Goal: Task Accomplishment & Management: Manage account settings

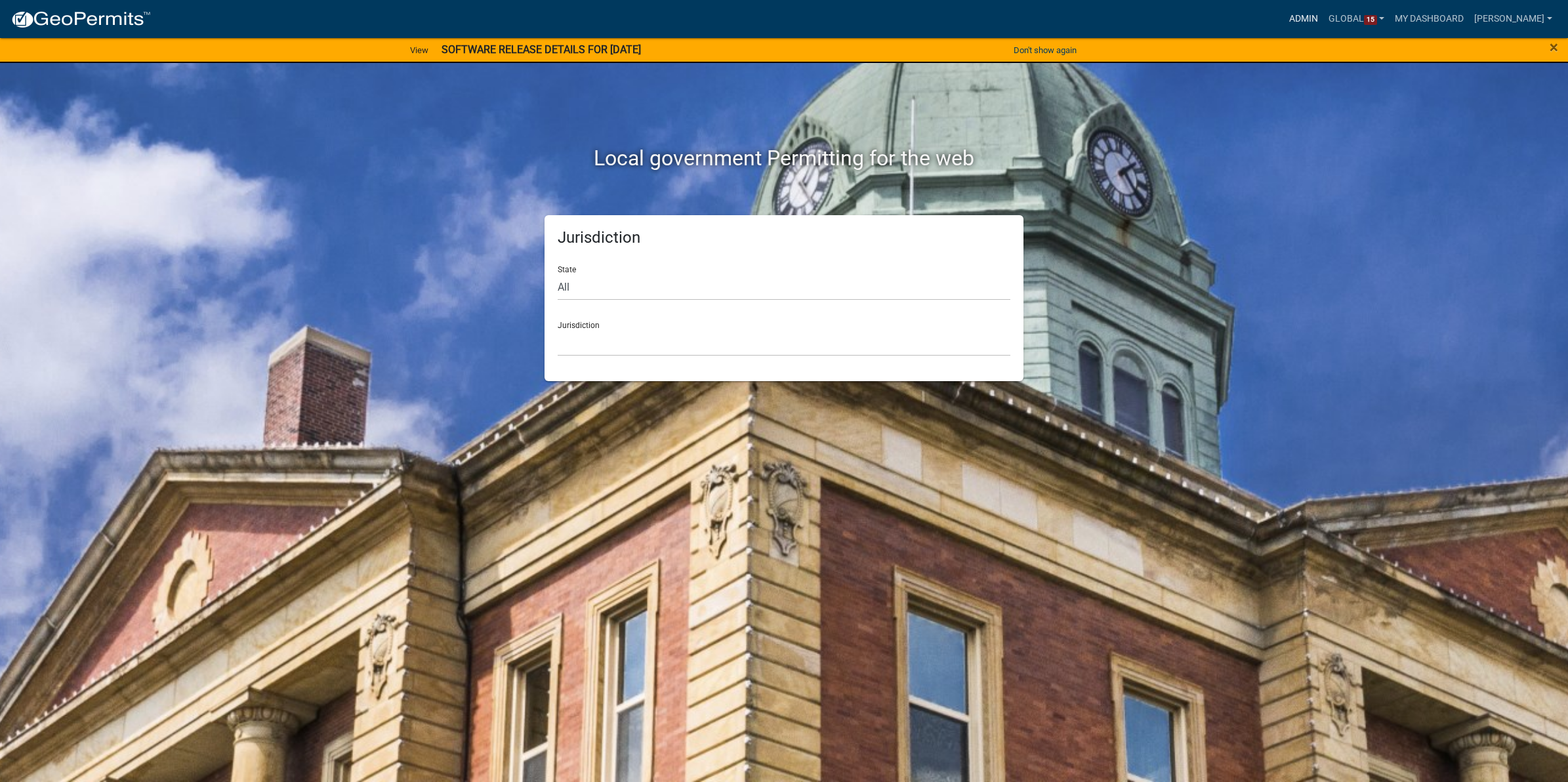
click at [1293, 11] on link "Admin" at bounding box center [1303, 19] width 39 height 25
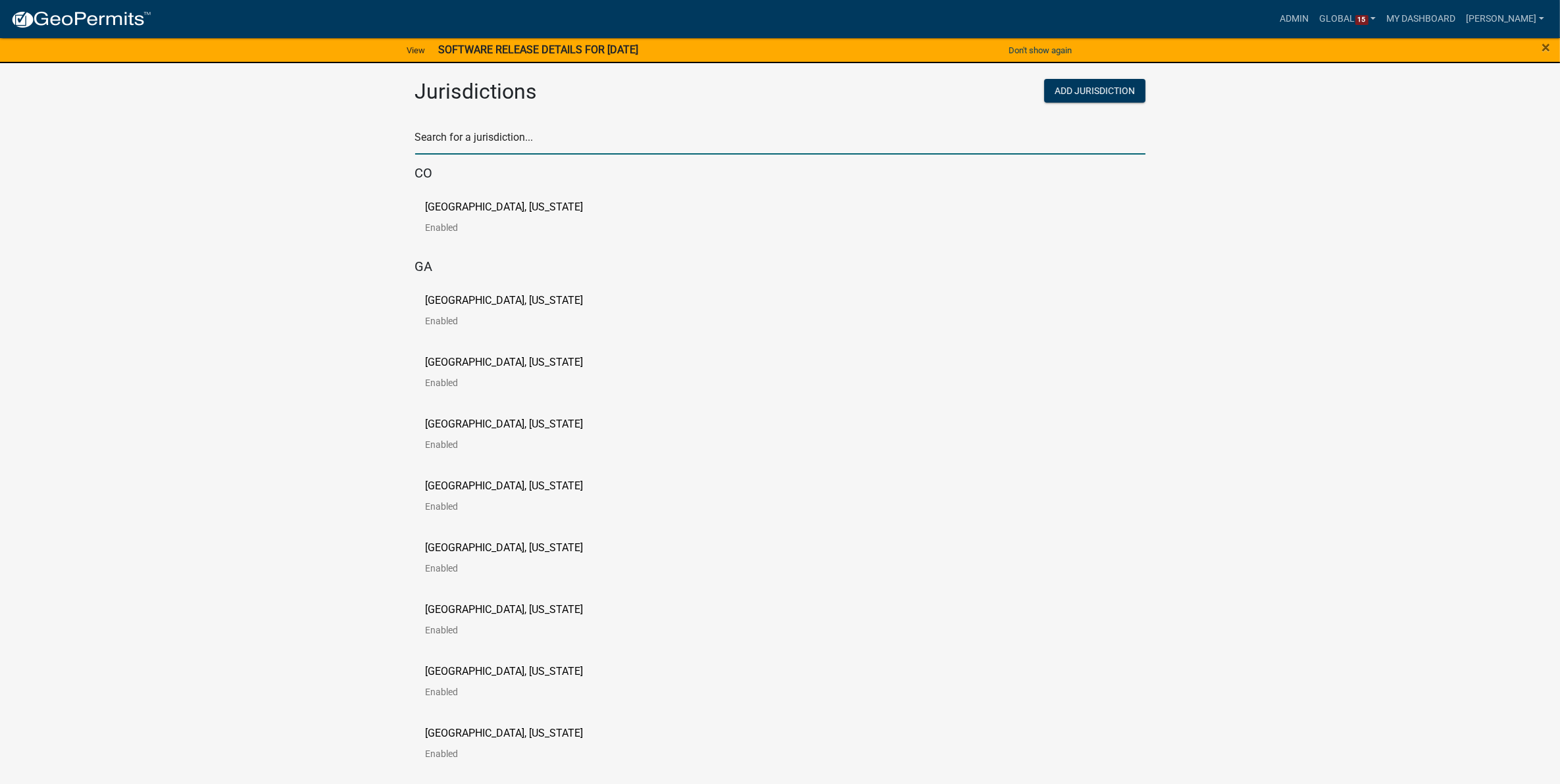
click at [490, 138] on input "text" at bounding box center [780, 142] width 730 height 27
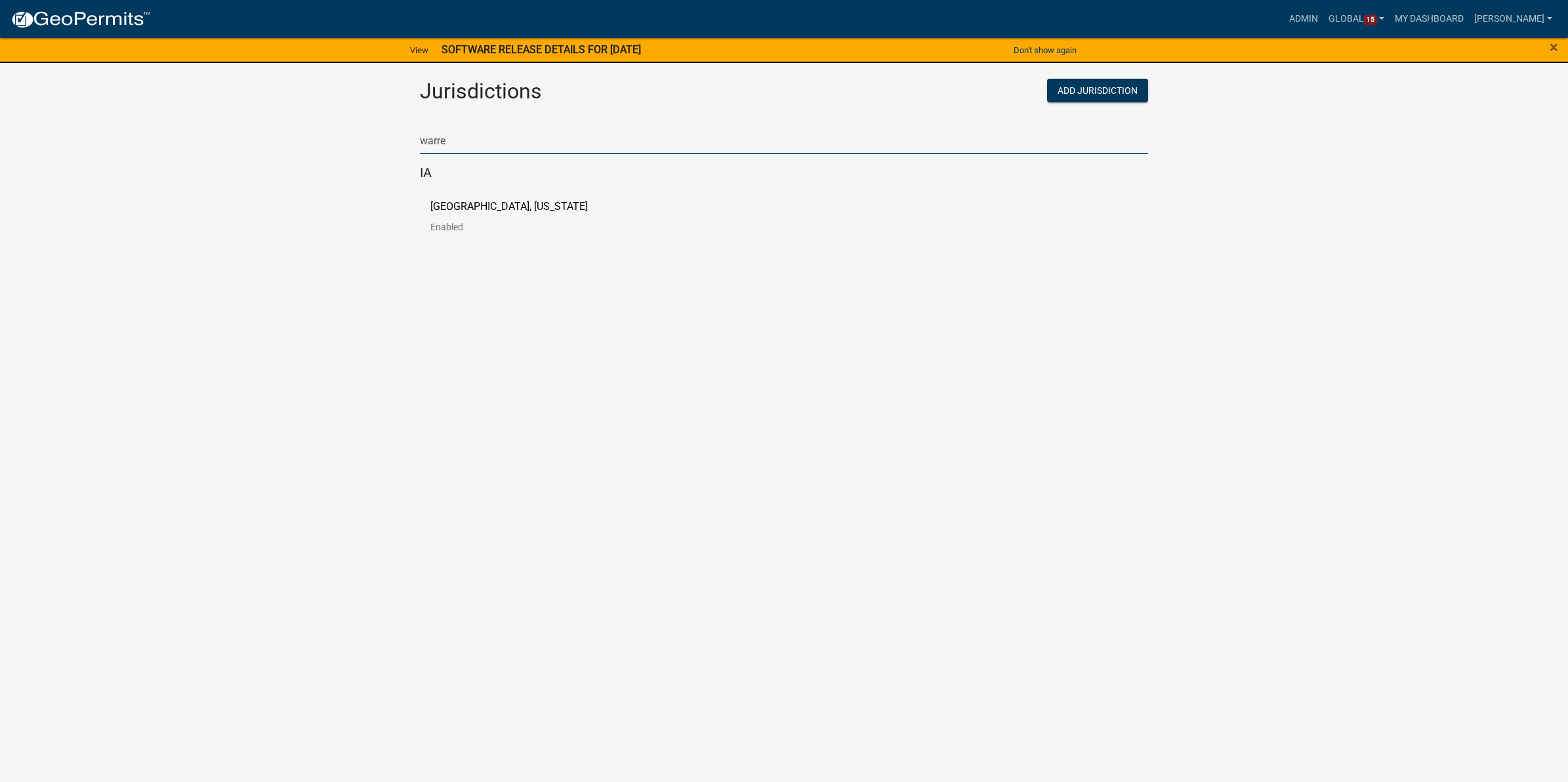
type input "warre"
click at [371, 247] on app-global-admin "Toggle drawer menu more_horiz Admin Global 15 Users Roles Payment Processors Wo…" at bounding box center [784, 130] width 1568 height 257
click at [512, 204] on p "[GEOGRAPHIC_DATA], [US_STATE]" at bounding box center [509, 206] width 158 height 11
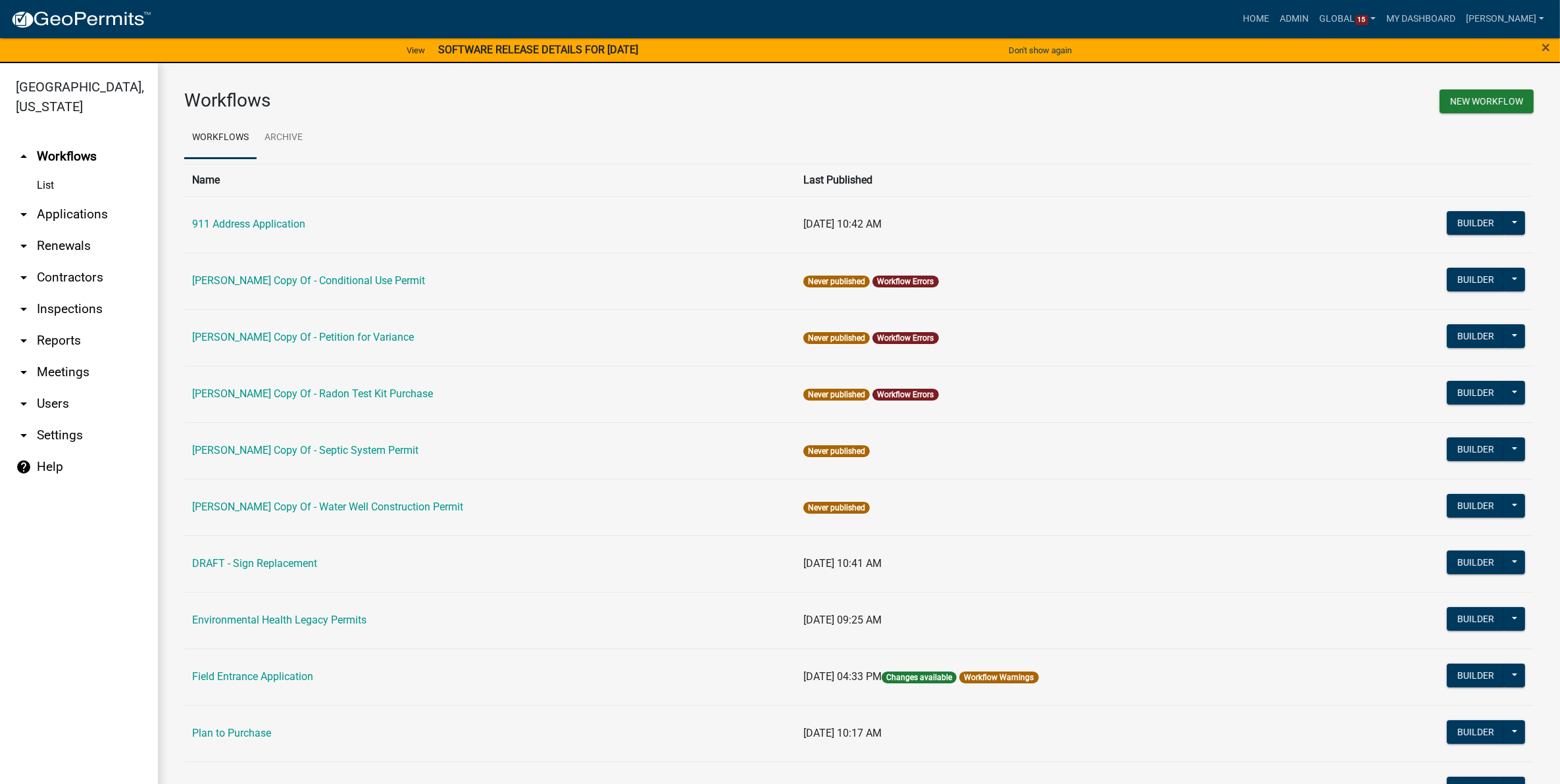
click at [55, 198] on link "arrow_drop_down Applications" at bounding box center [79, 214] width 158 height 32
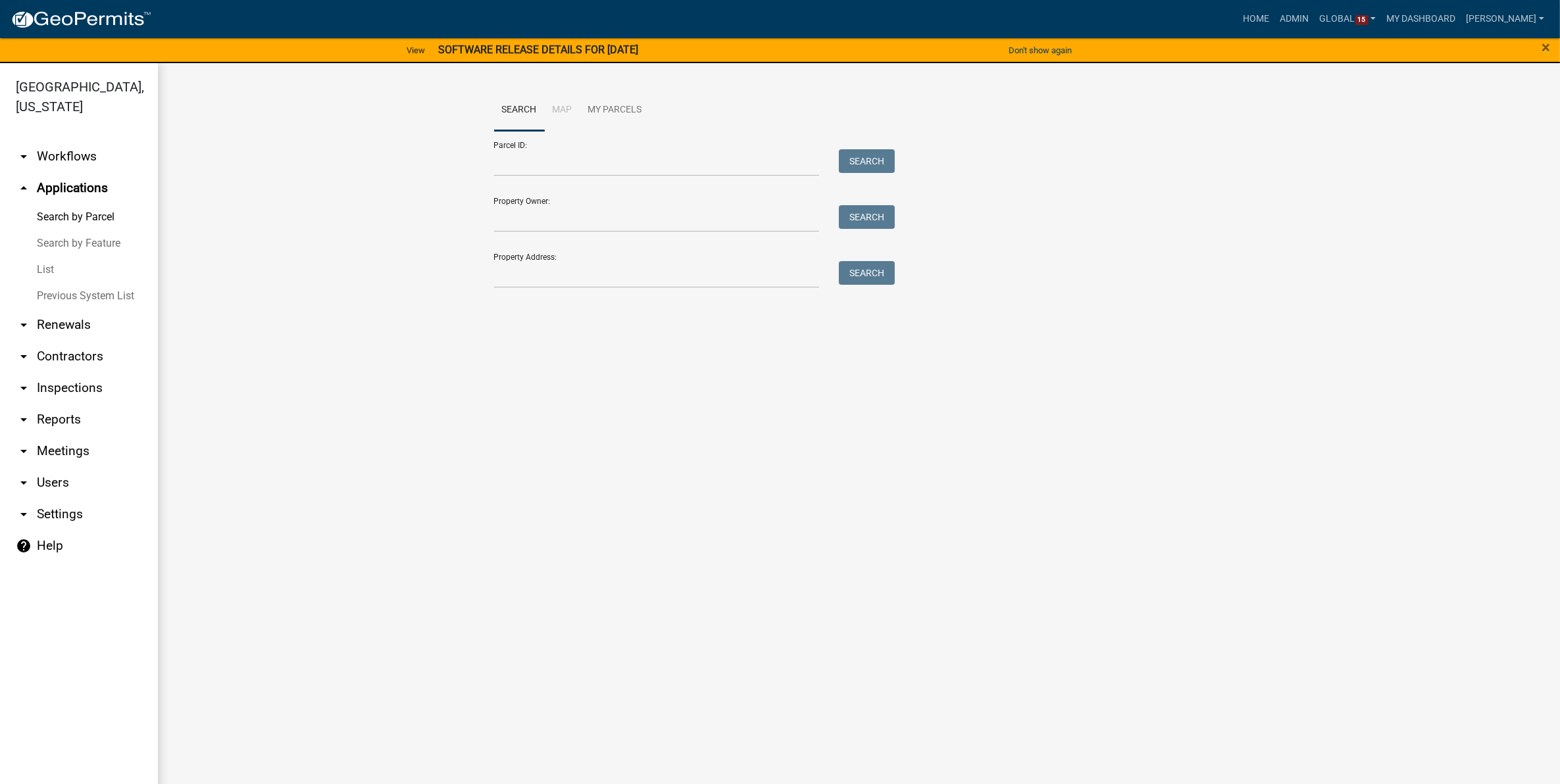
click at [44, 257] on link "List" at bounding box center [79, 269] width 158 height 27
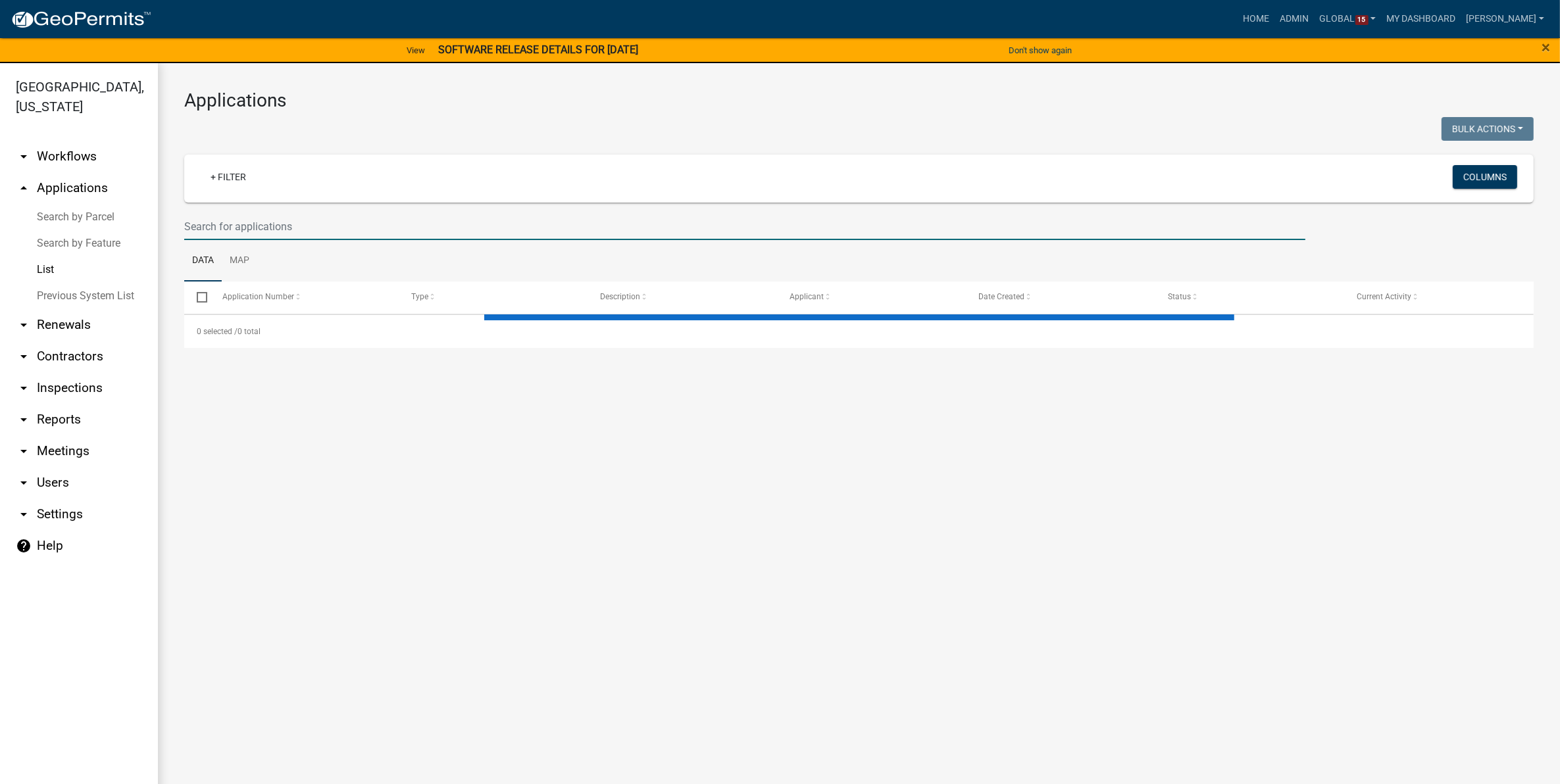
click at [329, 232] on input "text" at bounding box center [744, 227] width 1121 height 27
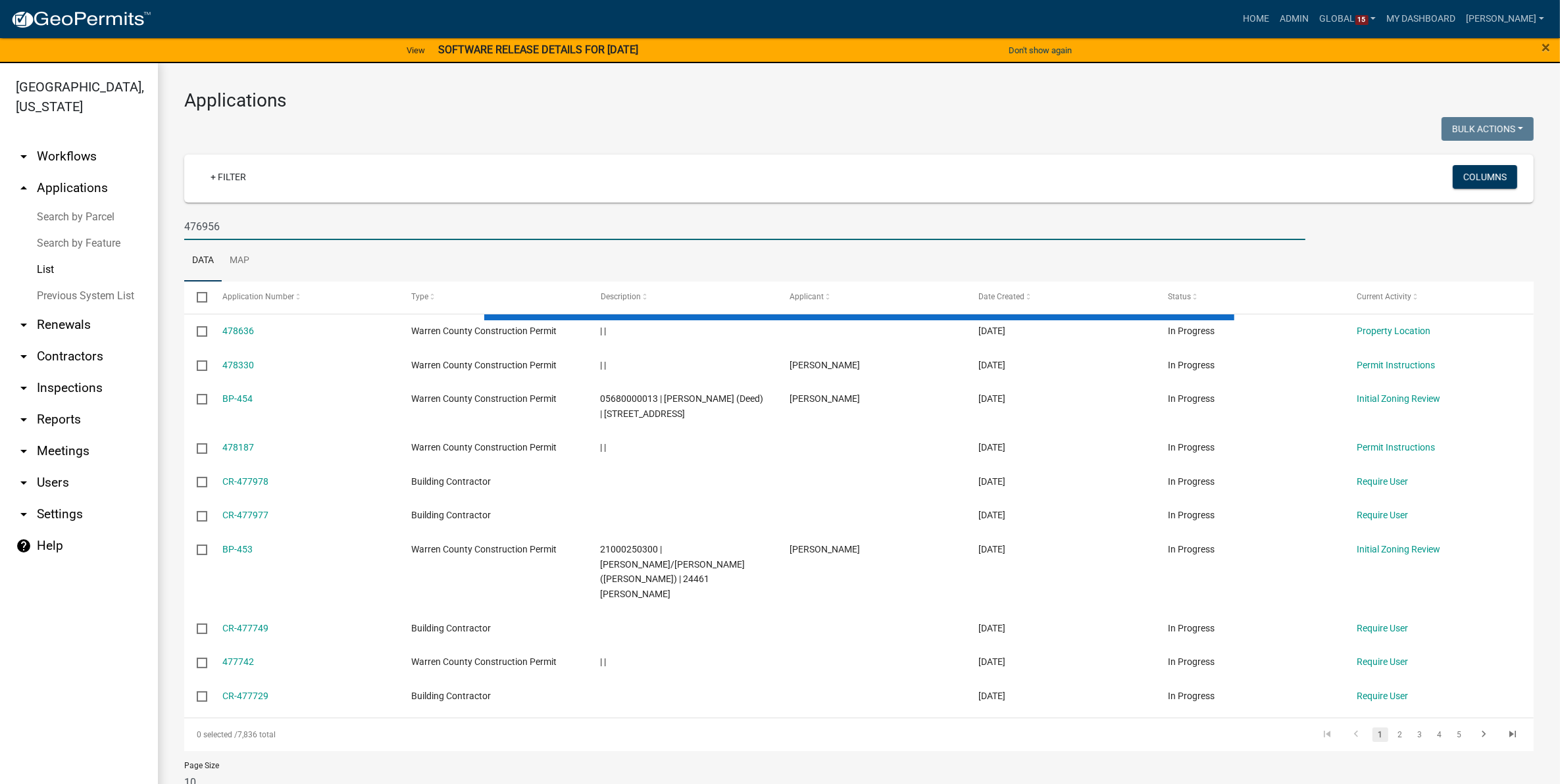
type input "476956"
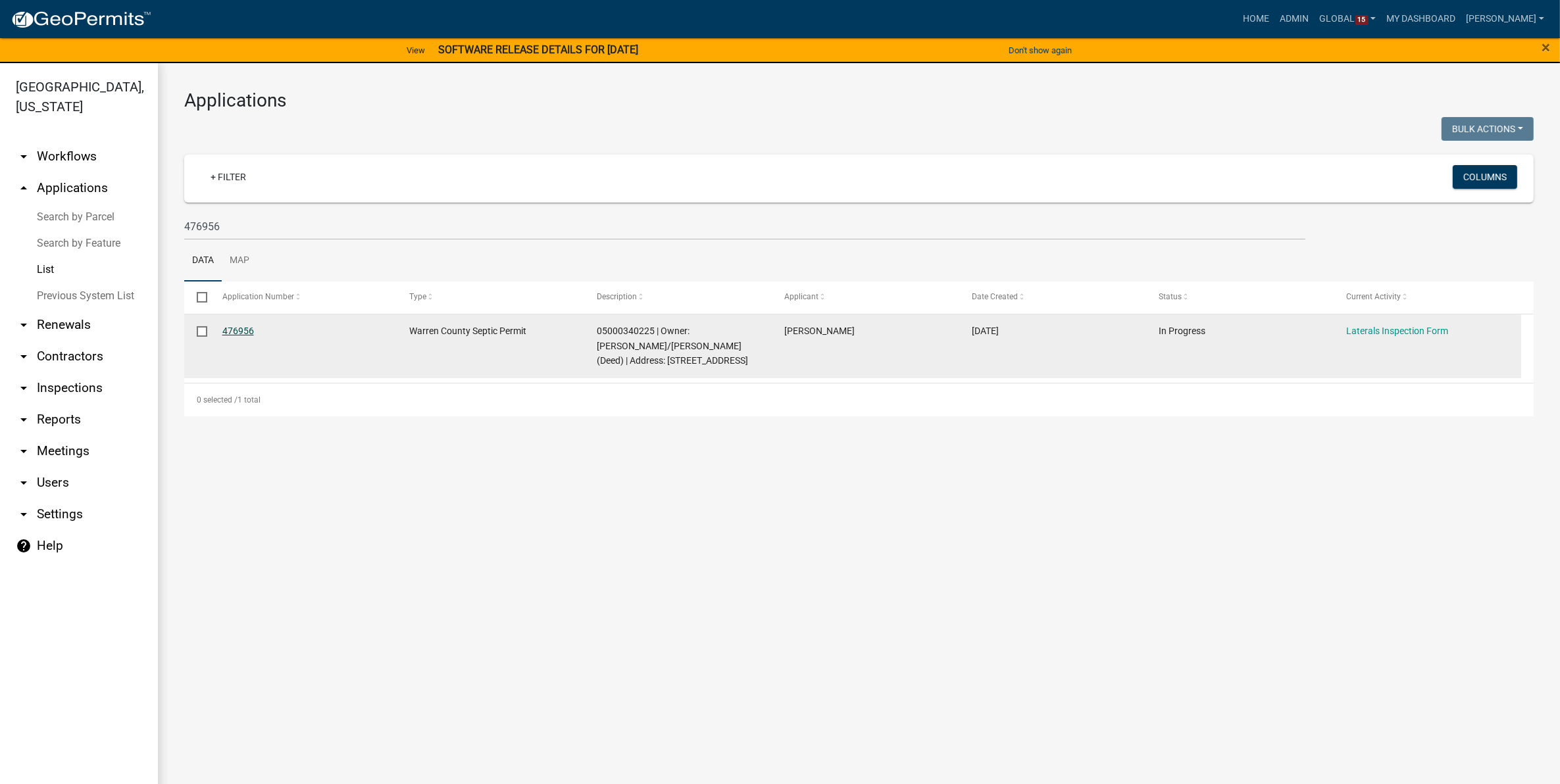
click at [234, 329] on link "476956" at bounding box center [238, 331] width 32 height 11
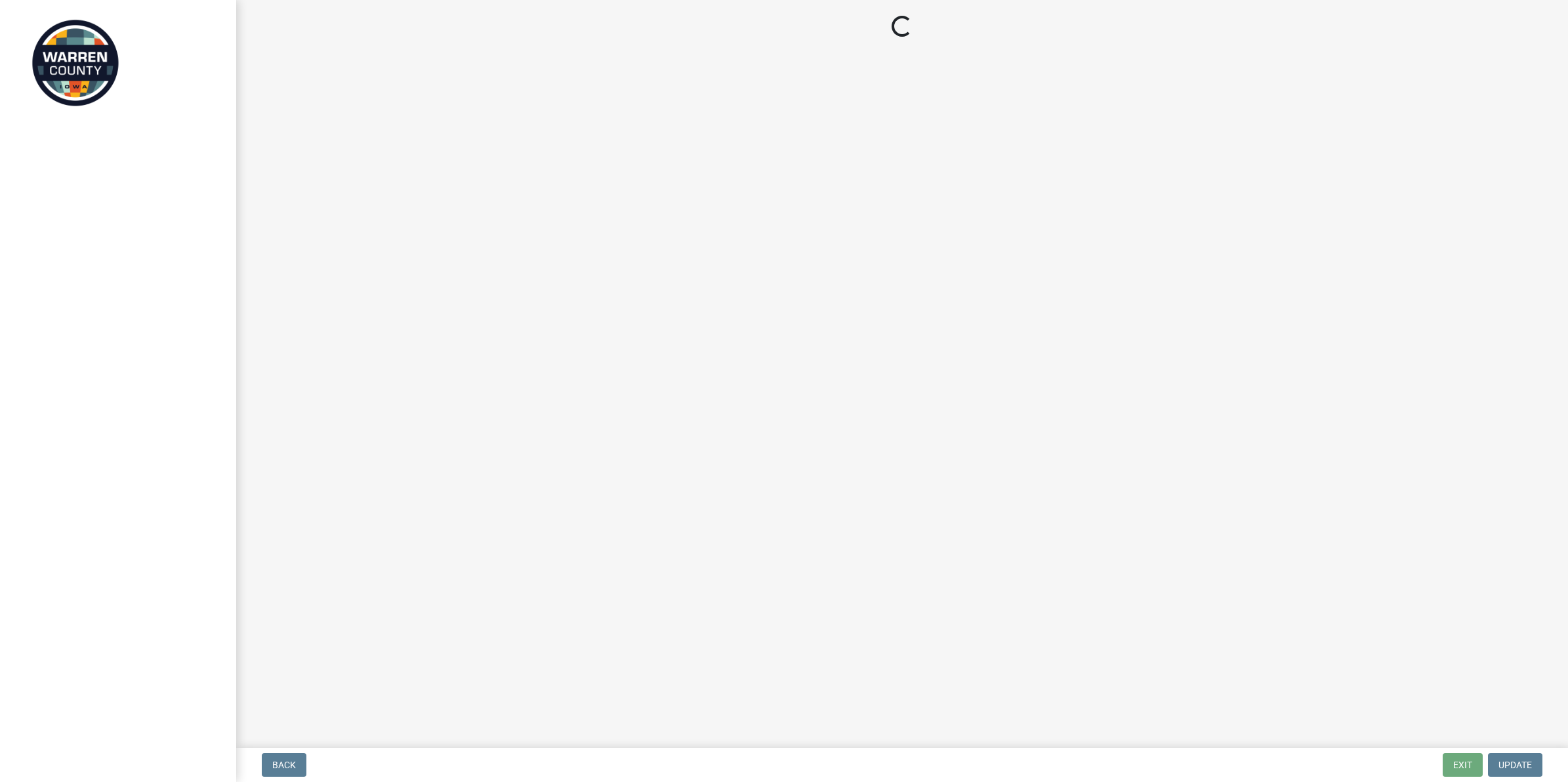
select select "745f0c93-fe7f-45fa-acff-5a7eccb4a6bc"
select select "d1e22d4f-68e7-4e9d-8701-604dd084f30f"
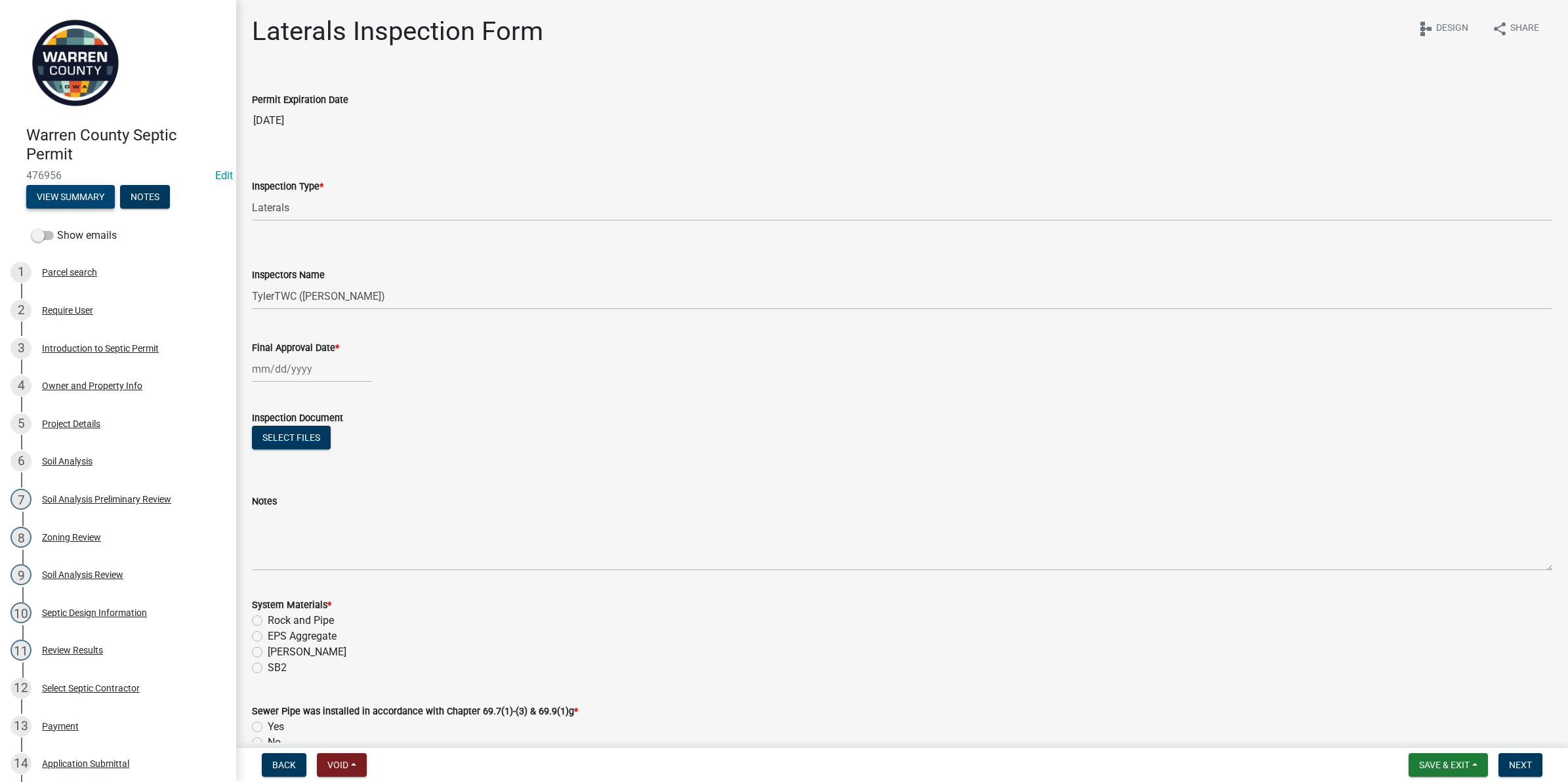
click at [57, 196] on button "View Summary" at bounding box center [71, 196] width 89 height 24
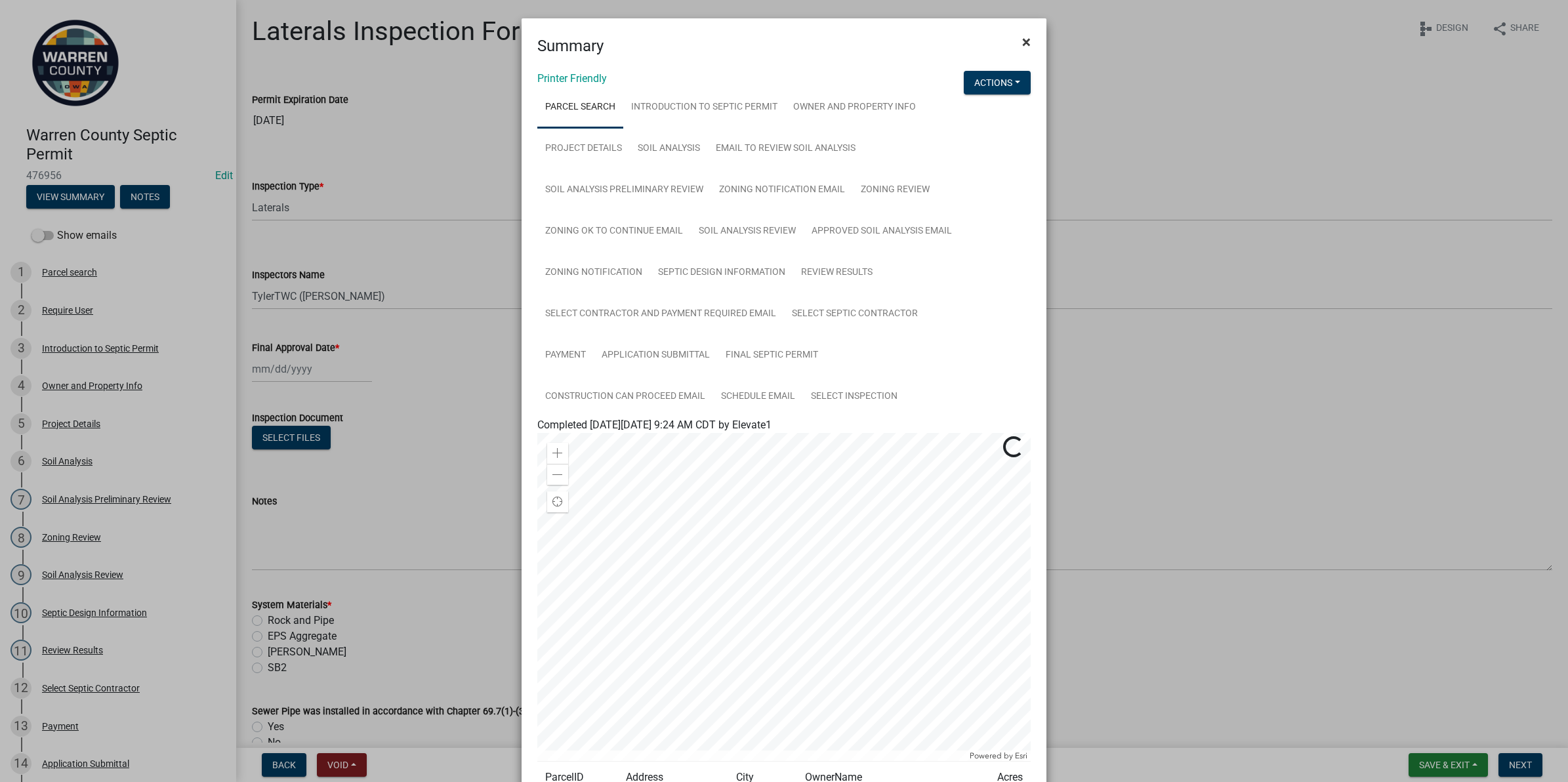
click at [1022, 37] on span "×" at bounding box center [1027, 42] width 9 height 19
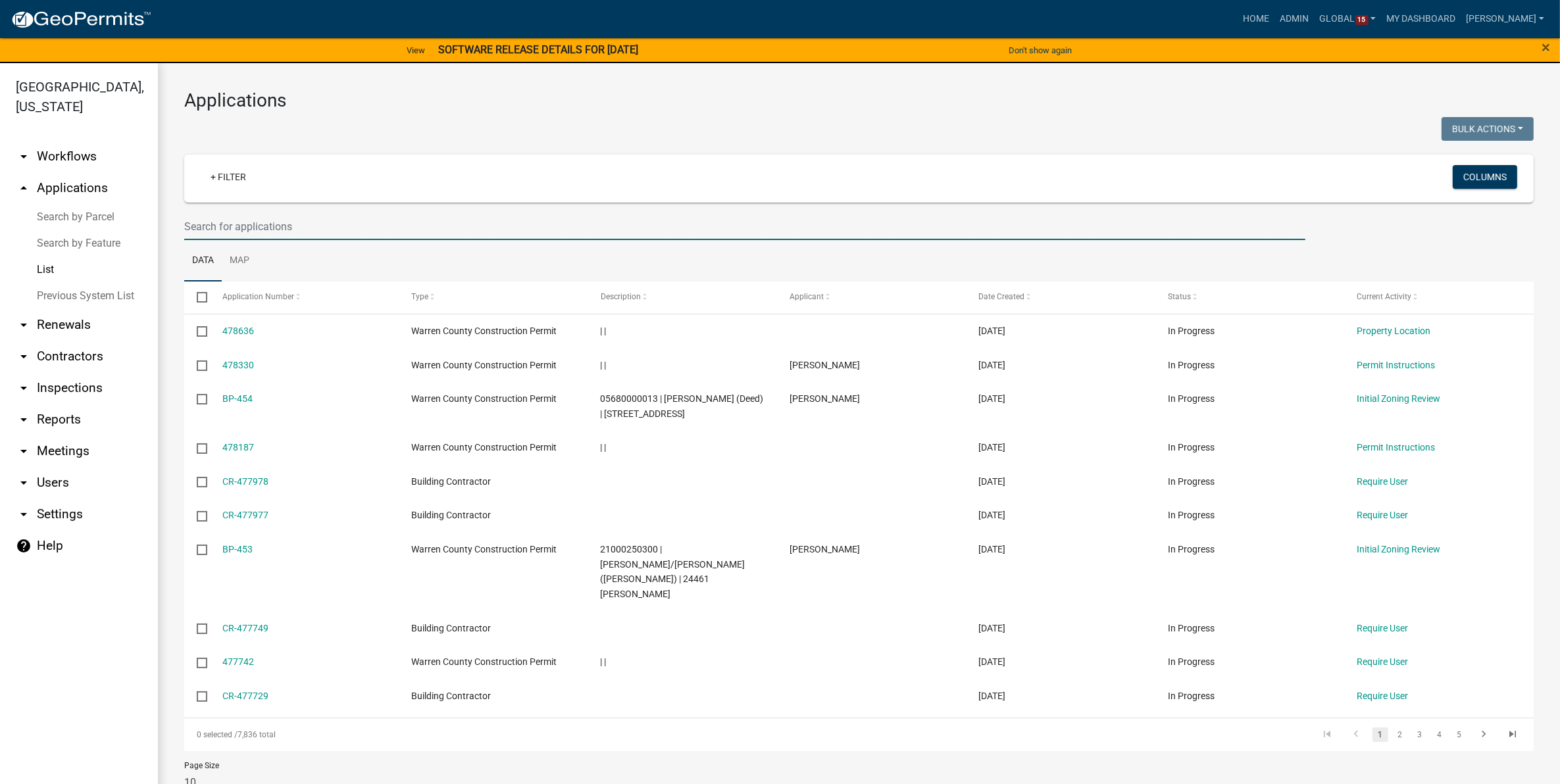
click at [291, 222] on input "text" at bounding box center [744, 227] width 1121 height 27
type input "476956"
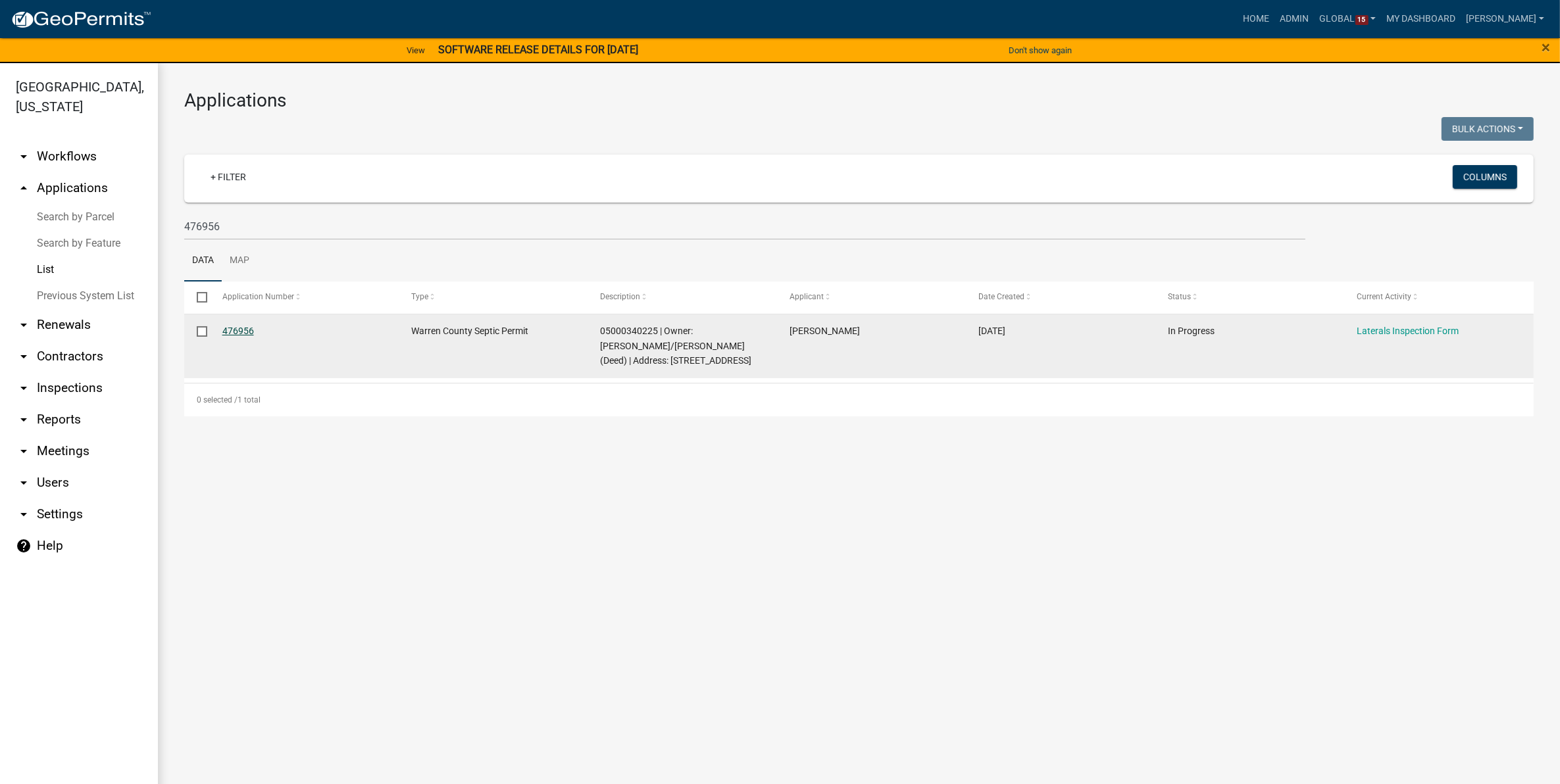
click at [239, 336] on link "476956" at bounding box center [238, 331] width 32 height 11
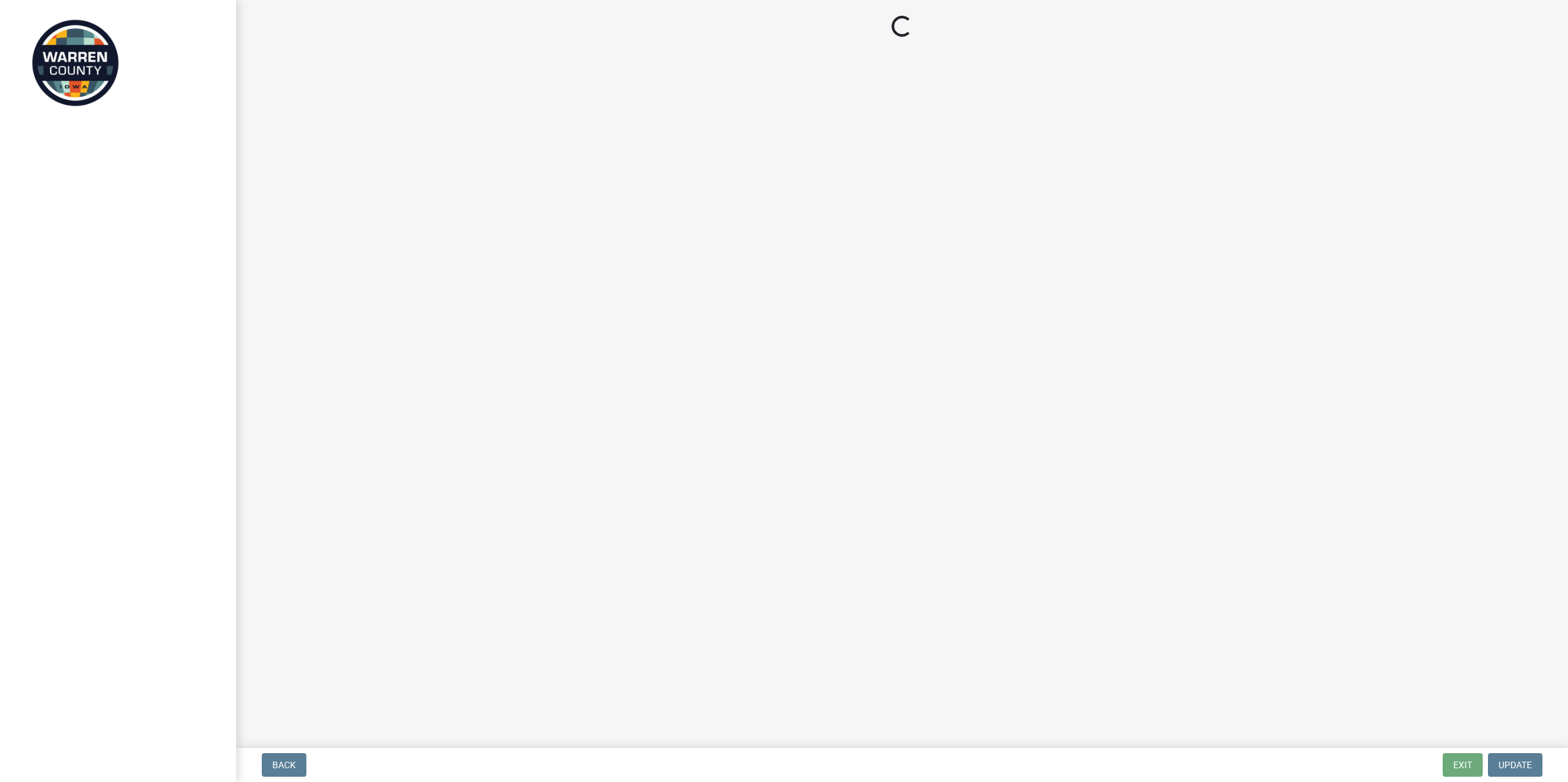
select select "745f0c93-fe7f-45fa-acff-5a7eccb4a6bc"
select select "d1e22d4f-68e7-4e9d-8701-604dd084f30f"
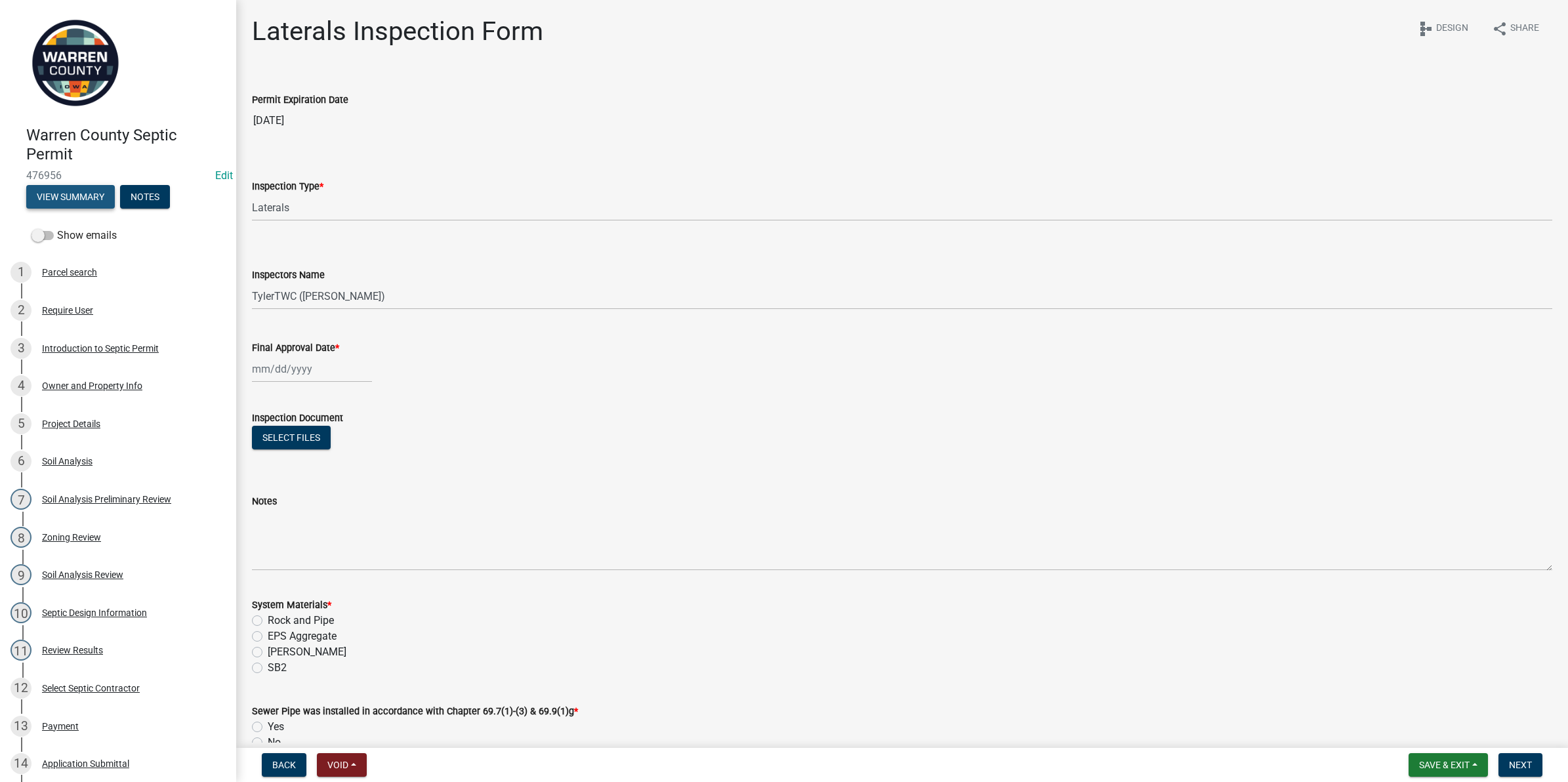
click at [63, 198] on button "View Summary" at bounding box center [71, 196] width 89 height 24
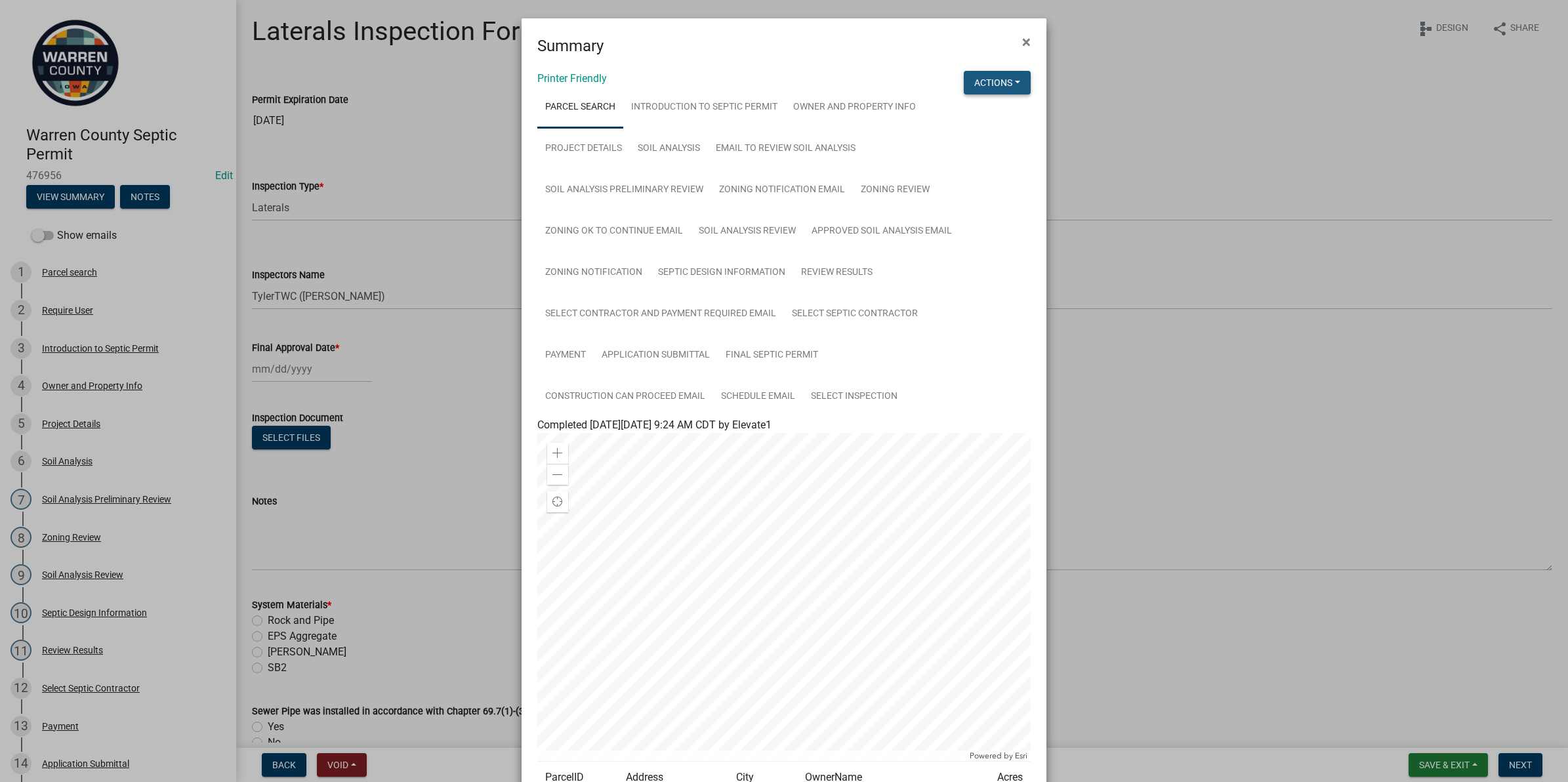
click at [983, 83] on button "Actions" at bounding box center [997, 82] width 67 height 24
click at [995, 115] on link "View Application Workflow" at bounding box center [1041, 117] width 155 height 32
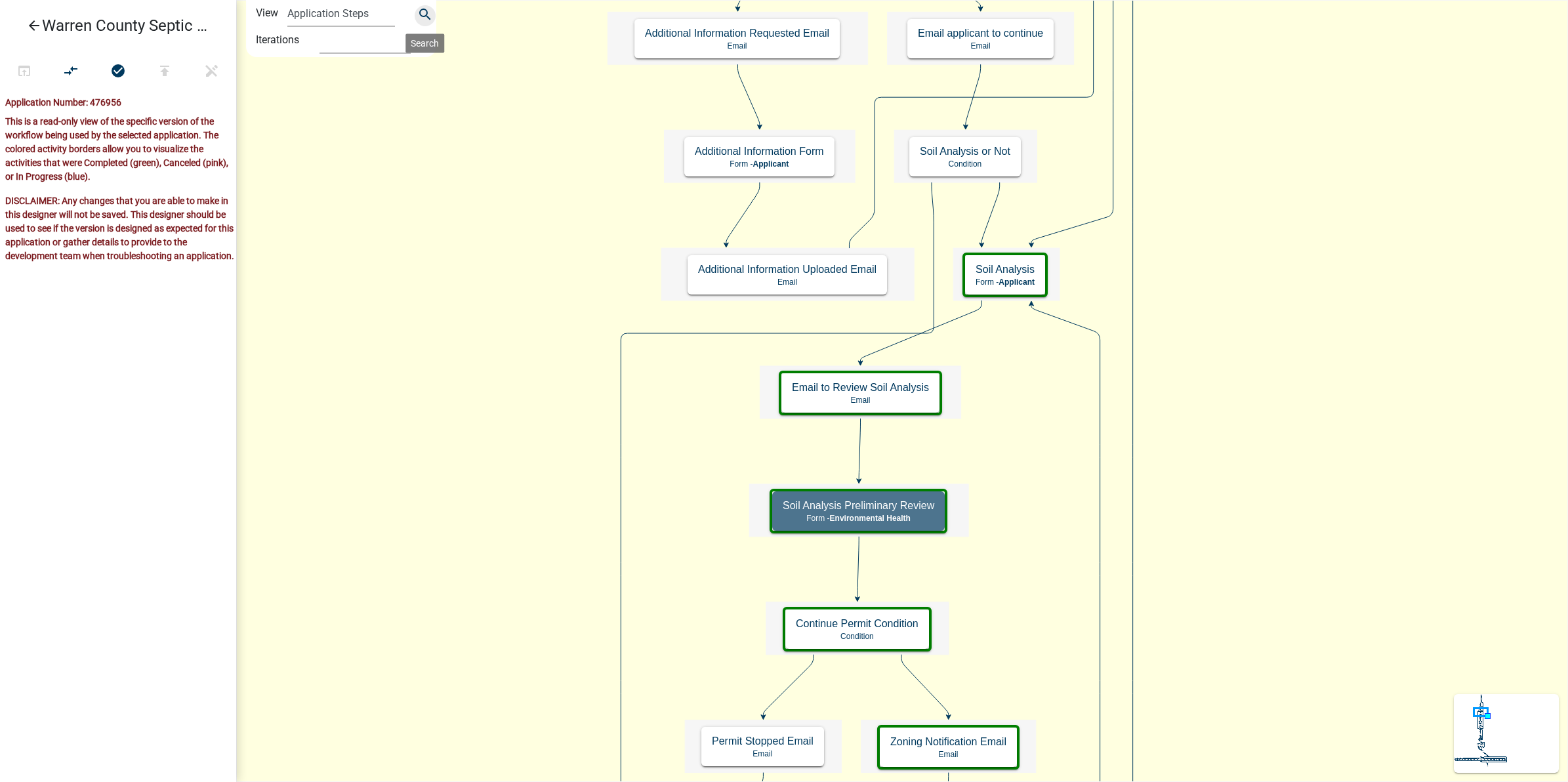
click at [418, 13] on icon "search" at bounding box center [425, 16] width 16 height 19
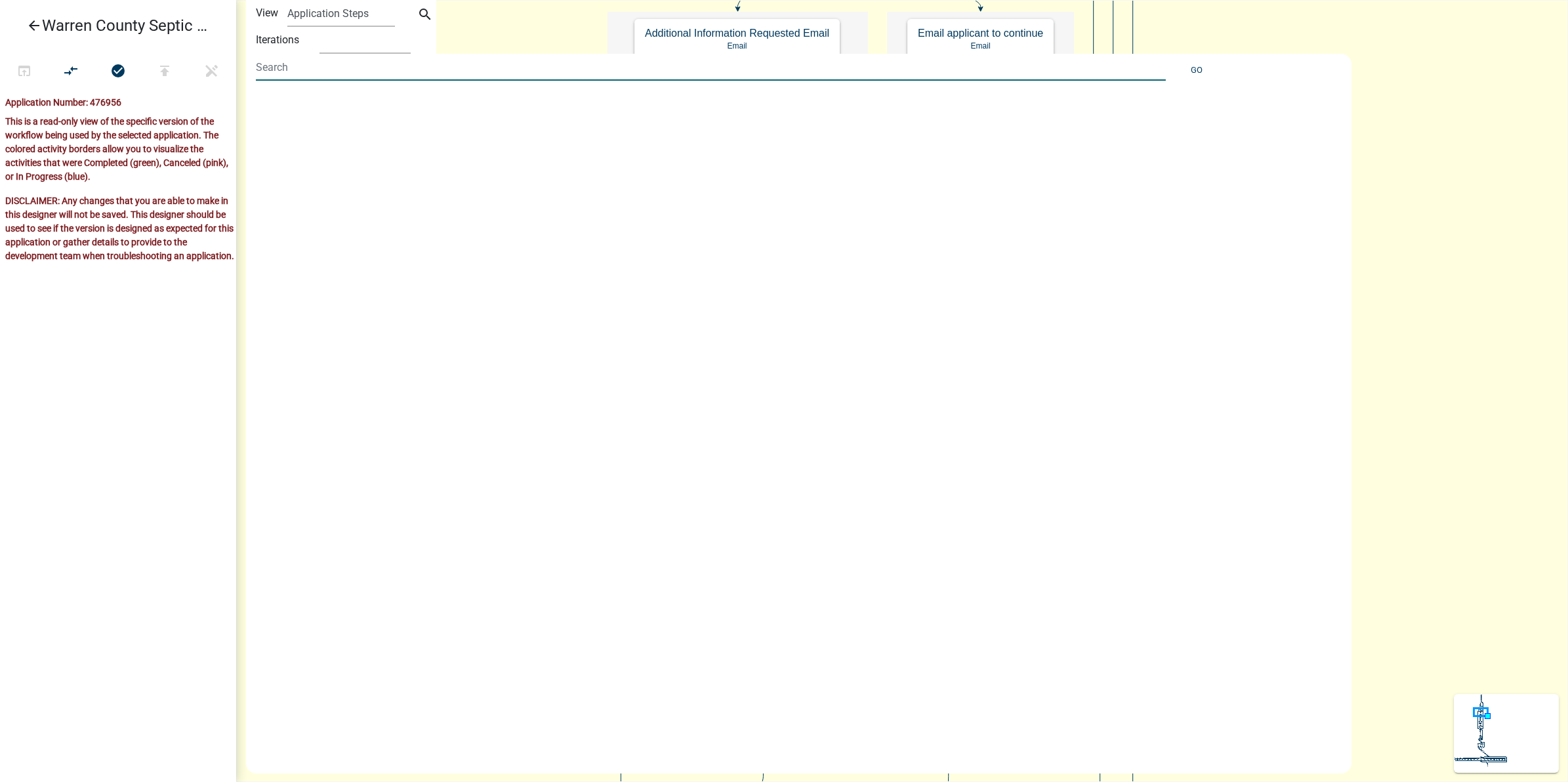
click at [437, 67] on input at bounding box center [711, 67] width 910 height 27
type input "generate"
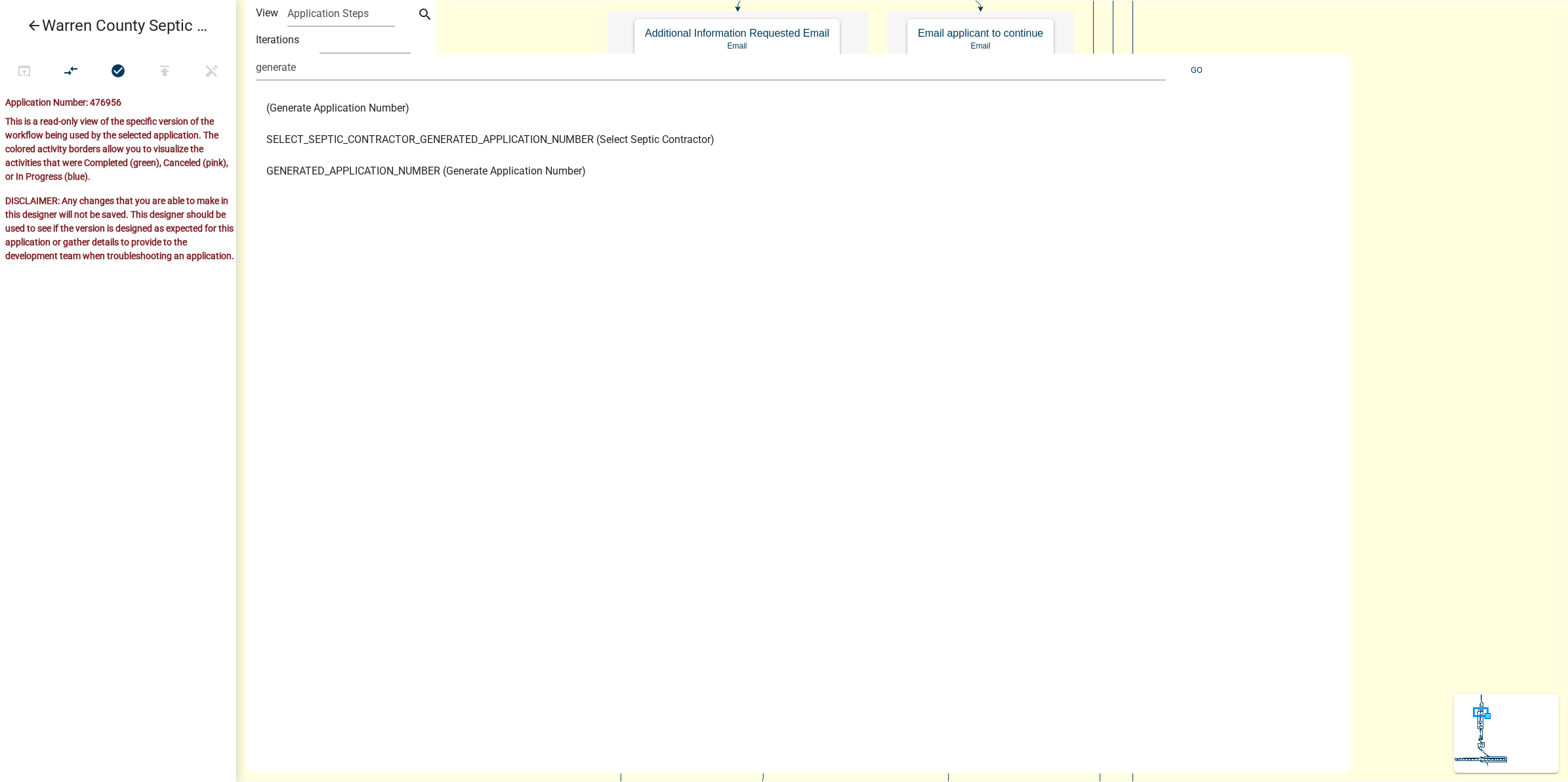
click at [344, 103] on span "(Generate Application Number)" at bounding box center [338, 108] width 143 height 11
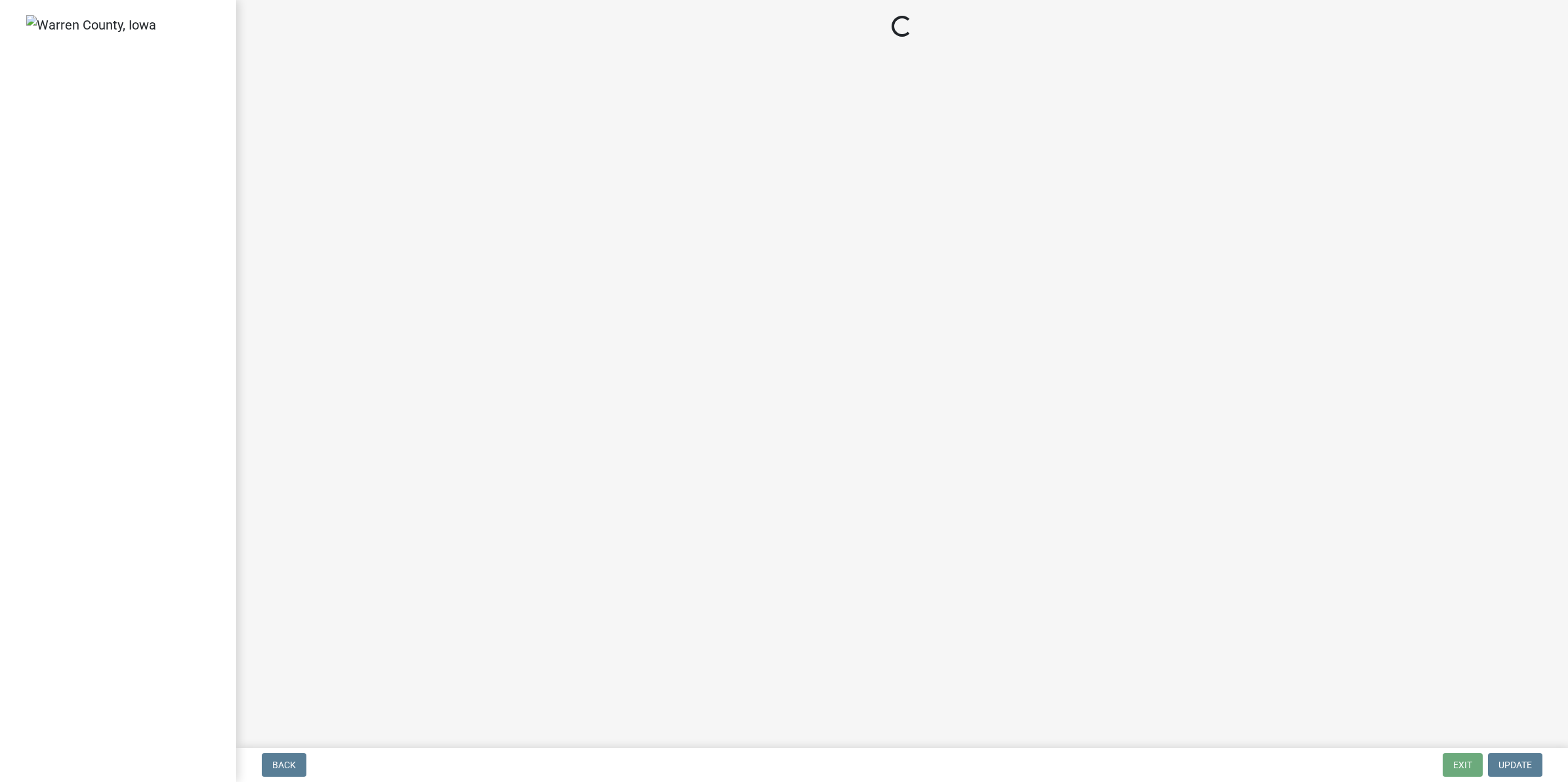
select select "745f0c93-fe7f-45fa-acff-5a7eccb4a6bc"
select select "d1e22d4f-68e7-4e9d-8701-604dd084f30f"
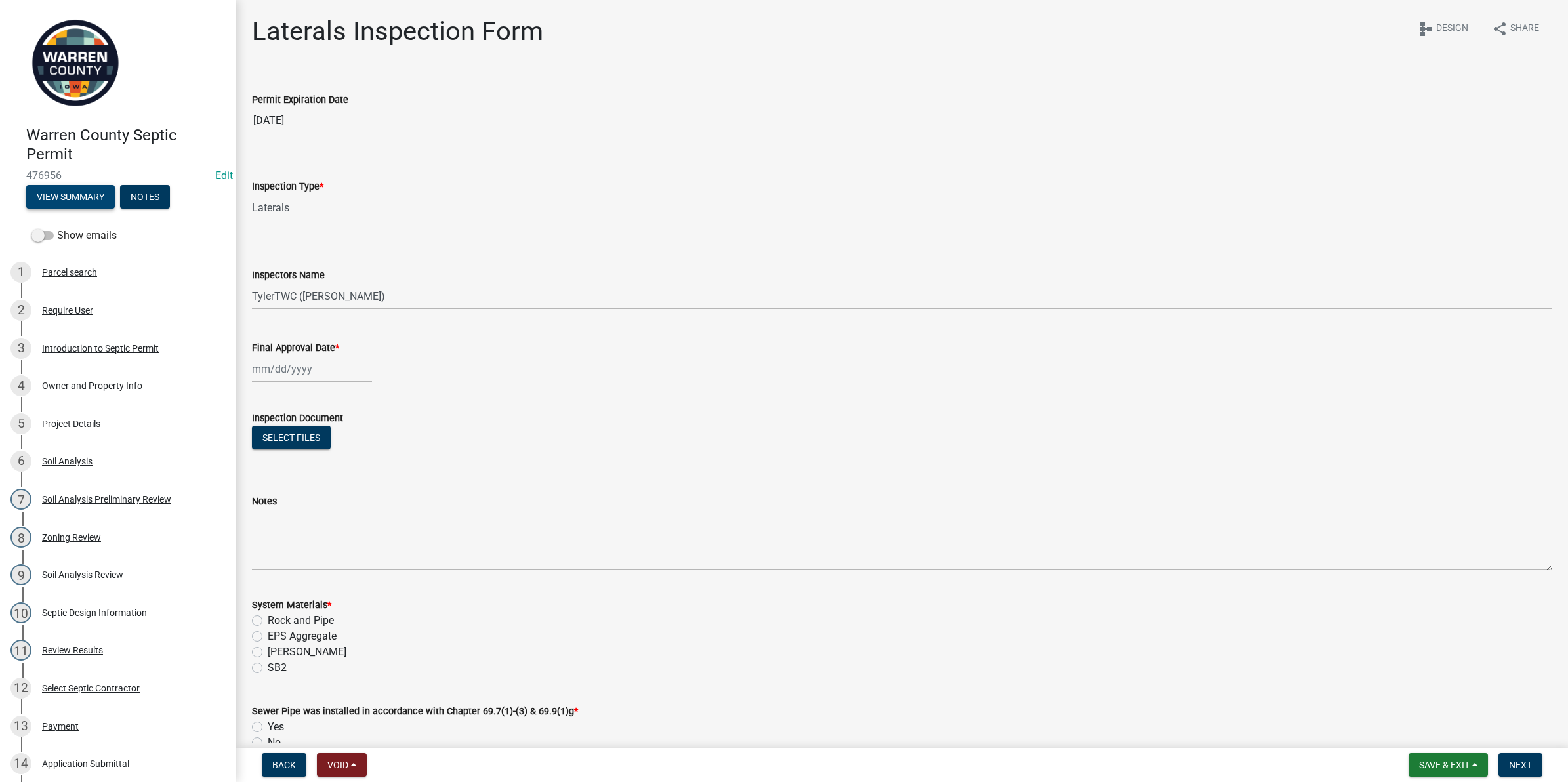
click at [56, 198] on button "View Summary" at bounding box center [71, 196] width 89 height 24
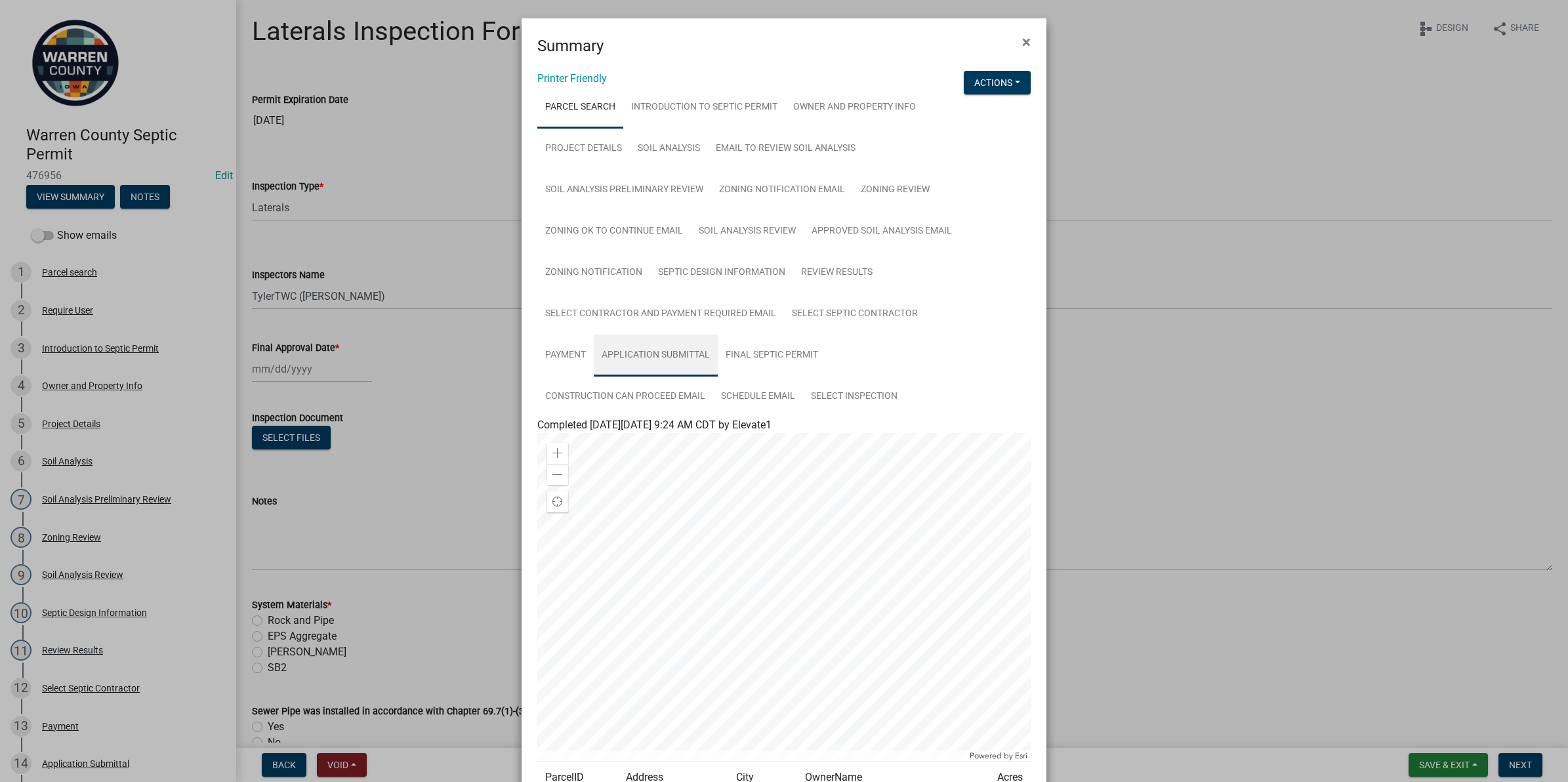
click at [637, 346] on link "Application Submittal" at bounding box center [655, 356] width 124 height 42
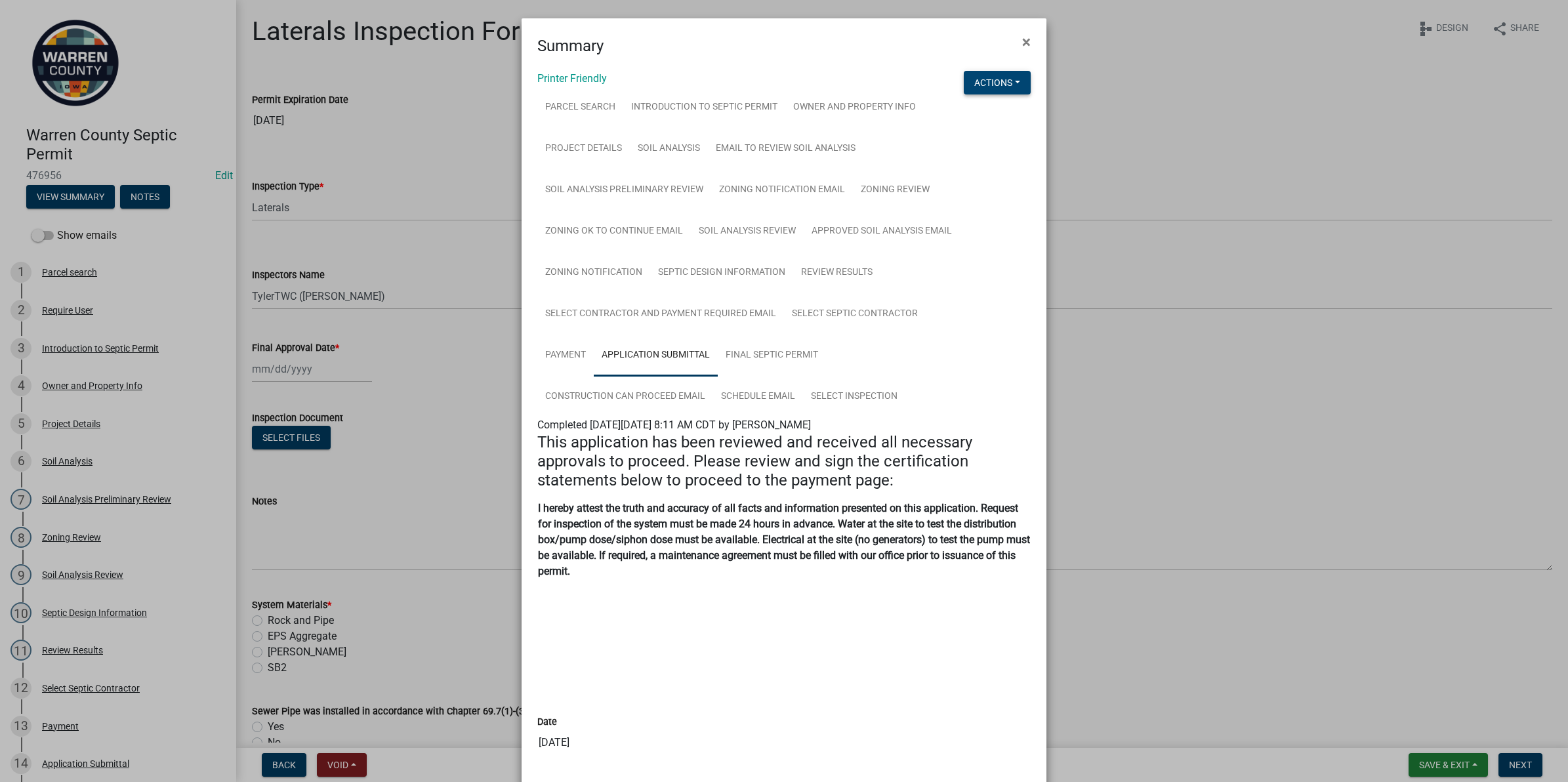
click at [981, 76] on button "Actions" at bounding box center [997, 82] width 67 height 24
click at [982, 120] on link "View Application Workflow" at bounding box center [1041, 117] width 155 height 32
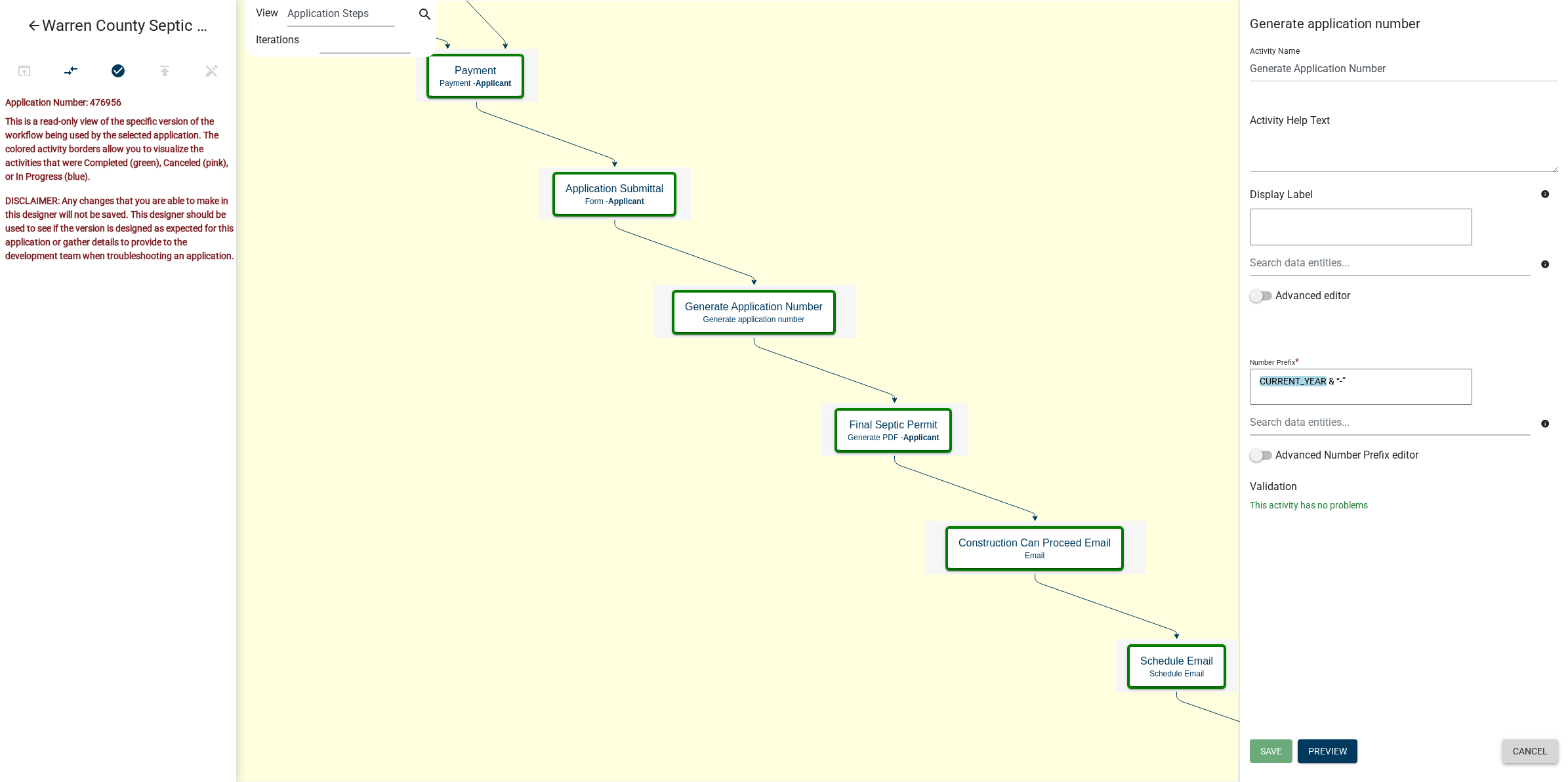
click at [1531, 755] on button "Cancel" at bounding box center [1531, 750] width 56 height 24
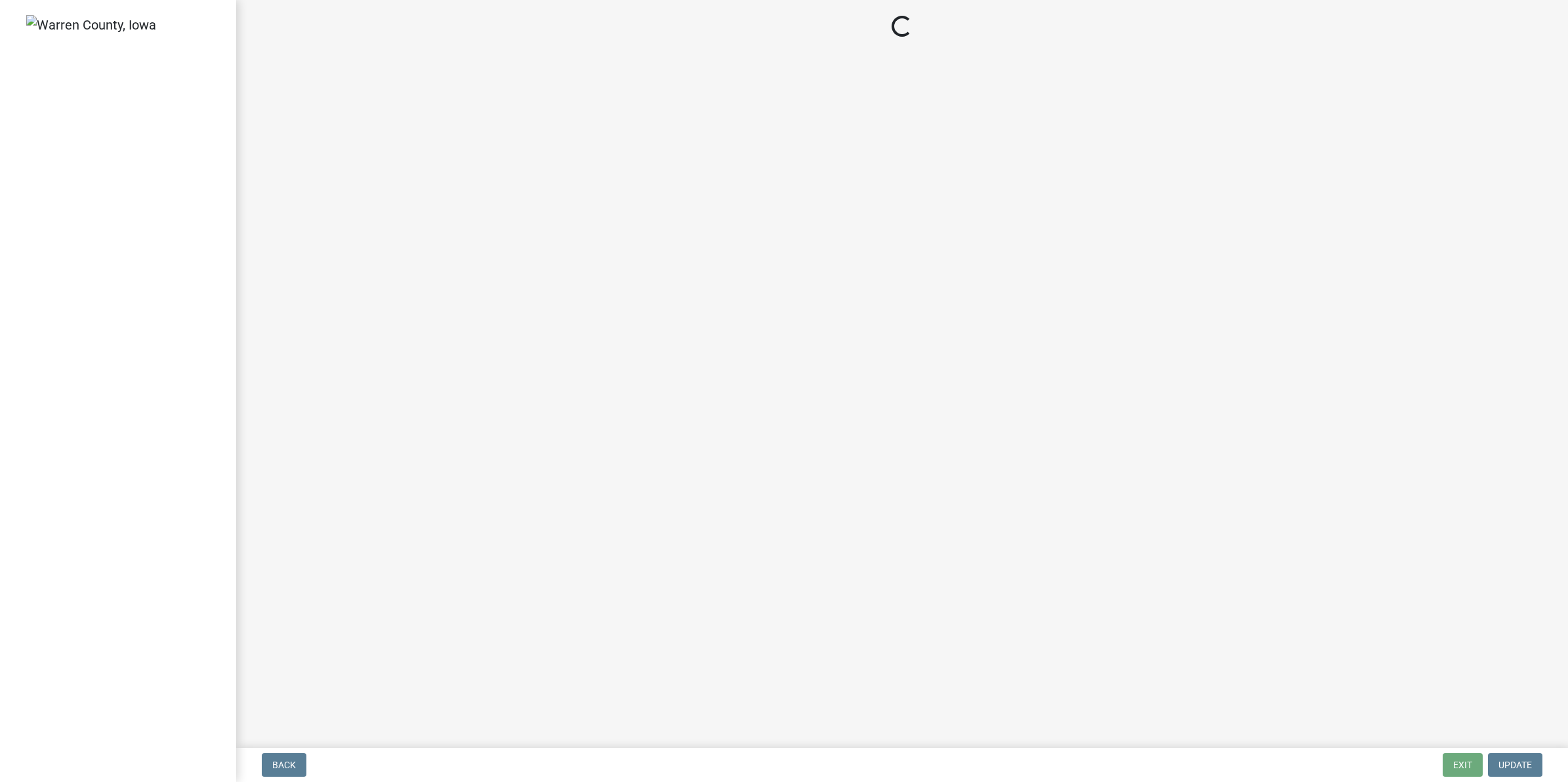
select select "745f0c93-fe7f-45fa-acff-5a7eccb4a6bc"
select select "d1e22d4f-68e7-4e9d-8701-604dd084f30f"
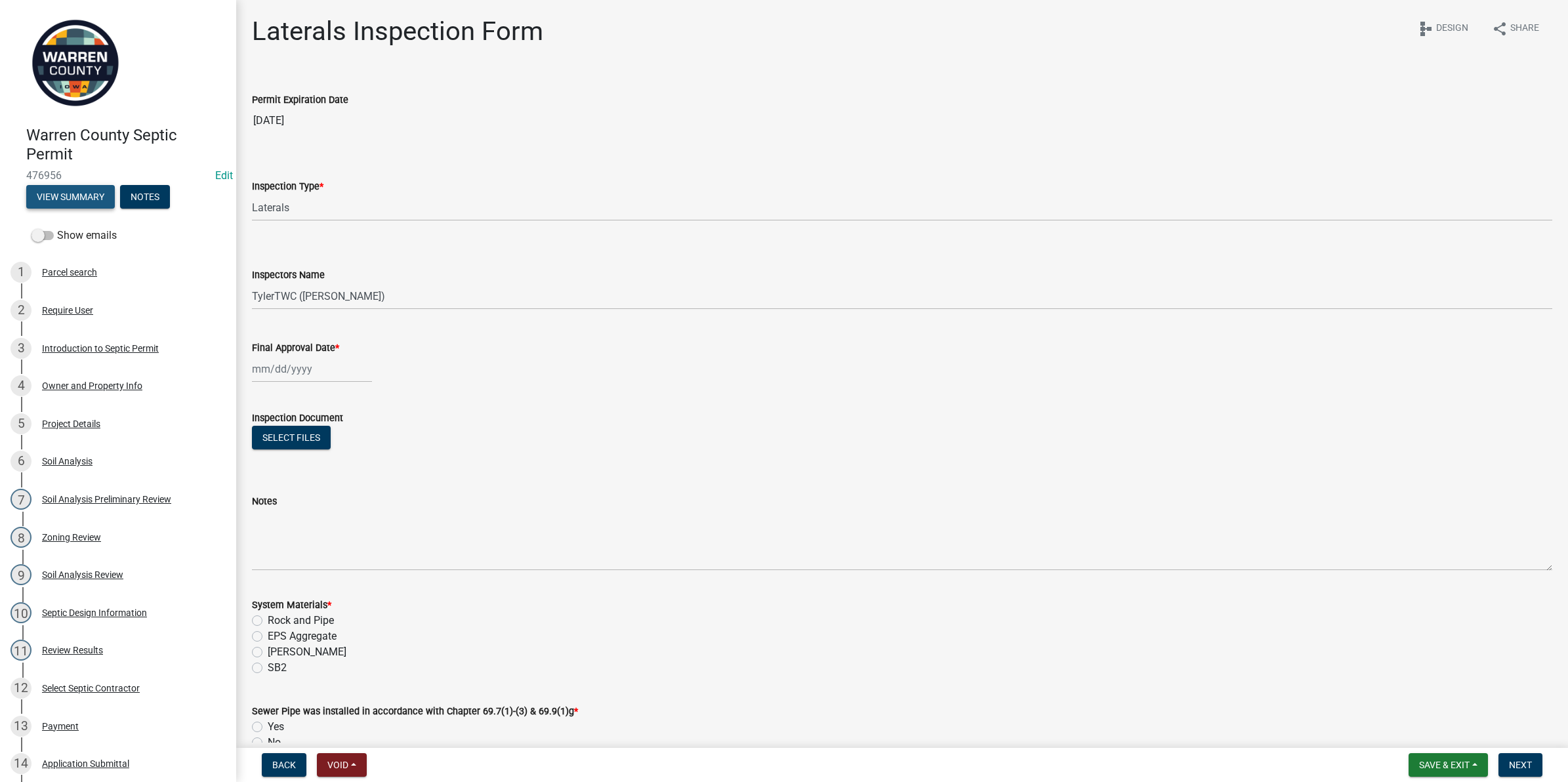
click at [67, 196] on button "View Summary" at bounding box center [71, 196] width 89 height 24
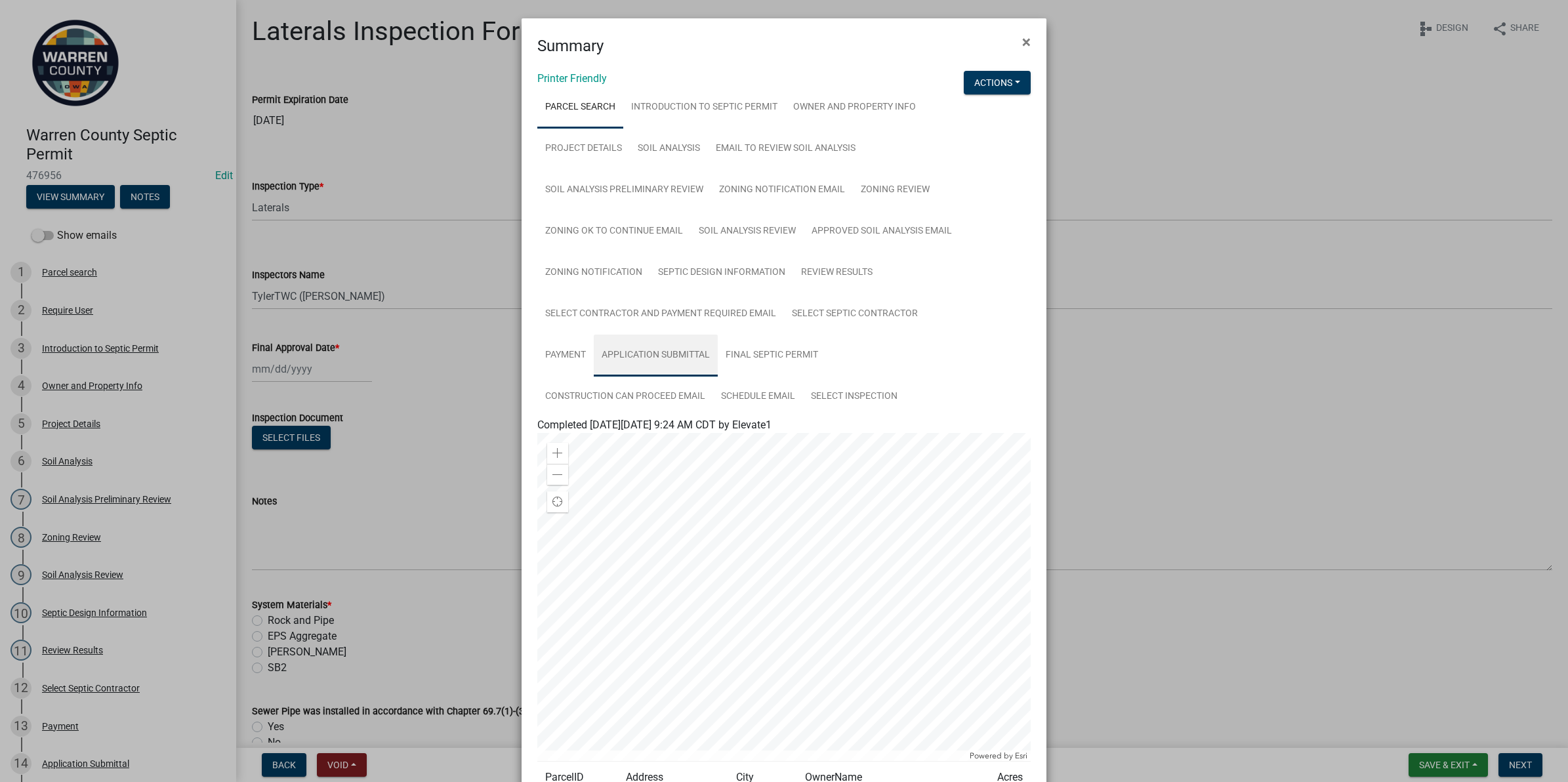
click at [647, 354] on link "Application Submittal" at bounding box center [655, 356] width 124 height 42
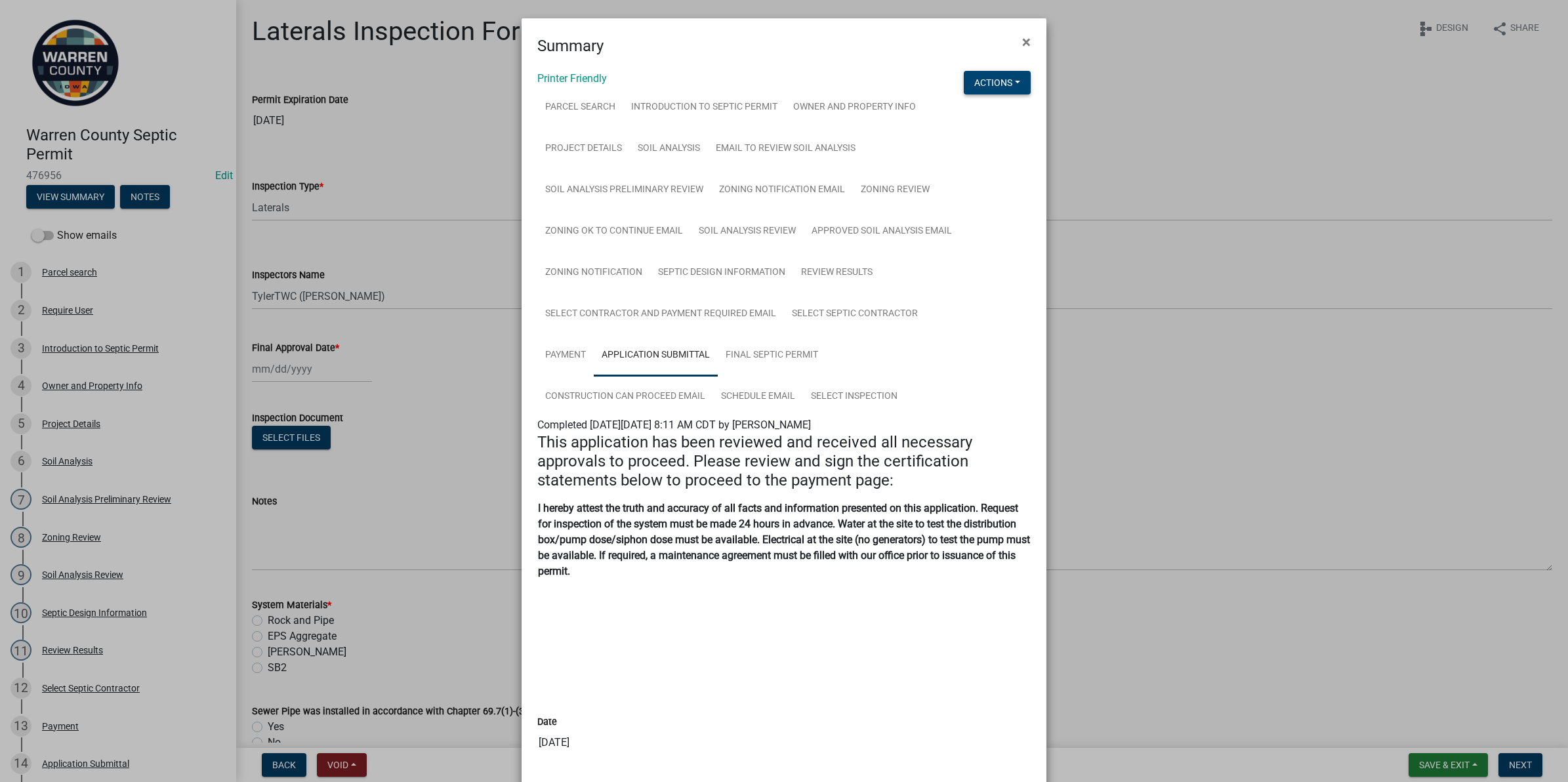
click at [979, 82] on button "Actions" at bounding box center [997, 82] width 67 height 24
click at [936, 290] on ul "Parcel search Introduction to Septic Permit Owner and Property Info Project Det…" at bounding box center [751, 252] width 427 height 330
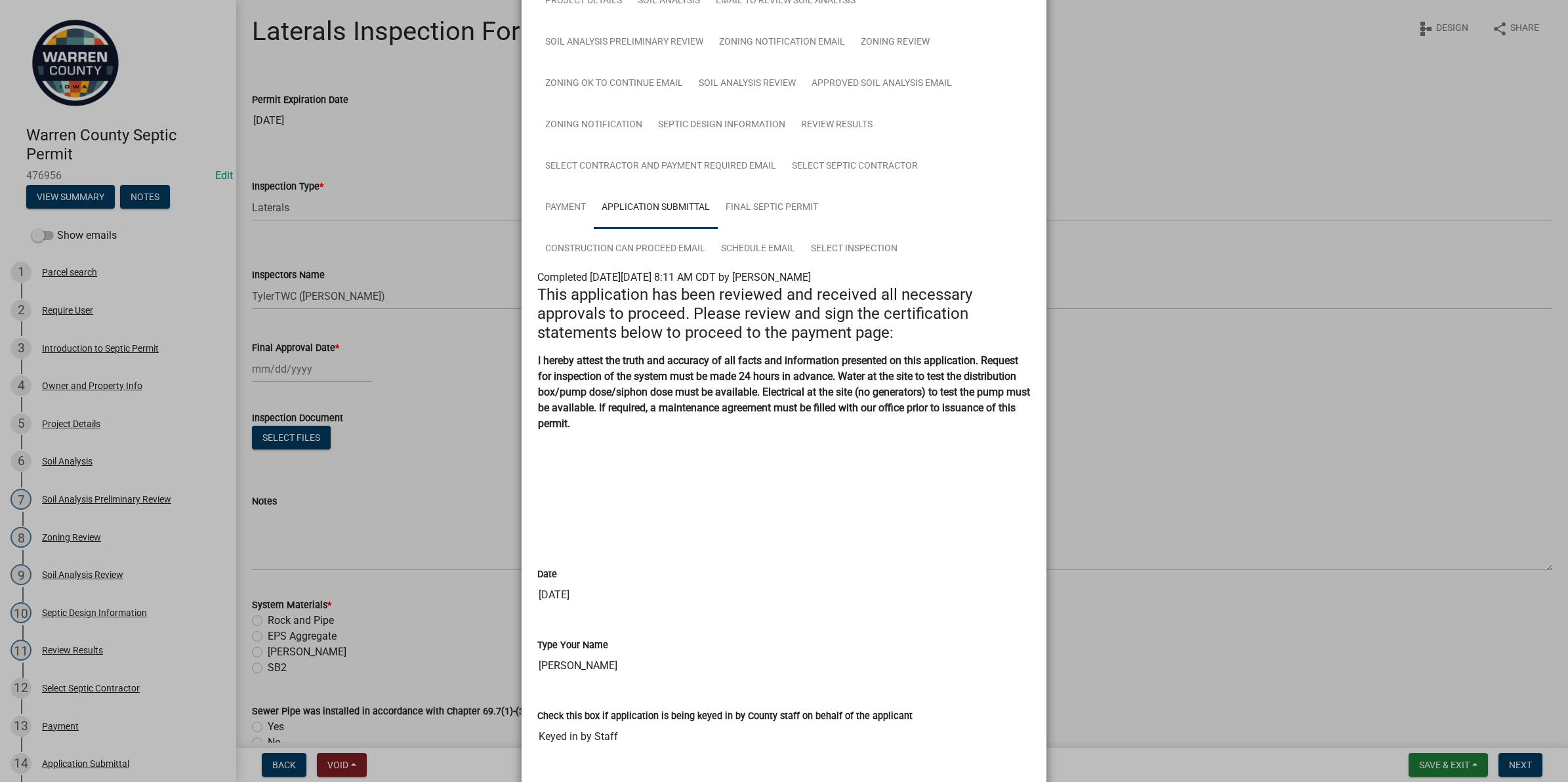
scroll to position [129, 0]
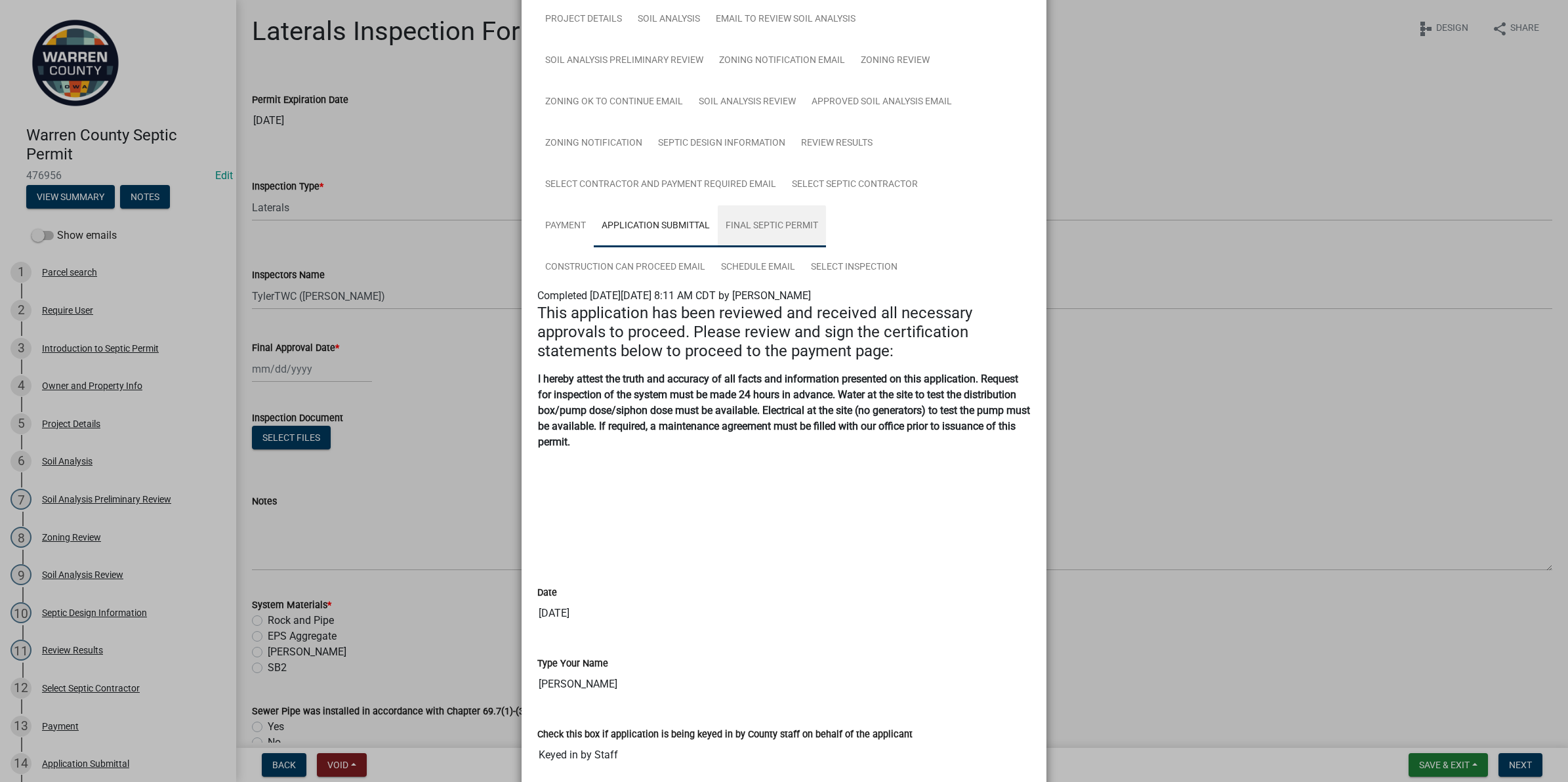
click at [761, 217] on link "Final Septic Permit" at bounding box center [771, 226] width 108 height 42
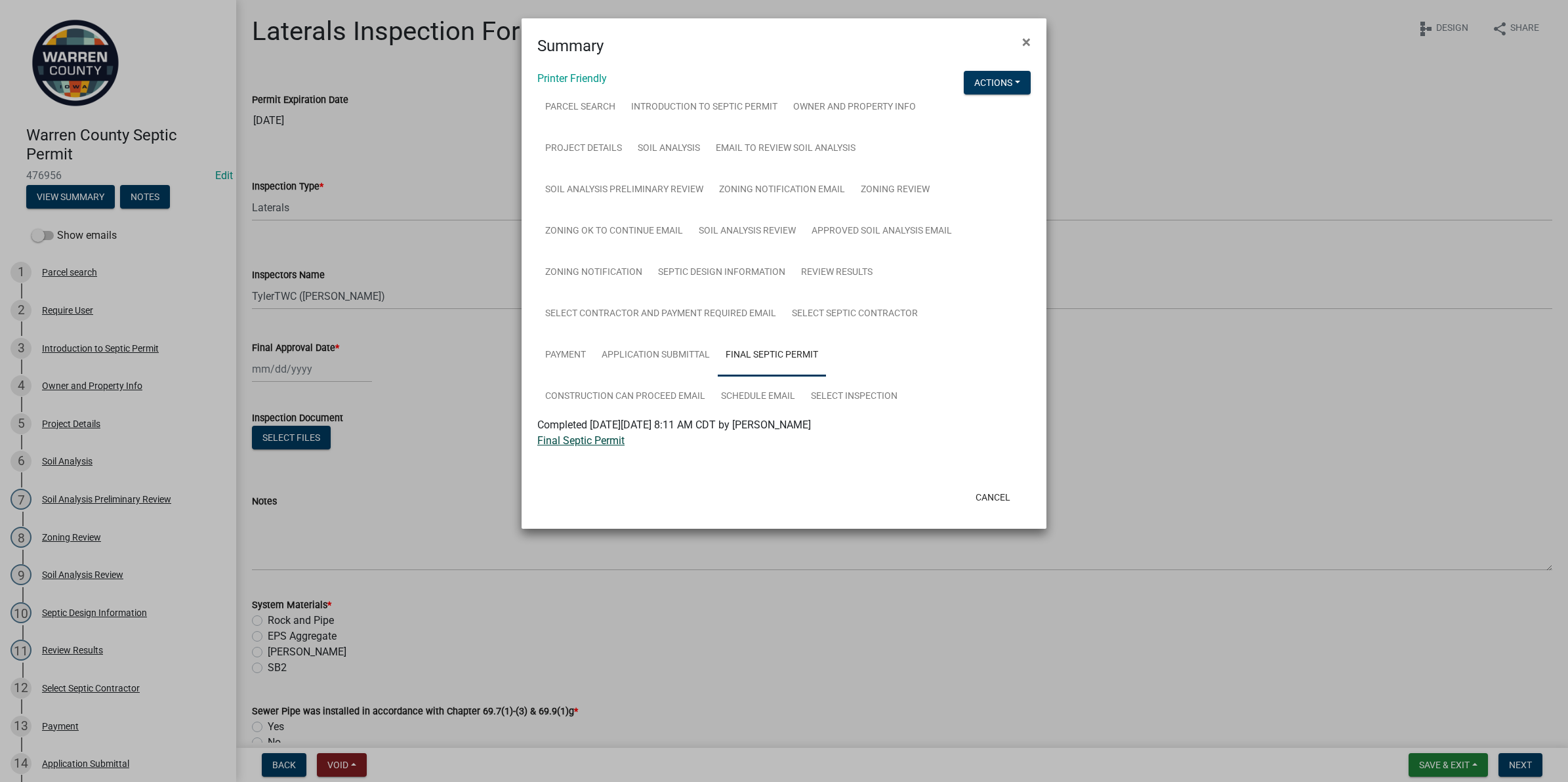
click at [602, 434] on link "Final Septic Permit" at bounding box center [581, 440] width 87 height 12
click at [648, 352] on link "Application Submittal" at bounding box center [655, 356] width 124 height 42
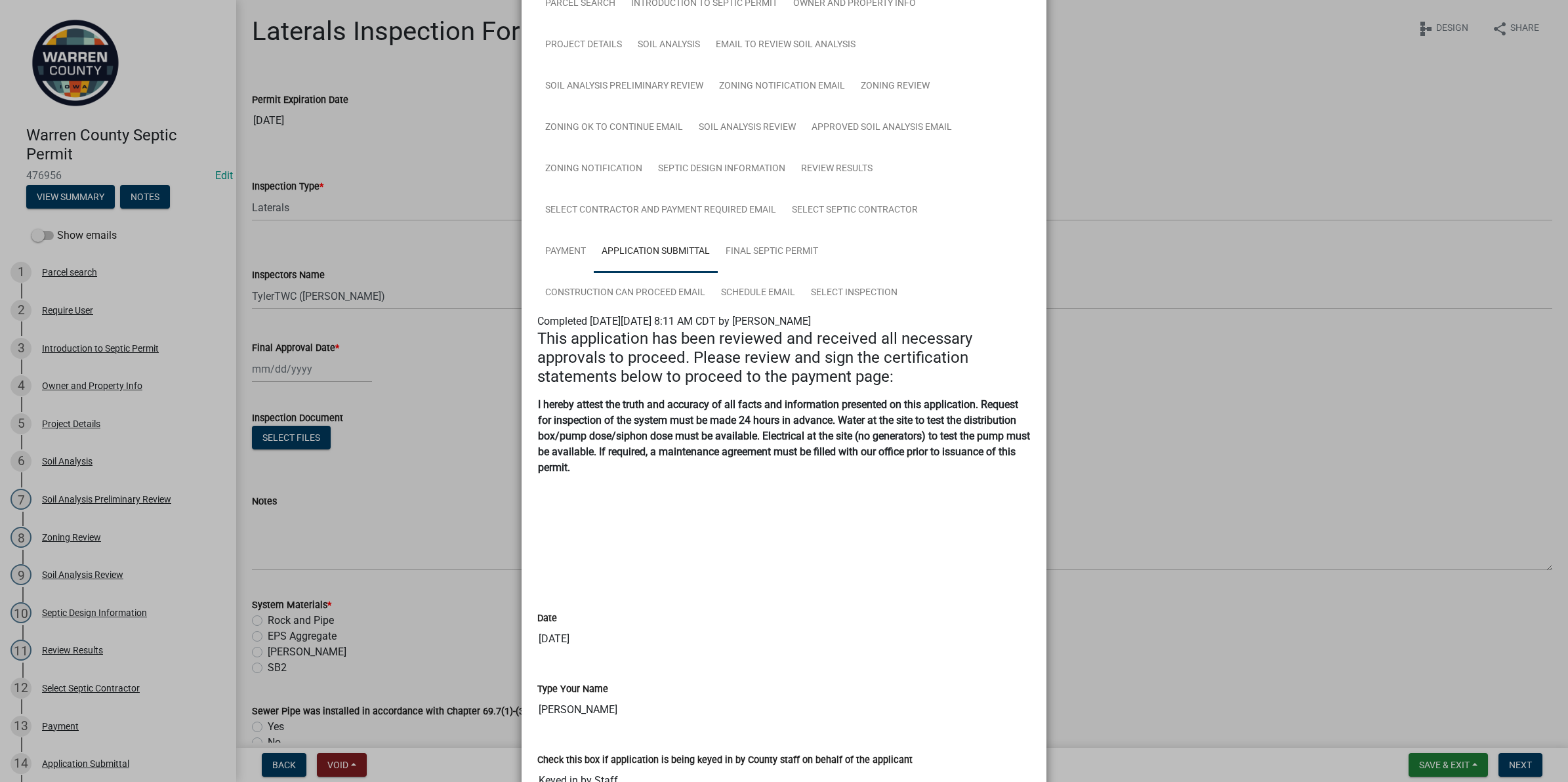
scroll to position [129, 0]
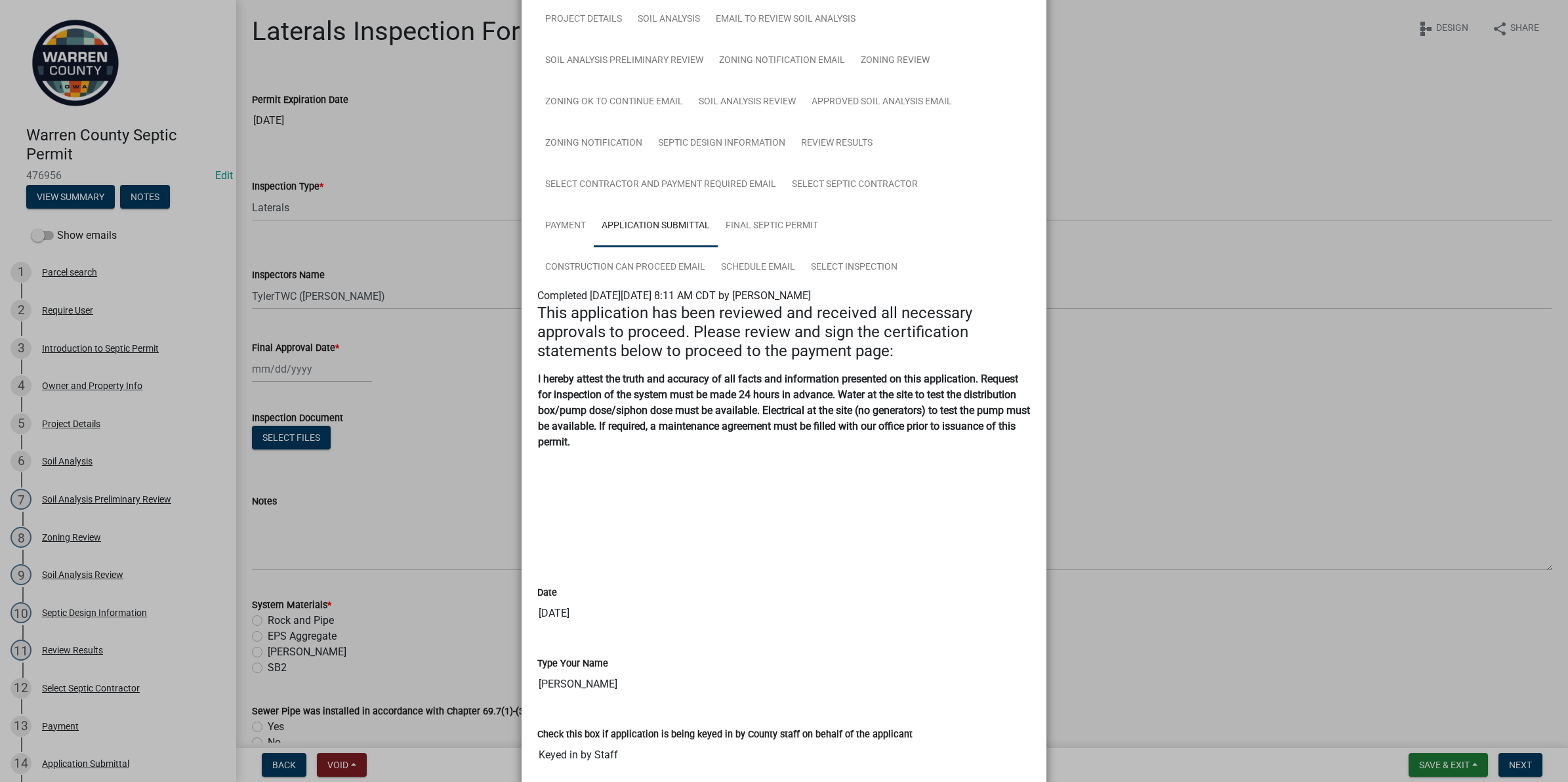
click at [795, 555] on div "I hereby attest the truth and accuracy of all facts and information presented o…" at bounding box center [784, 468] width 513 height 196
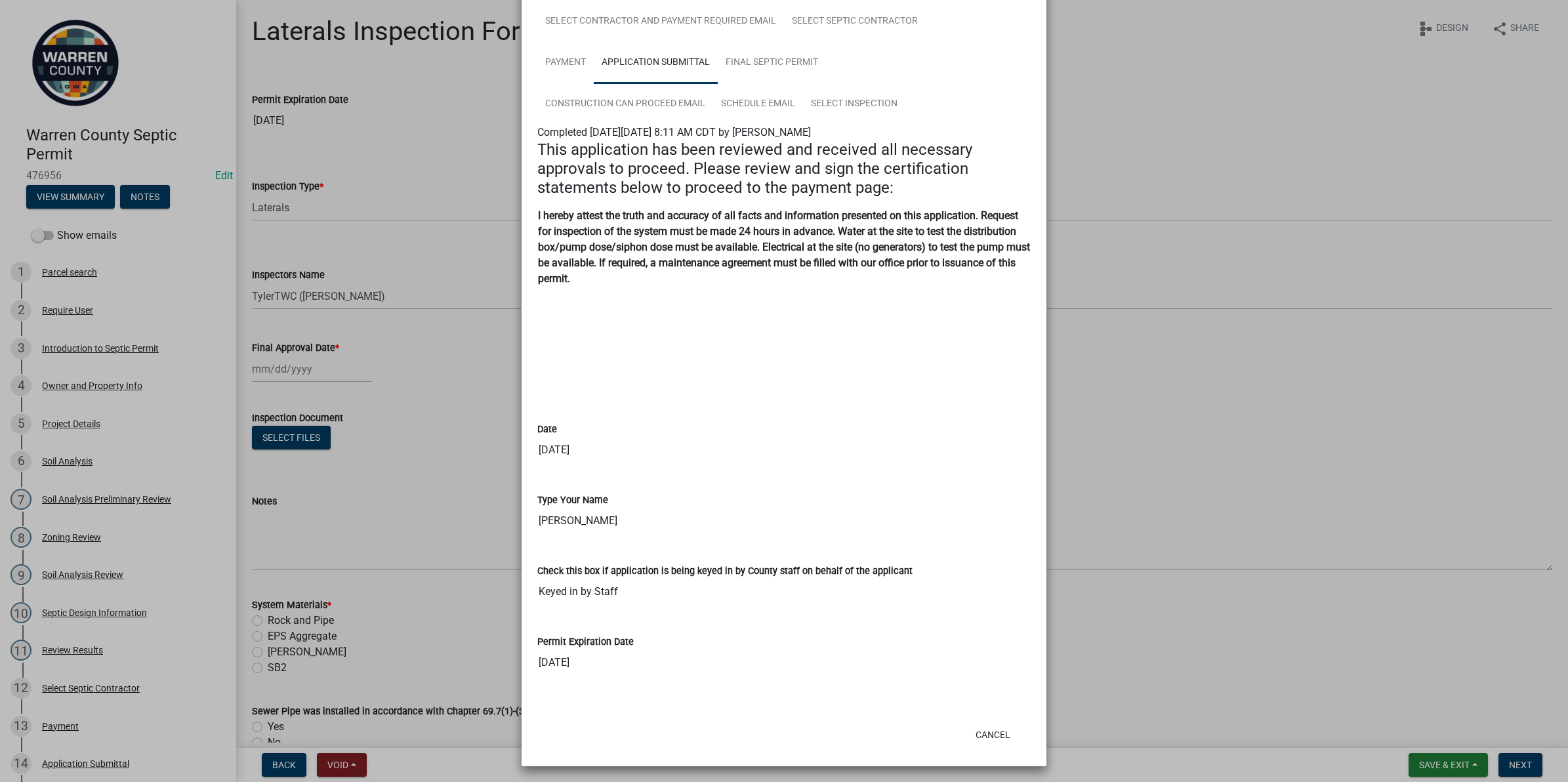
scroll to position [293, 0]
click at [989, 735] on button "Cancel" at bounding box center [993, 734] width 56 height 24
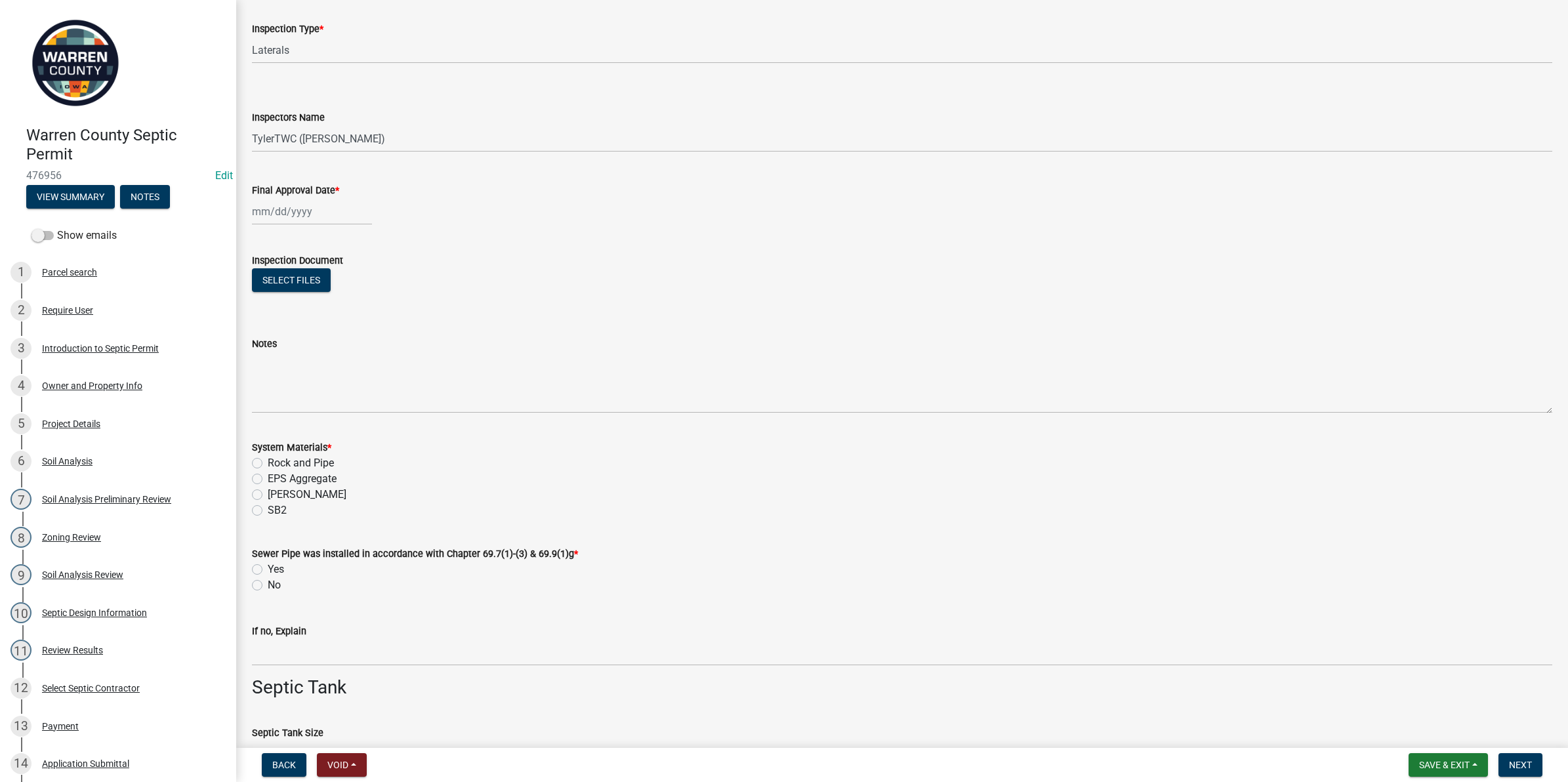
scroll to position [164, 0]
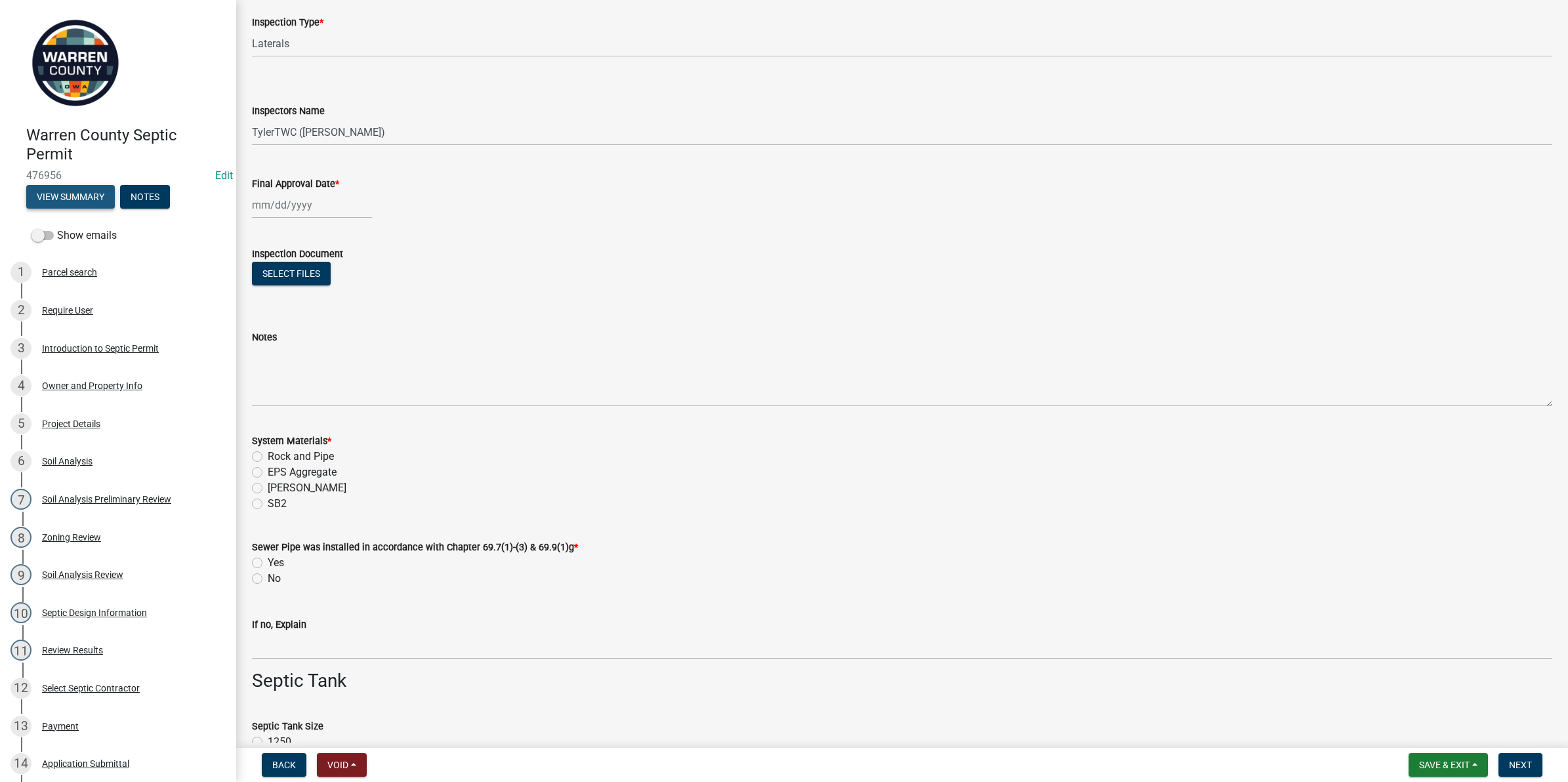
click at [58, 192] on button "View Summary" at bounding box center [71, 196] width 89 height 24
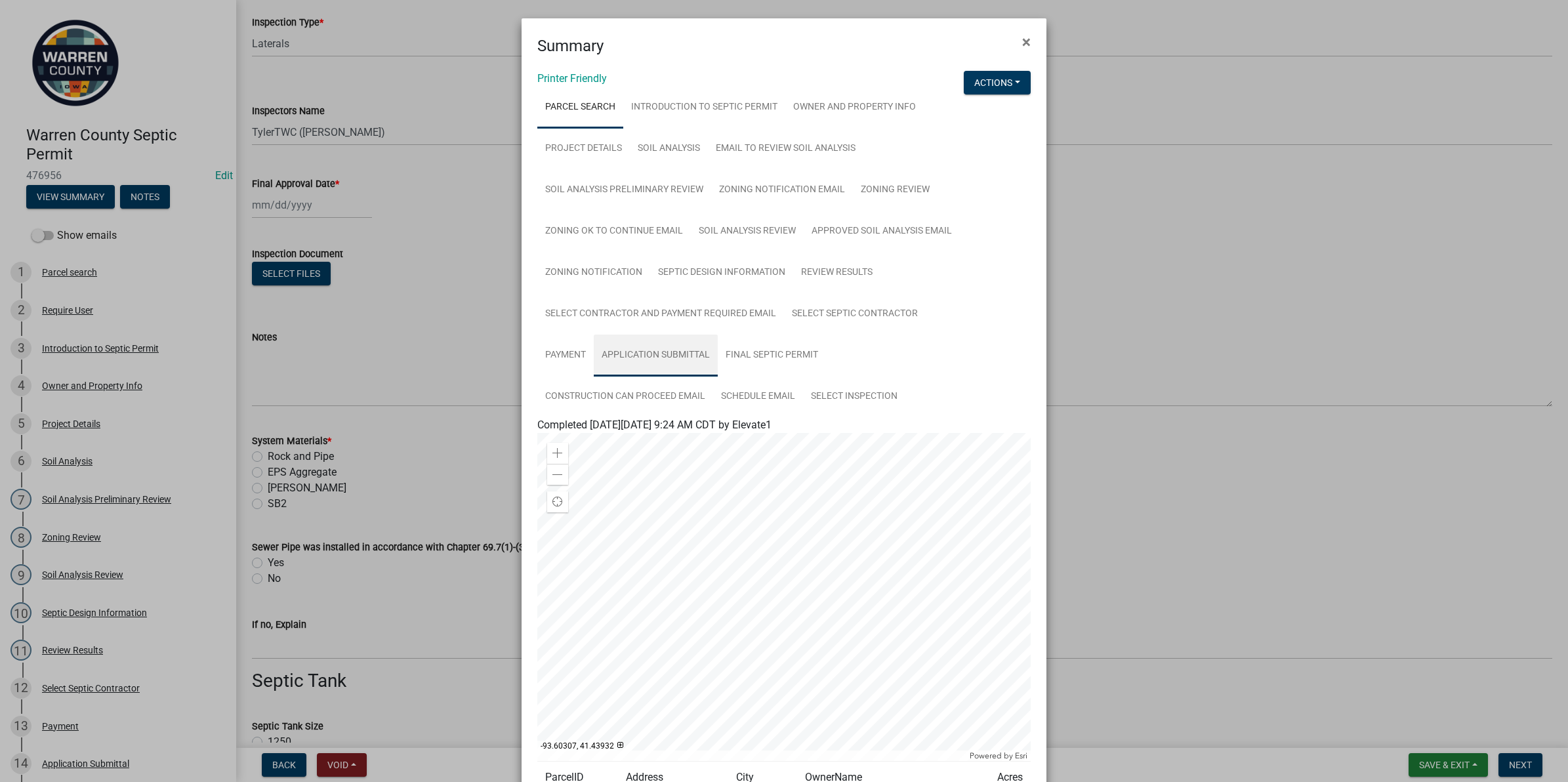
click at [656, 356] on link "Application Submittal" at bounding box center [655, 356] width 124 height 42
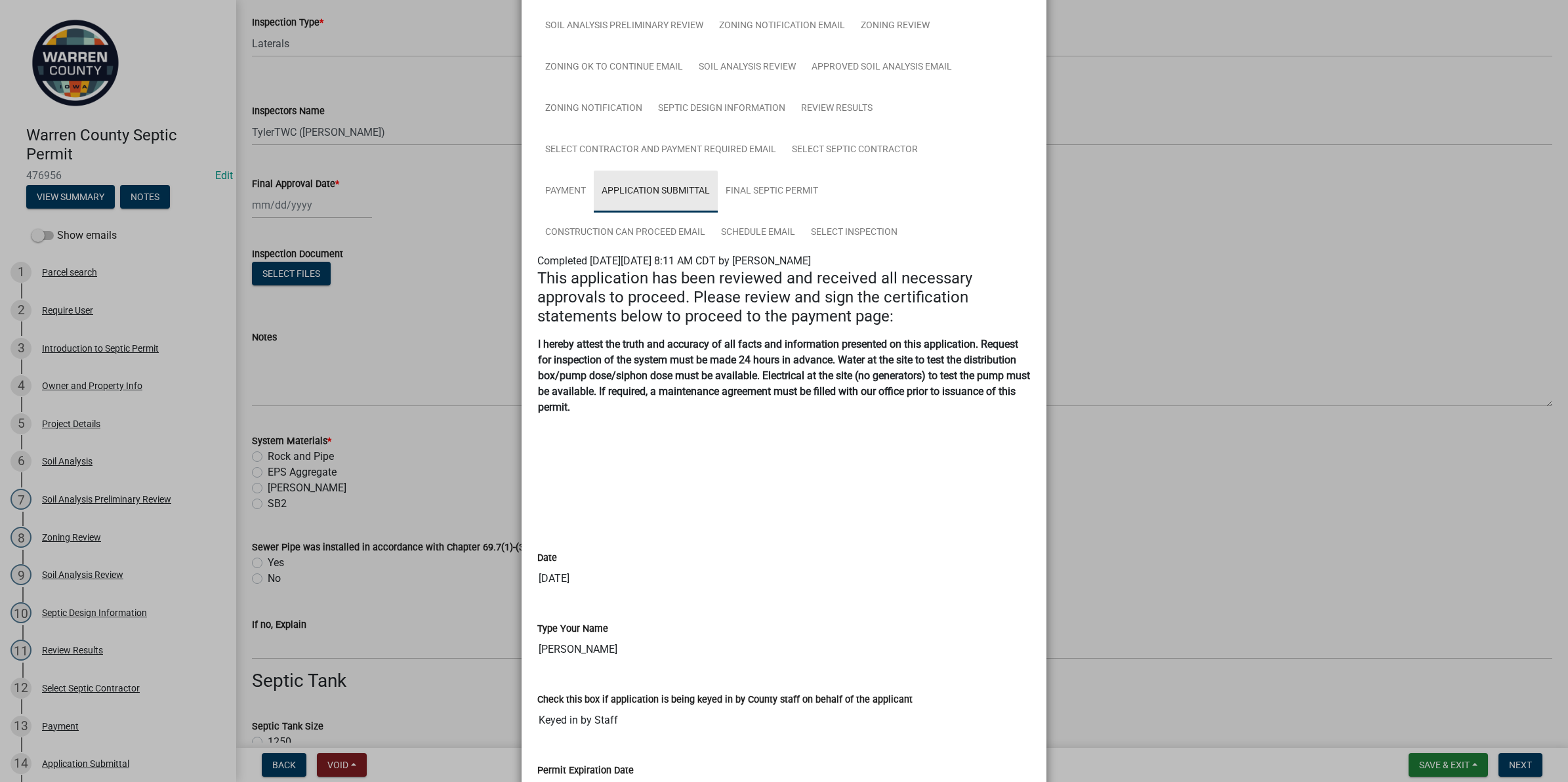
click at [677, 187] on link "Application Submittal" at bounding box center [655, 191] width 124 height 42
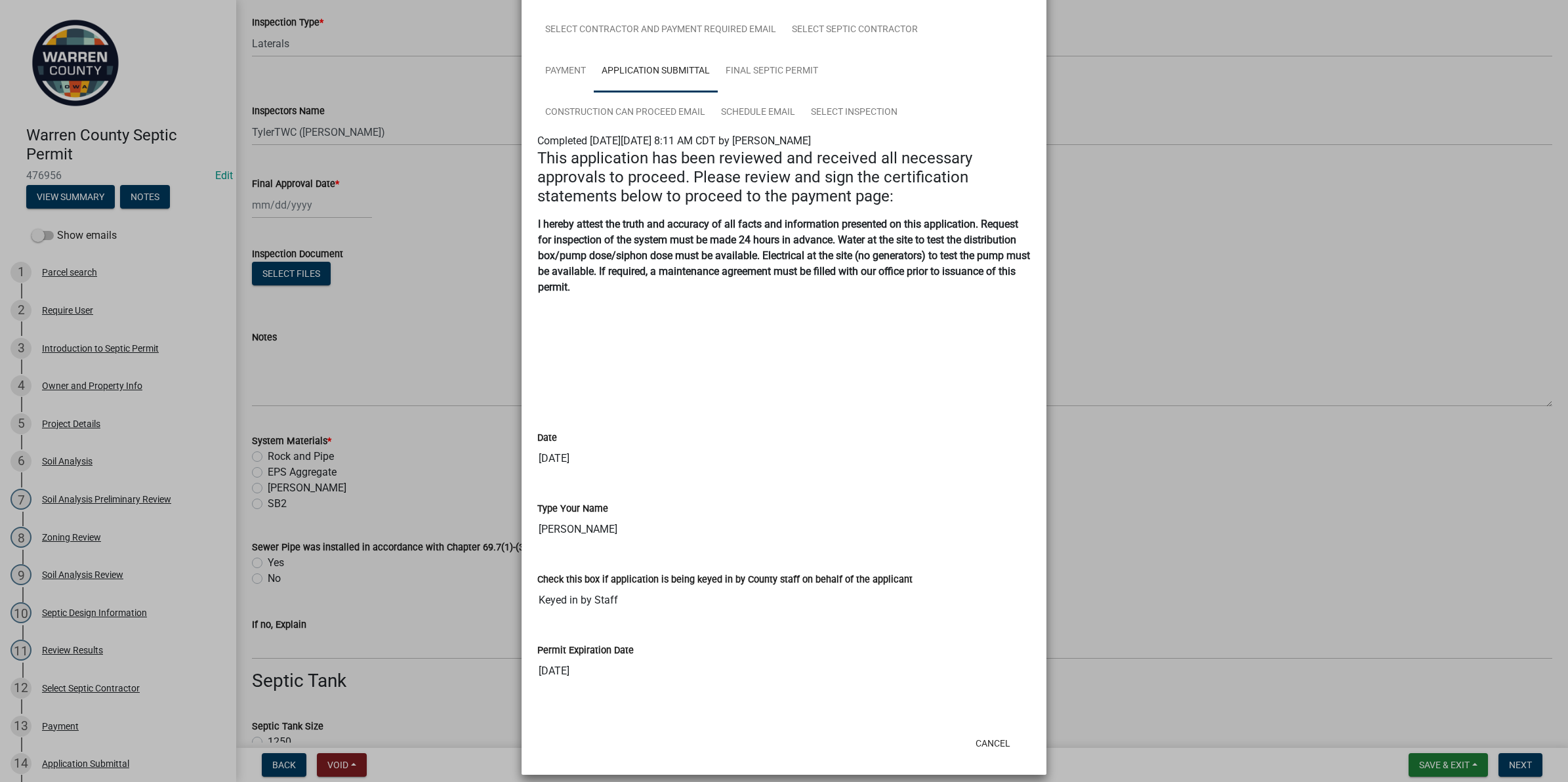
scroll to position [293, 0]
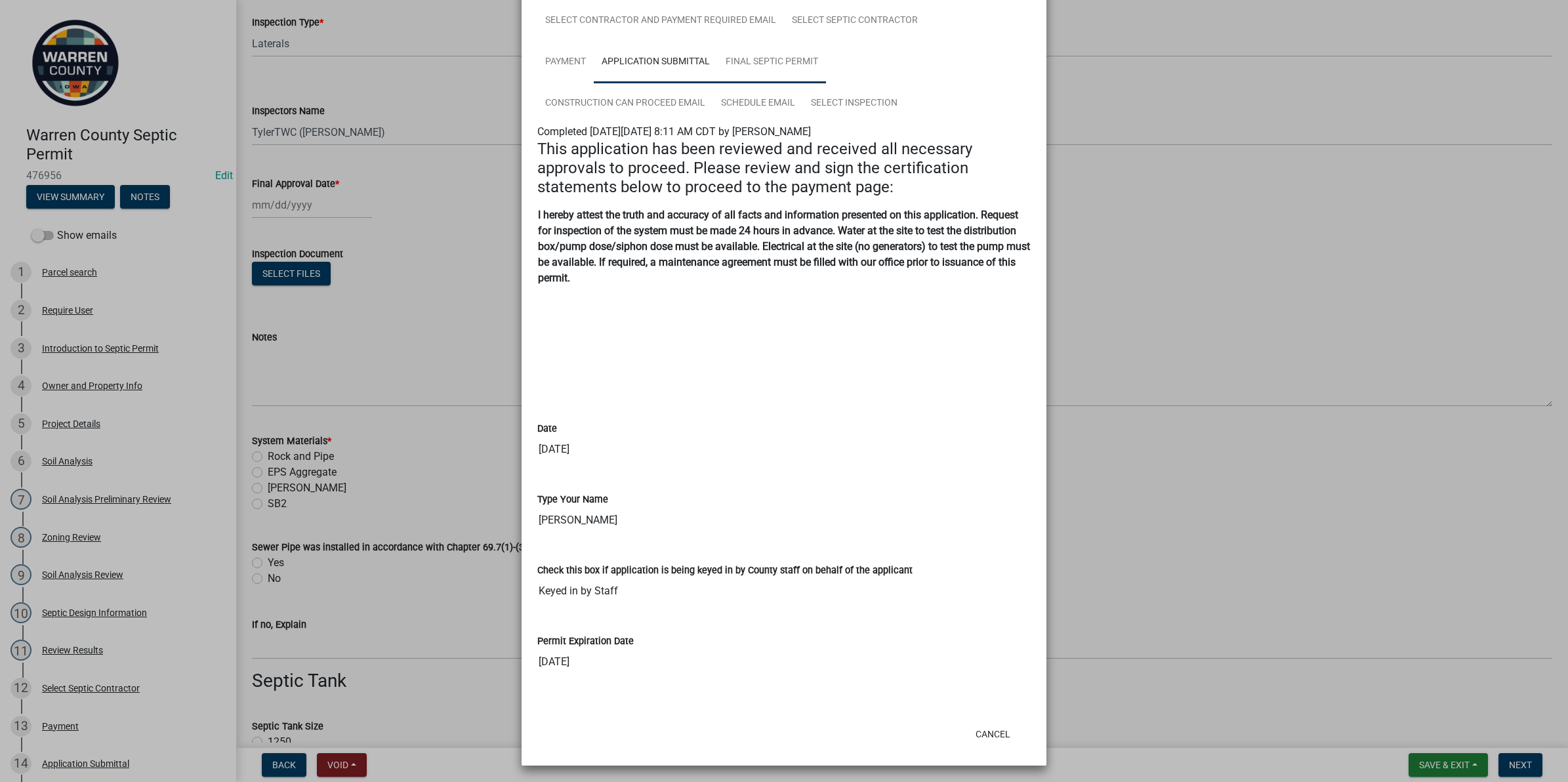
click at [748, 59] on link "Final Septic Permit" at bounding box center [771, 62] width 108 height 42
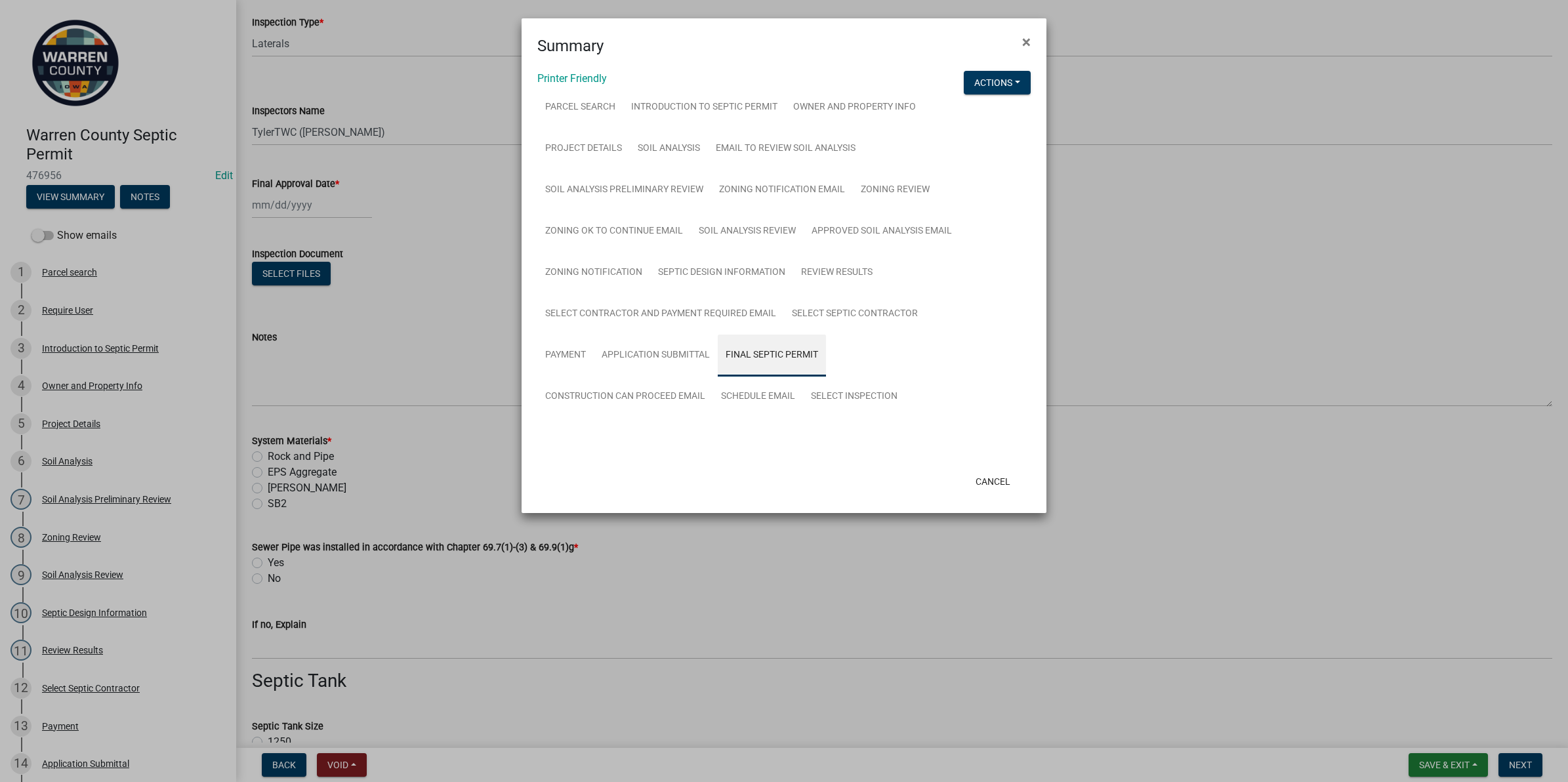
scroll to position [0, 0]
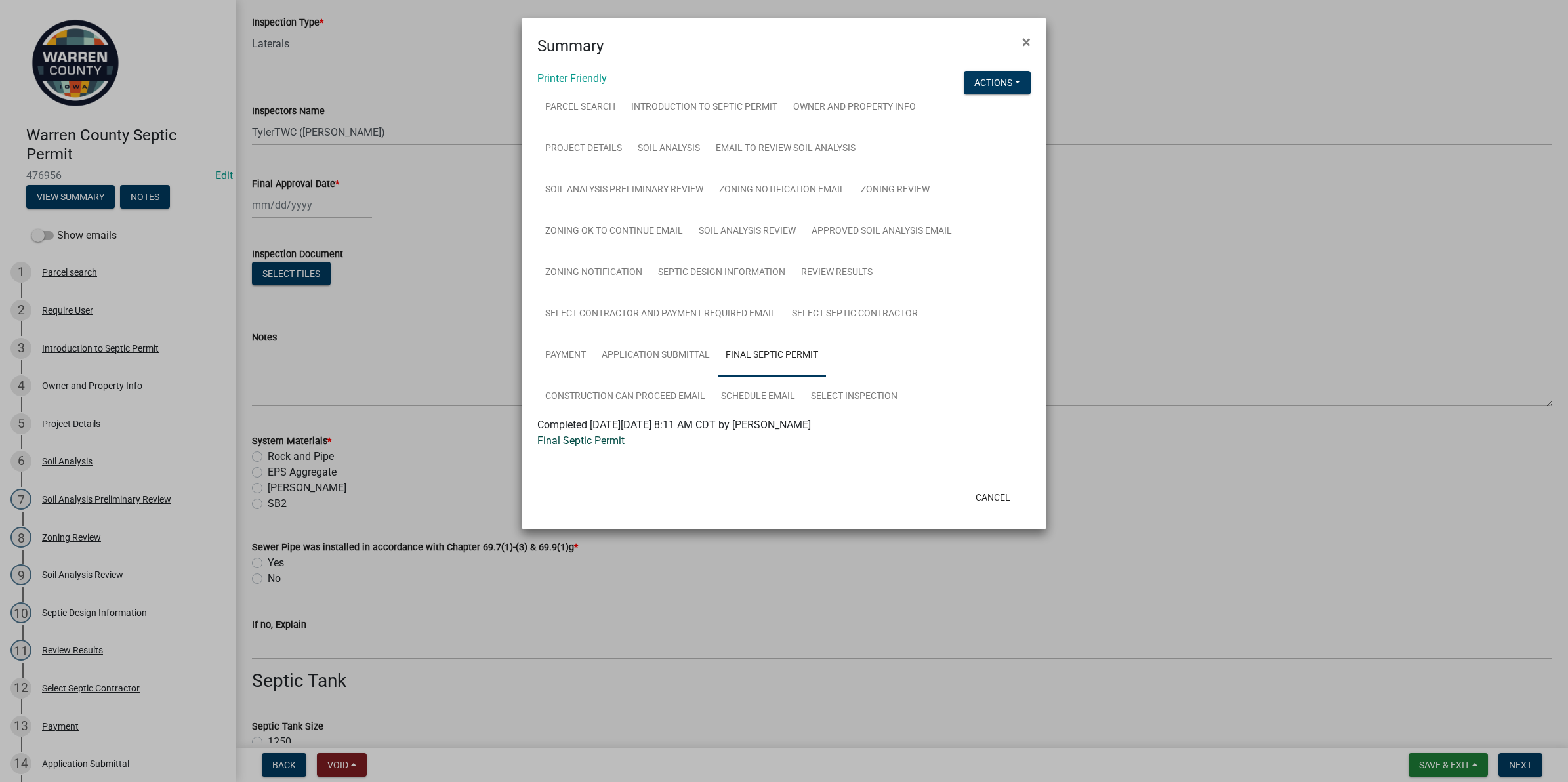
click at [560, 437] on link "Final Septic Permit" at bounding box center [581, 440] width 87 height 12
click at [1032, 39] on button "×" at bounding box center [1026, 42] width 29 height 37
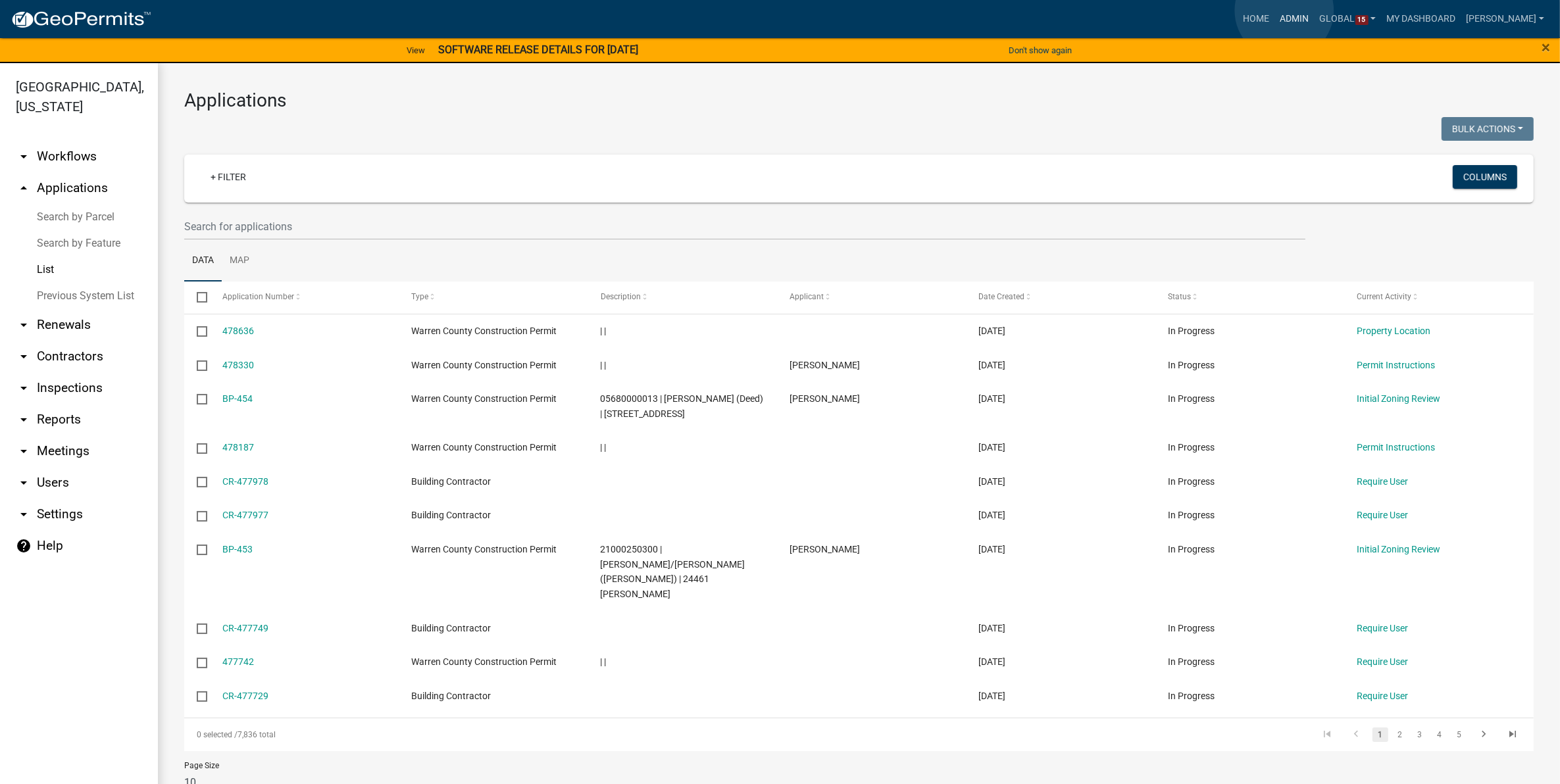
click at [1284, 11] on link "Admin" at bounding box center [1295, 19] width 40 height 25
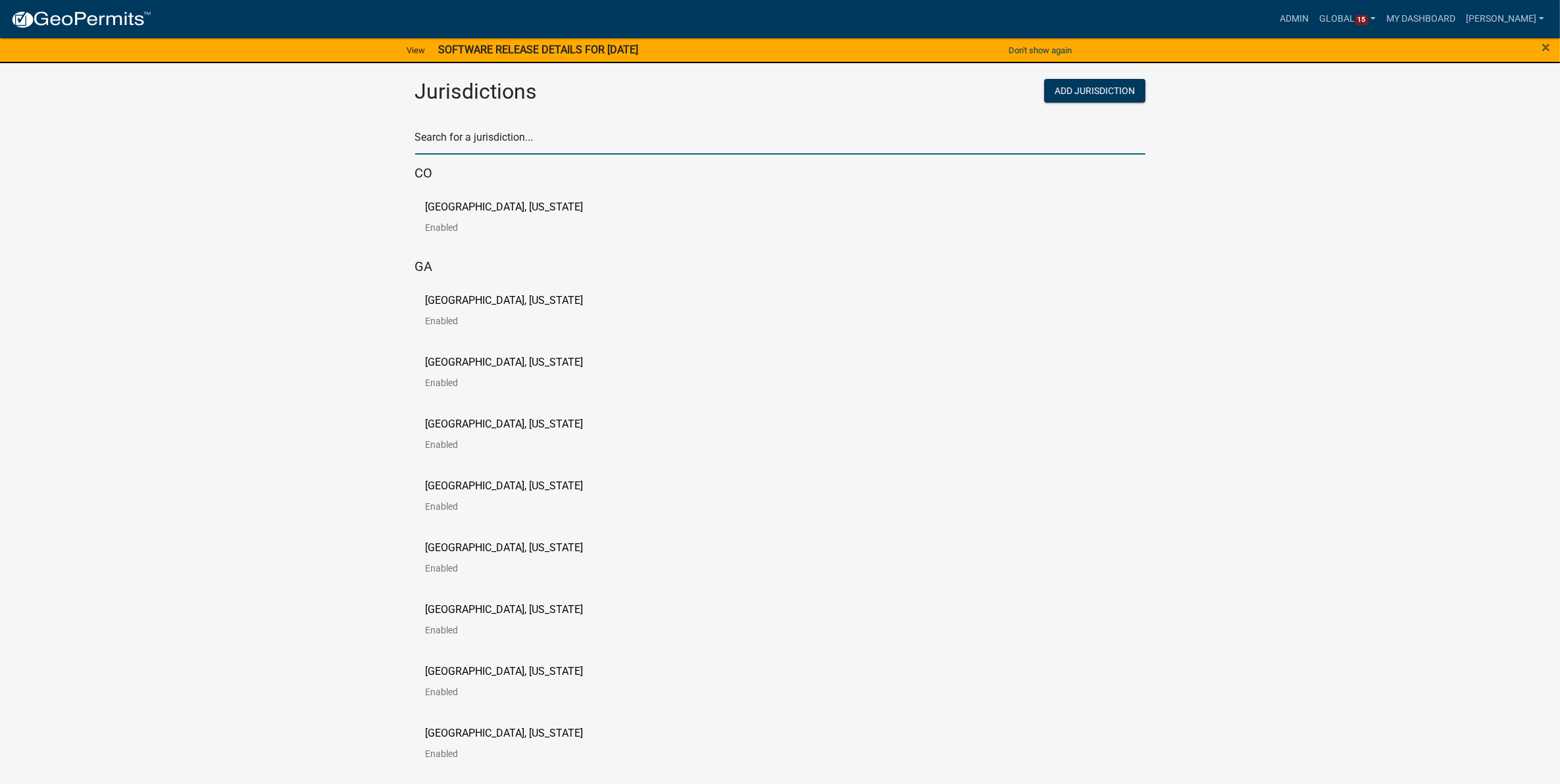
click at [559, 135] on input "text" at bounding box center [780, 142] width 730 height 27
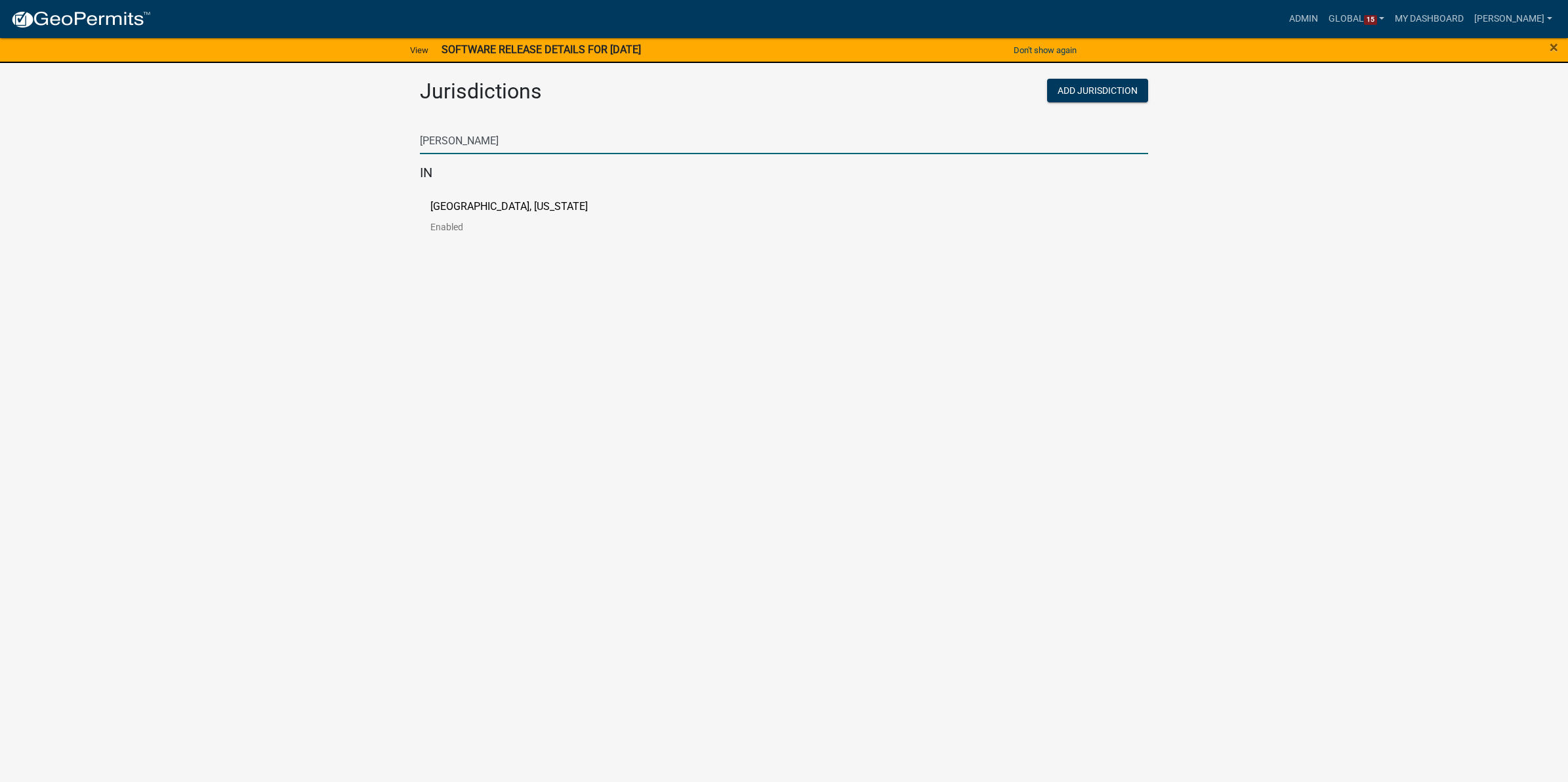
type input "[PERSON_NAME]"
drag, startPoint x: 260, startPoint y: 244, endPoint x: 299, endPoint y: 237, distance: 39.6
click at [260, 244] on app-global-admin "Toggle drawer menu more_horiz Admin Global 15 Users Roles Payment Processors Wo…" at bounding box center [784, 130] width 1568 height 257
click at [514, 206] on p "[GEOGRAPHIC_DATA], [US_STATE]" at bounding box center [509, 206] width 158 height 11
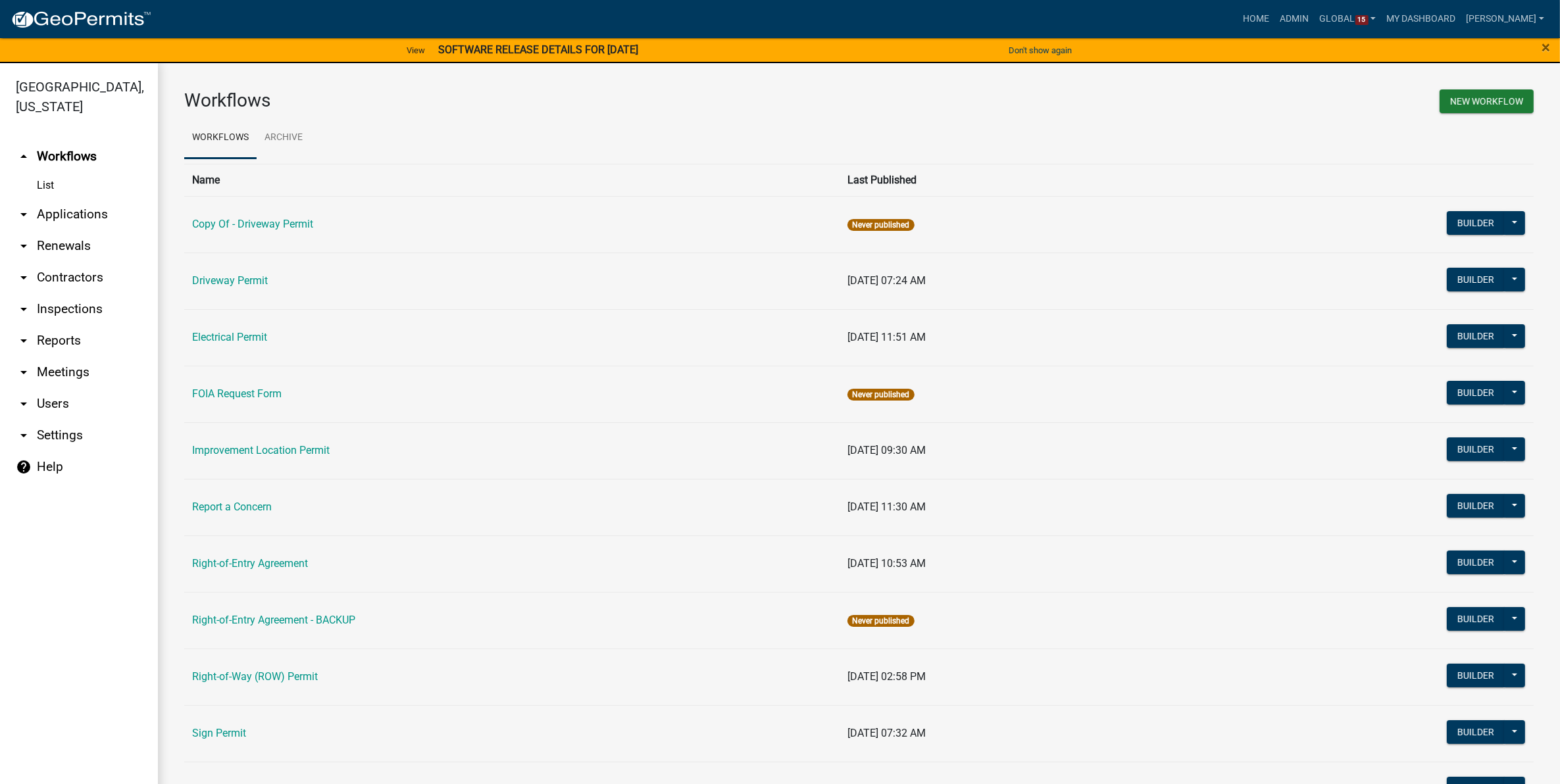
click at [68, 208] on link "arrow_drop_down Applications" at bounding box center [79, 214] width 158 height 32
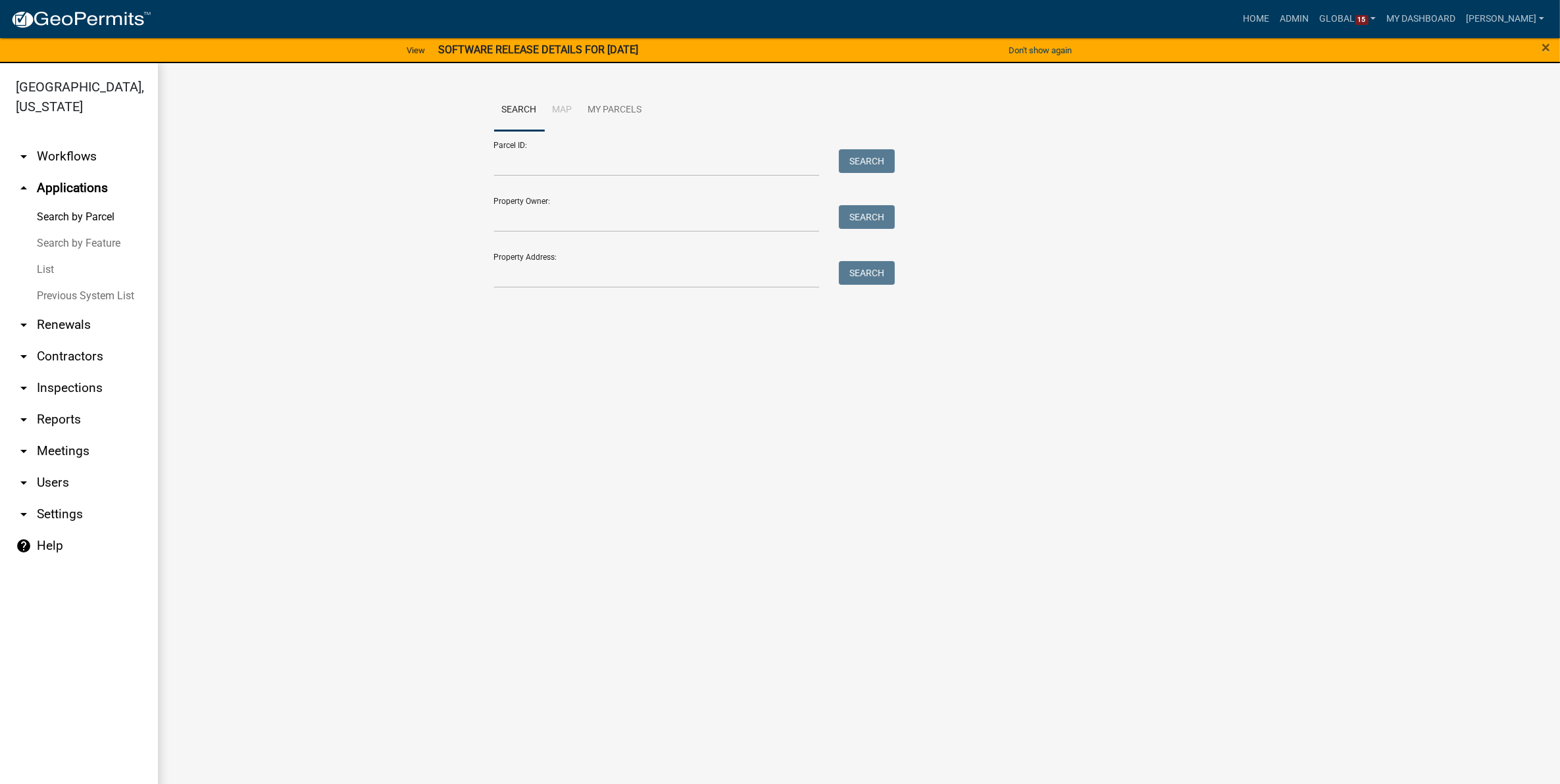
click at [45, 258] on link "List" at bounding box center [79, 269] width 158 height 27
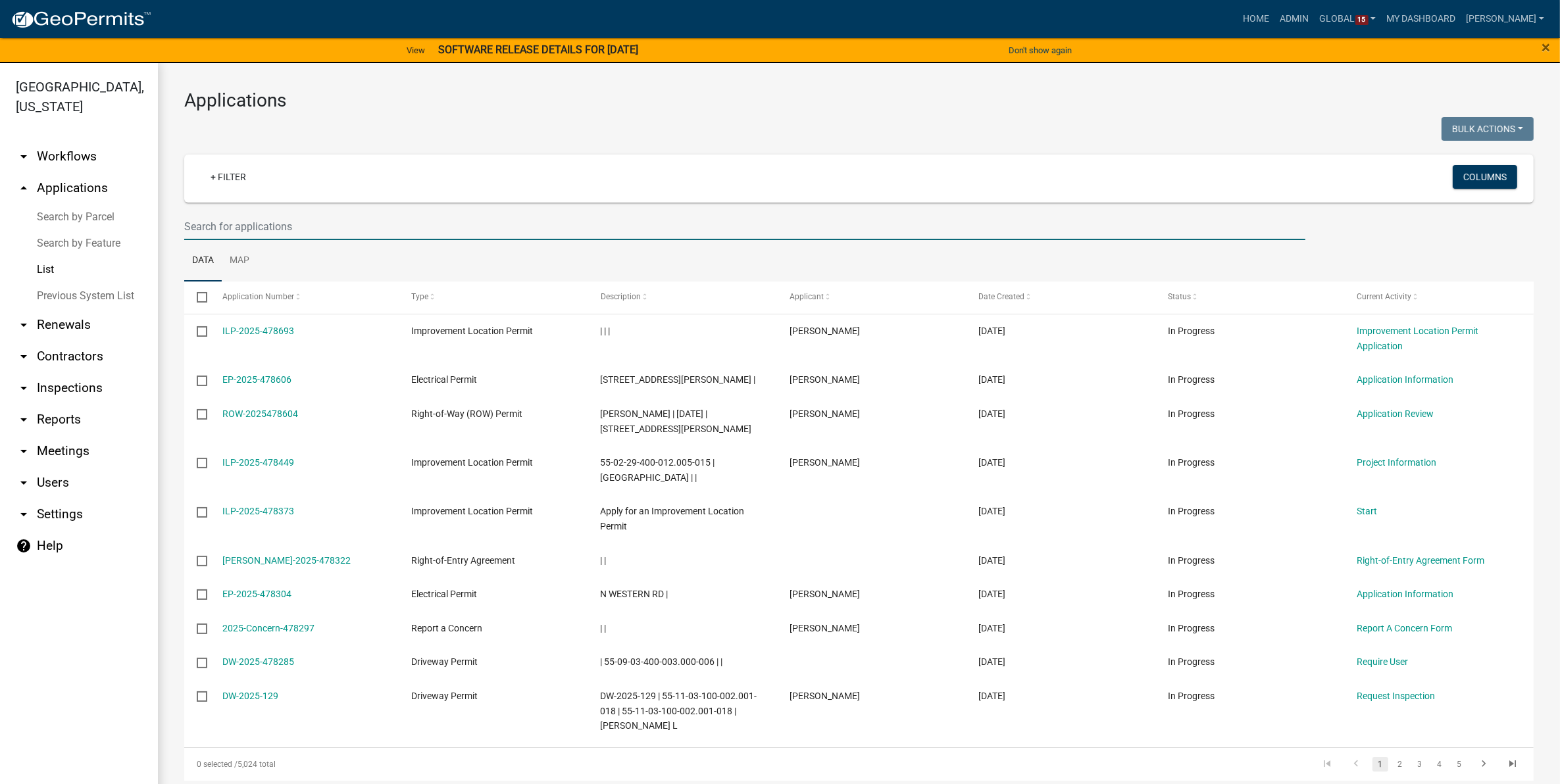
click at [429, 213] on input "text" at bounding box center [744, 227] width 1121 height 27
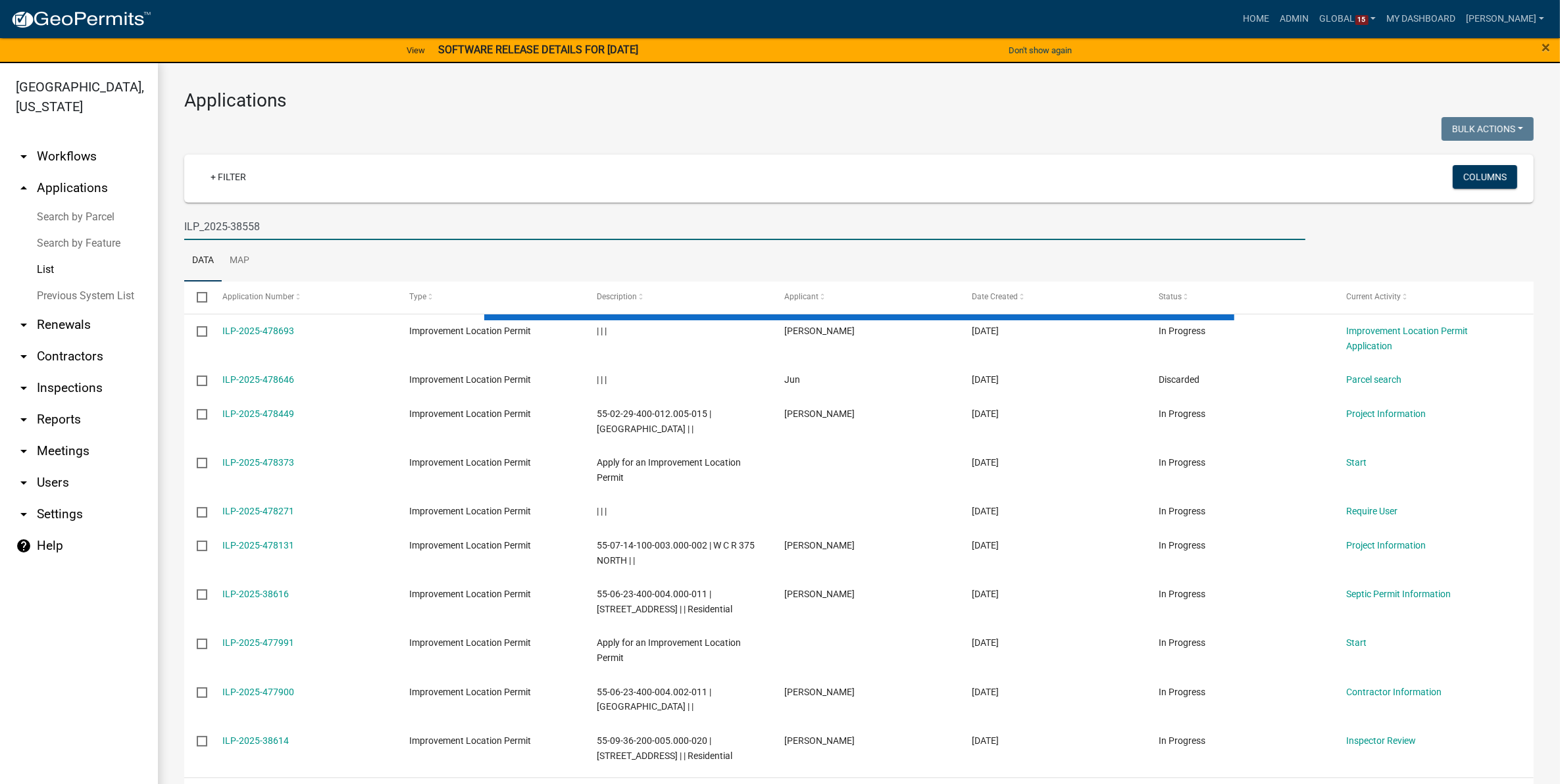
type input "ILP_2025-38558"
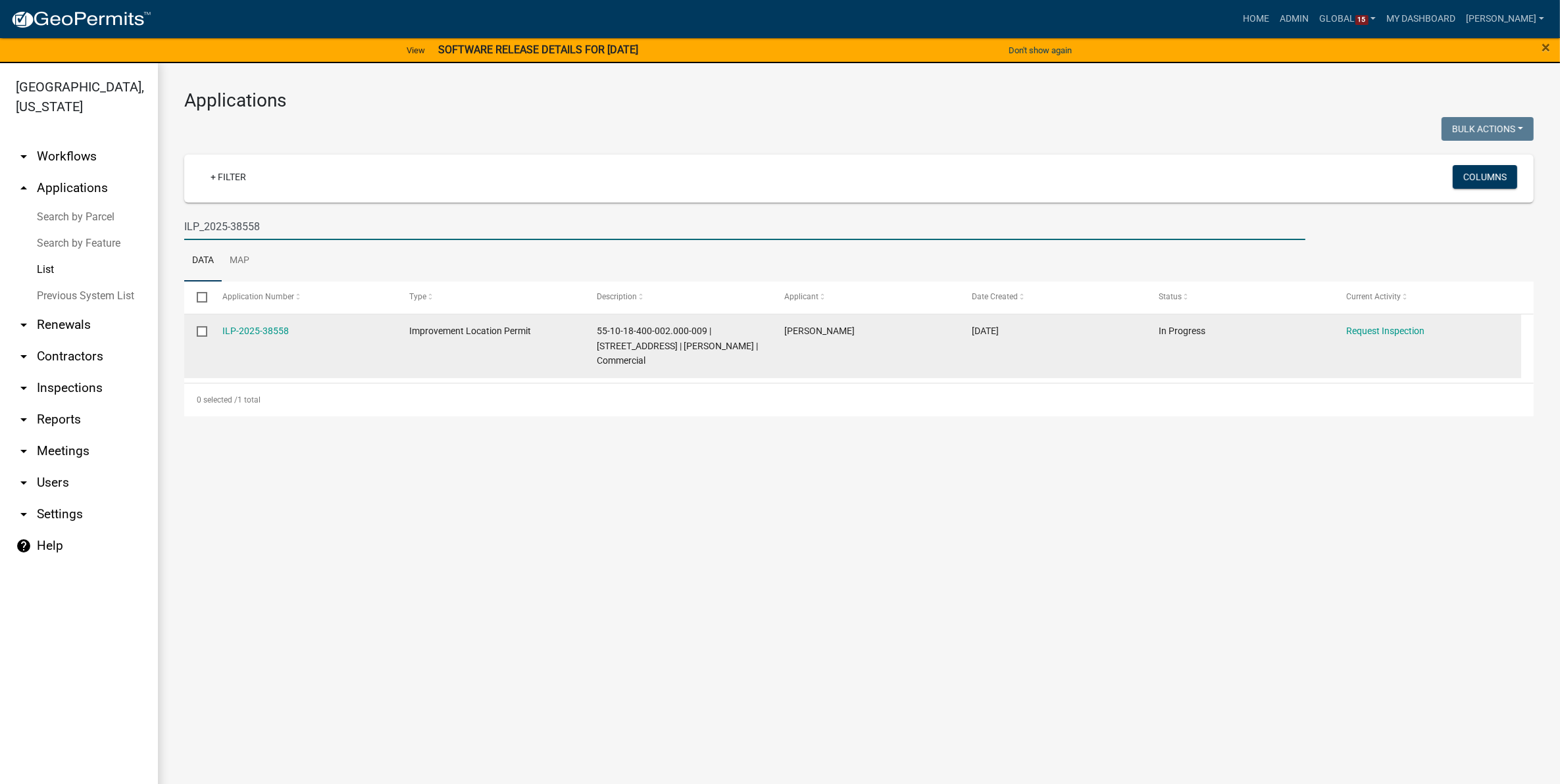
click at [257, 322] on datatable-body-cell "ILP-2025-38558" at bounding box center [303, 346] width 188 height 64
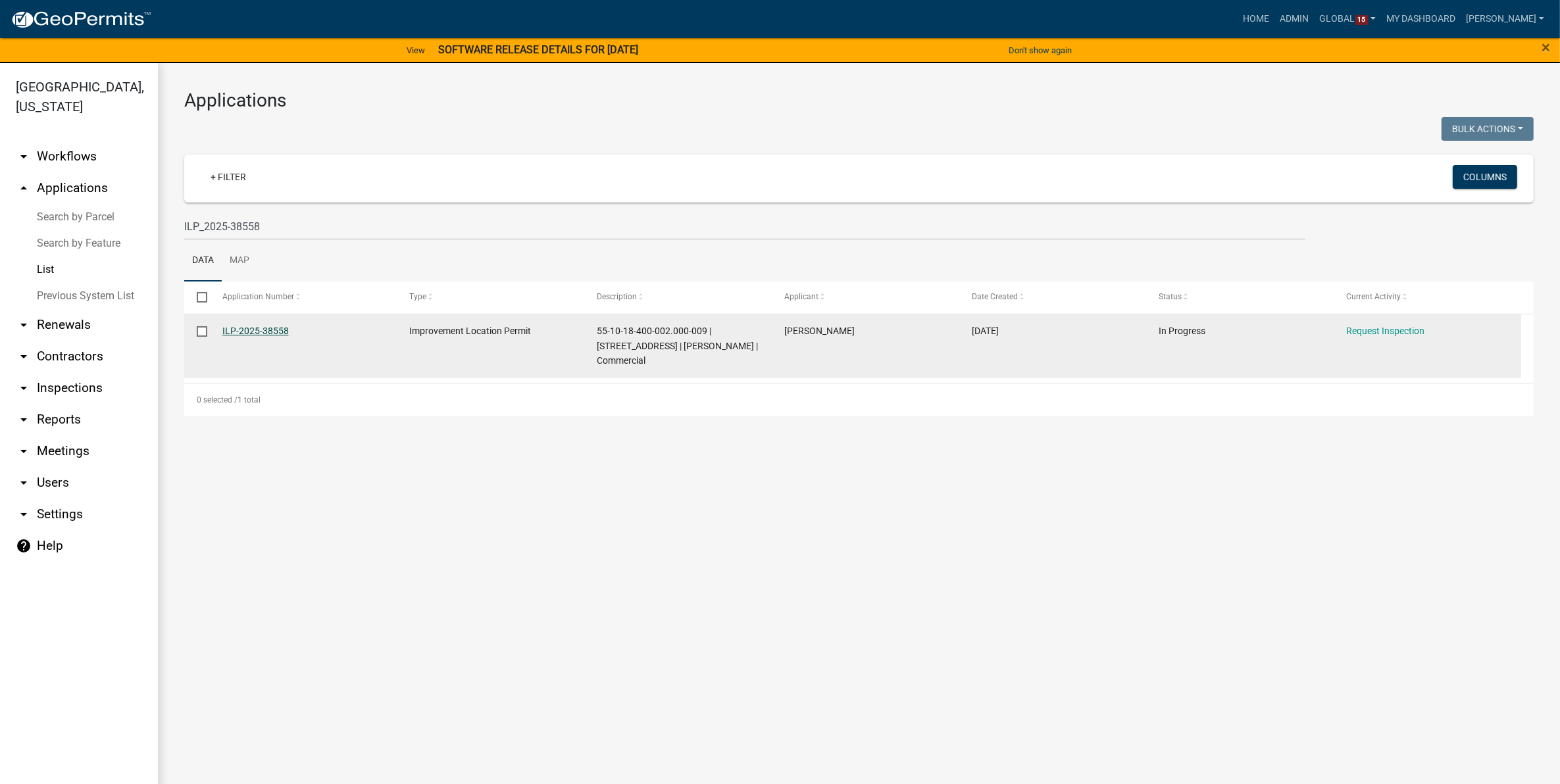
click at [253, 332] on link "ILP-2025-38558" at bounding box center [255, 331] width 66 height 11
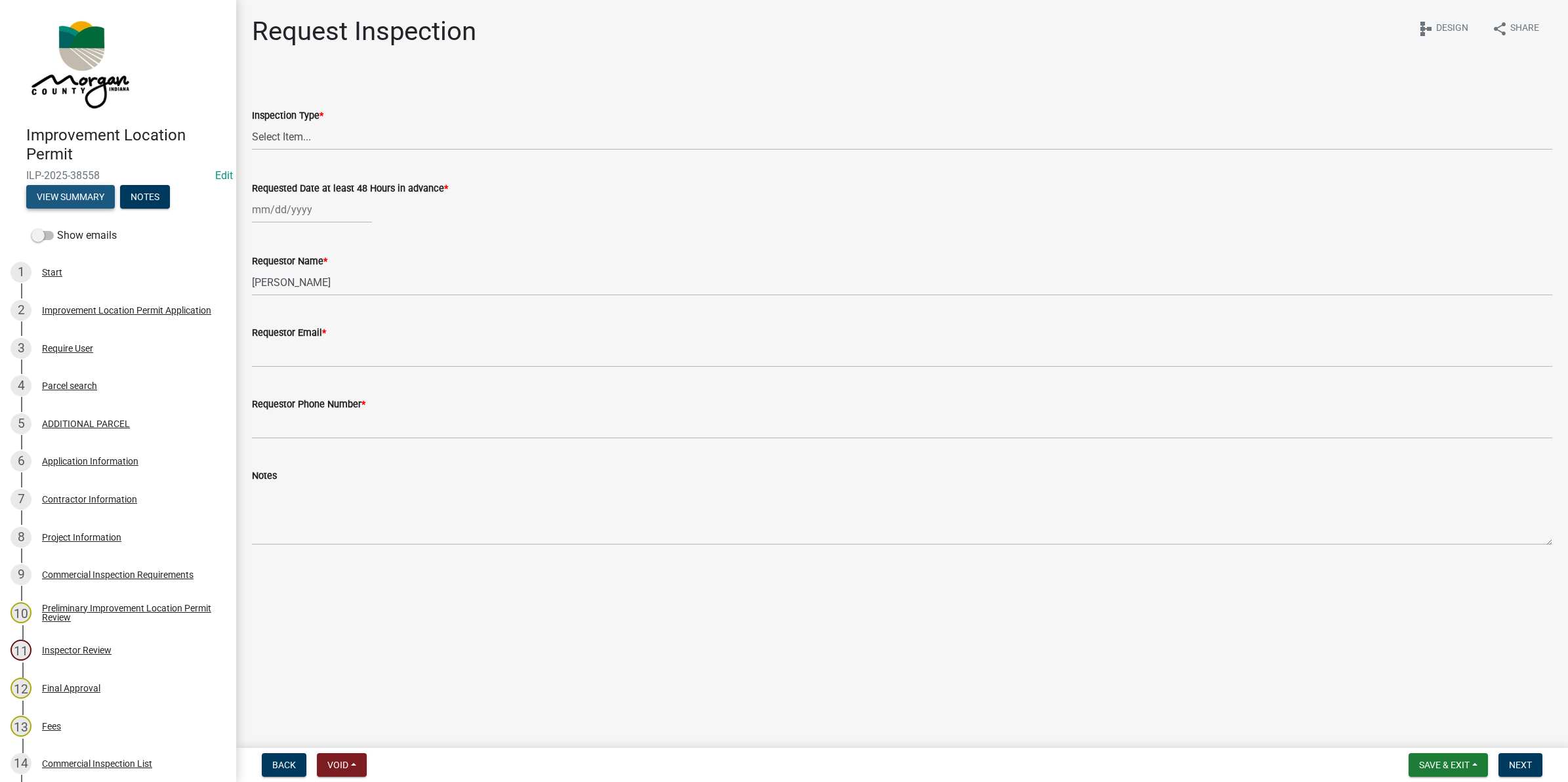
click at [83, 198] on button "View Summary" at bounding box center [71, 196] width 89 height 24
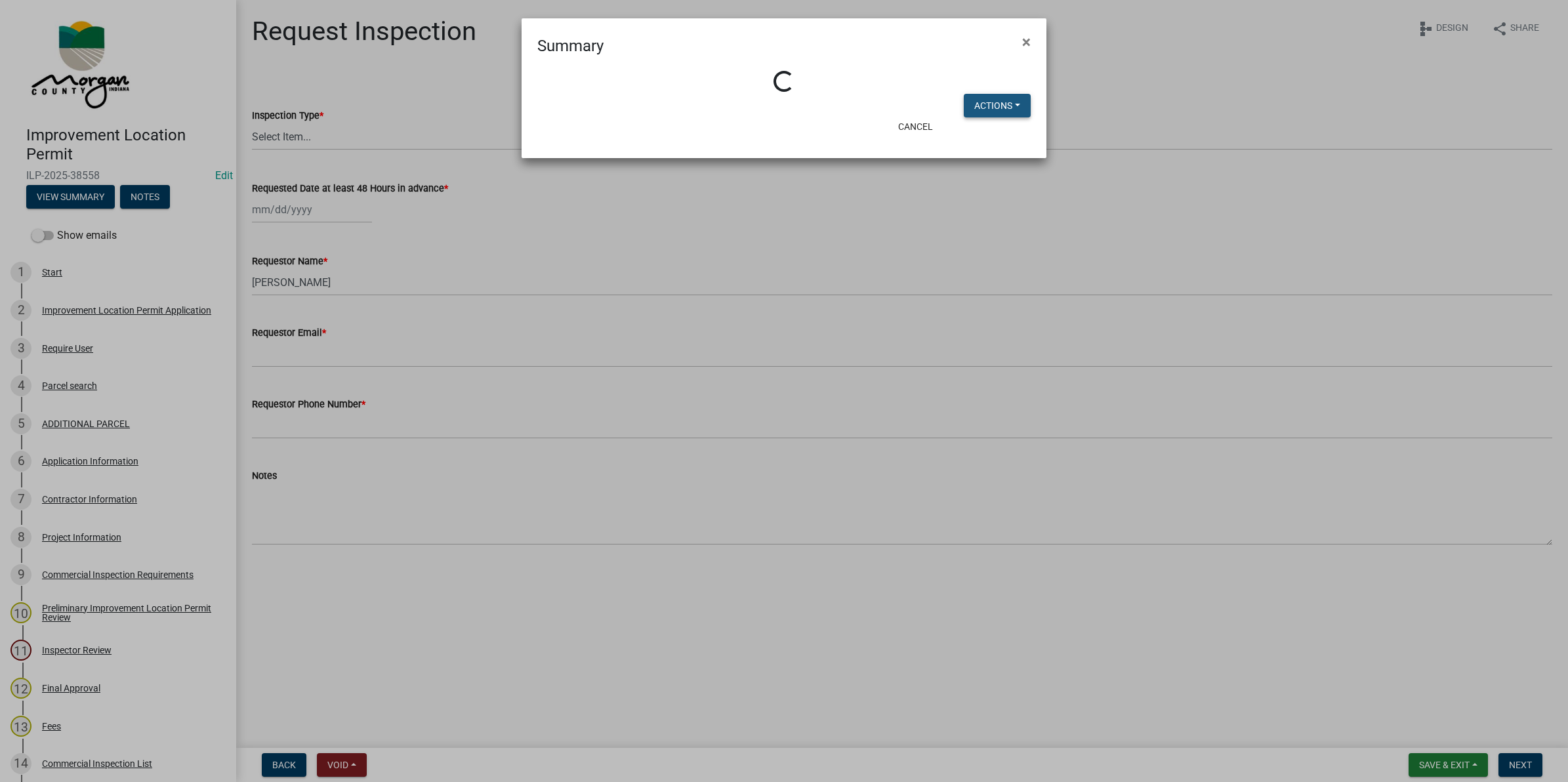
click at [979, 105] on button "Actions" at bounding box center [997, 105] width 67 height 24
click at [1029, 140] on link "View Application Workflow" at bounding box center [1041, 140] width 155 height 32
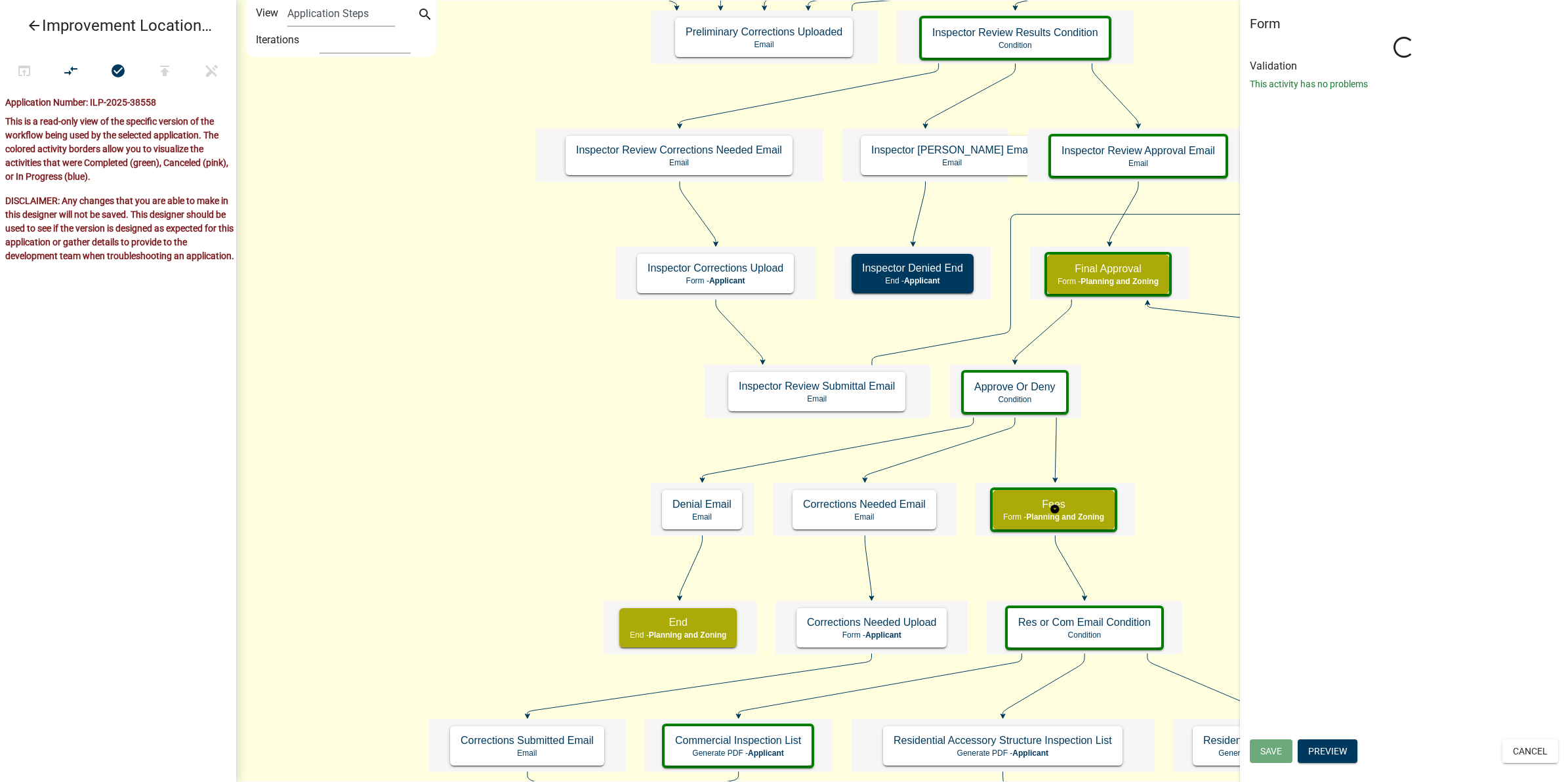
select select "7F002004-88EB-42E1-8B4E-CE48788E5DD9"
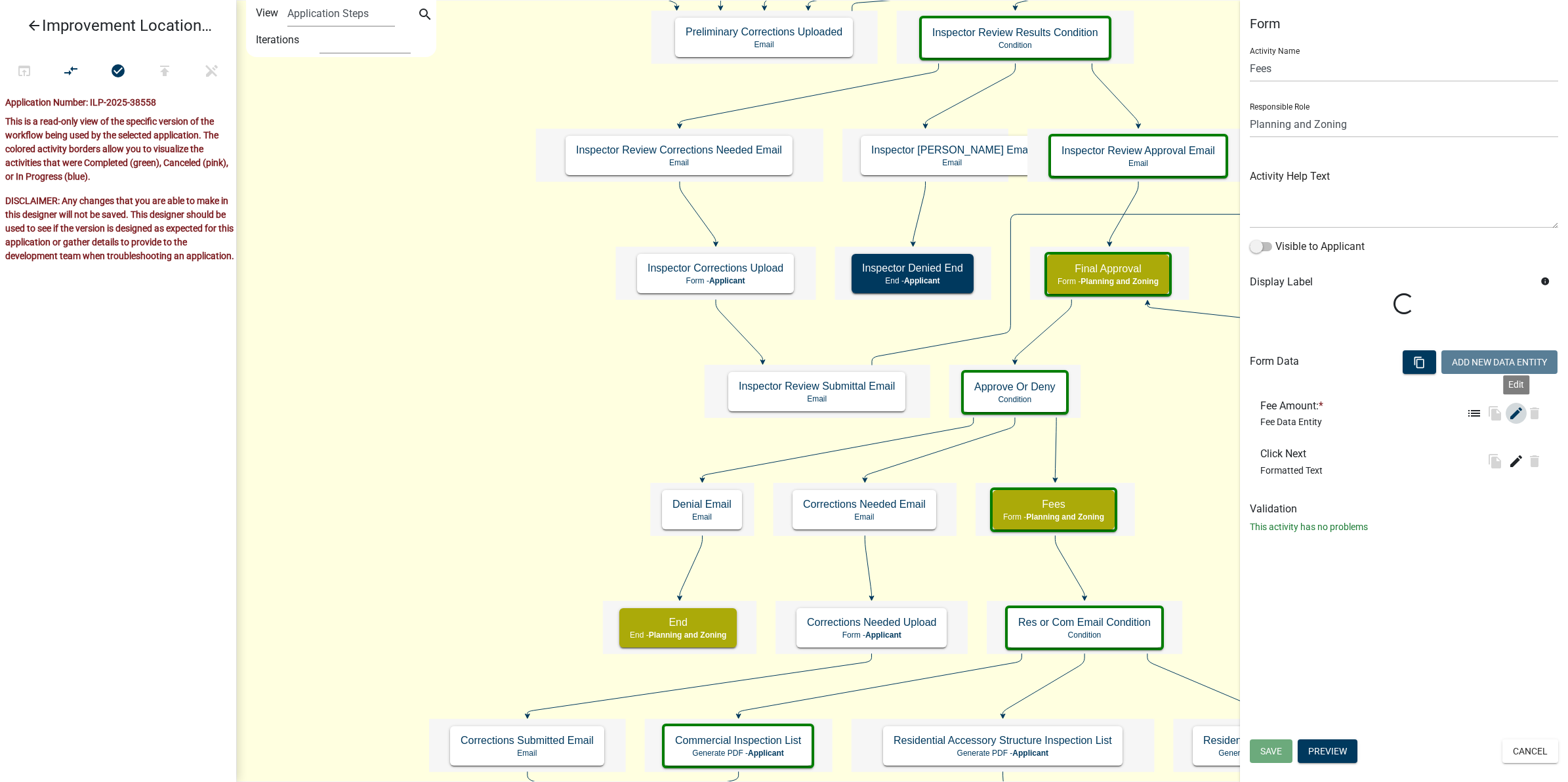
click at [1508, 414] on icon "edit" at bounding box center [1516, 414] width 16 height 16
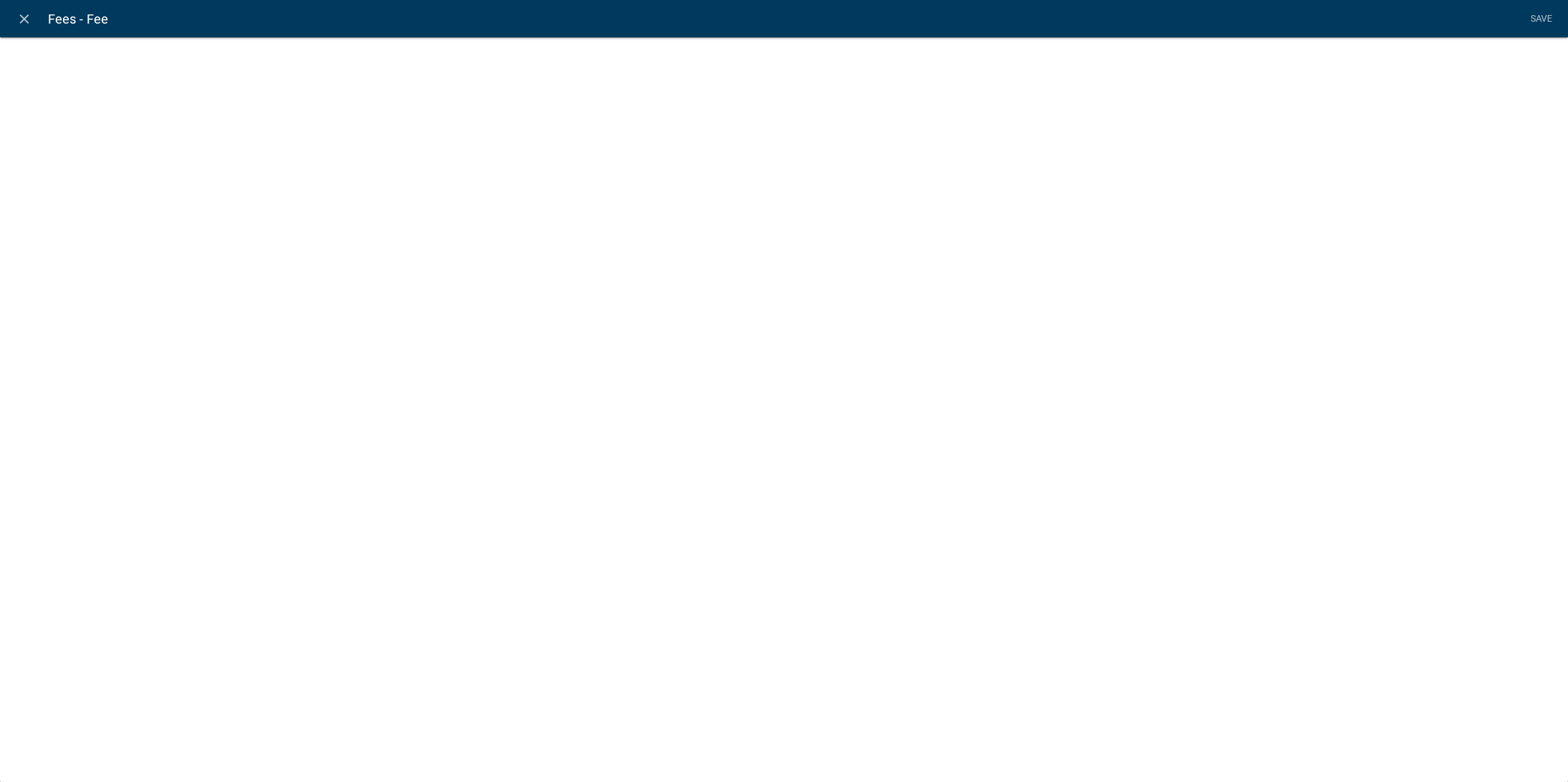
select select "fee"
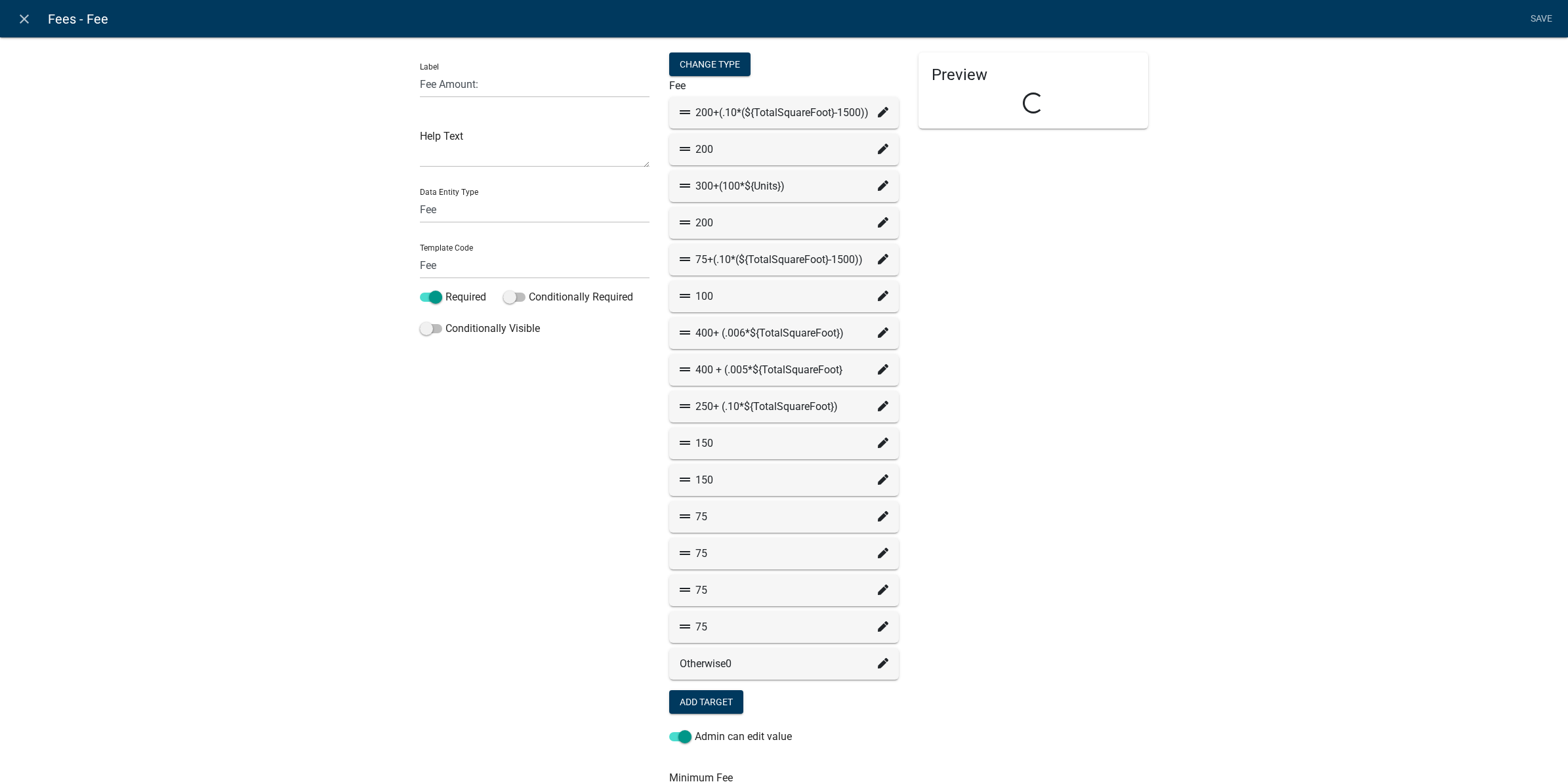
select select "779b50d9-82f2-4b07-bdac-9fa32b7d6861"
click at [878, 509] on fa-icon at bounding box center [883, 517] width 11 height 16
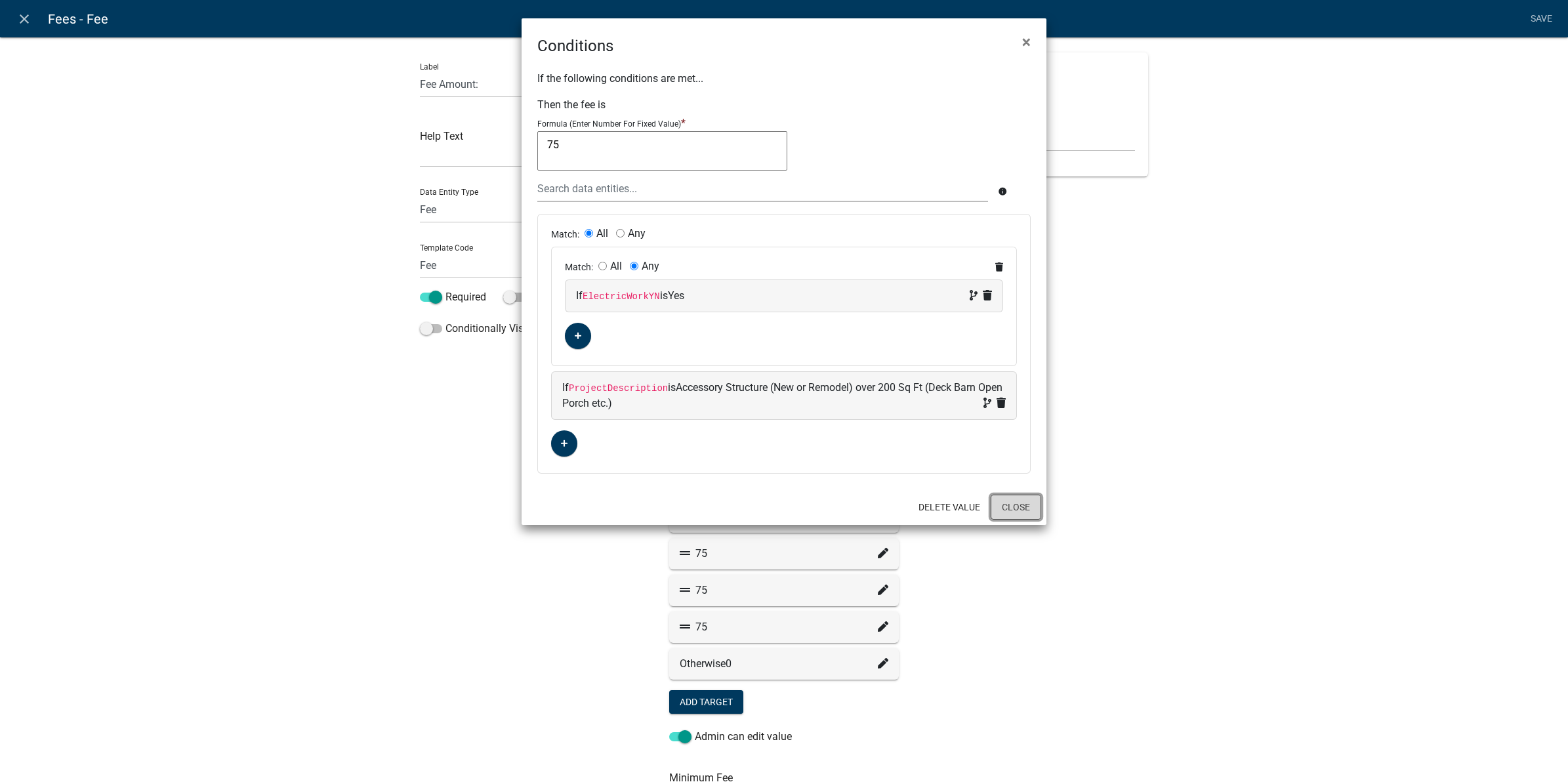
click at [1033, 510] on button "Close" at bounding box center [1016, 507] width 50 height 25
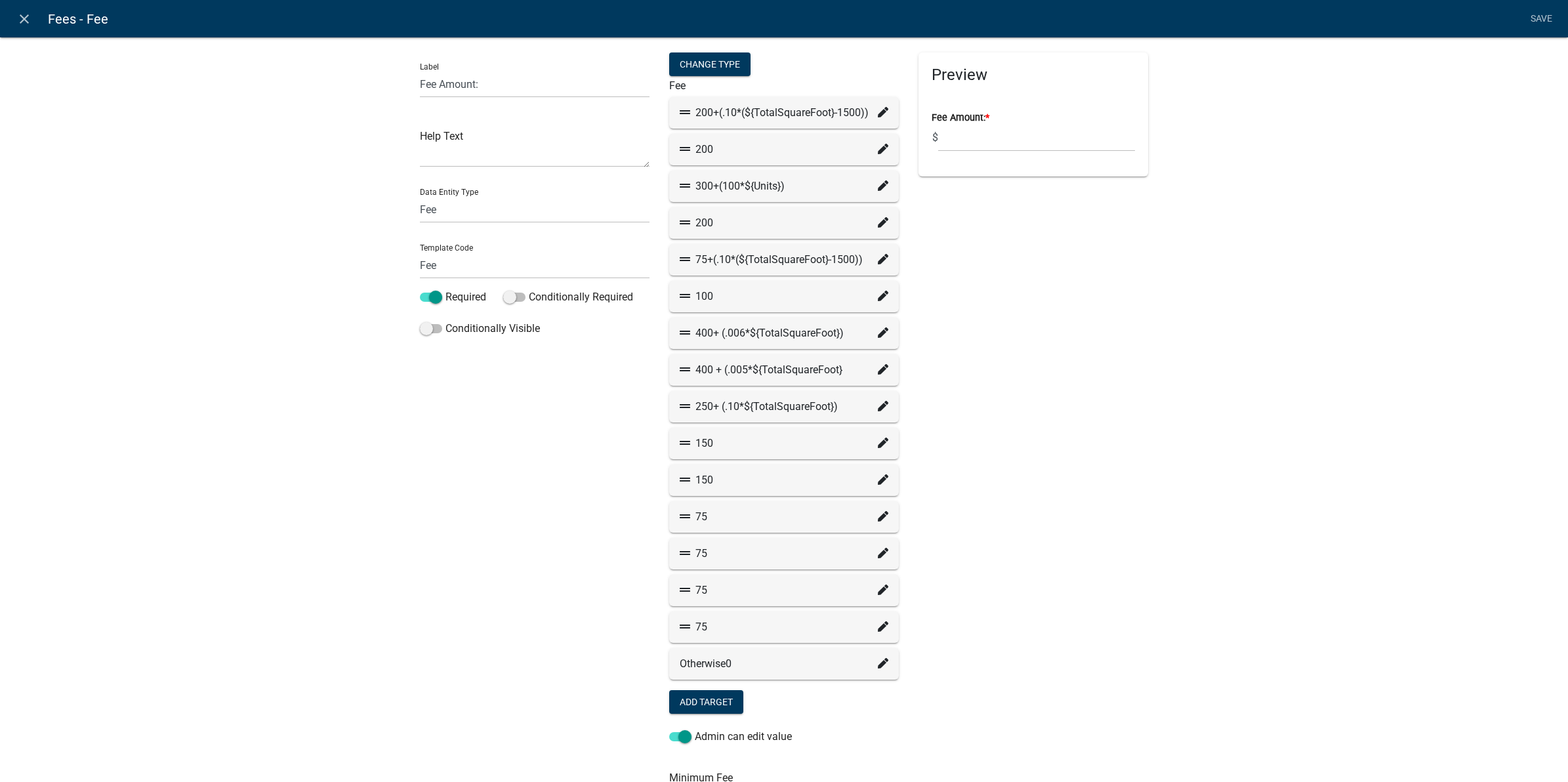
click at [878, 553] on icon at bounding box center [883, 553] width 11 height 11
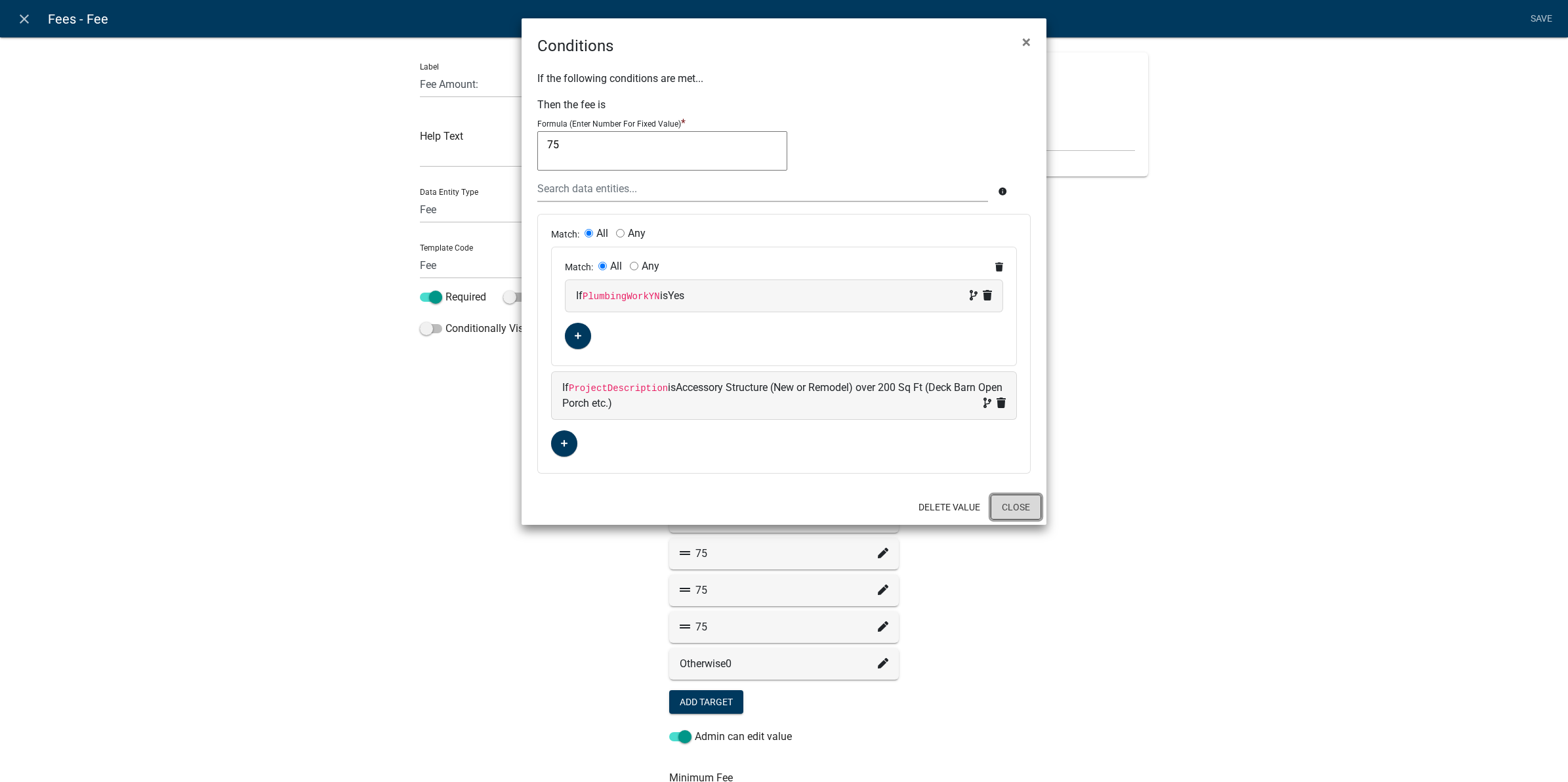
click at [1027, 507] on button "Close" at bounding box center [1016, 507] width 50 height 25
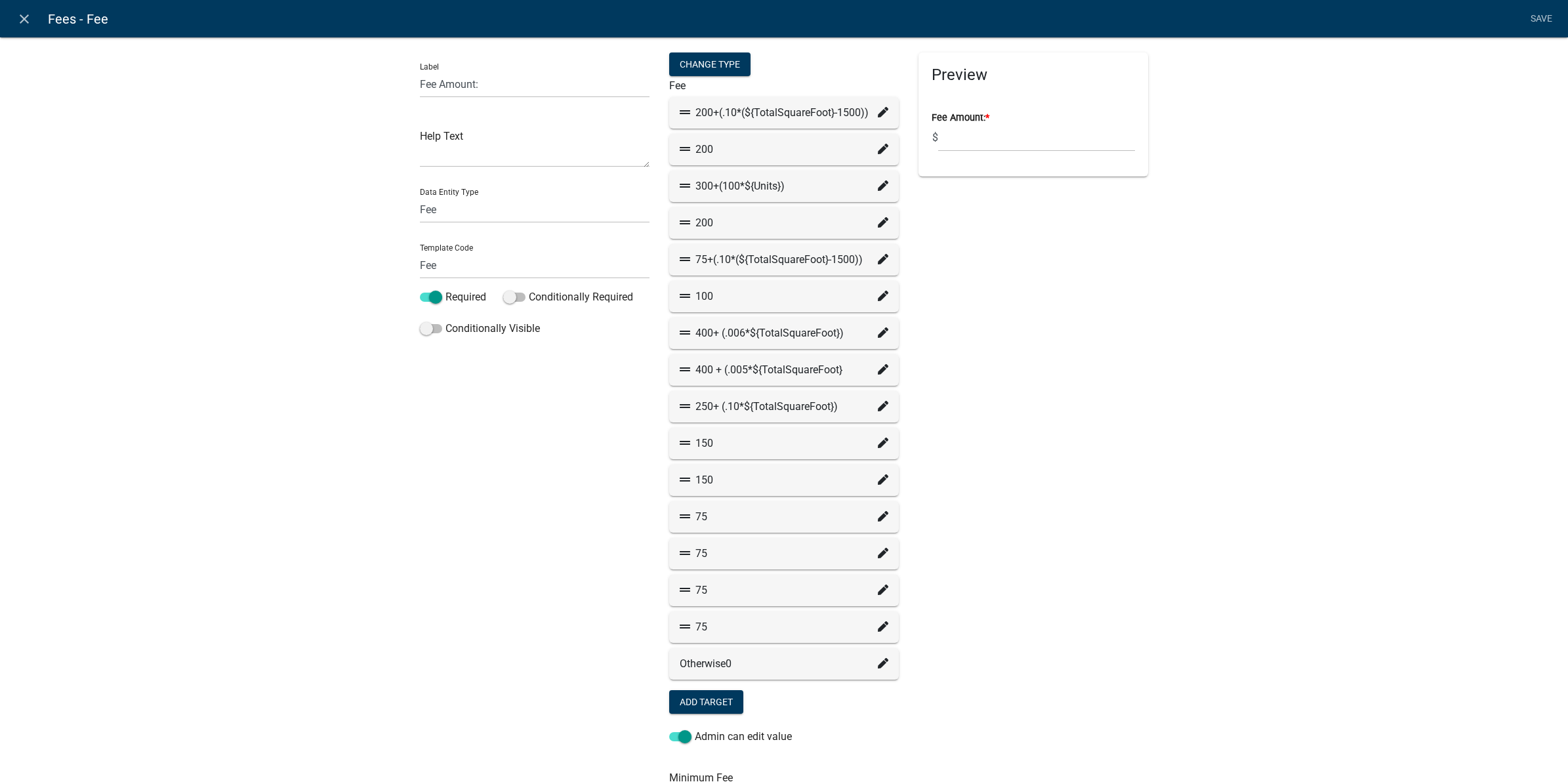
click at [878, 586] on icon at bounding box center [883, 589] width 11 height 11
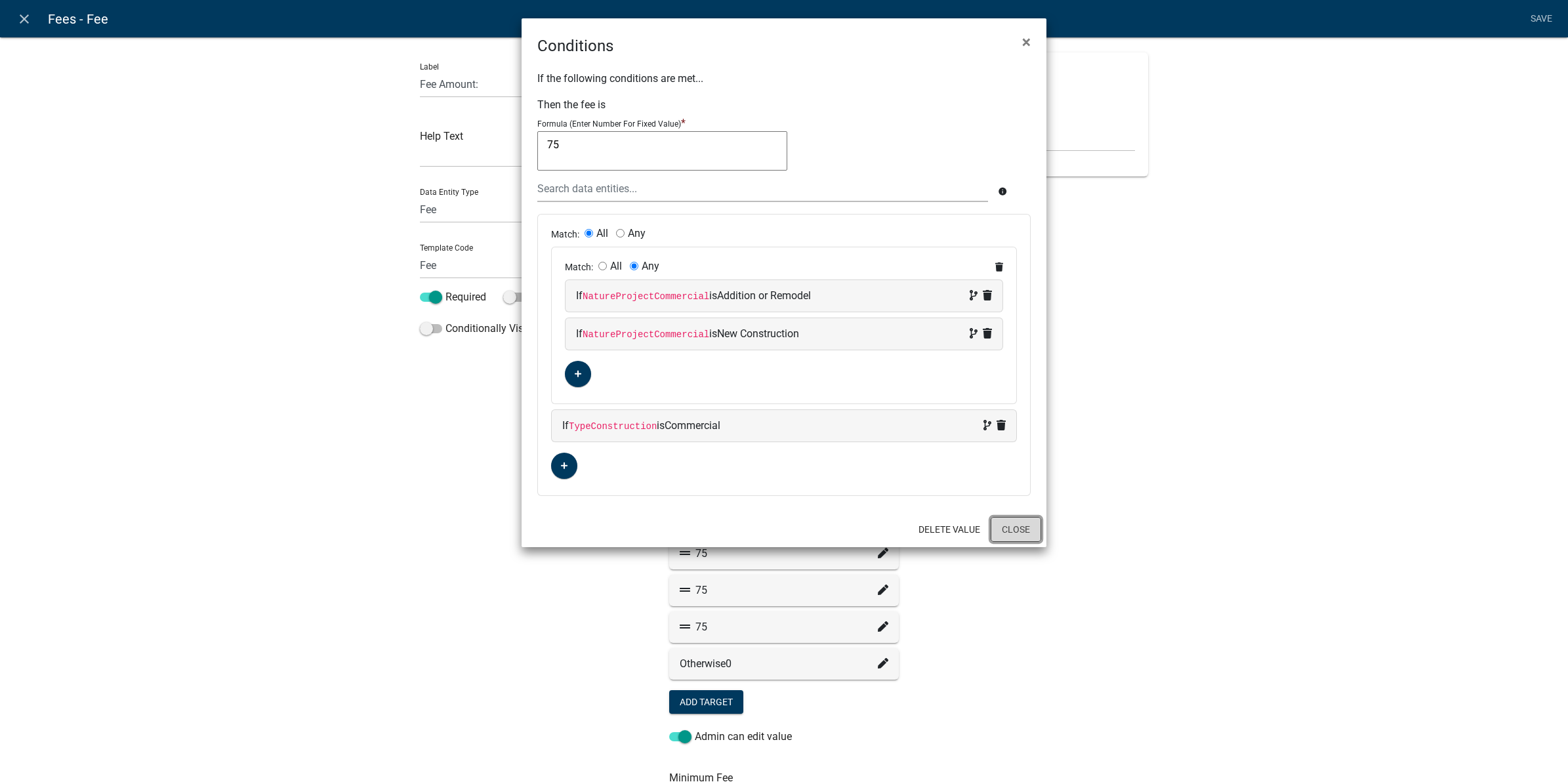
click at [1025, 535] on button "Close" at bounding box center [1016, 529] width 50 height 25
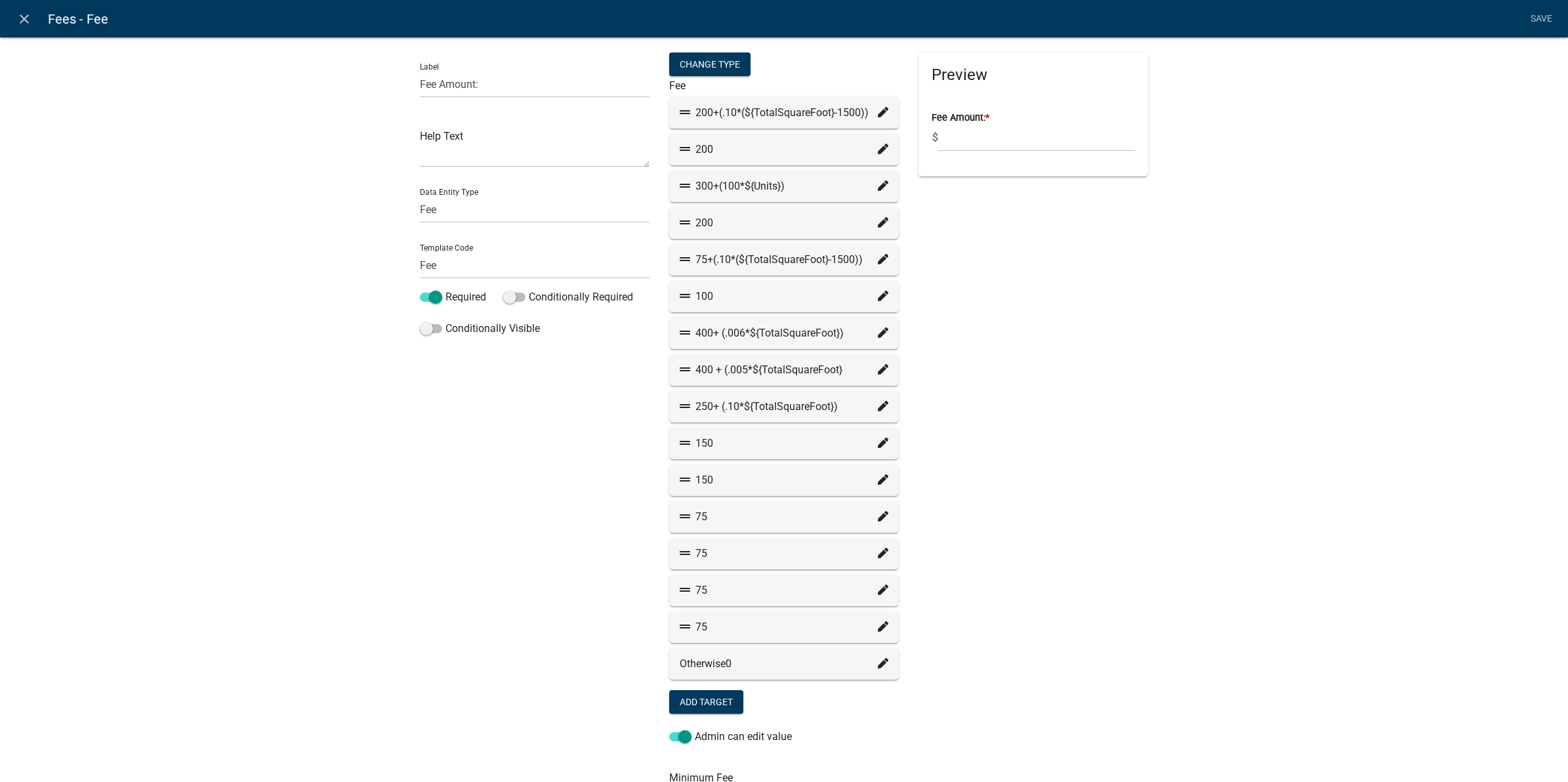
click at [878, 628] on icon at bounding box center [883, 626] width 11 height 11
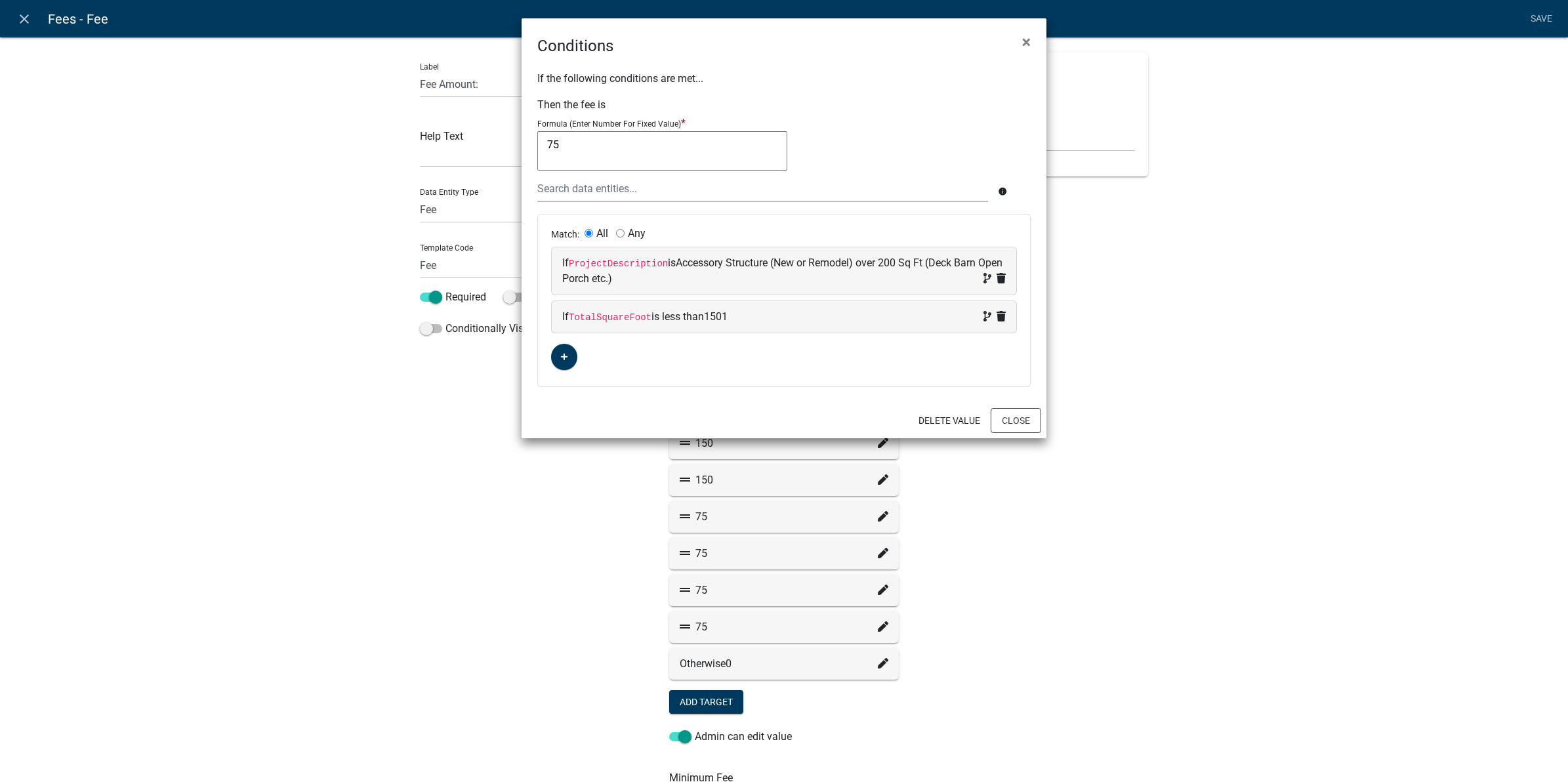
click at [984, 623] on ngb-modal-window "Conditions × If the following conditions are met... Then the fee is Formula (En…" at bounding box center [784, 391] width 1568 height 782
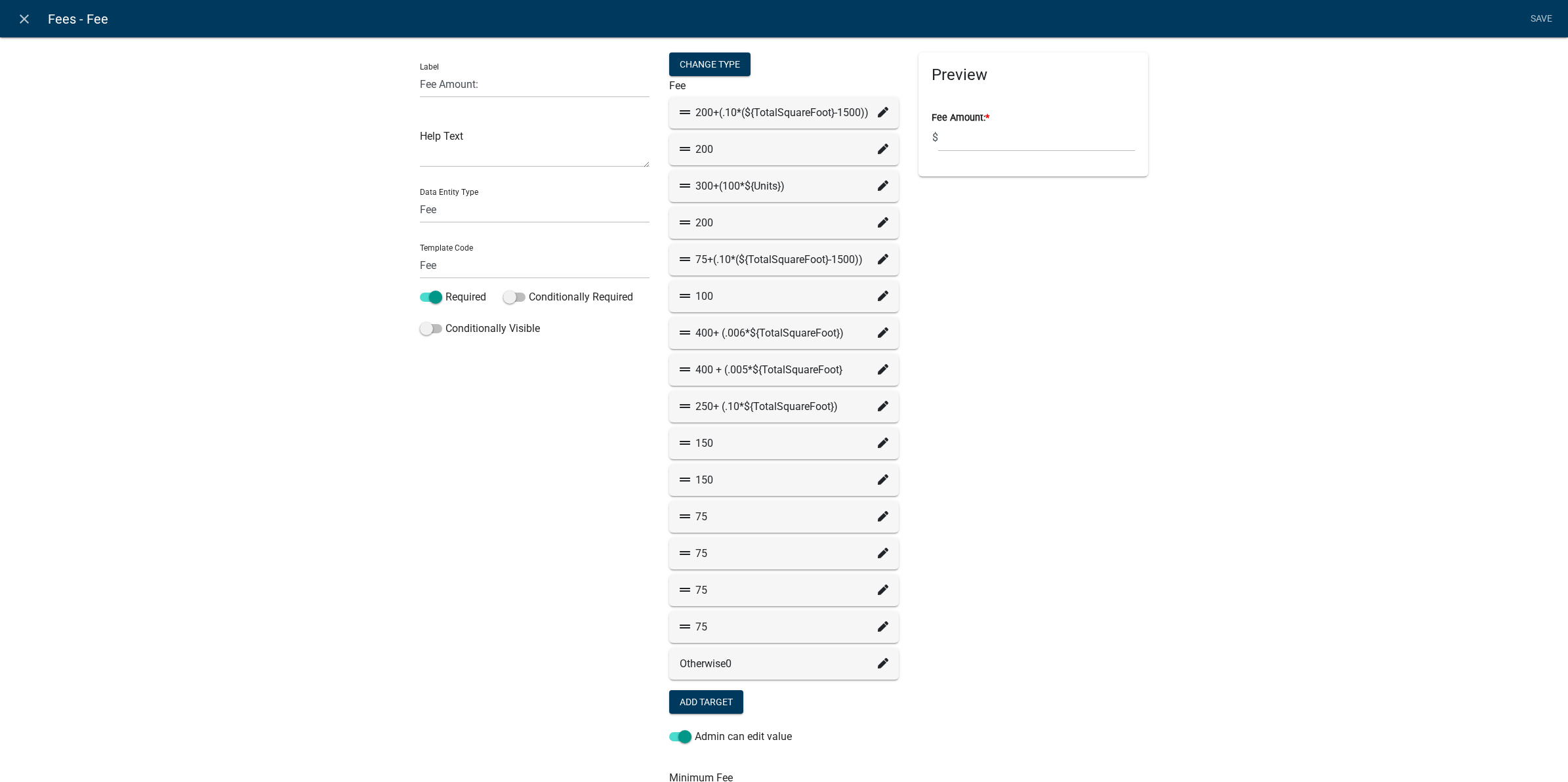
click at [878, 509] on fa-icon at bounding box center [883, 517] width 11 height 16
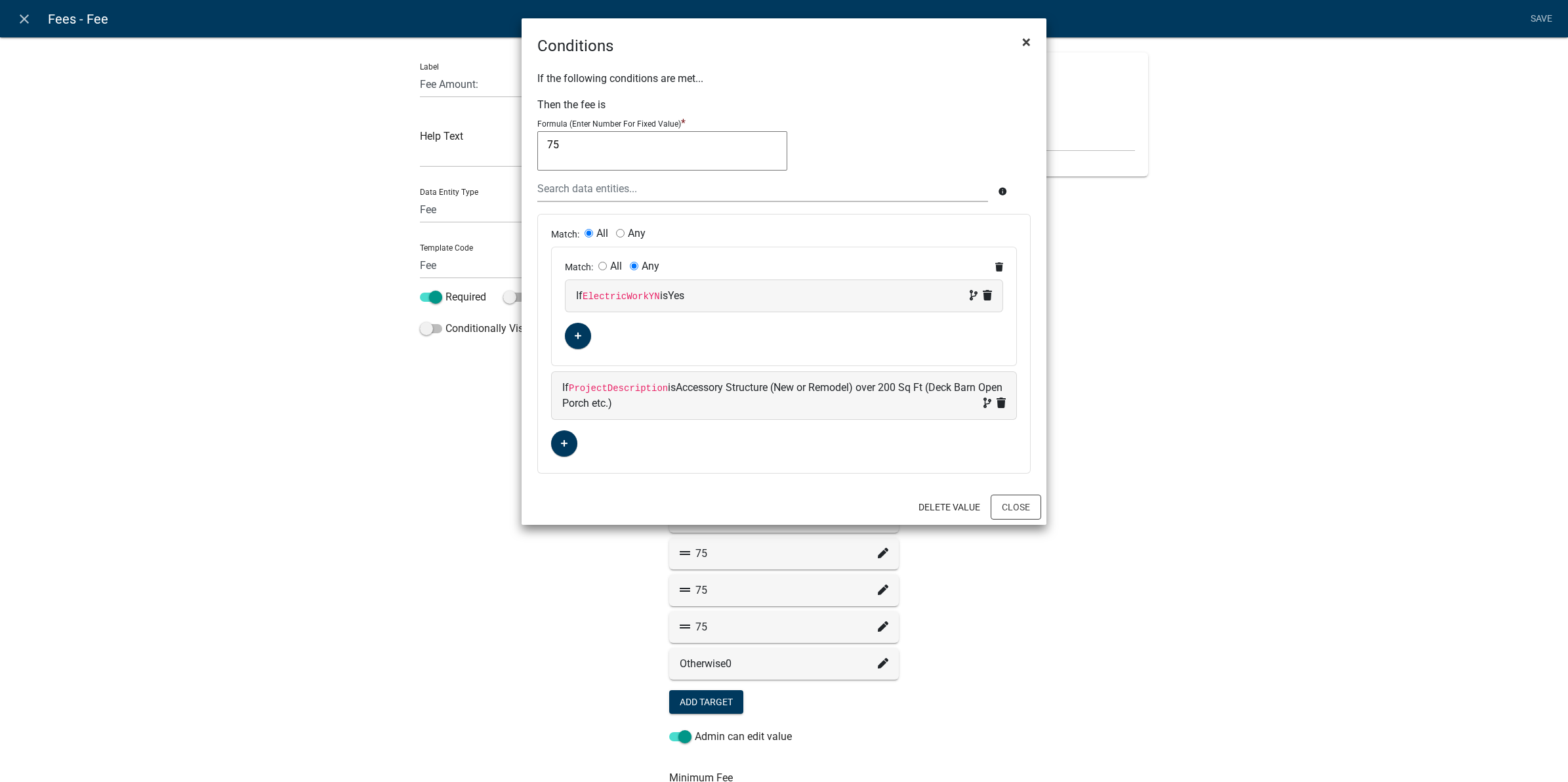
click at [1024, 43] on span "×" at bounding box center [1027, 42] width 9 height 19
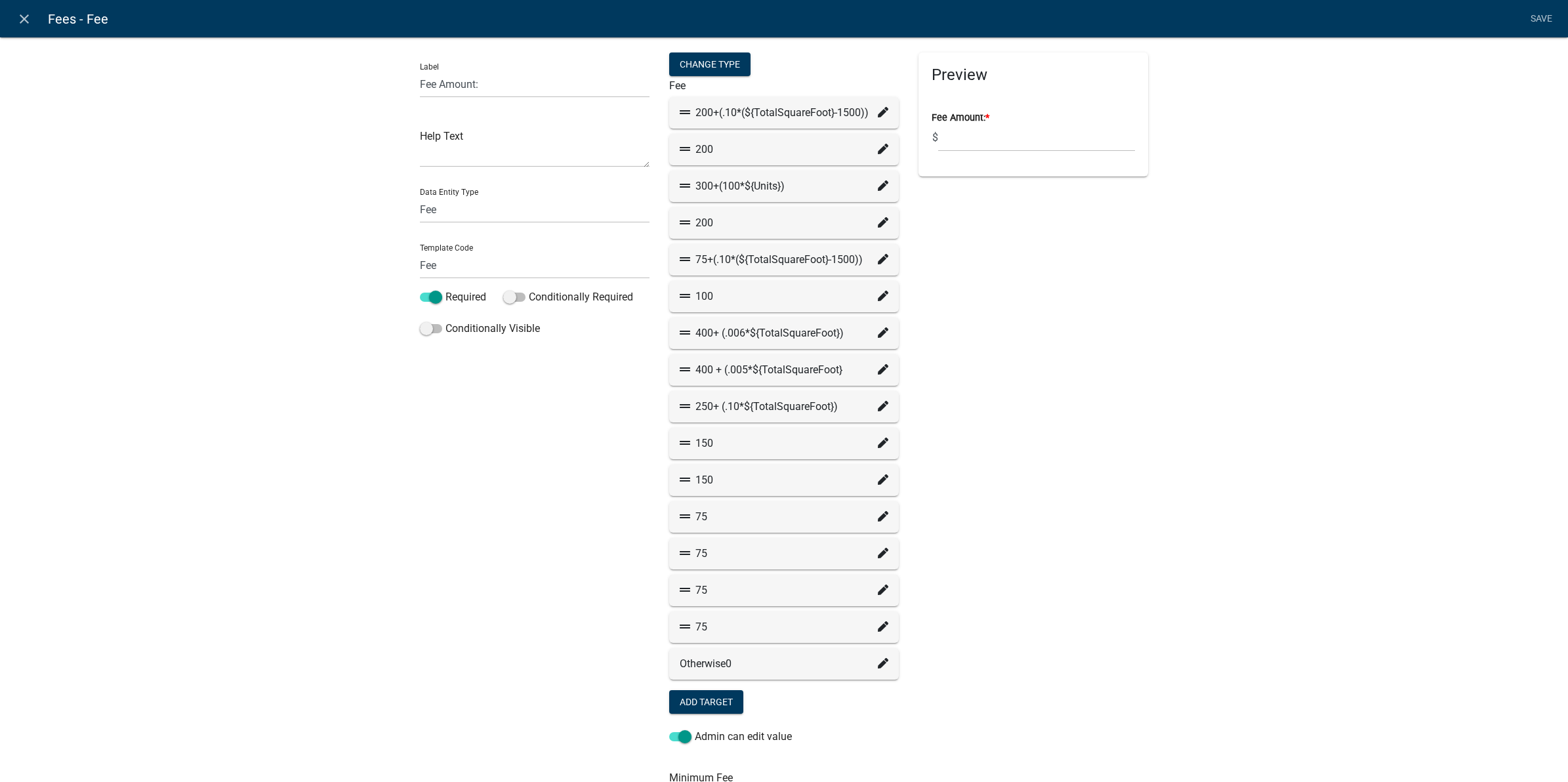
click at [879, 625] on icon at bounding box center [883, 626] width 11 height 11
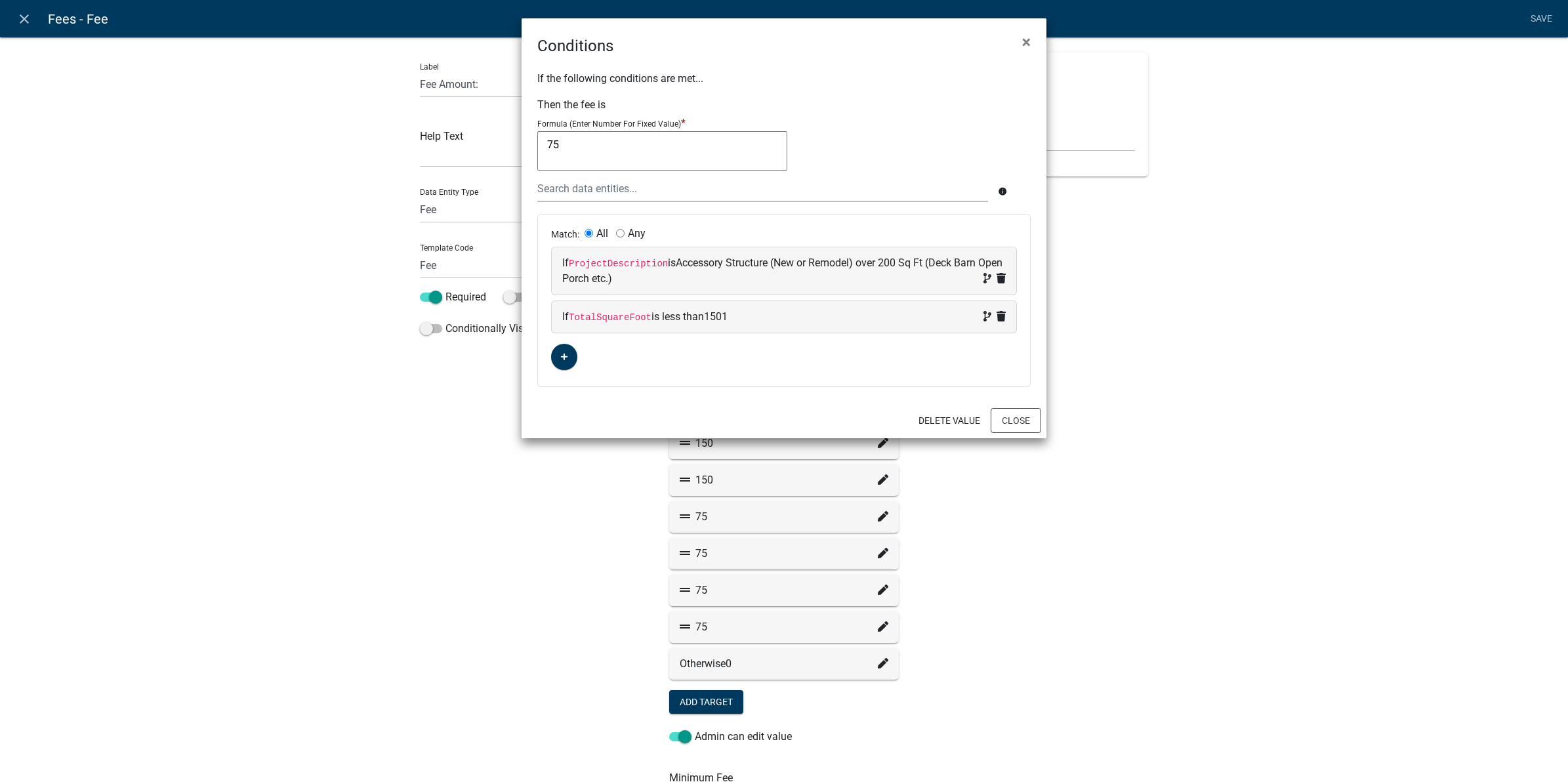
click at [1106, 417] on ngb-modal-window "Conditions × If the following conditions are met... Then the fee is Formula (En…" at bounding box center [784, 391] width 1568 height 782
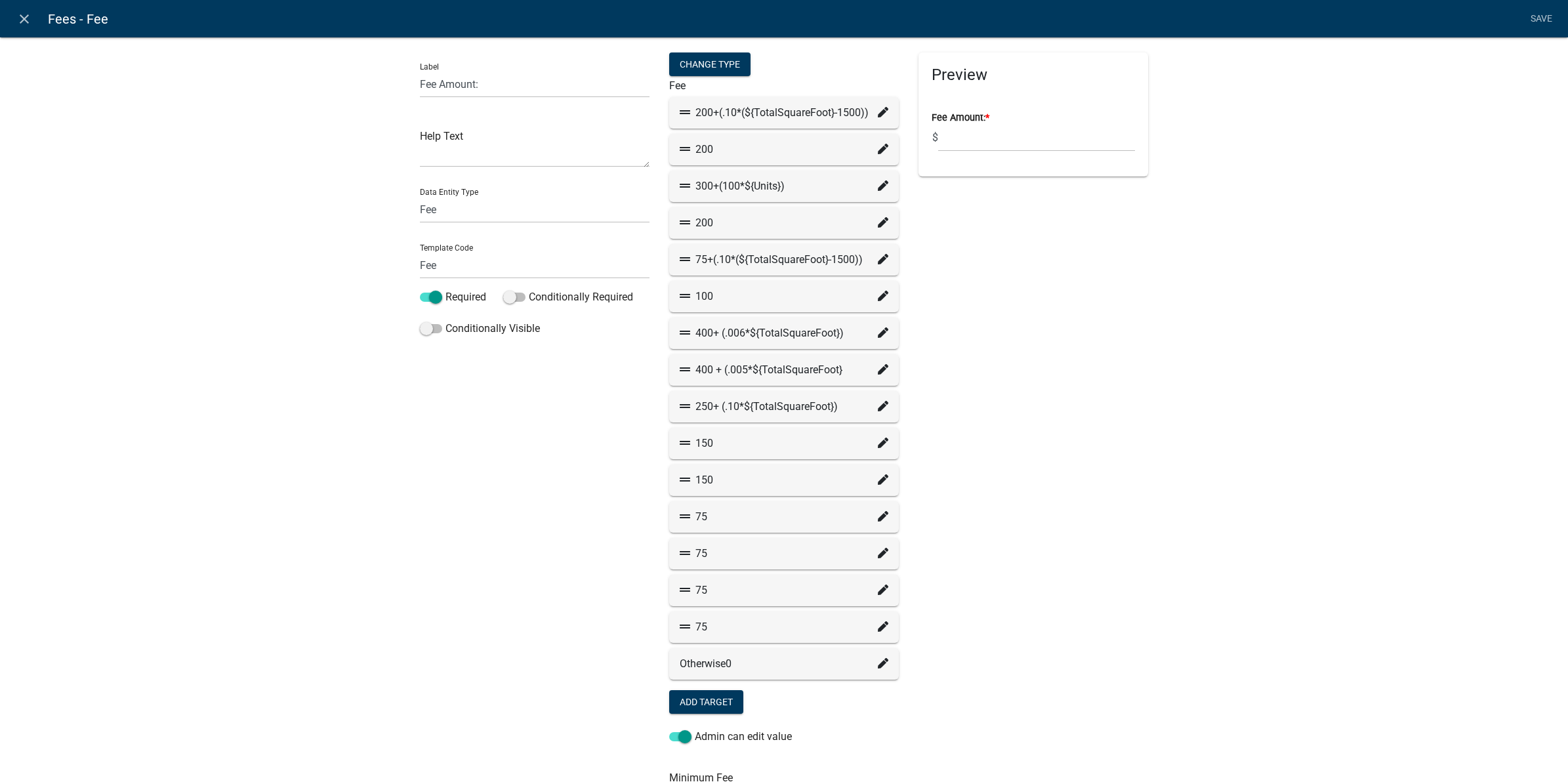
click at [878, 626] on icon at bounding box center [883, 626] width 11 height 11
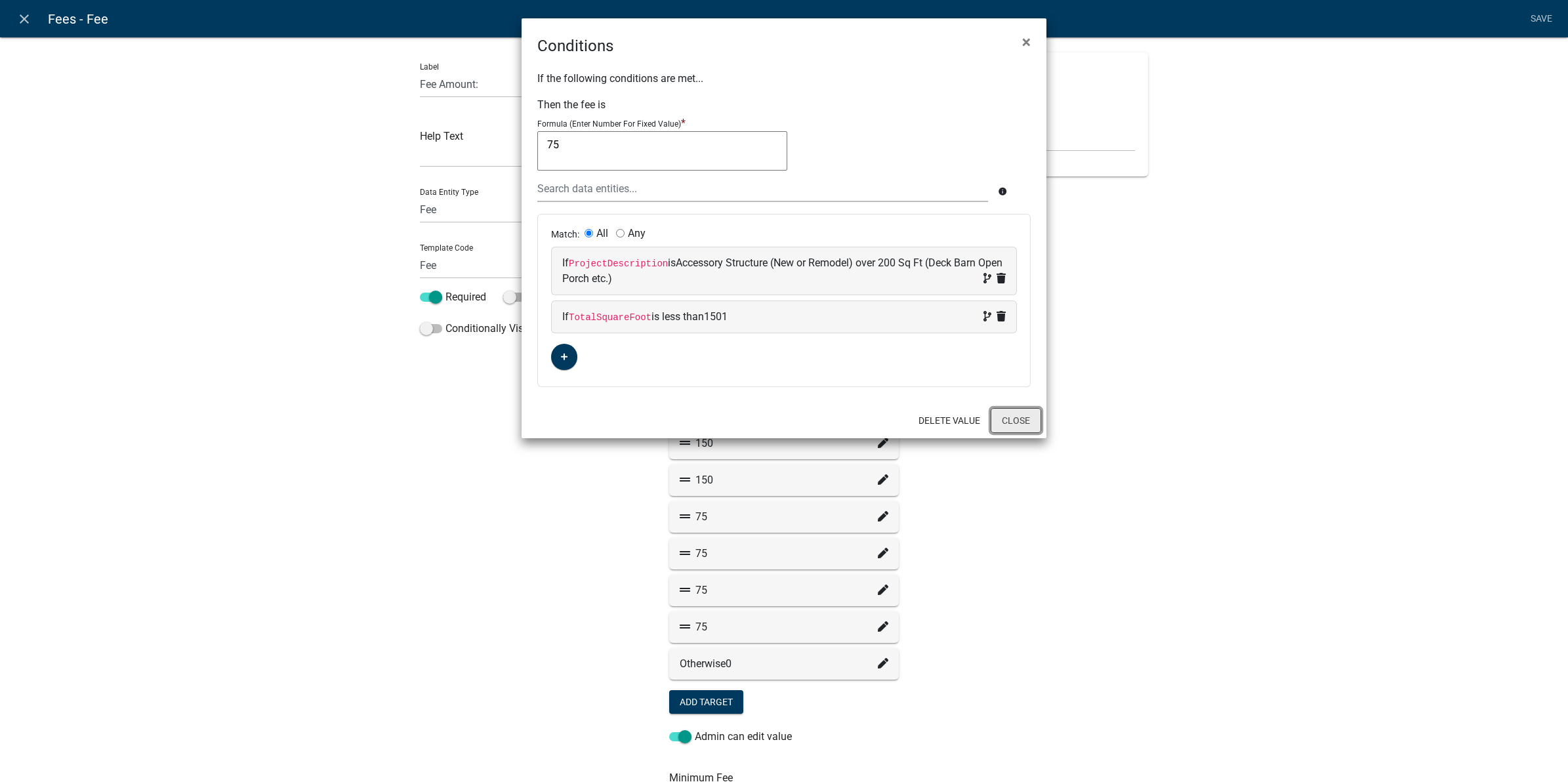
click at [1031, 421] on button "Close" at bounding box center [1016, 420] width 50 height 25
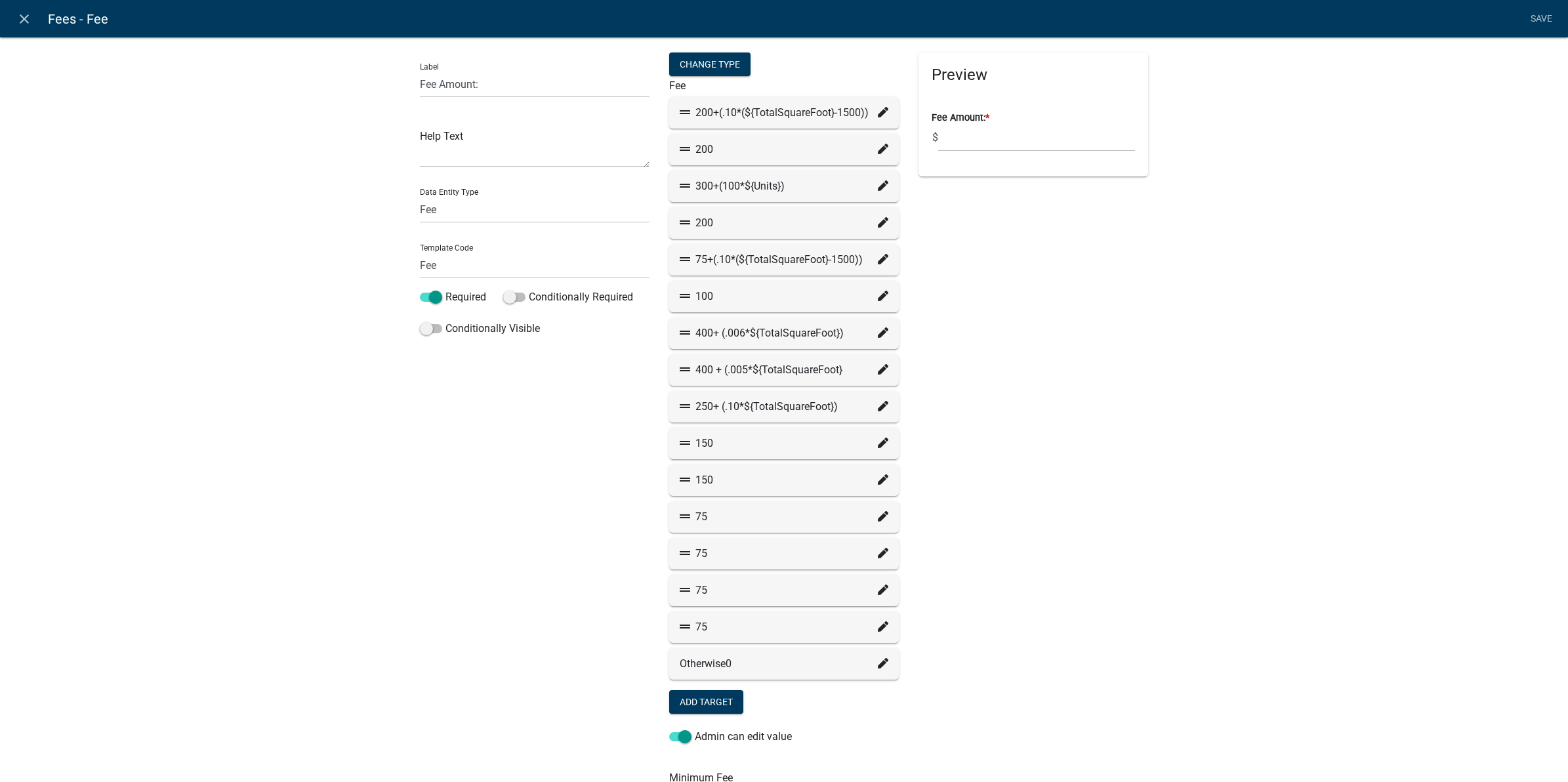
click at [878, 554] on icon at bounding box center [883, 553] width 11 height 11
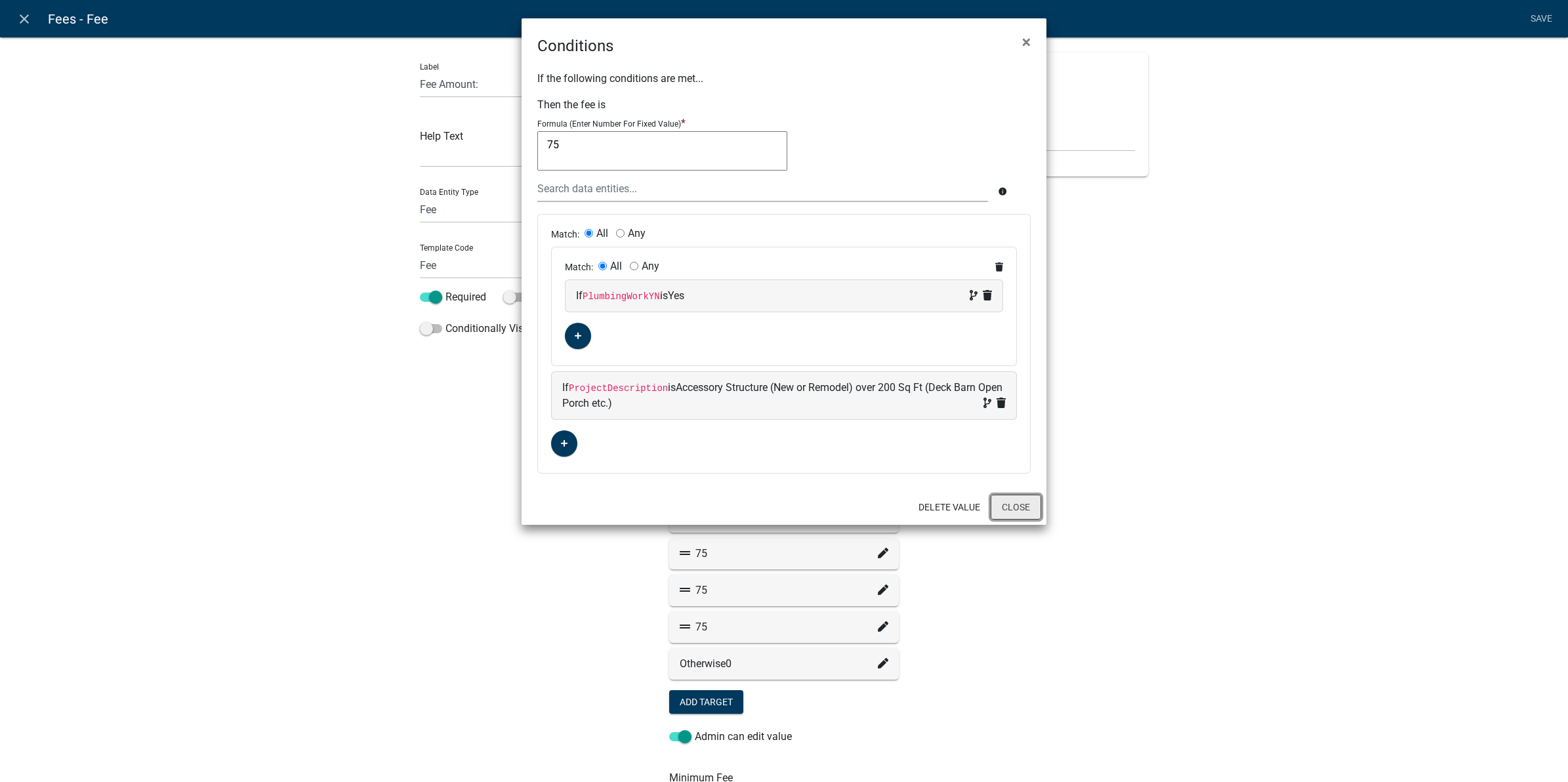
click at [1008, 505] on button "Close" at bounding box center [1016, 507] width 50 height 25
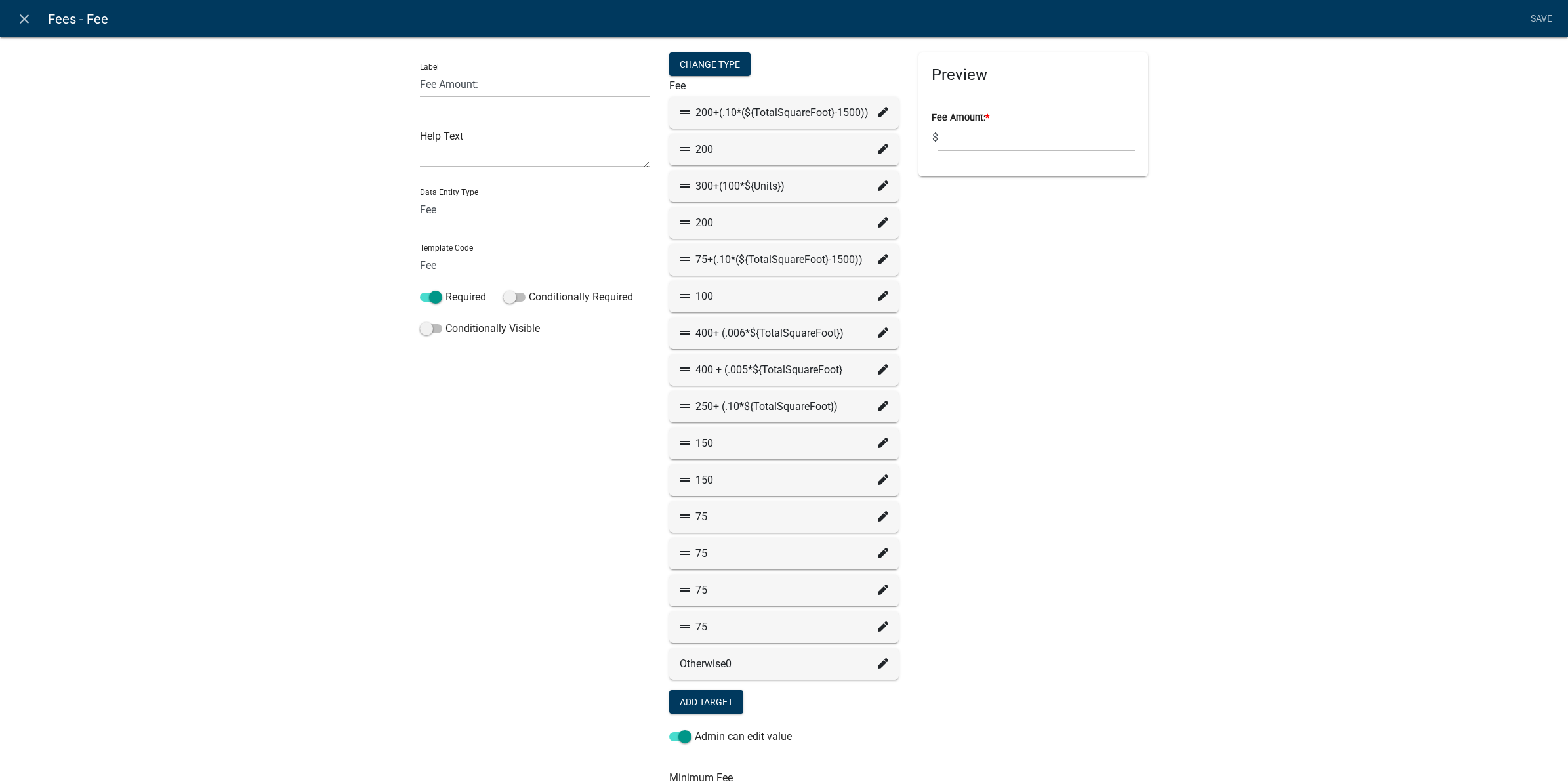
click at [878, 589] on icon at bounding box center [883, 589] width 11 height 11
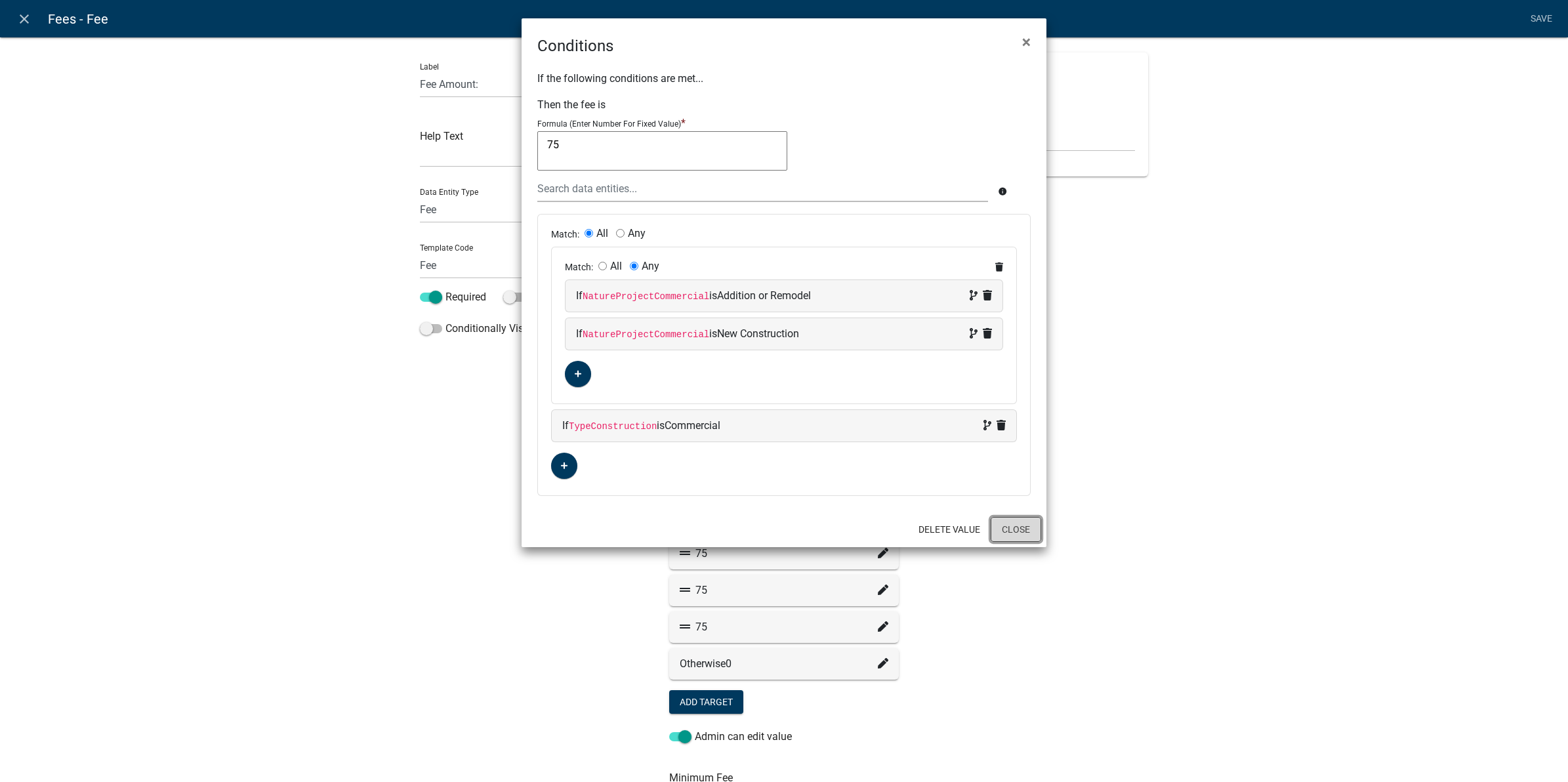
click at [1019, 536] on button "Close" at bounding box center [1016, 529] width 50 height 25
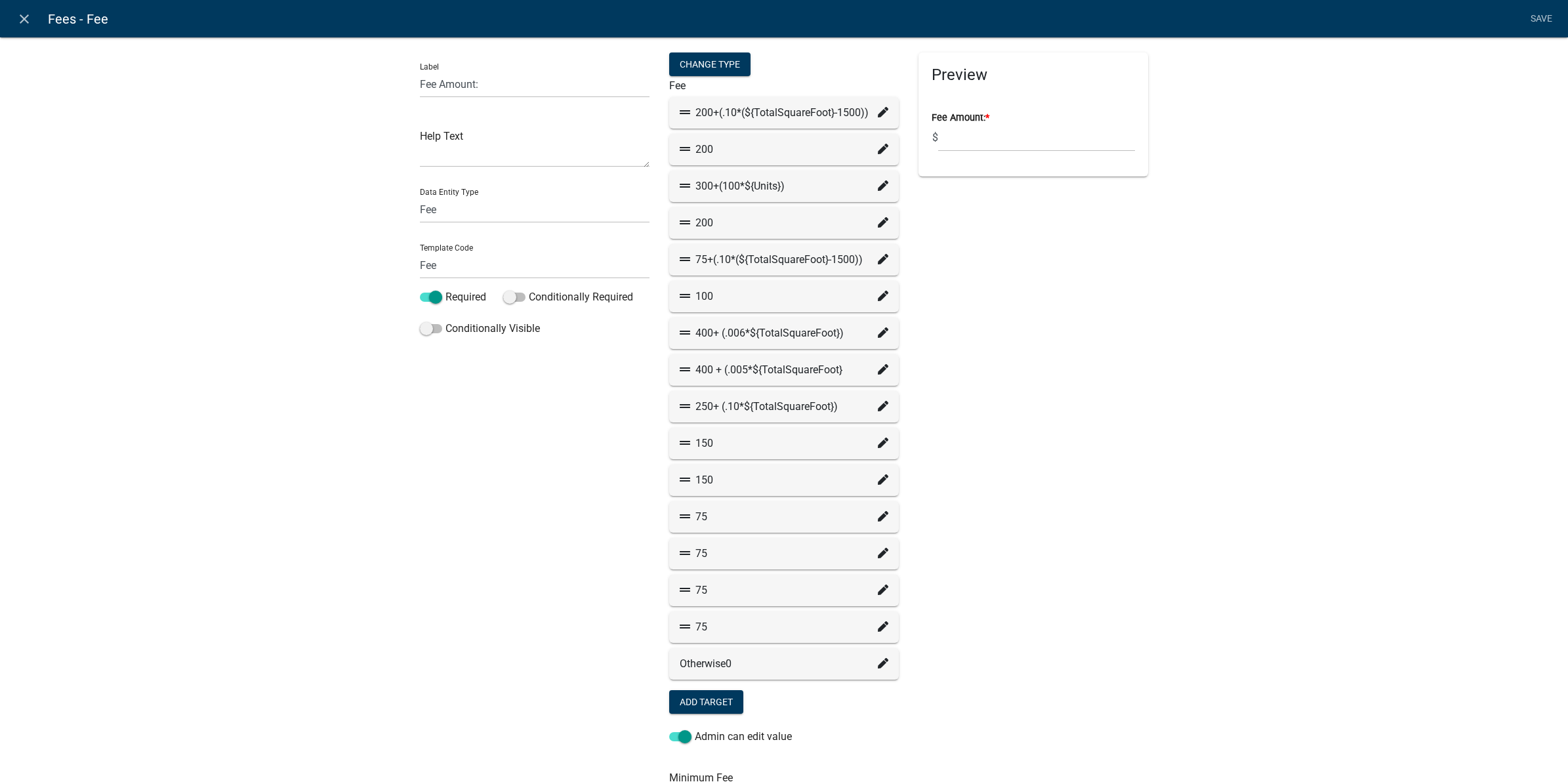
click at [878, 626] on icon at bounding box center [883, 626] width 11 height 11
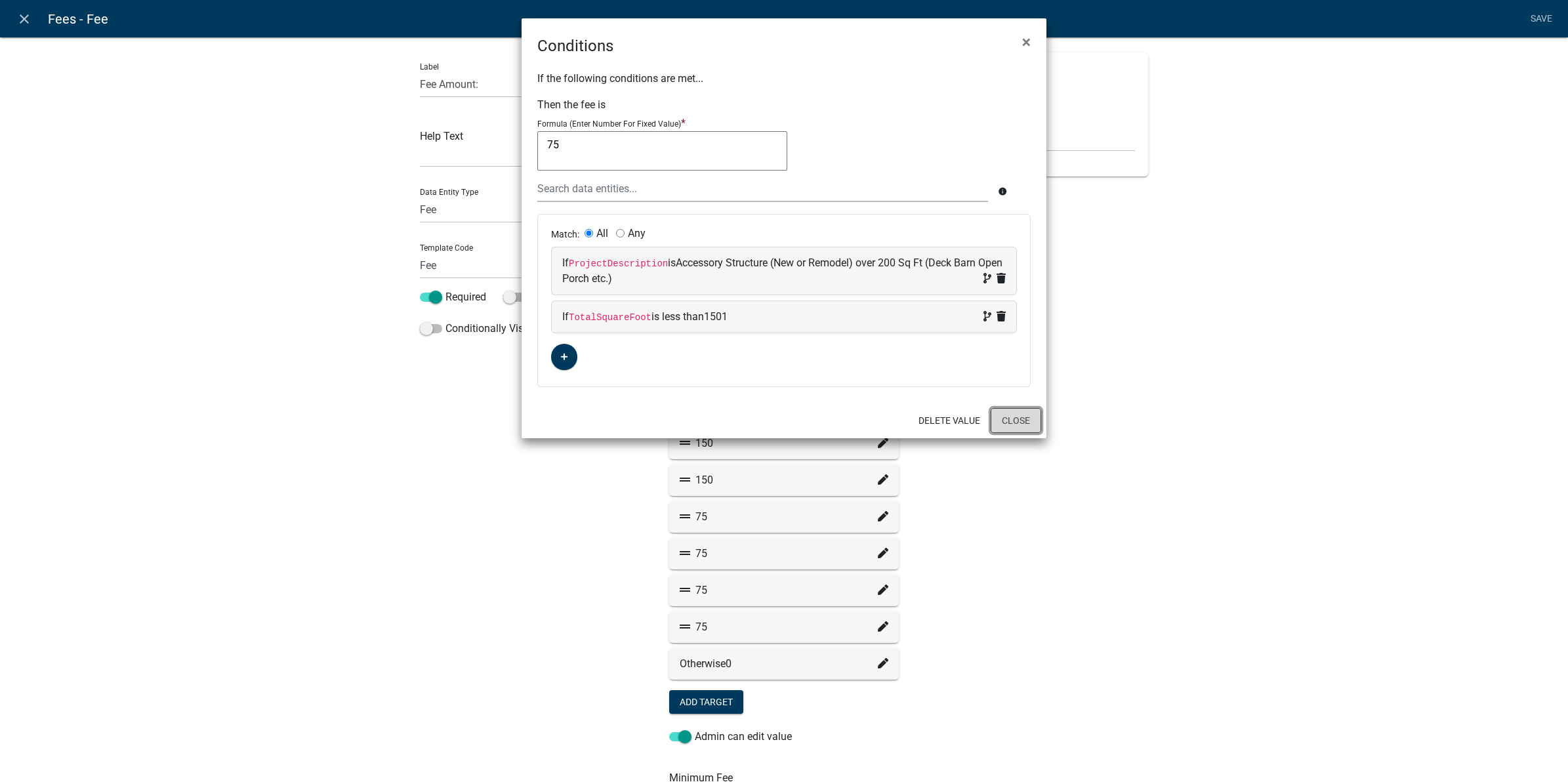
click at [999, 425] on button "Close" at bounding box center [1016, 420] width 50 height 25
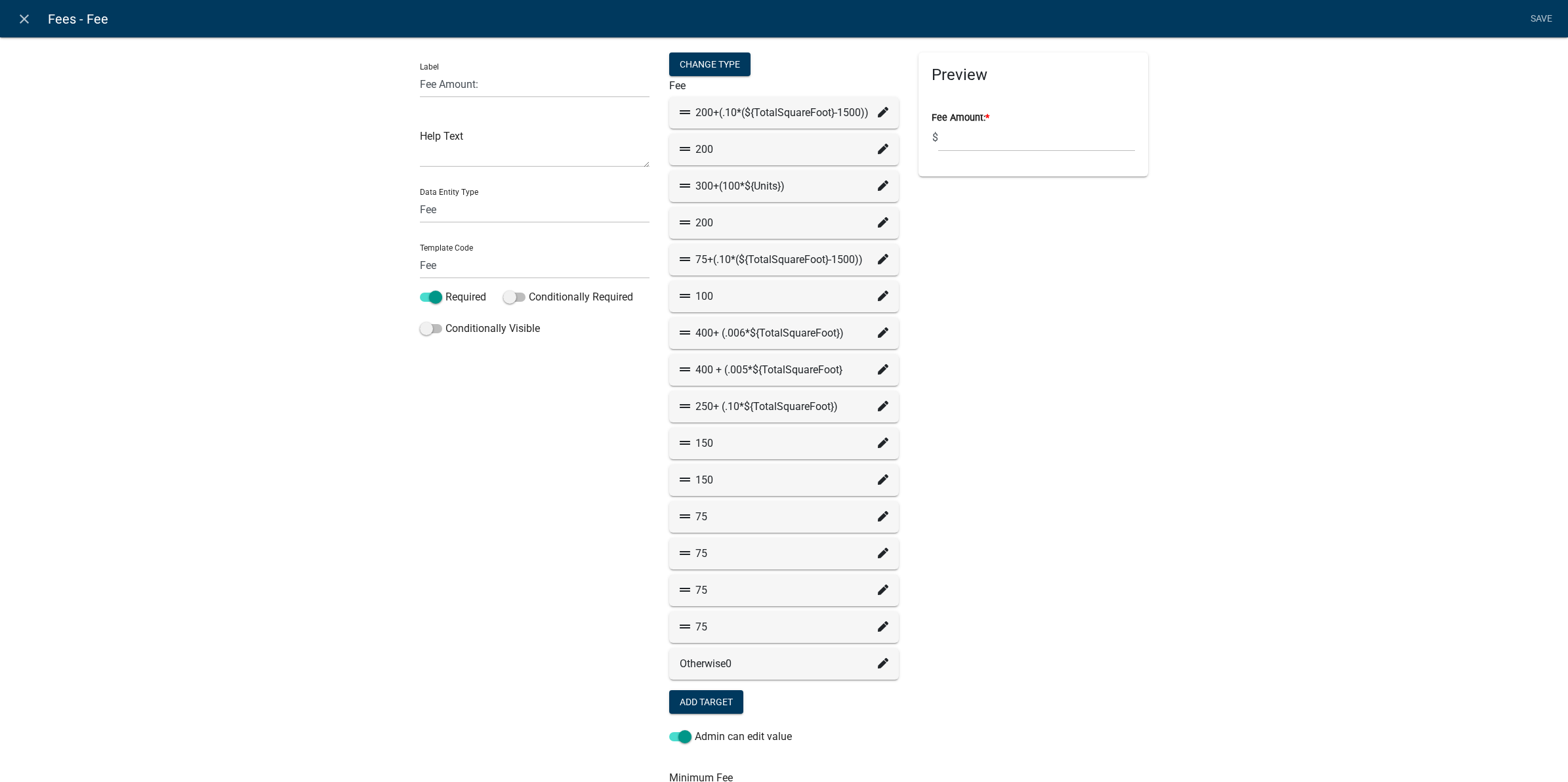
click at [878, 257] on icon at bounding box center [883, 259] width 11 height 11
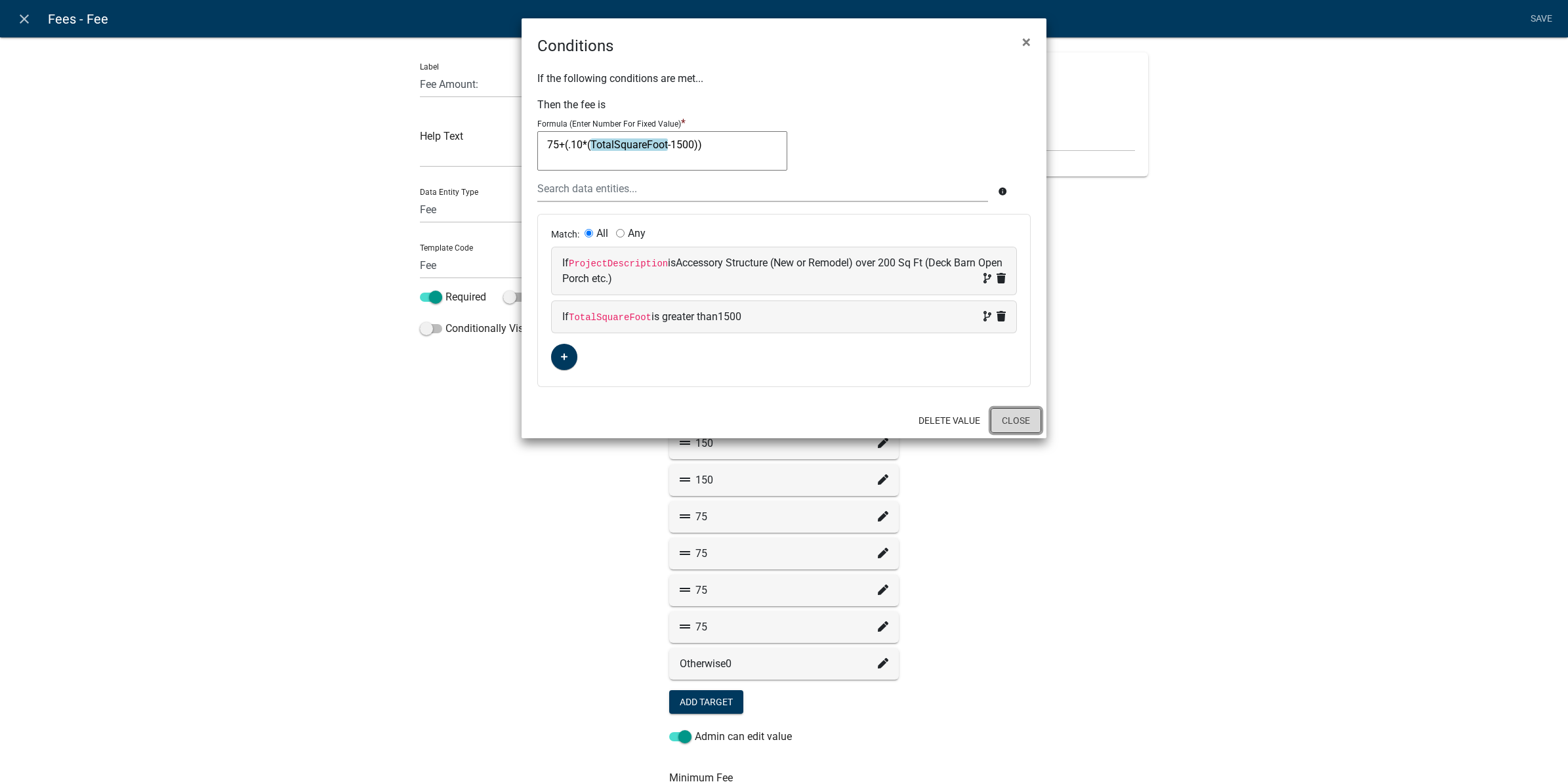
click at [1004, 415] on button "Close" at bounding box center [1016, 420] width 50 height 25
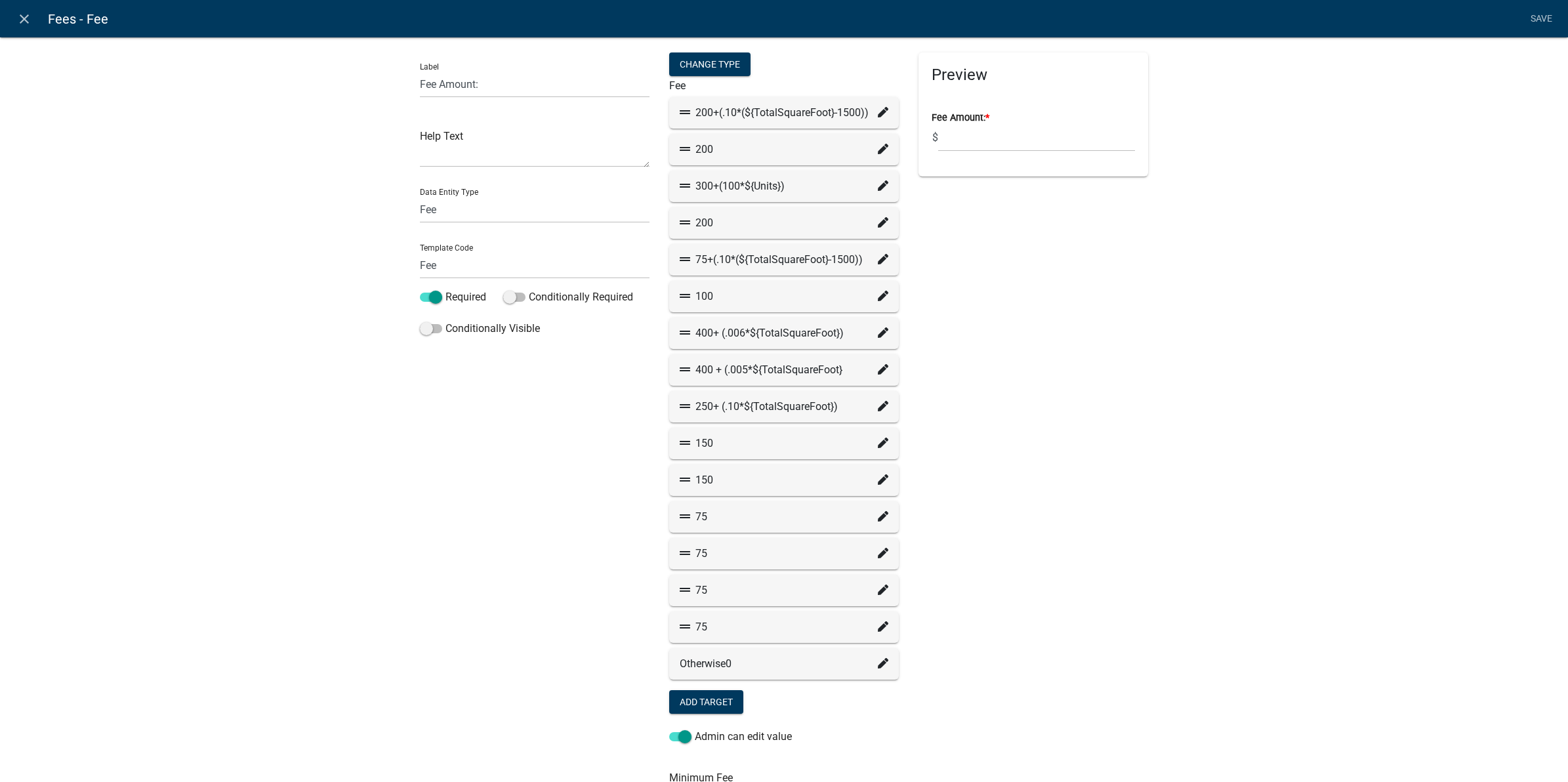
click at [878, 515] on icon at bounding box center [883, 516] width 11 height 11
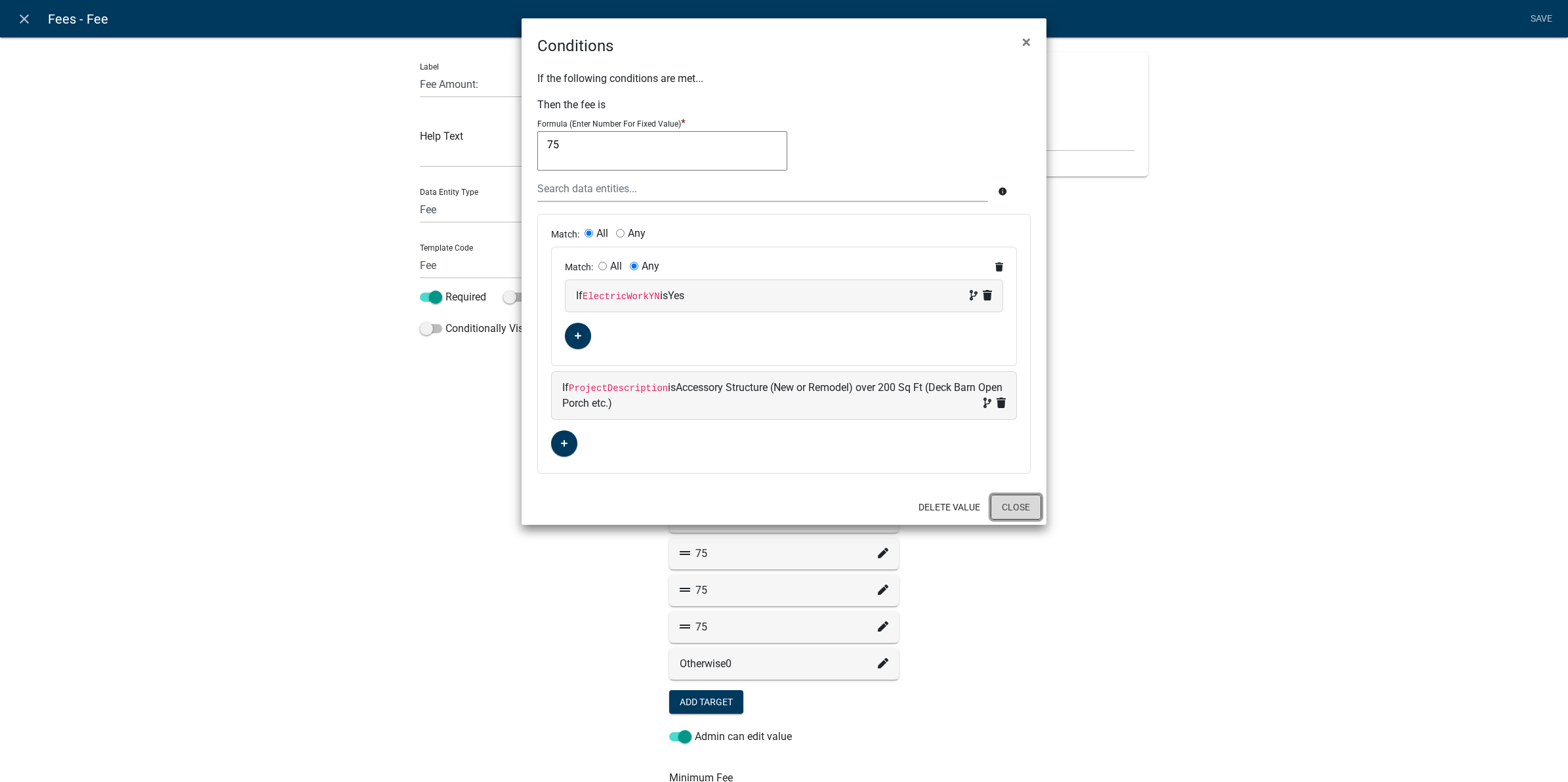
click at [1002, 510] on button "Close" at bounding box center [1016, 507] width 50 height 25
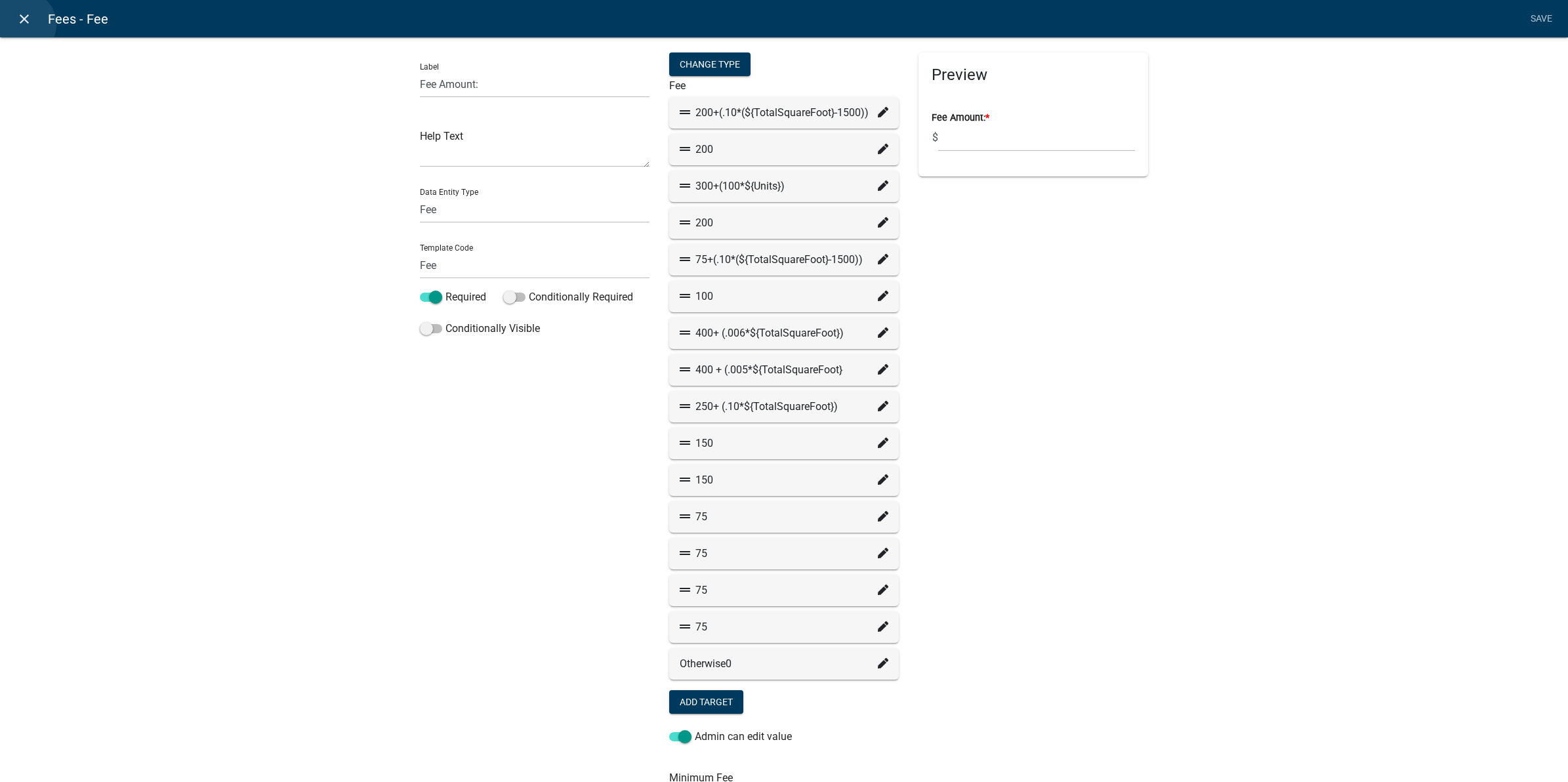
click at [23, 24] on icon "close" at bounding box center [24, 19] width 16 height 16
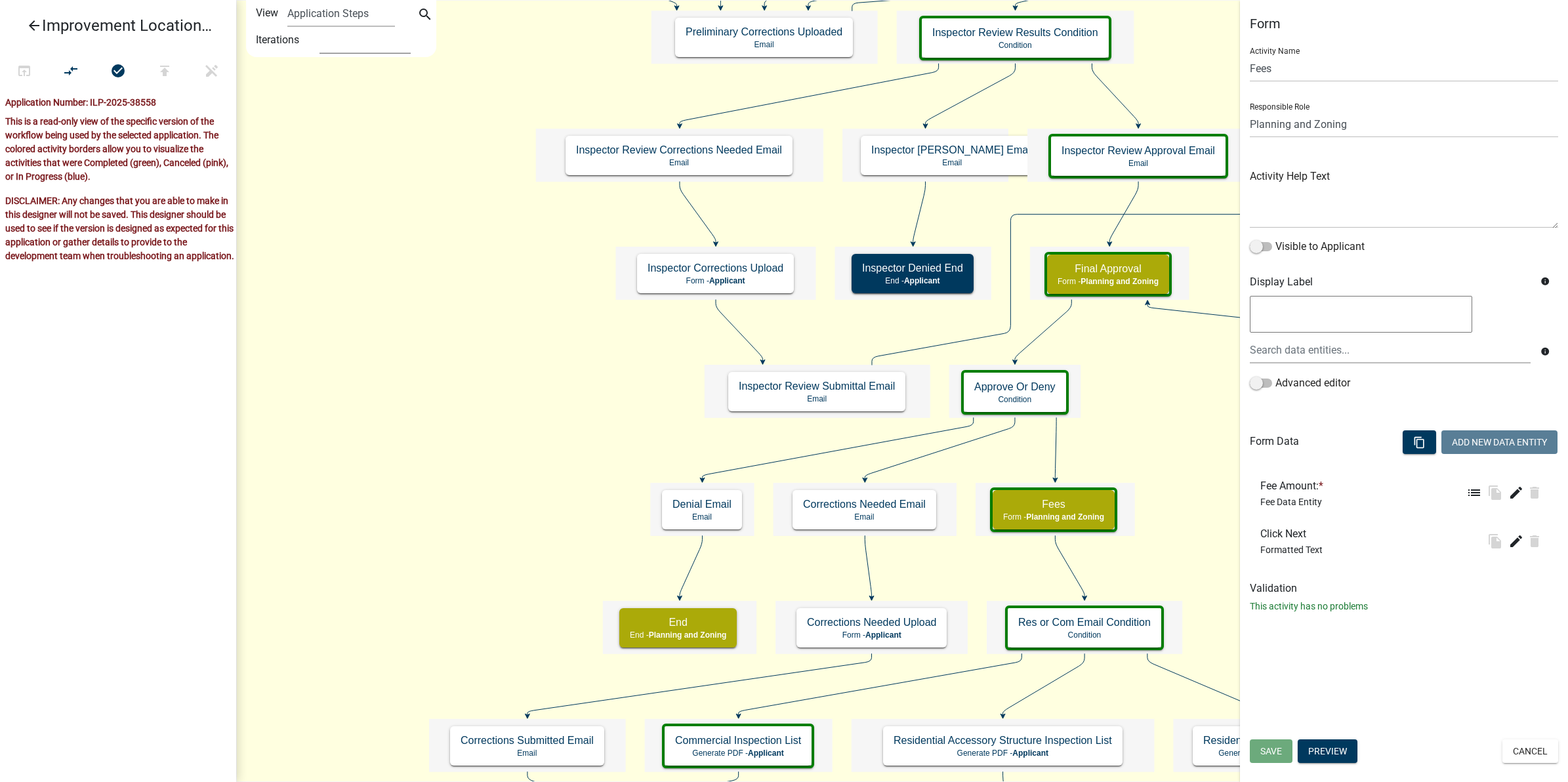
click at [371, 39] on select "1" at bounding box center [365, 41] width 91 height 27
click at [424, 11] on icon "search" at bounding box center [425, 16] width 16 height 19
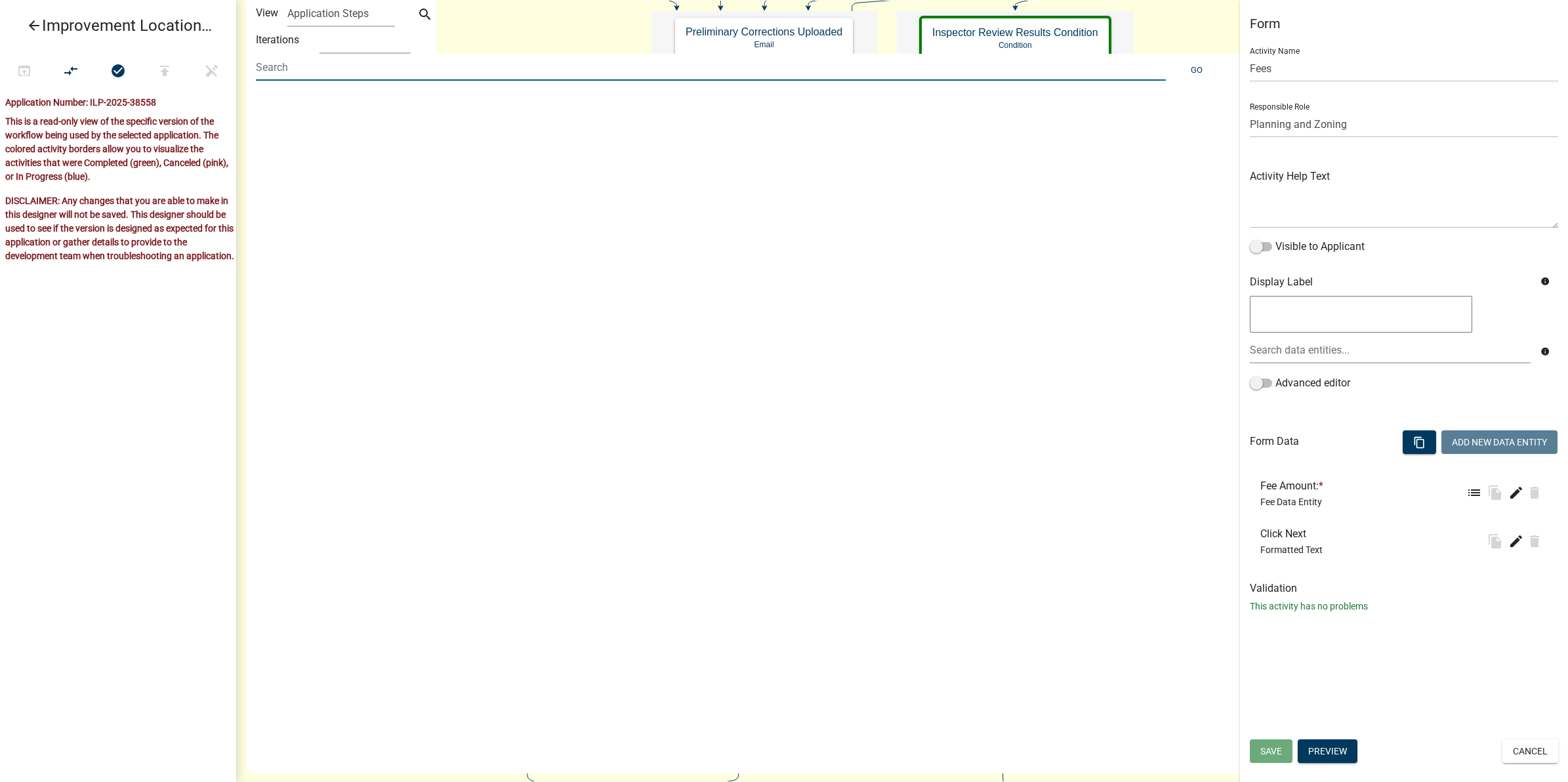
click at [391, 73] on input at bounding box center [711, 67] width 910 height 27
type input "fee"
click at [277, 135] on span "(Fees)" at bounding box center [281, 140] width 29 height 11
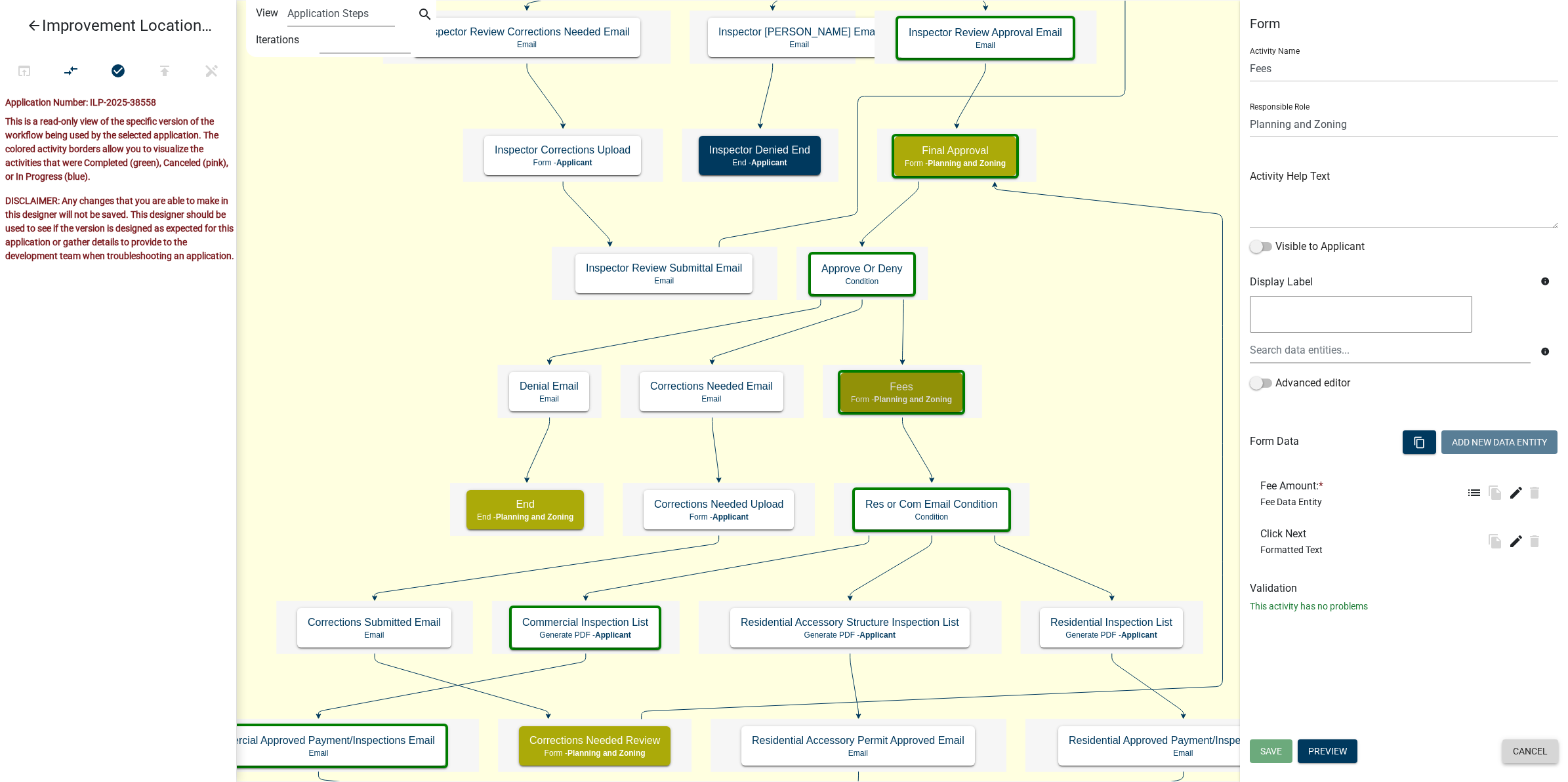
click at [1520, 743] on button "Cancel" at bounding box center [1531, 750] width 56 height 24
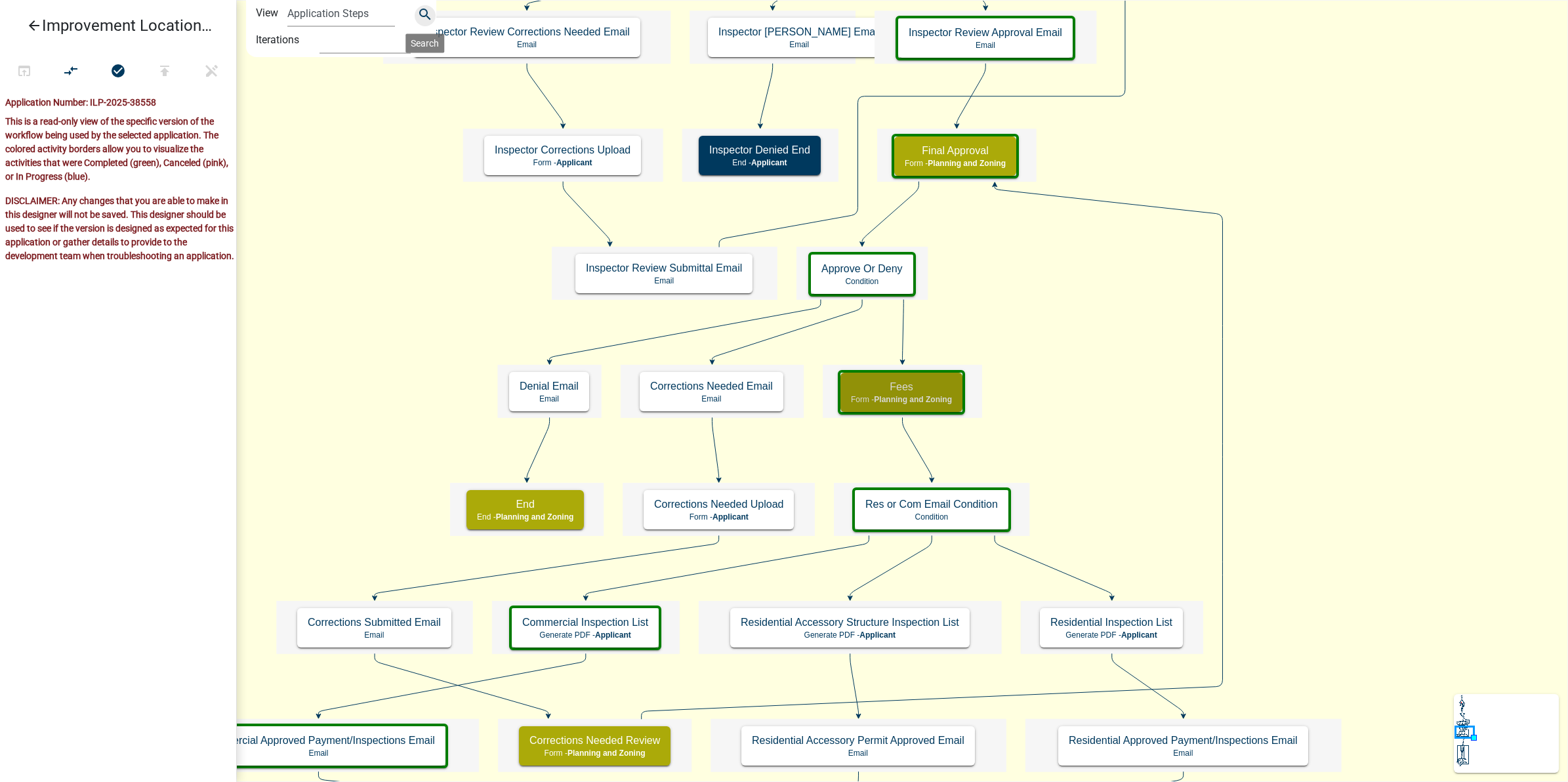
click at [425, 10] on icon "search" at bounding box center [425, 16] width 16 height 19
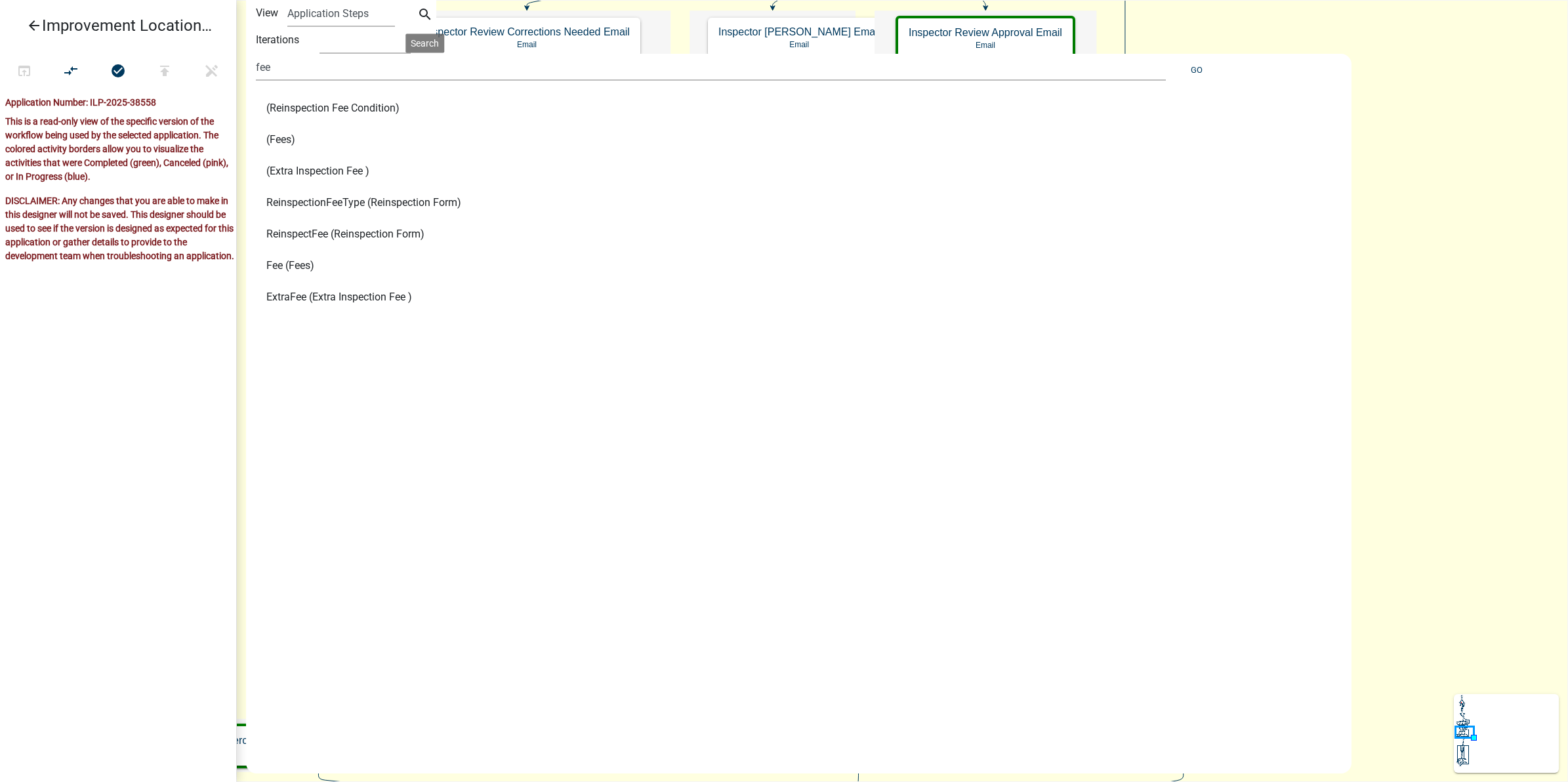
click at [289, 263] on span "Fee (Fees)" at bounding box center [290, 265] width 48 height 11
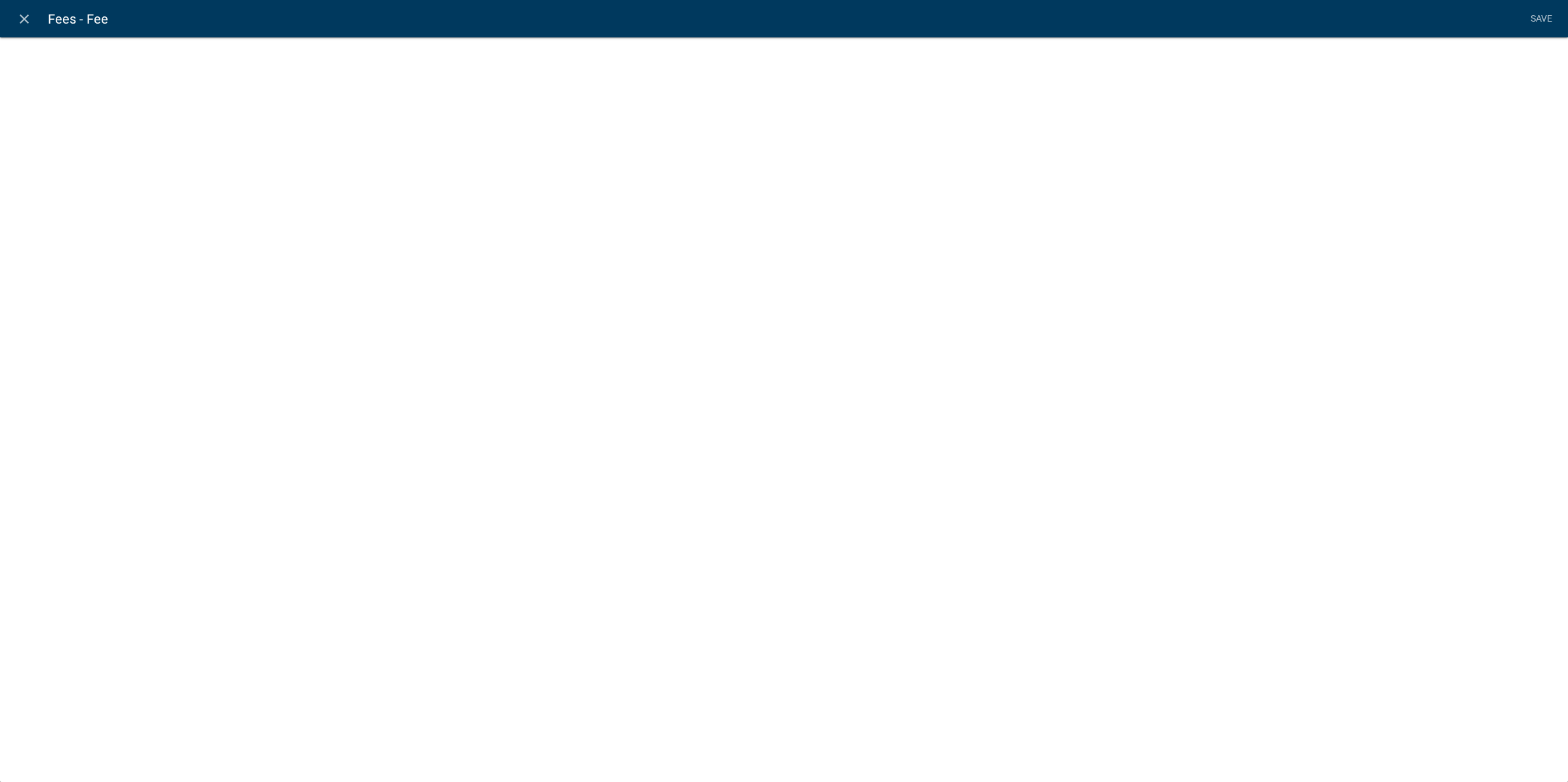
select select "fee"
select select "779b50d9-82f2-4b07-bdac-9fa32b7d6861"
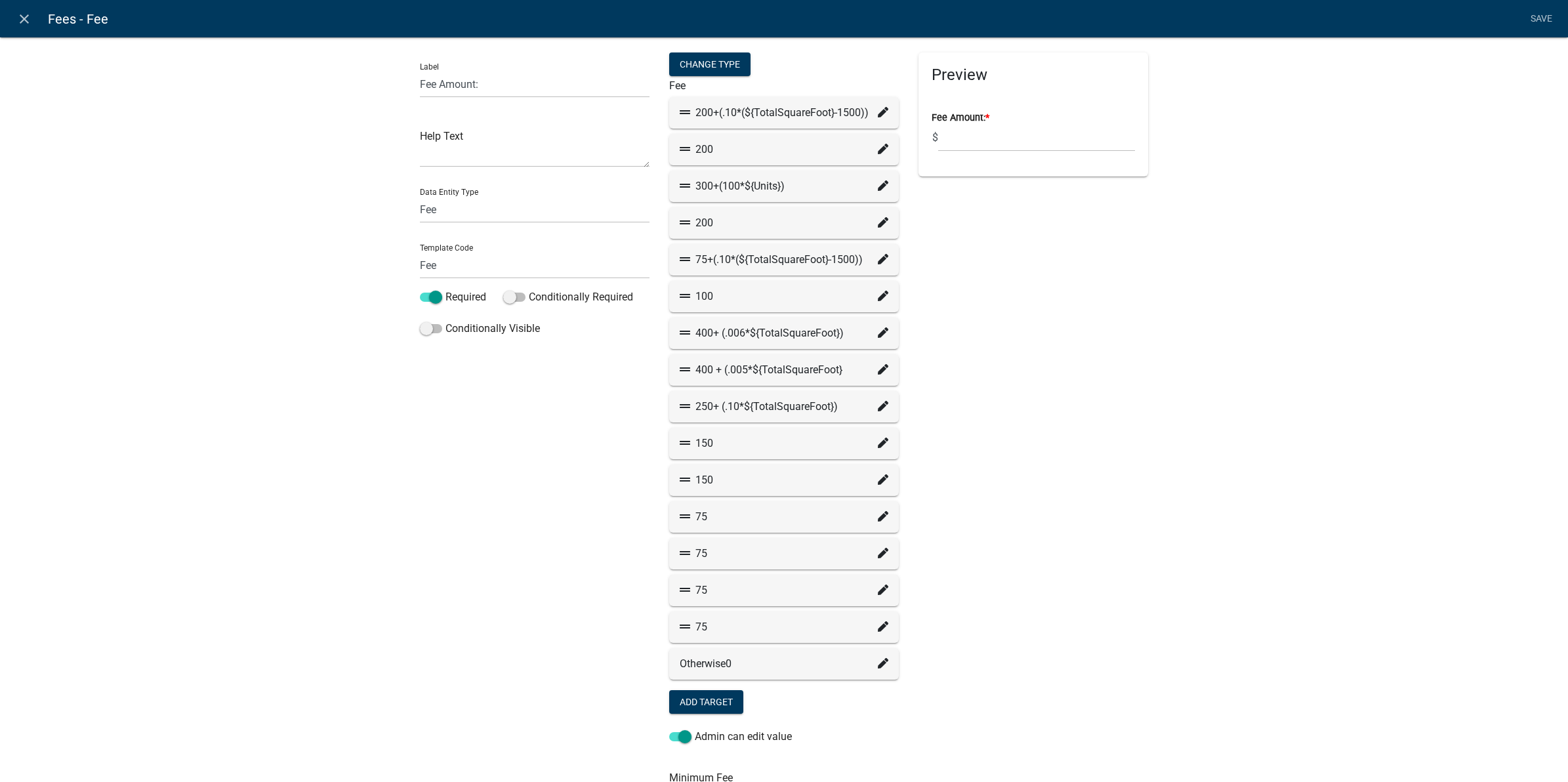
click at [878, 513] on icon at bounding box center [883, 516] width 11 height 11
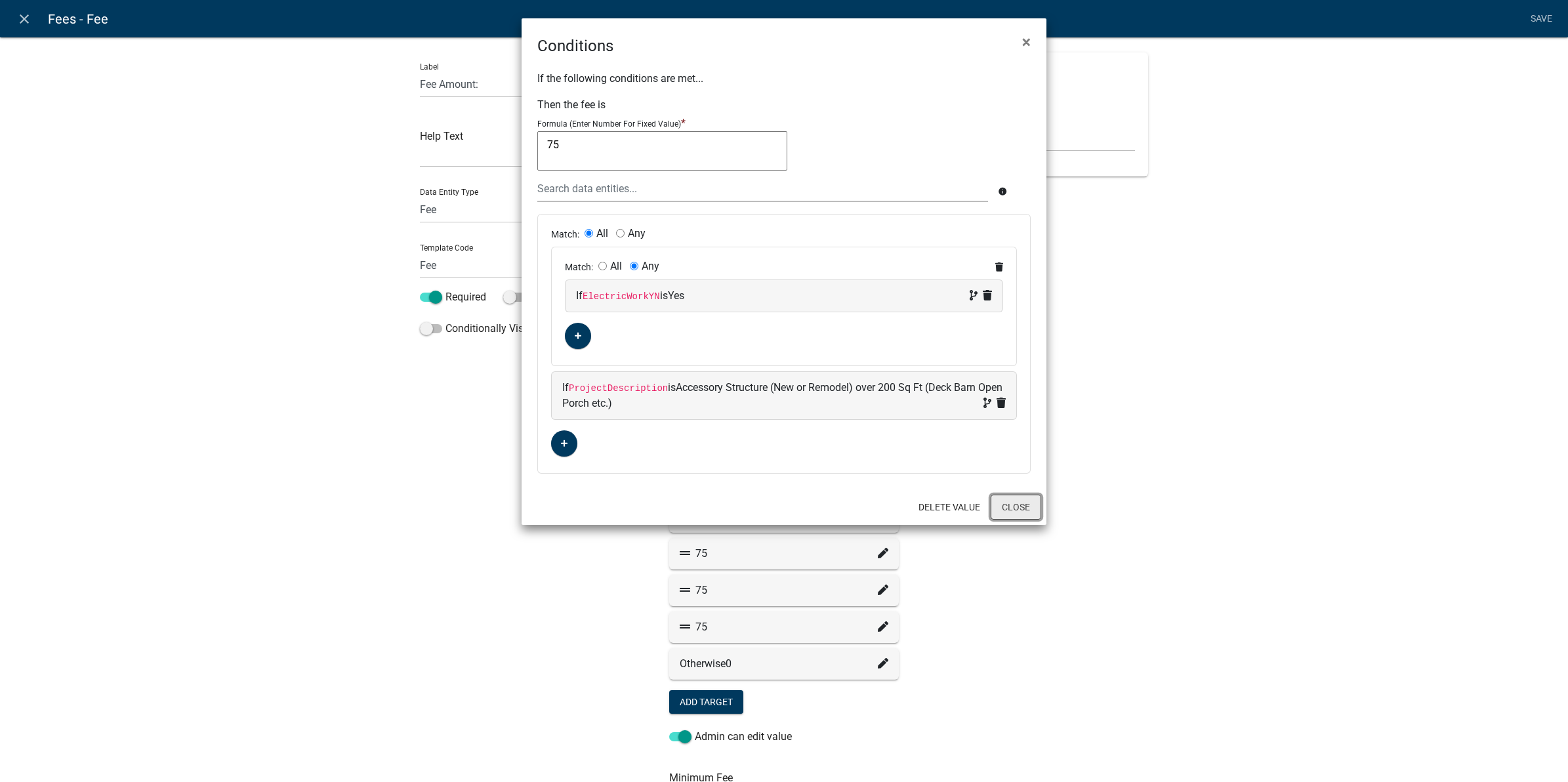
click at [1032, 503] on button "Close" at bounding box center [1016, 507] width 50 height 25
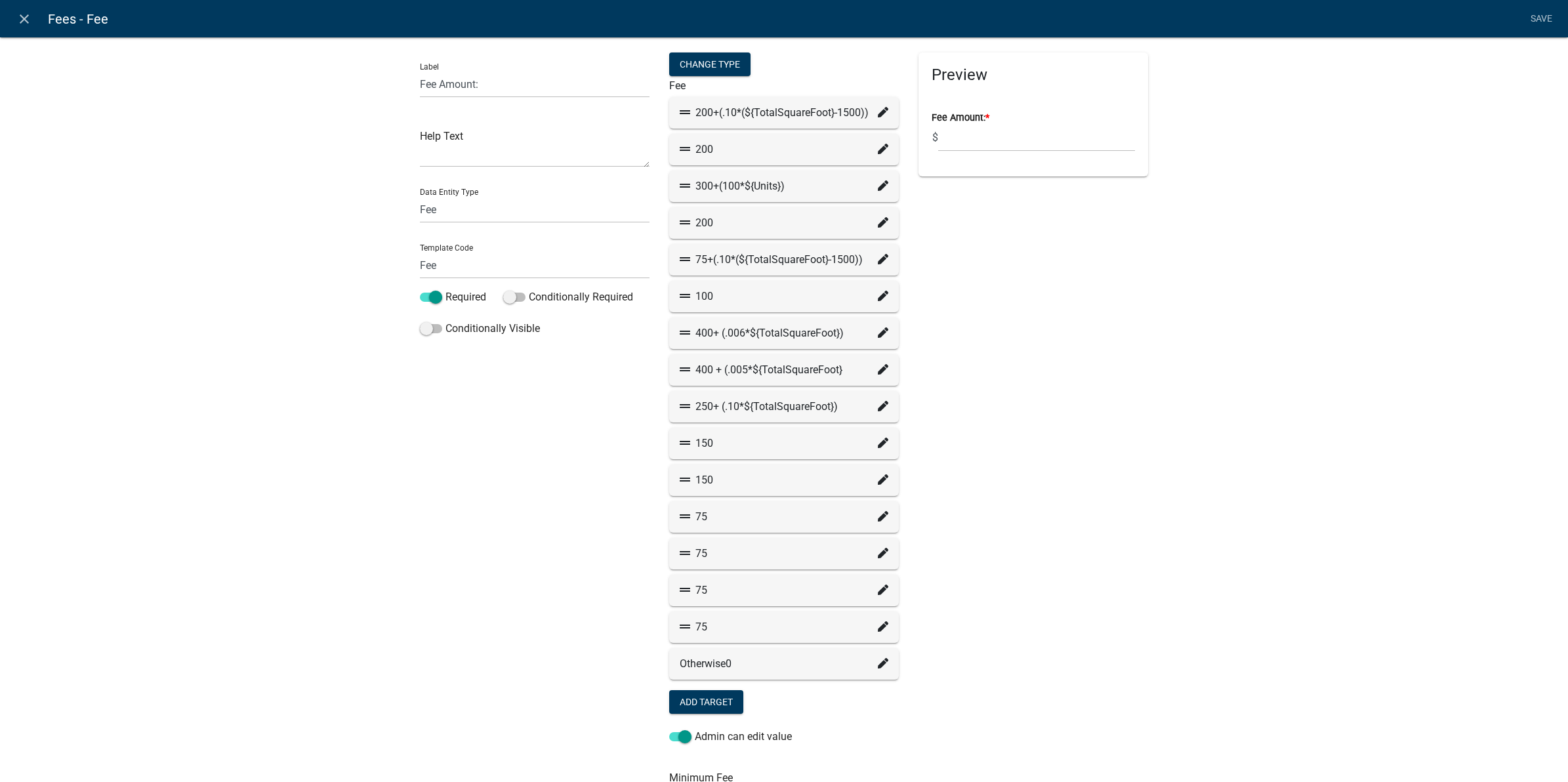
click at [878, 552] on icon at bounding box center [883, 553] width 11 height 11
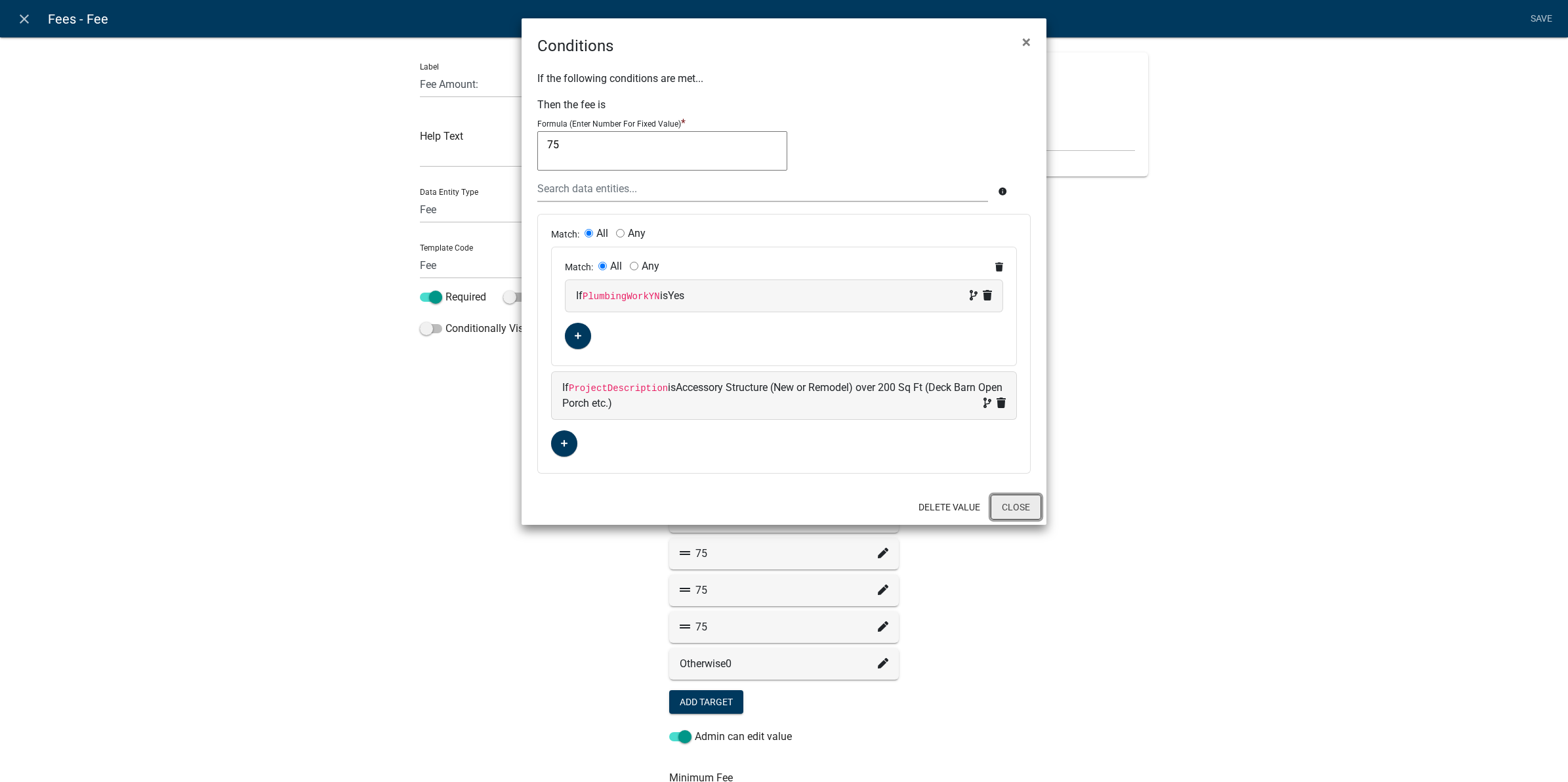
click at [1020, 515] on button "Close" at bounding box center [1016, 507] width 50 height 25
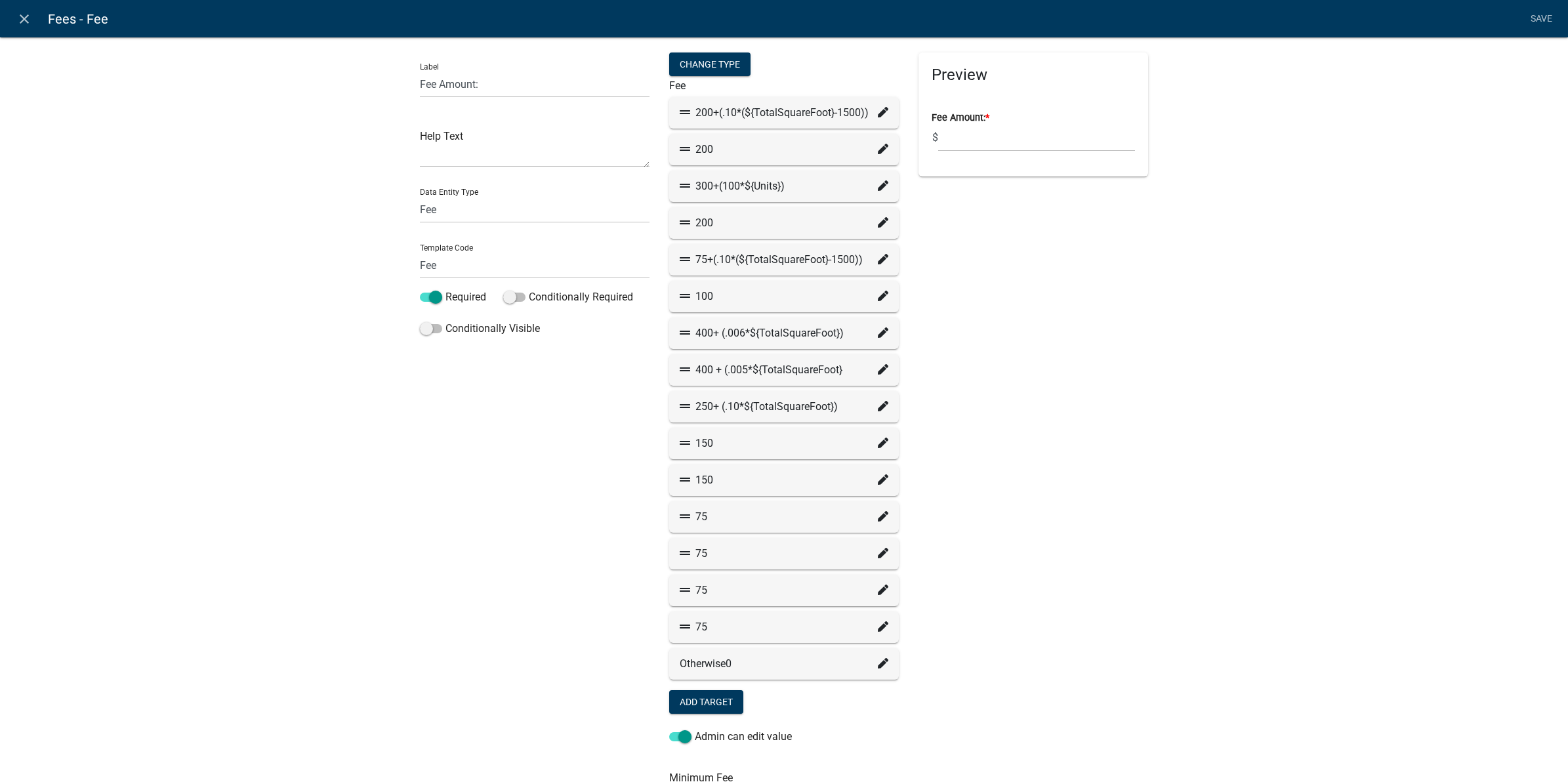
click at [878, 585] on icon at bounding box center [883, 589] width 11 height 11
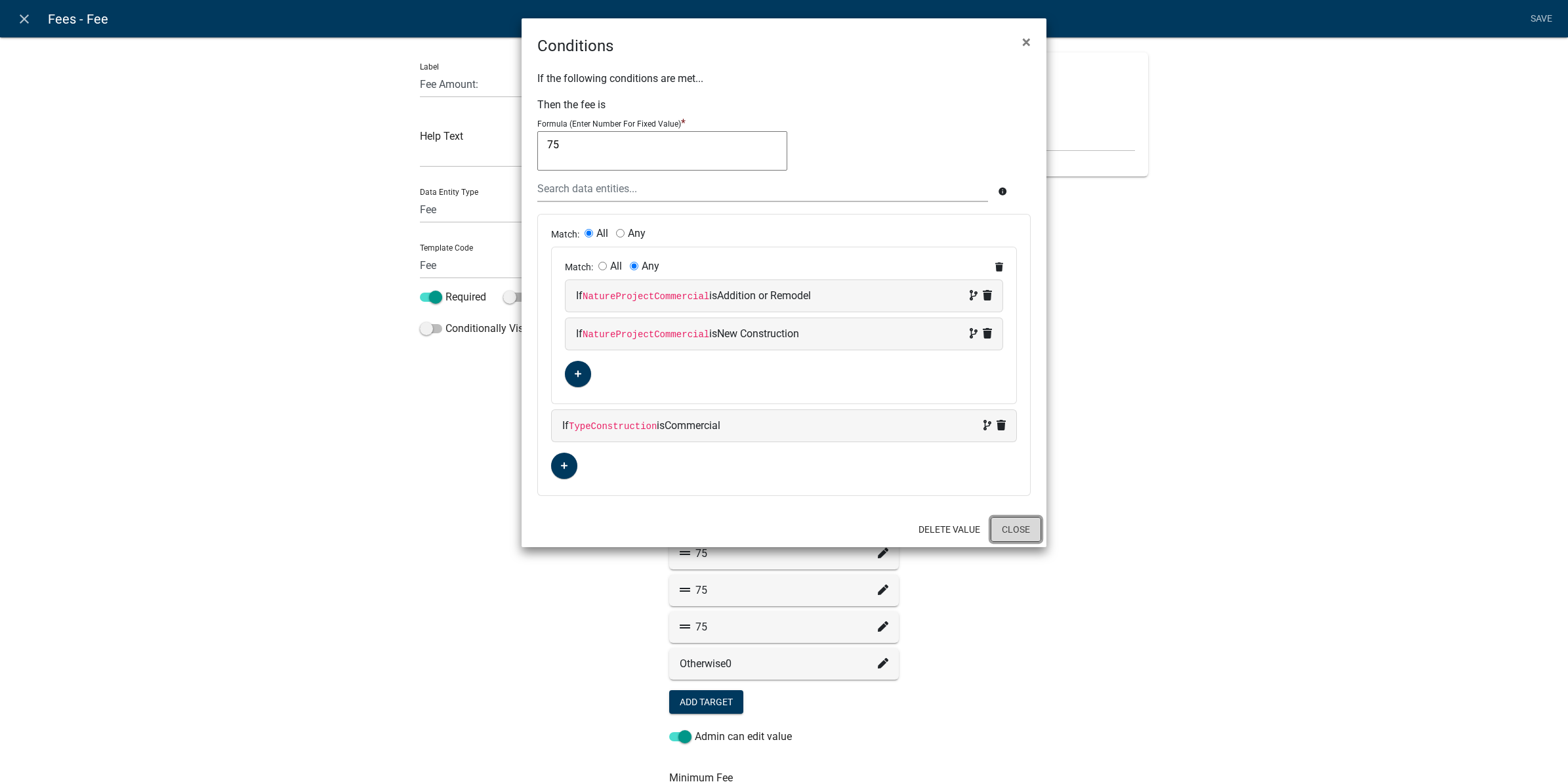
click at [1009, 533] on button "Close" at bounding box center [1016, 529] width 50 height 25
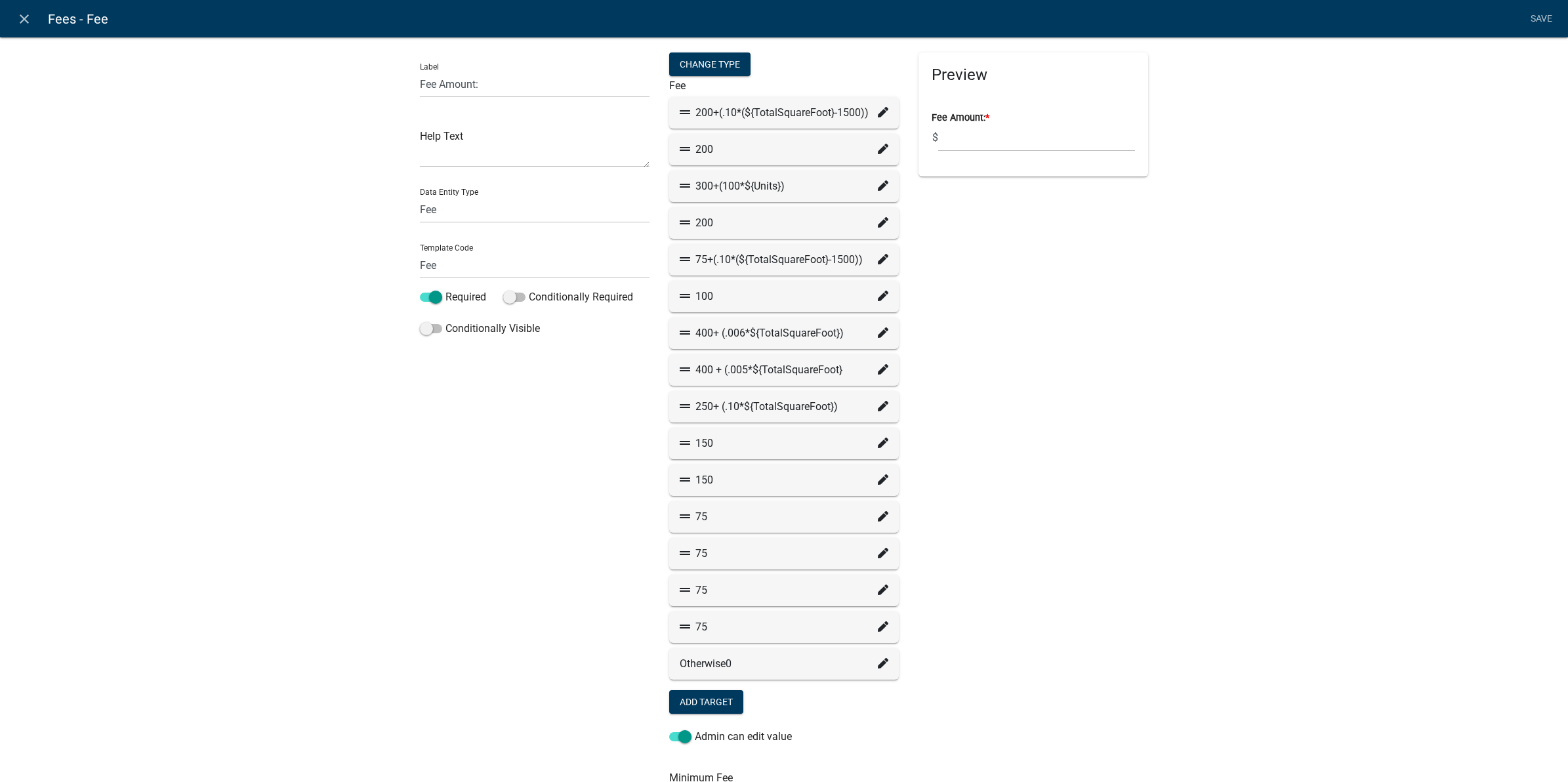
click at [878, 553] on icon at bounding box center [883, 553] width 11 height 11
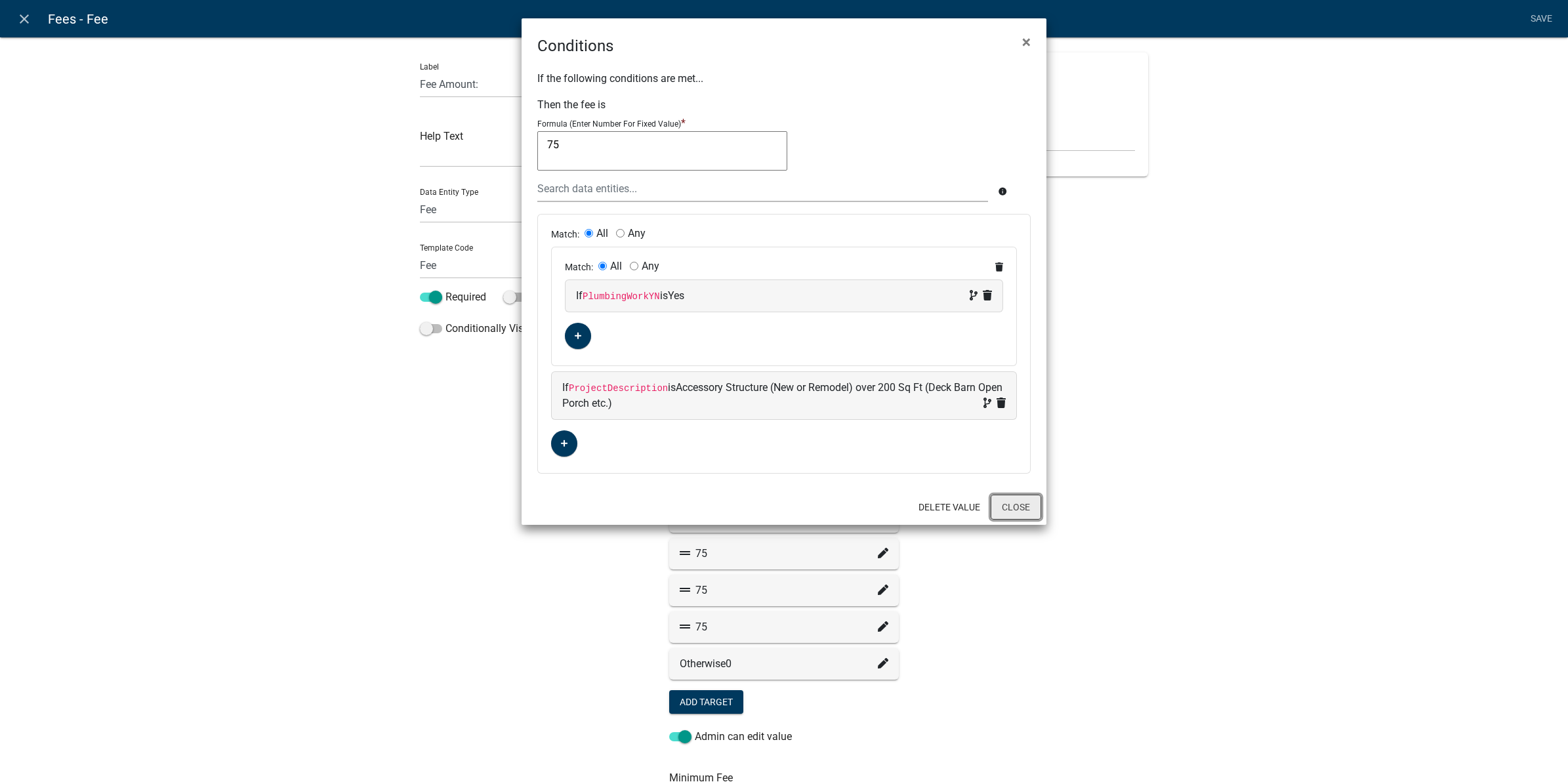
click at [1031, 507] on button "Close" at bounding box center [1016, 507] width 50 height 25
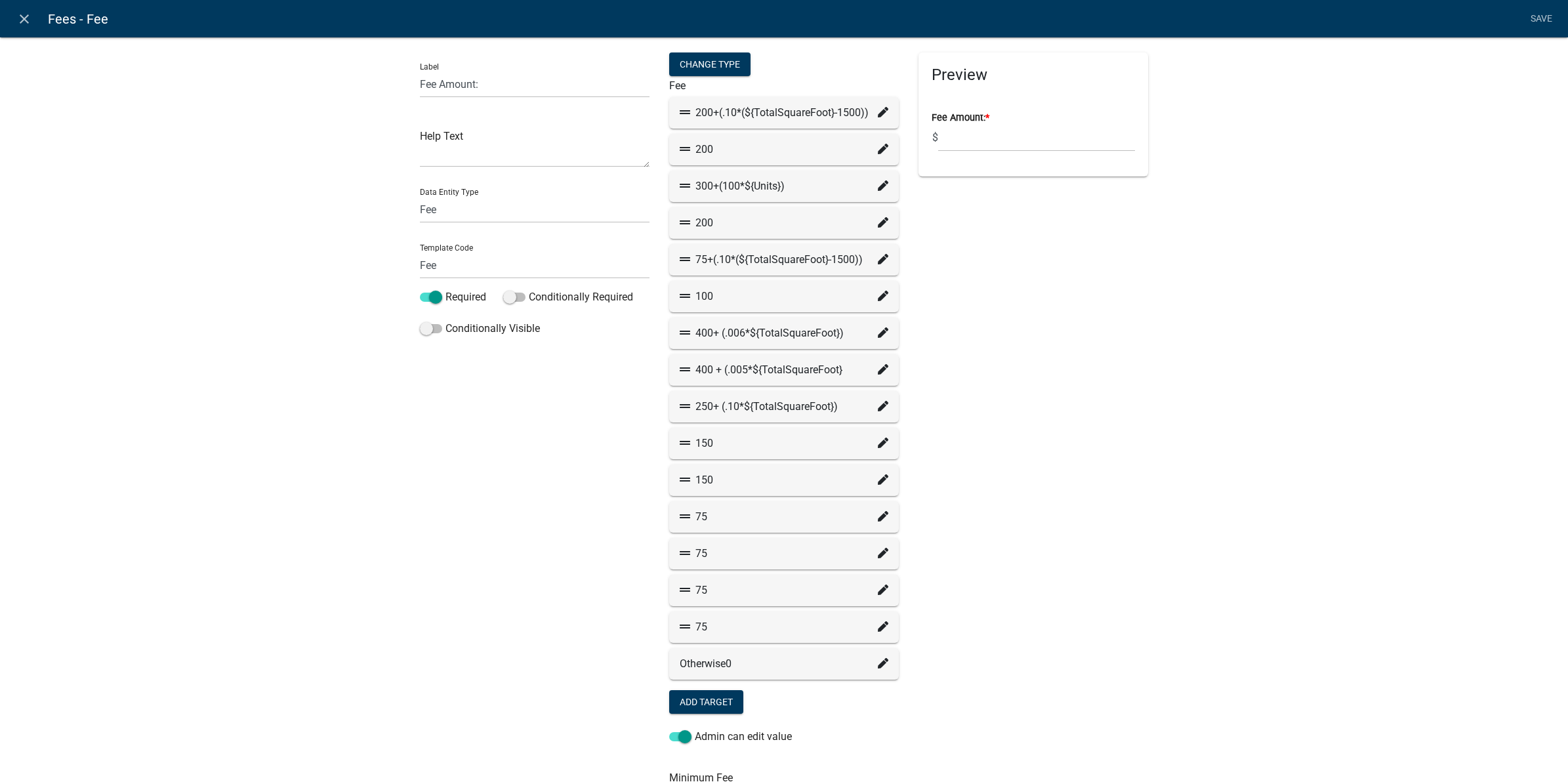
click at [878, 588] on icon at bounding box center [883, 589] width 11 height 11
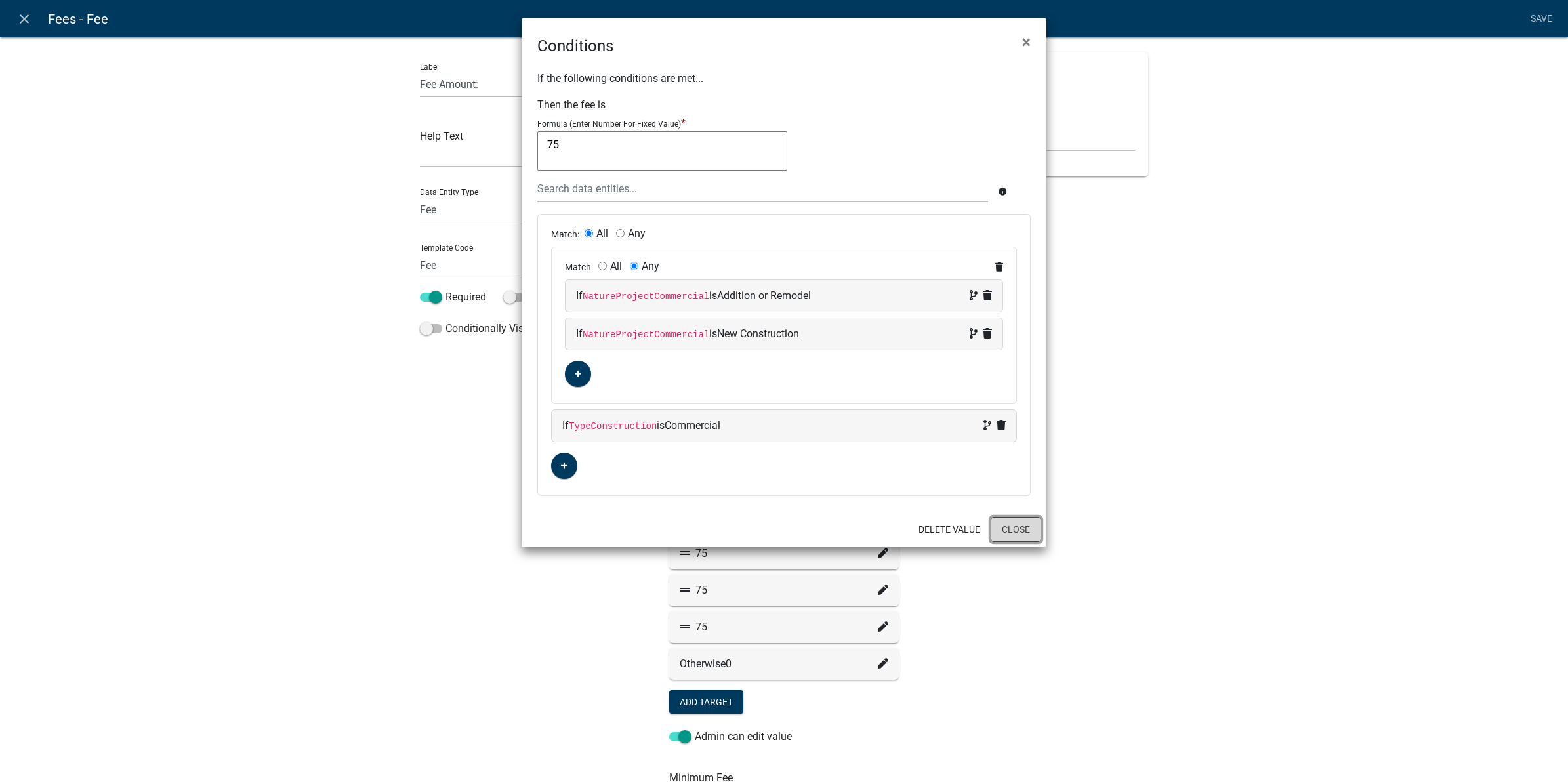
click at [1006, 530] on button "Close" at bounding box center [1016, 529] width 50 height 25
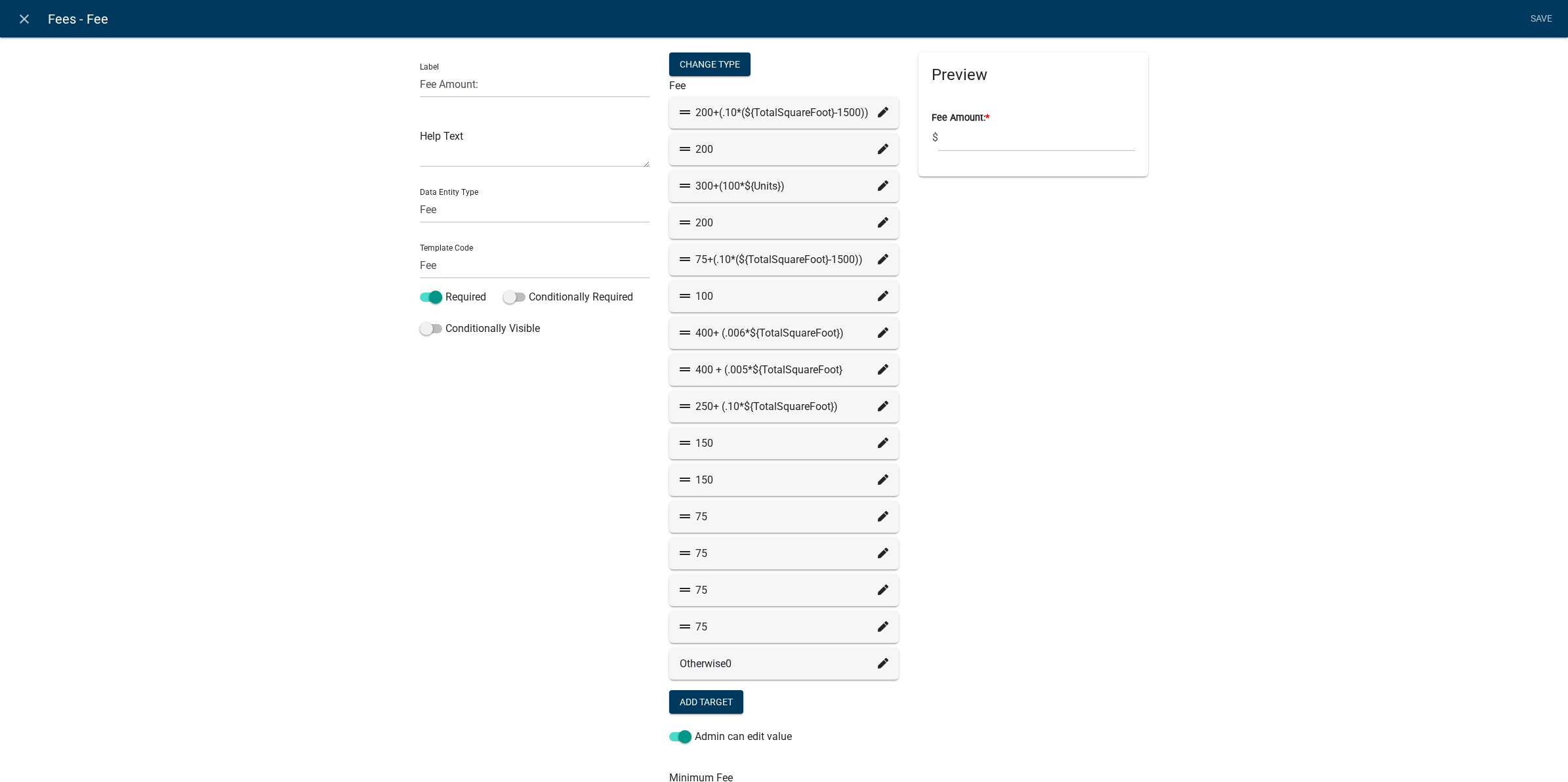
click at [199, 394] on div "Label Fee Amount: Help Text Data Entity Type Free Form Text Document Display En…" at bounding box center [784, 548] width 1568 height 1064
click at [24, 24] on icon "close" at bounding box center [24, 19] width 16 height 16
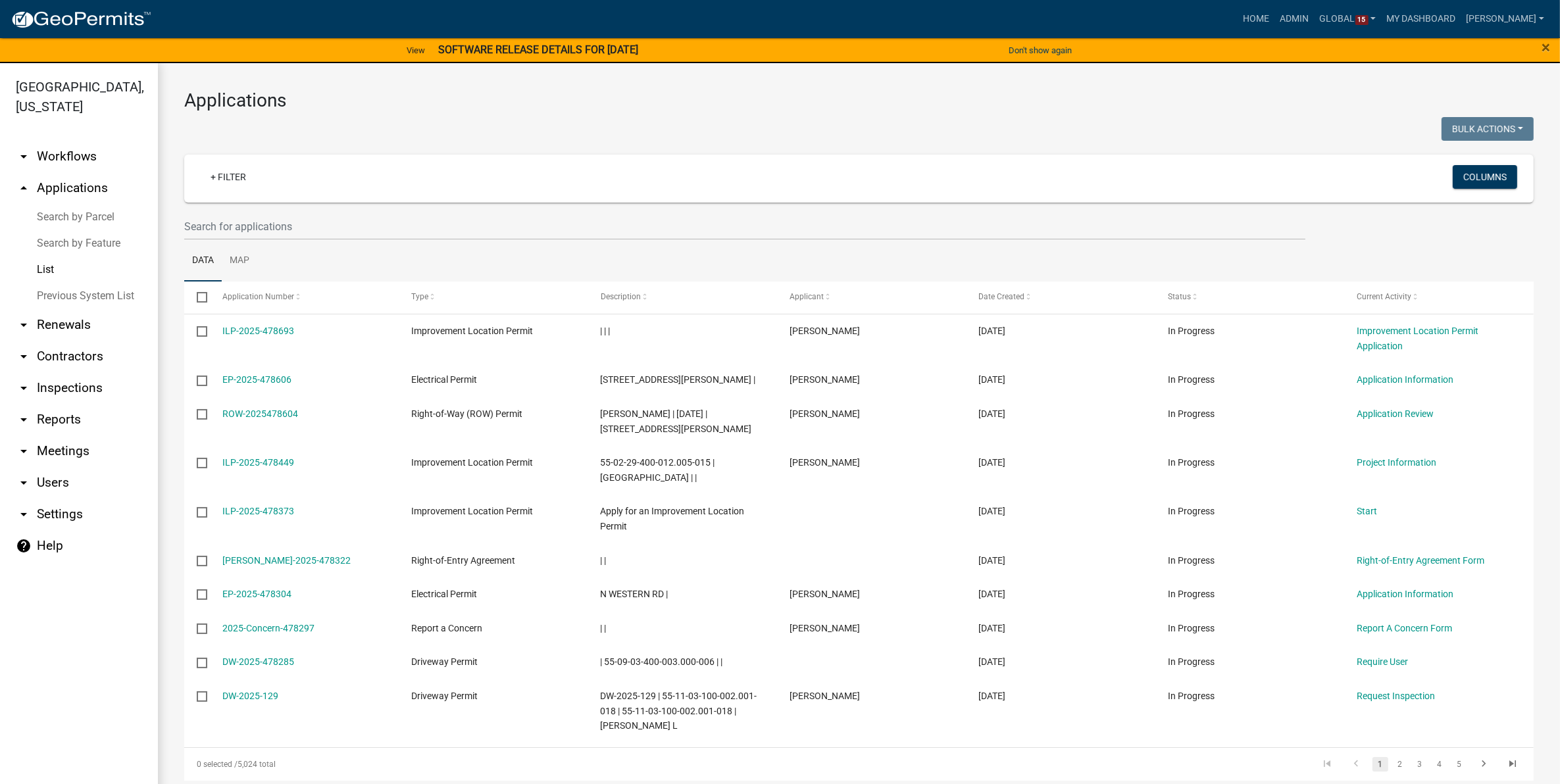
click at [74, 151] on link "arrow_drop_down Workflows" at bounding box center [79, 157] width 158 height 32
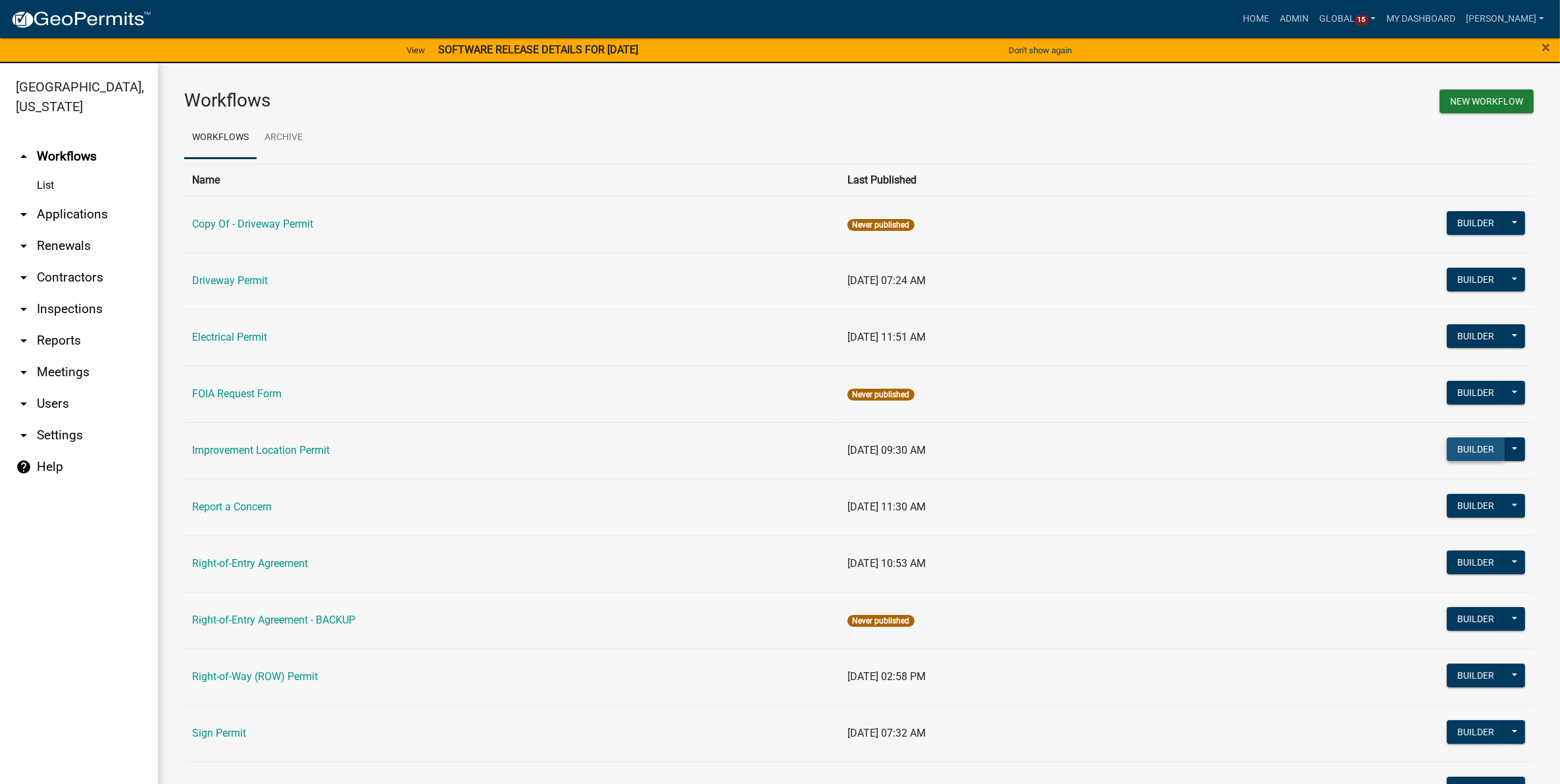
click at [1462, 447] on button "Builder" at bounding box center [1475, 449] width 58 height 24
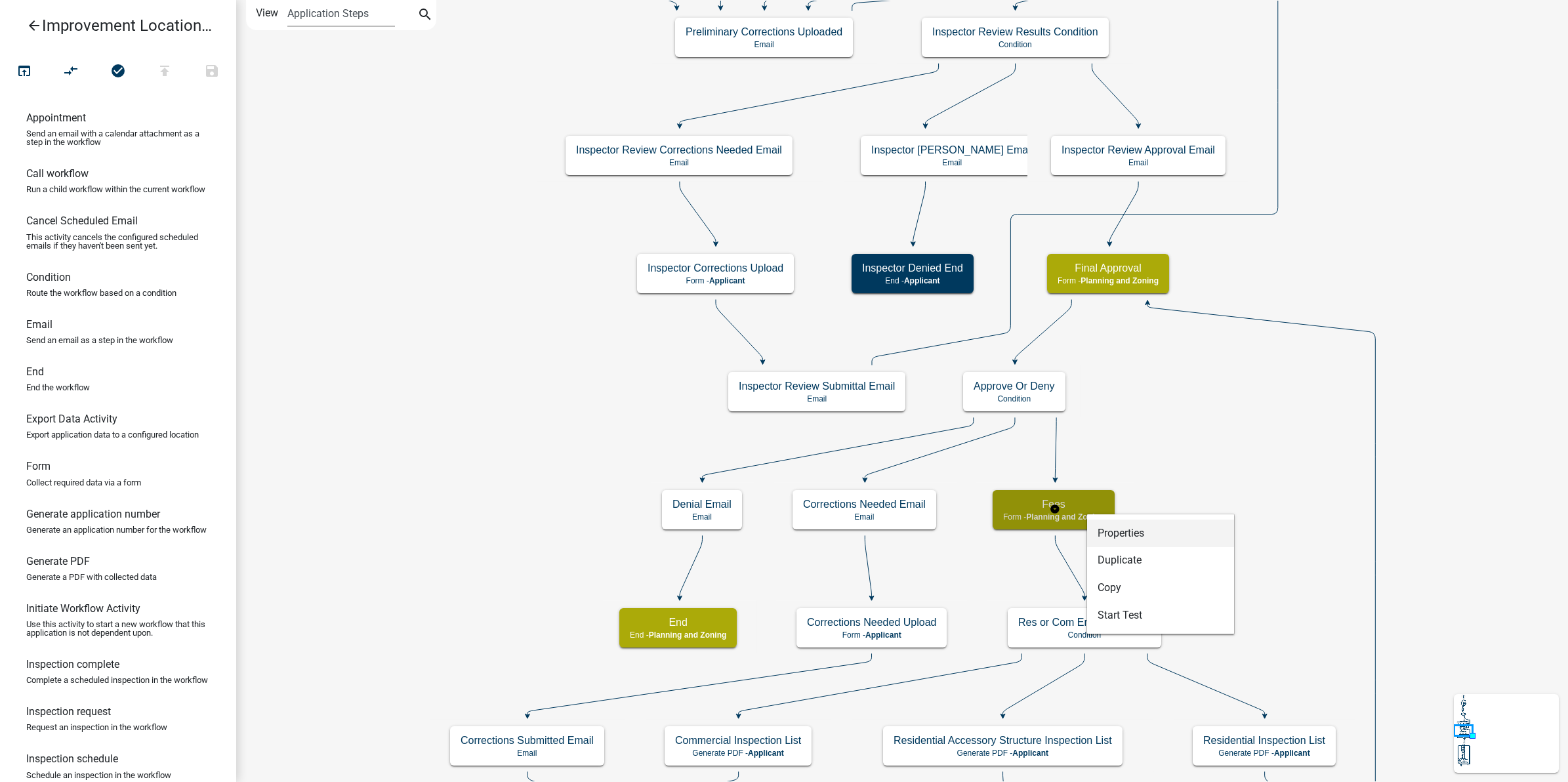
select select "7F002004-88EB-42E1-8B4E-CE48788E5DD9"
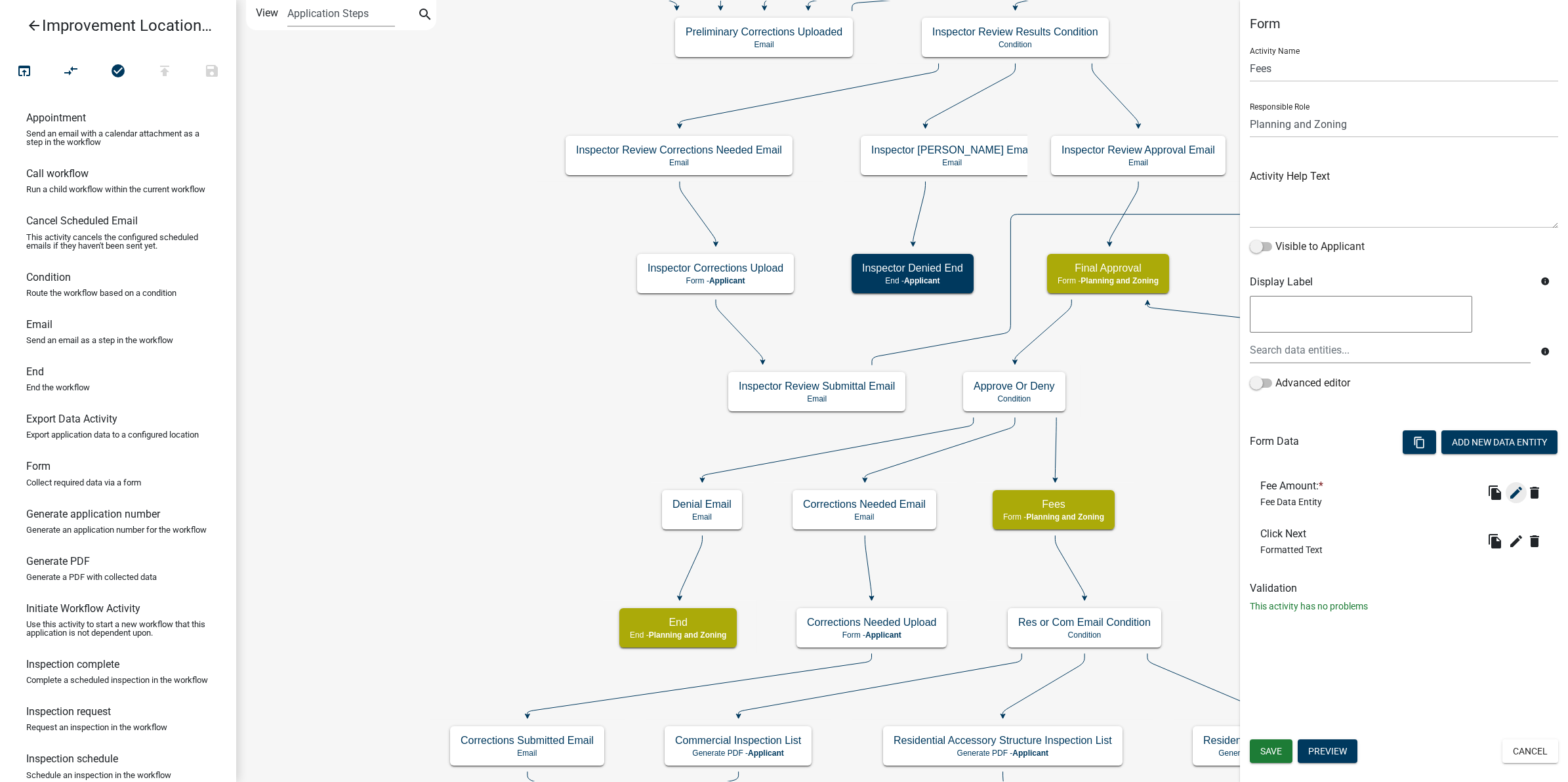
click at [1513, 409] on form "Activity Name Fees Responsible Role Applicant Building Inspectors Highway Depar…" at bounding box center [1404, 303] width 308 height 533
click at [1517, 494] on icon "edit" at bounding box center [1516, 492] width 16 height 16
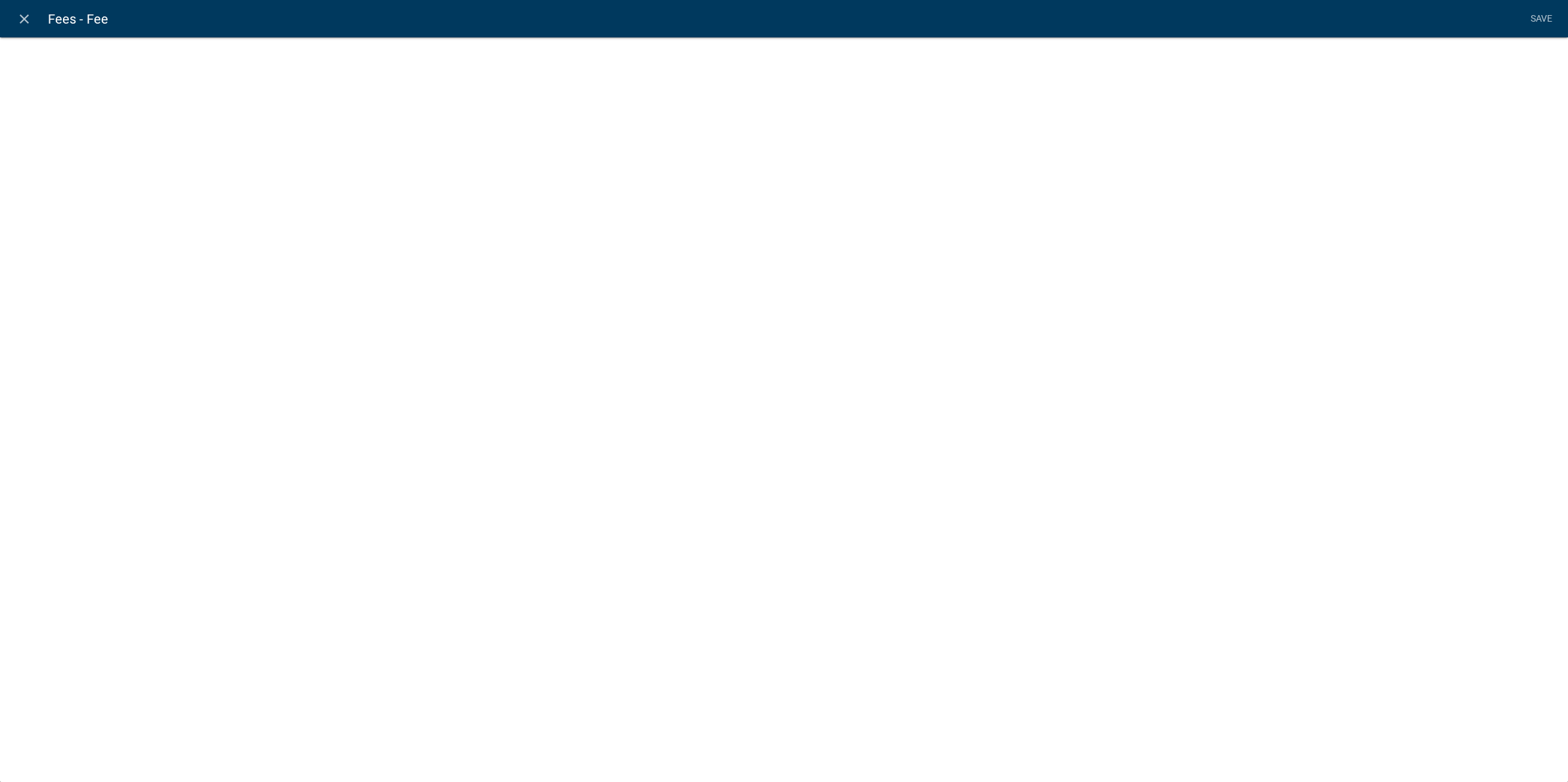
select select "fee"
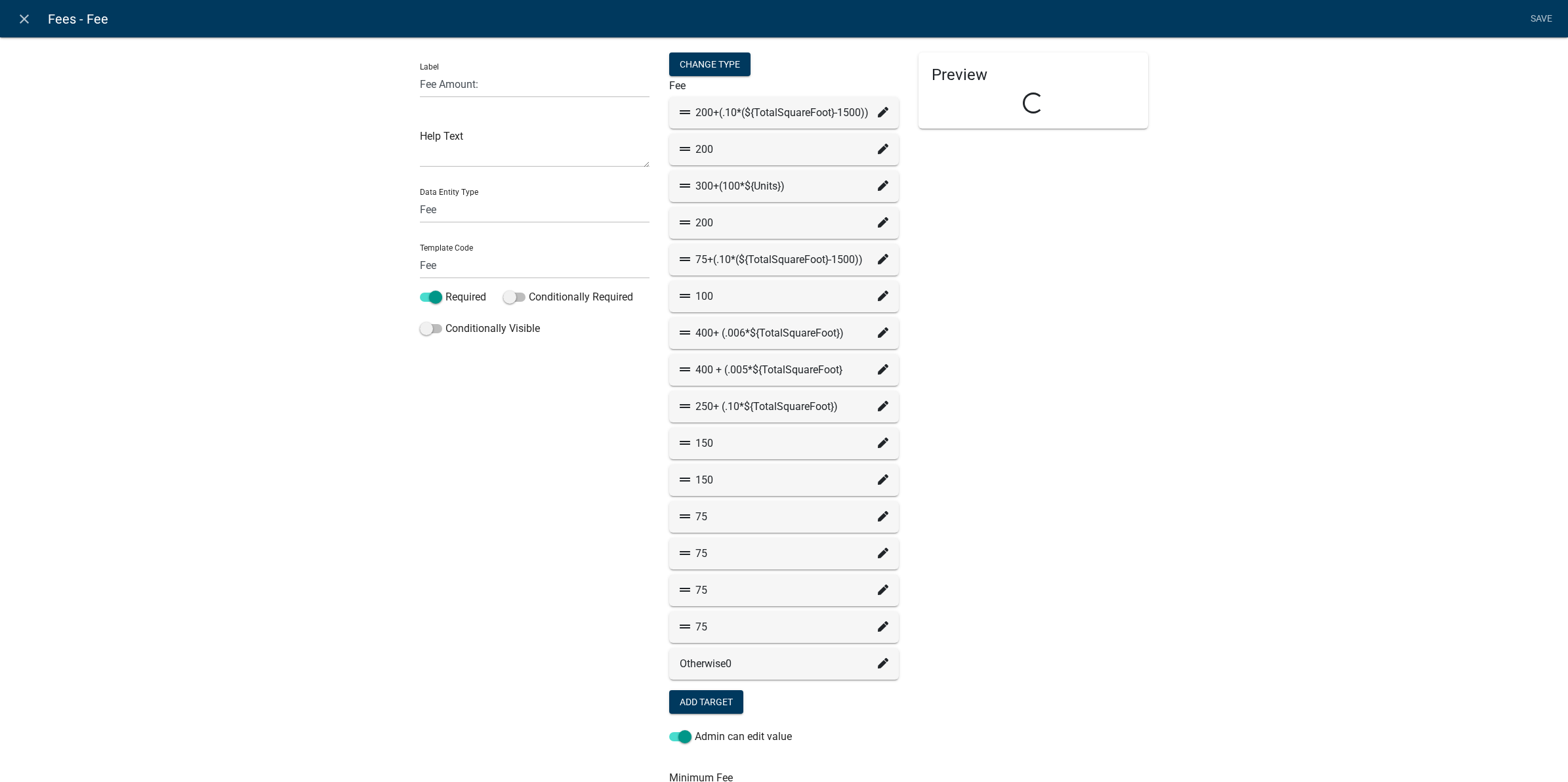
select select "779b50d9-82f2-4b07-bdac-9fa32b7d6861"
click at [878, 587] on icon at bounding box center [883, 589] width 11 height 11
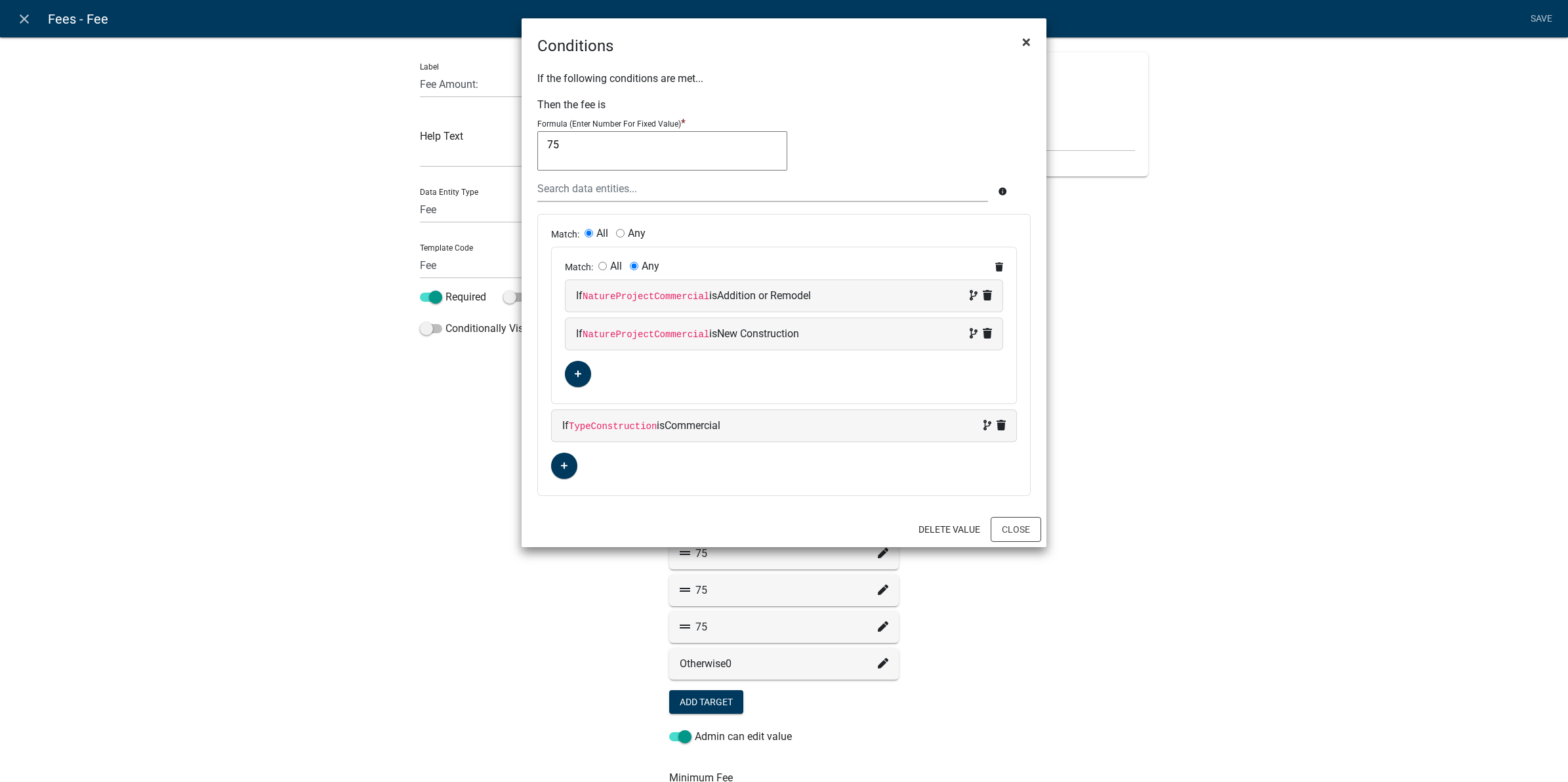
click at [1025, 37] on span "×" at bounding box center [1027, 42] width 9 height 19
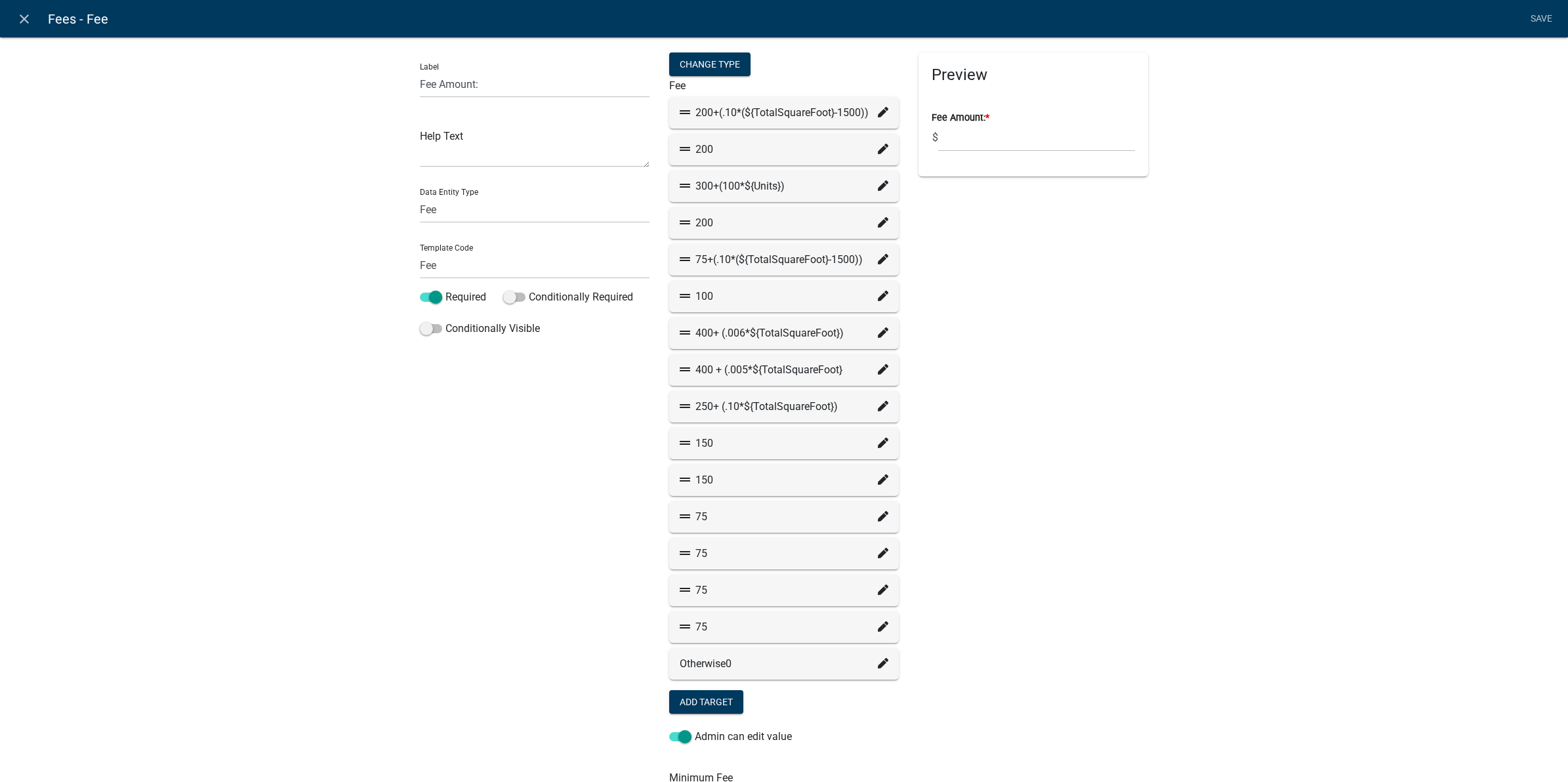
click at [885, 583] on div "75" at bounding box center [784, 591] width 229 height 32
click at [878, 587] on icon at bounding box center [883, 589] width 11 height 11
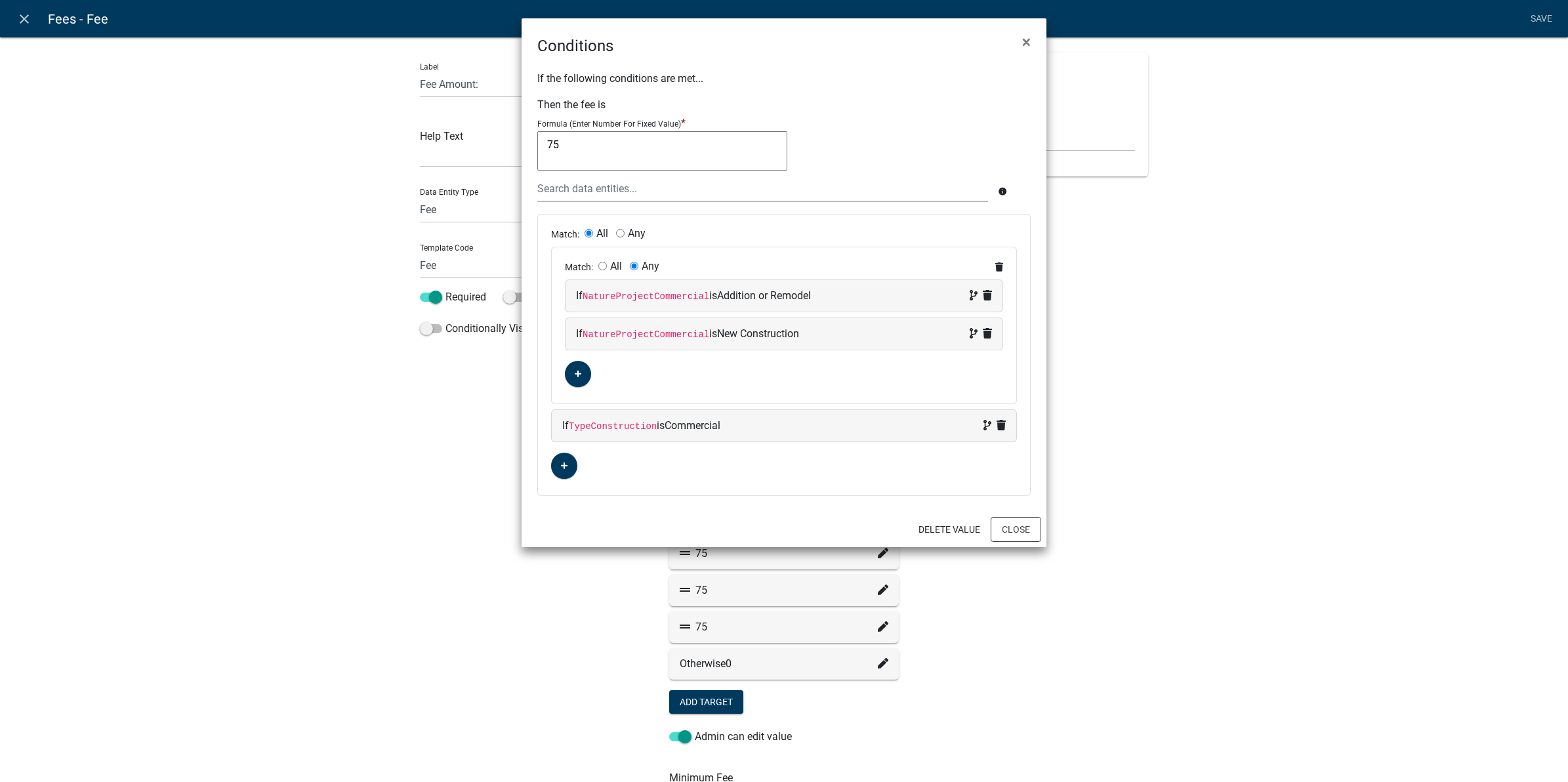
click at [840, 491] on div "Match: All Any Match: All Any If NatureProjectCommercial is Addition or Remodel…" at bounding box center [784, 355] width 492 height 281
click at [1029, 42] on span "×" at bounding box center [1027, 42] width 9 height 19
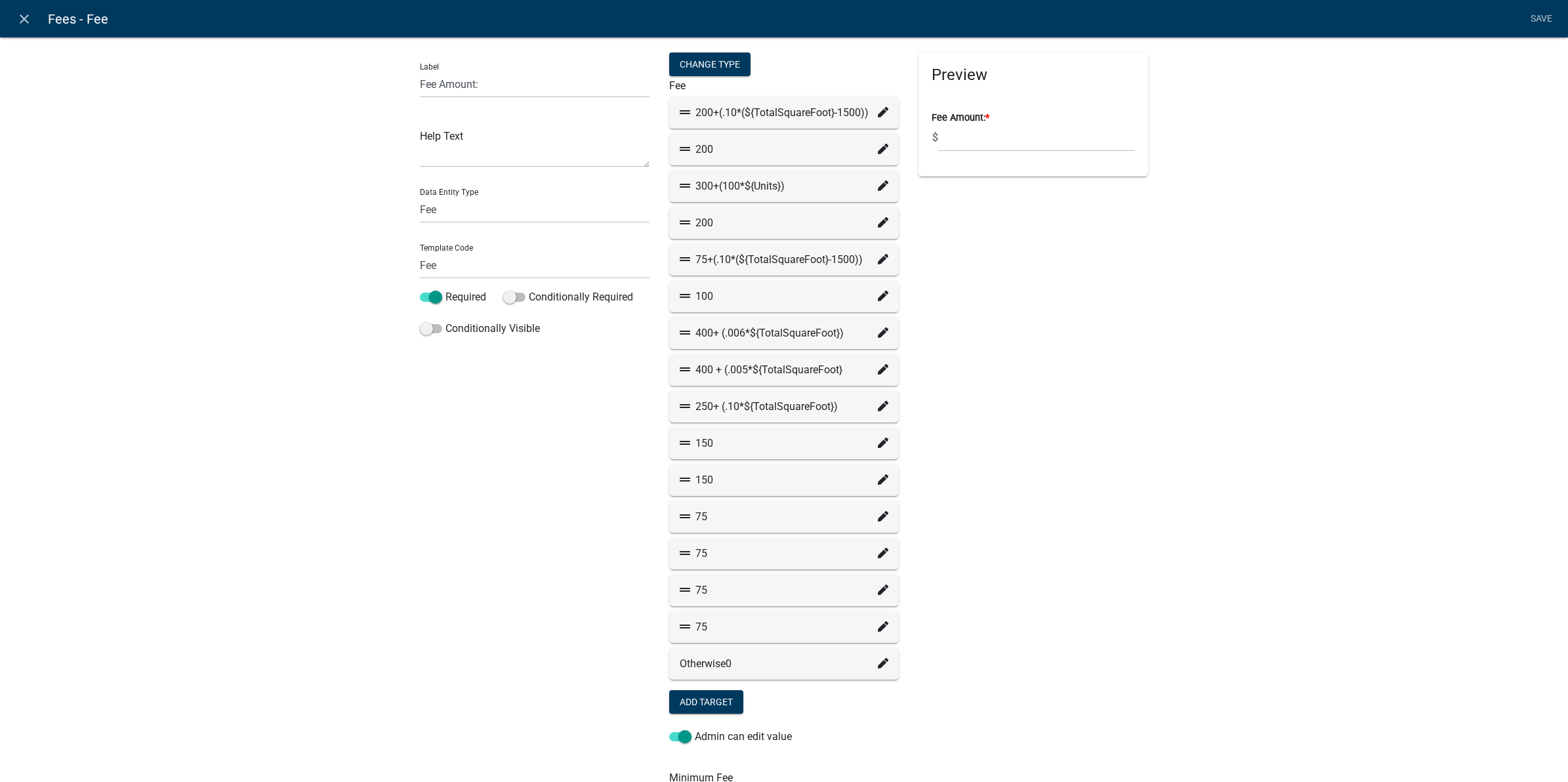
click at [878, 252] on fa-icon at bounding box center [883, 259] width 11 height 16
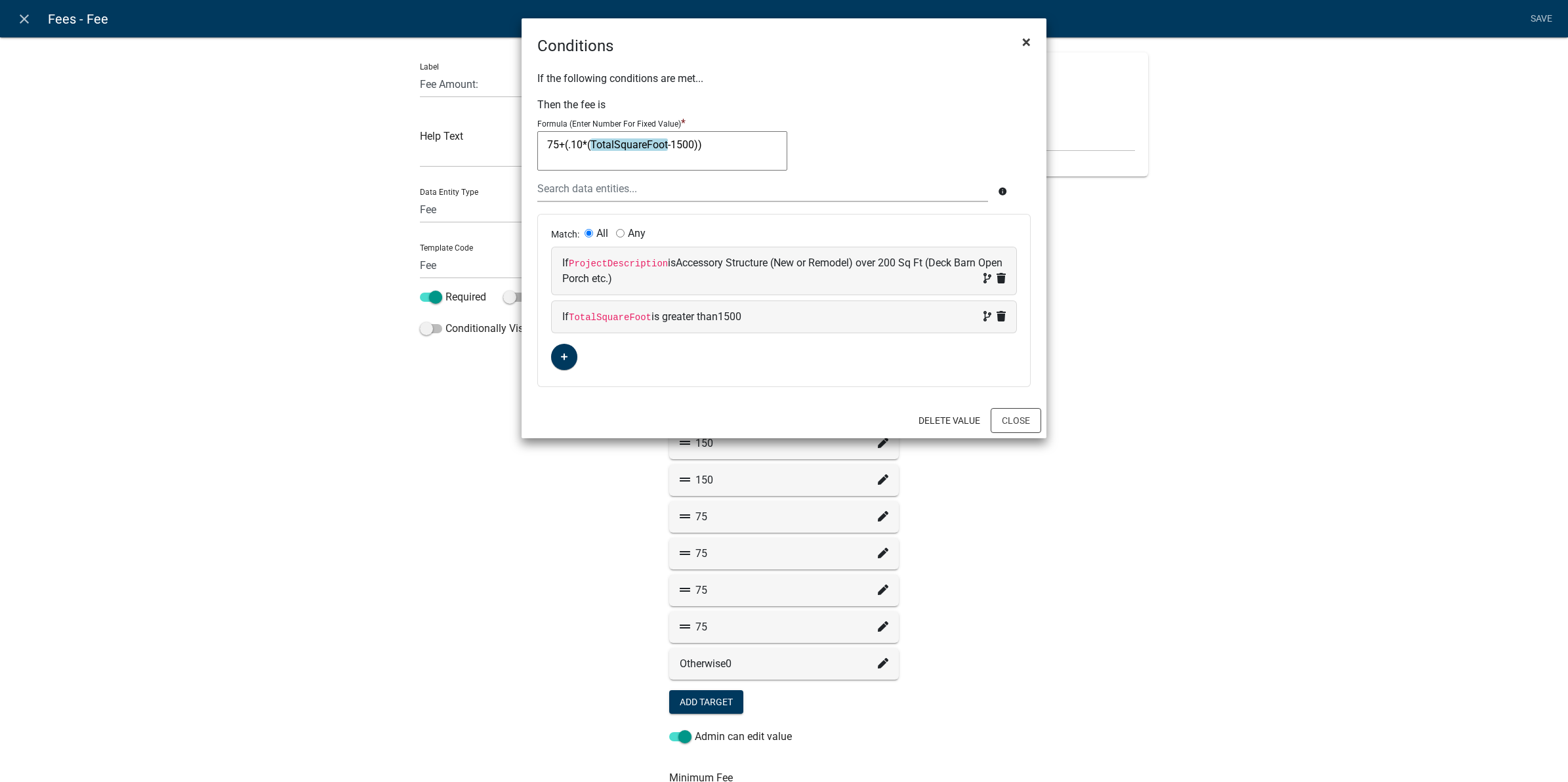
click at [1015, 47] on button "×" at bounding box center [1026, 42] width 29 height 37
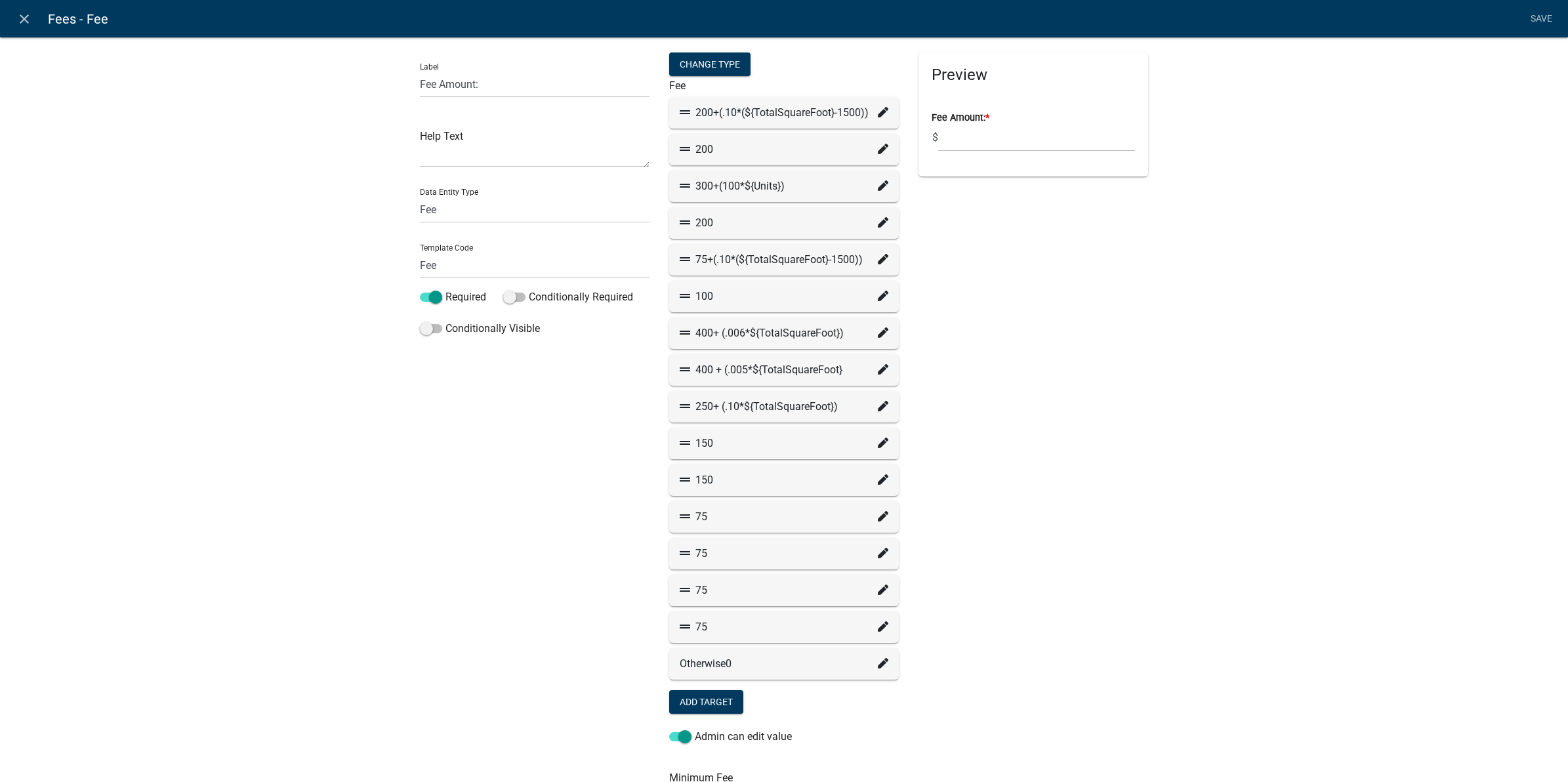
click at [879, 440] on icon at bounding box center [883, 442] width 11 height 11
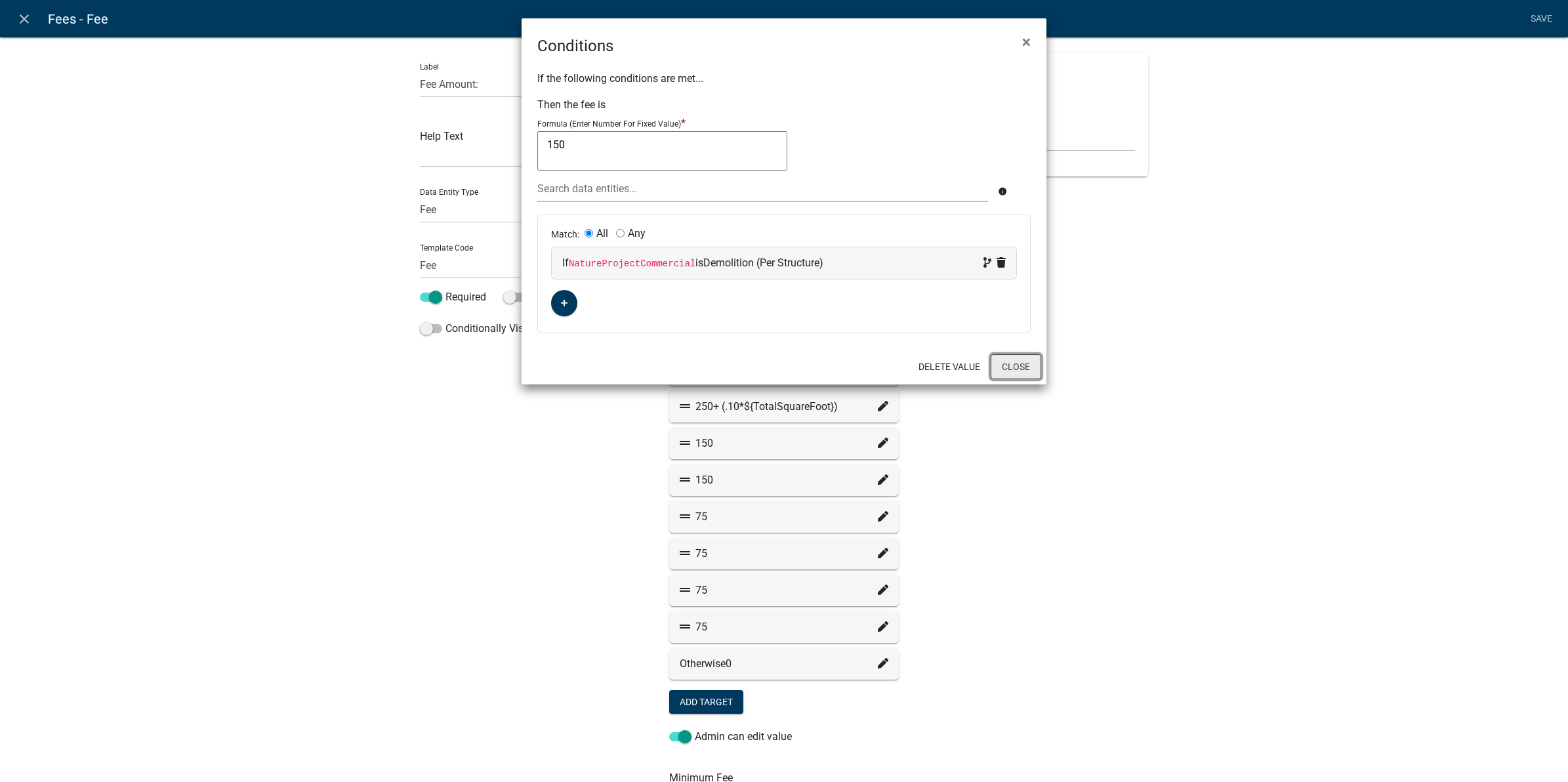
click at [1035, 366] on button "Close" at bounding box center [1016, 366] width 50 height 25
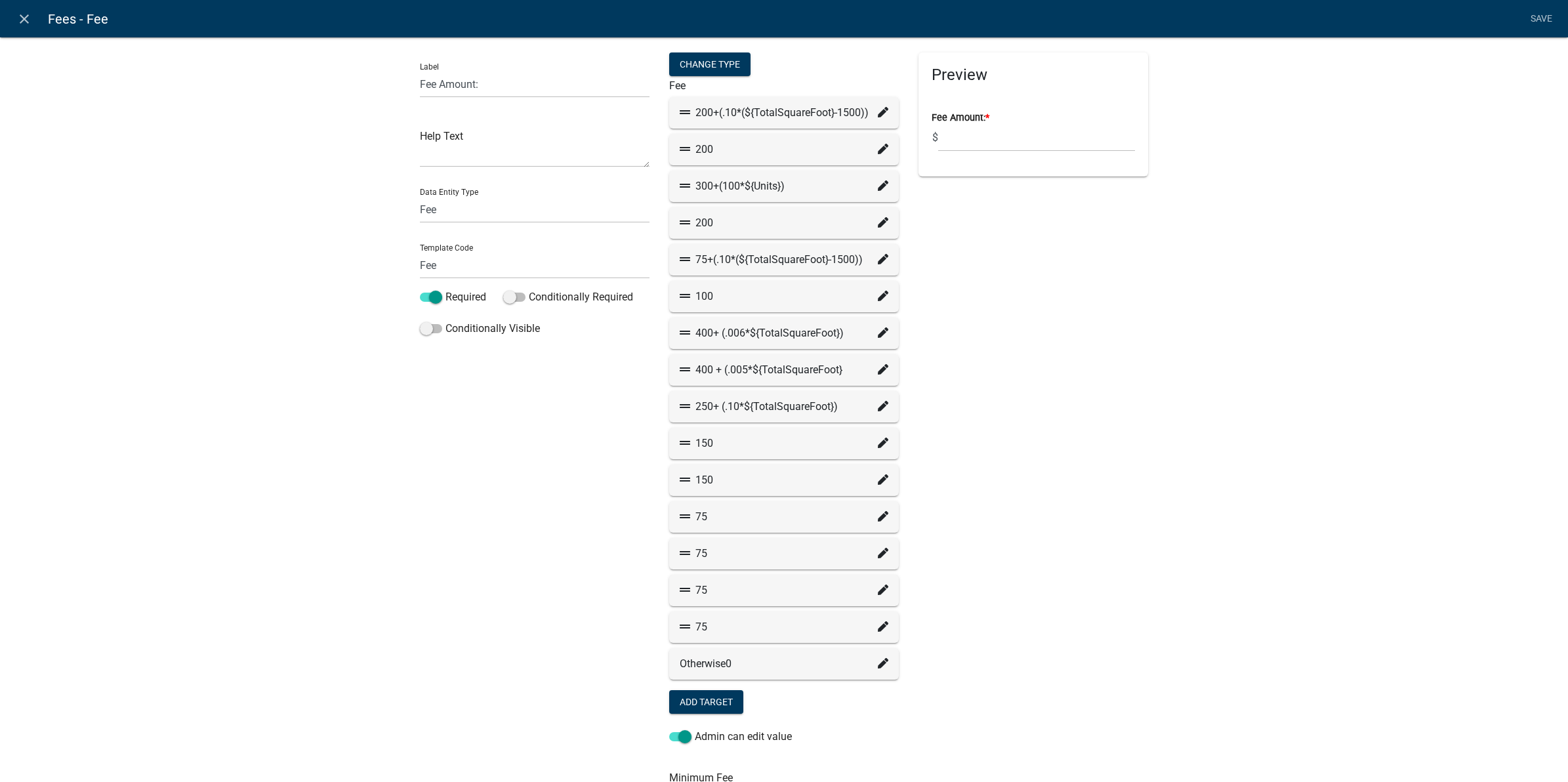
click at [878, 477] on icon at bounding box center [883, 480] width 11 height 11
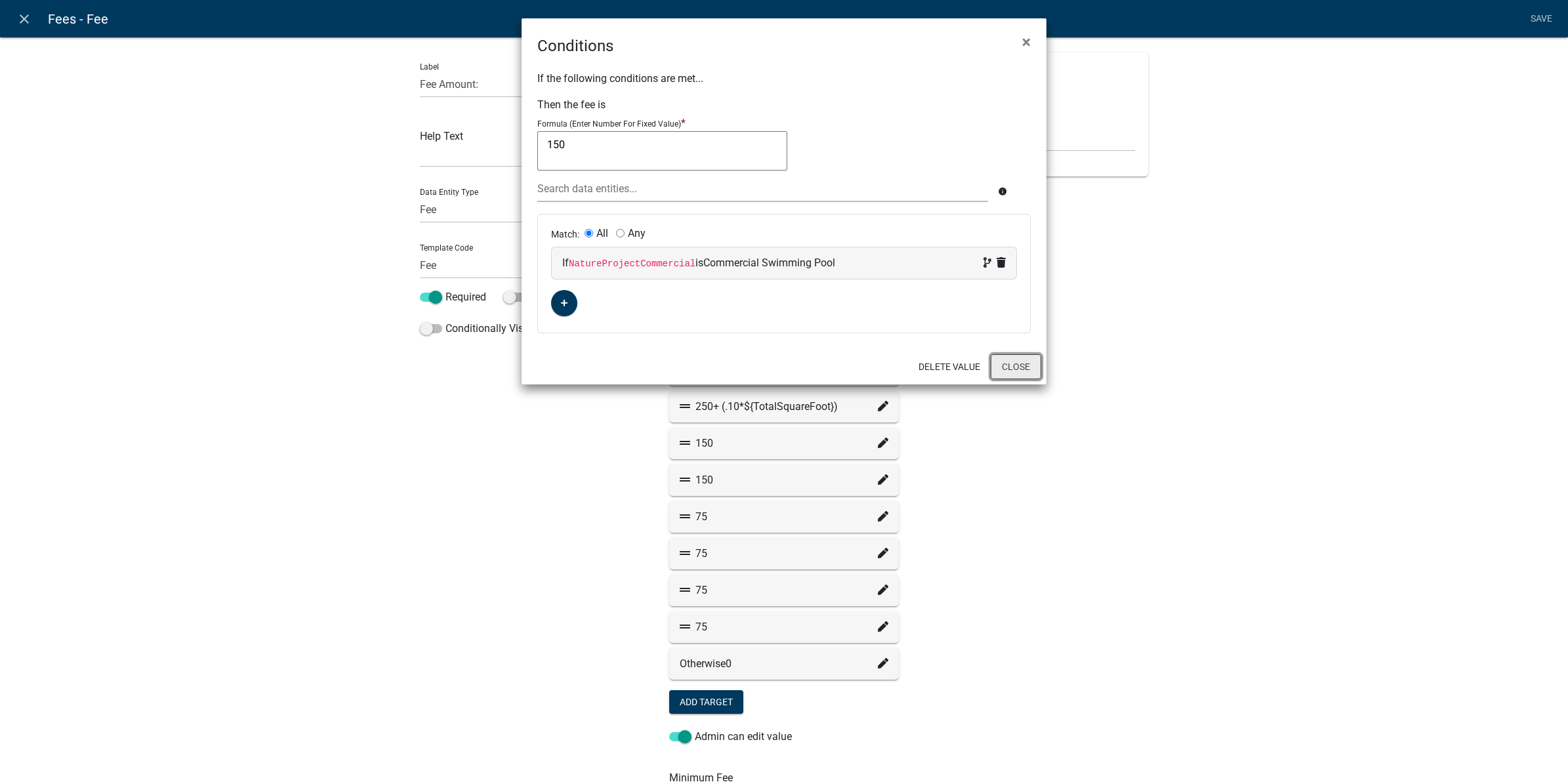
click at [1016, 369] on button "Close" at bounding box center [1016, 366] width 50 height 25
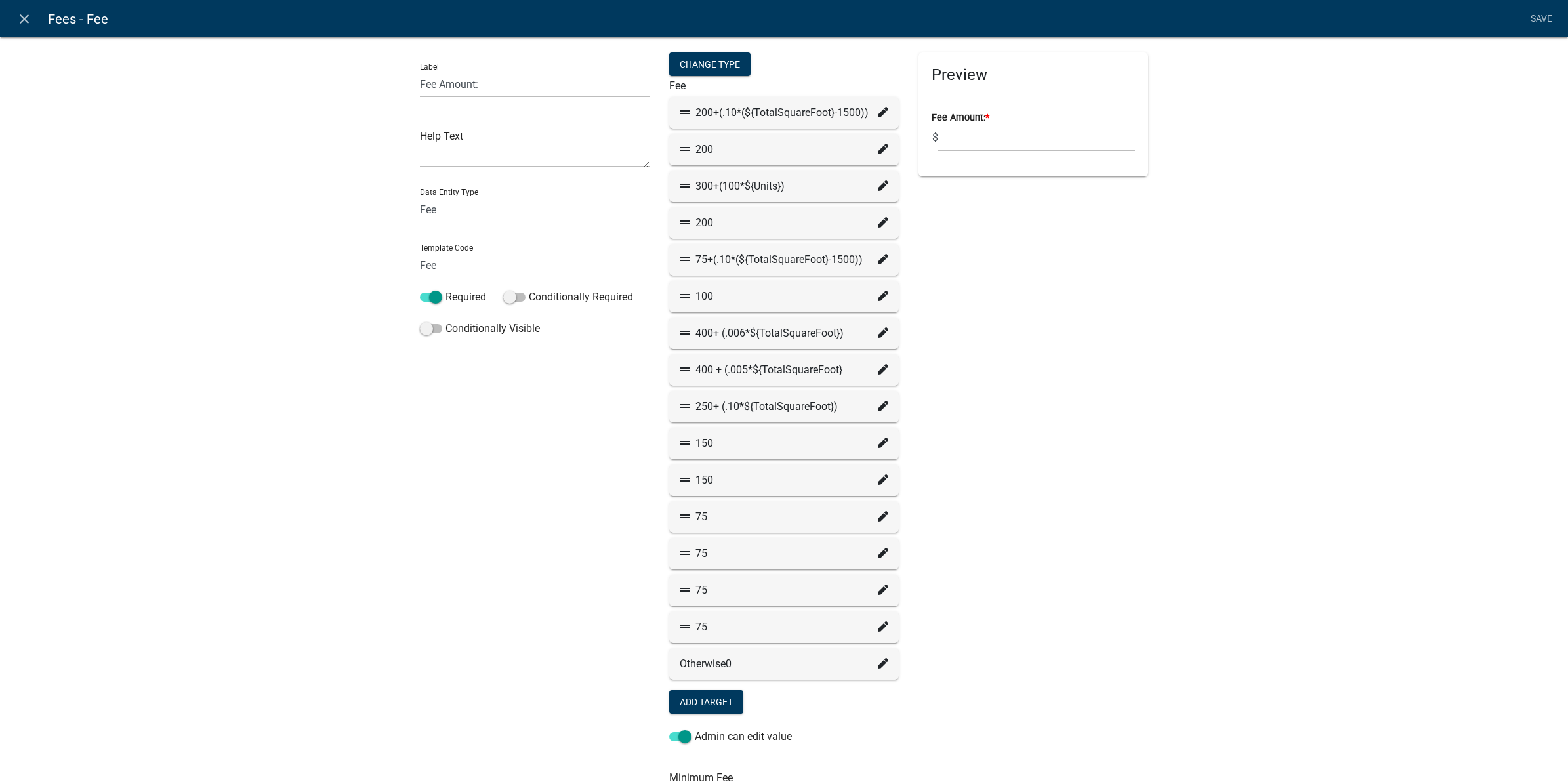
click at [878, 107] on icon at bounding box center [883, 112] width 11 height 11
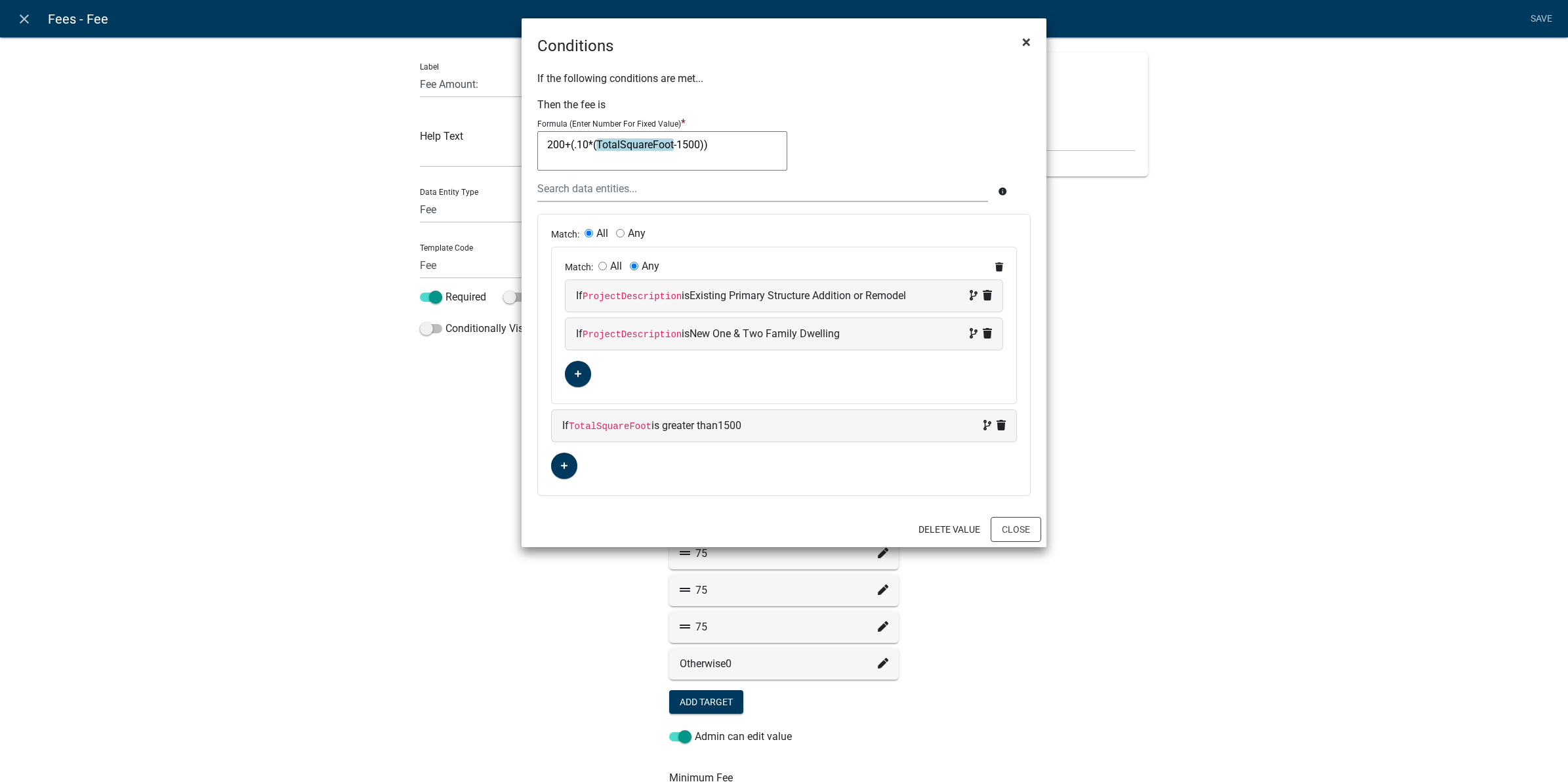
click at [1027, 39] on span "×" at bounding box center [1027, 42] width 9 height 19
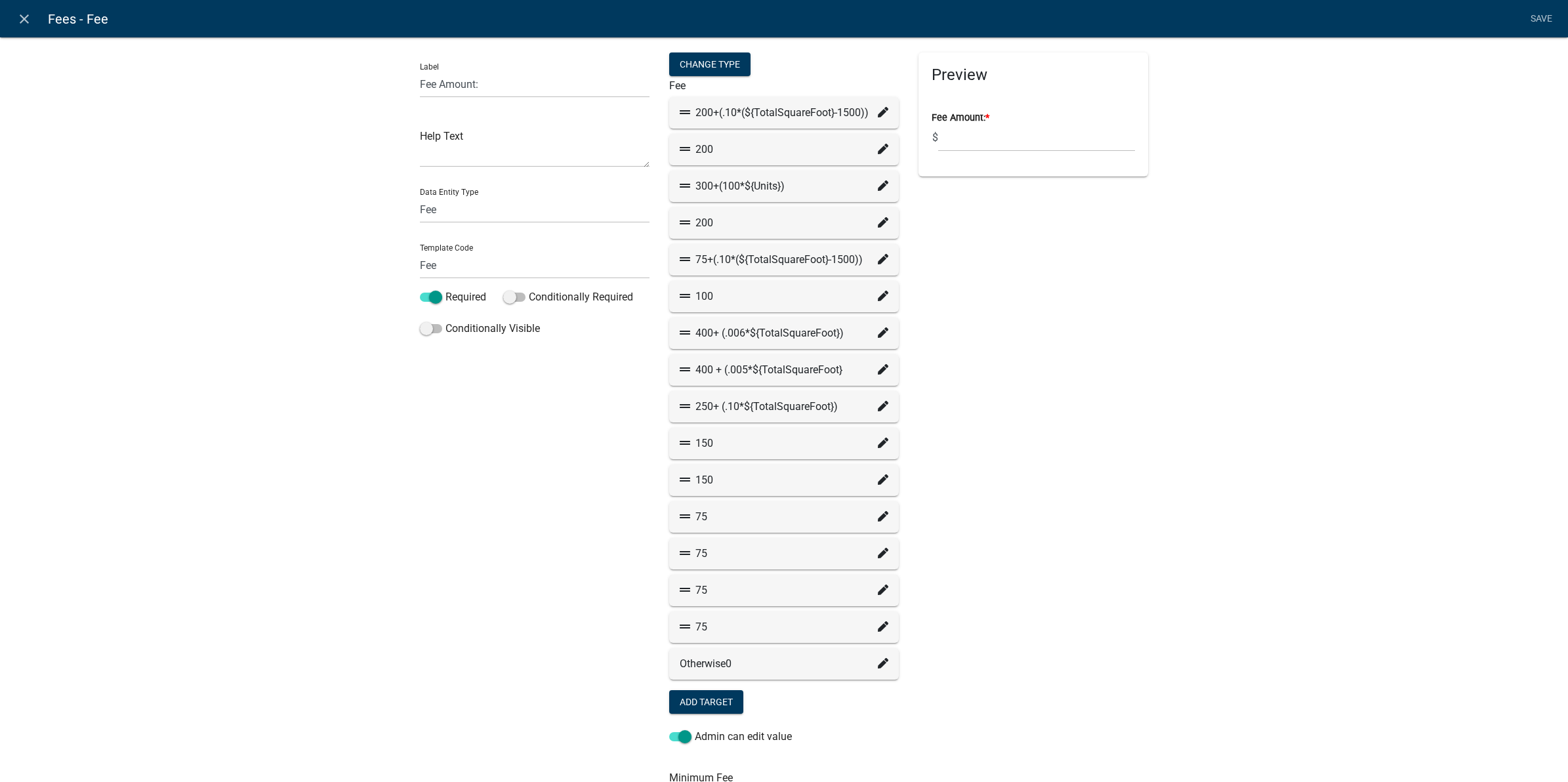
click at [879, 148] on icon at bounding box center [883, 148] width 11 height 11
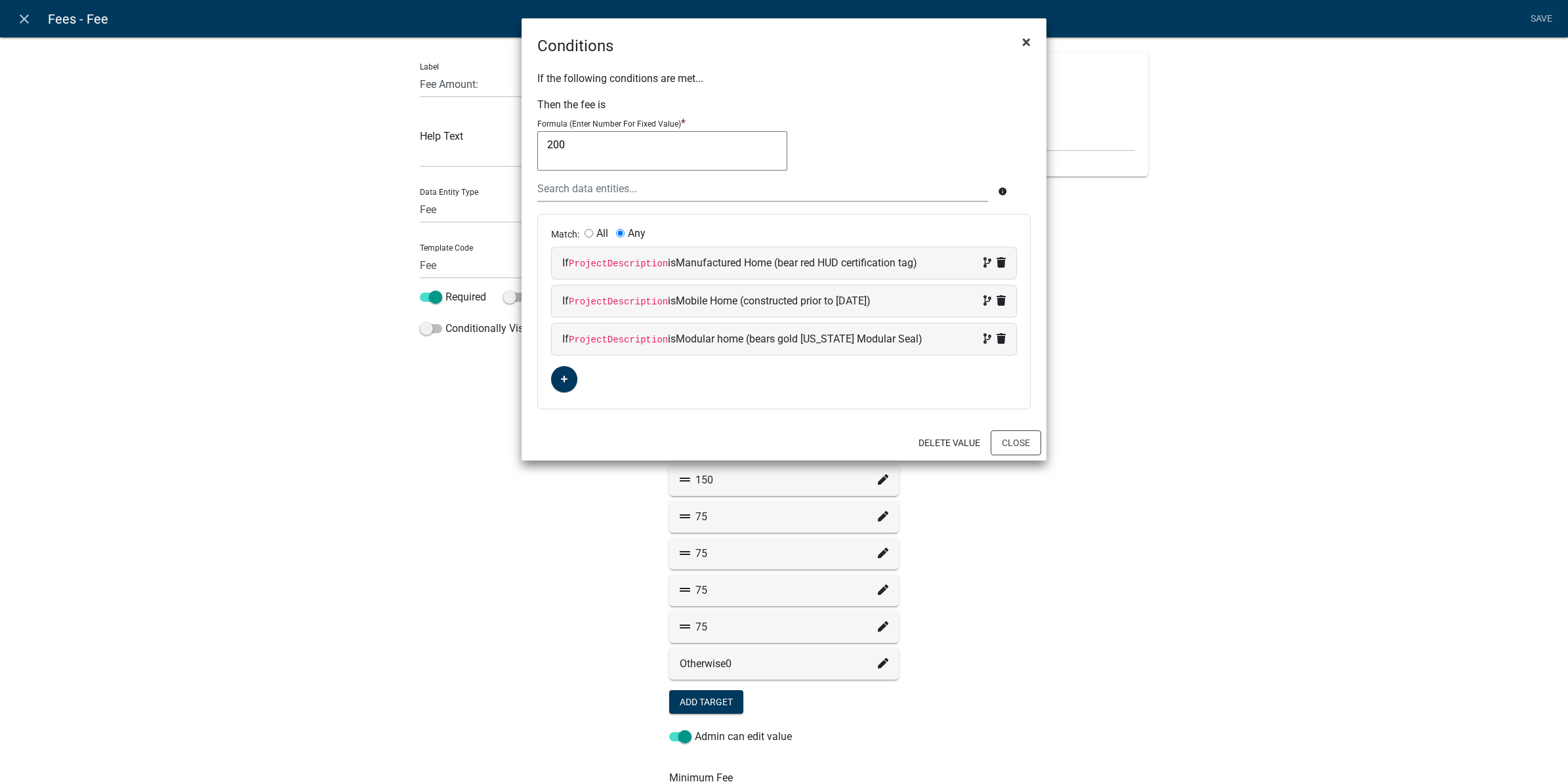
click at [1032, 41] on button "×" at bounding box center [1026, 42] width 29 height 37
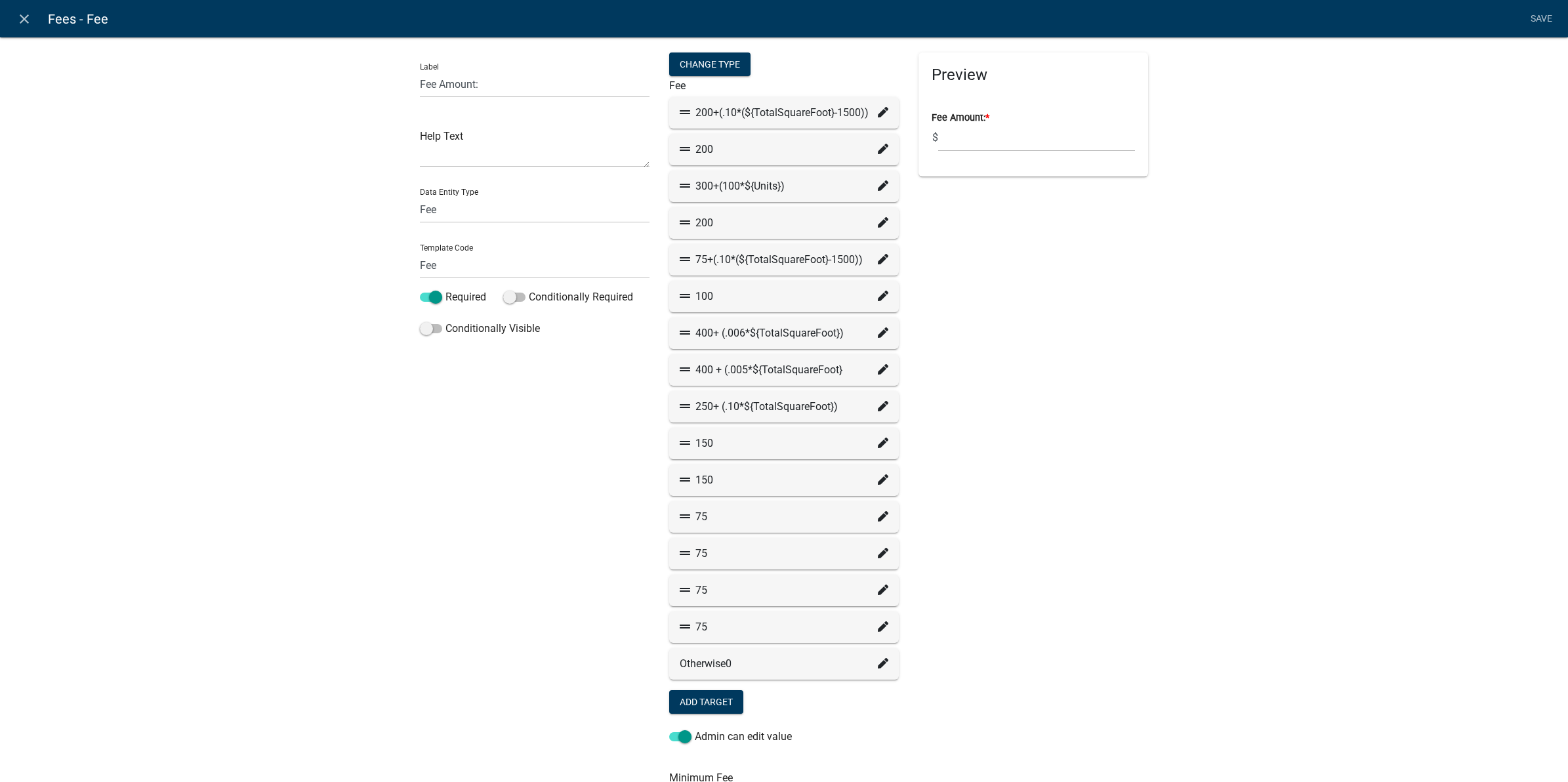
click at [878, 178] on fa-icon at bounding box center [883, 186] width 11 height 16
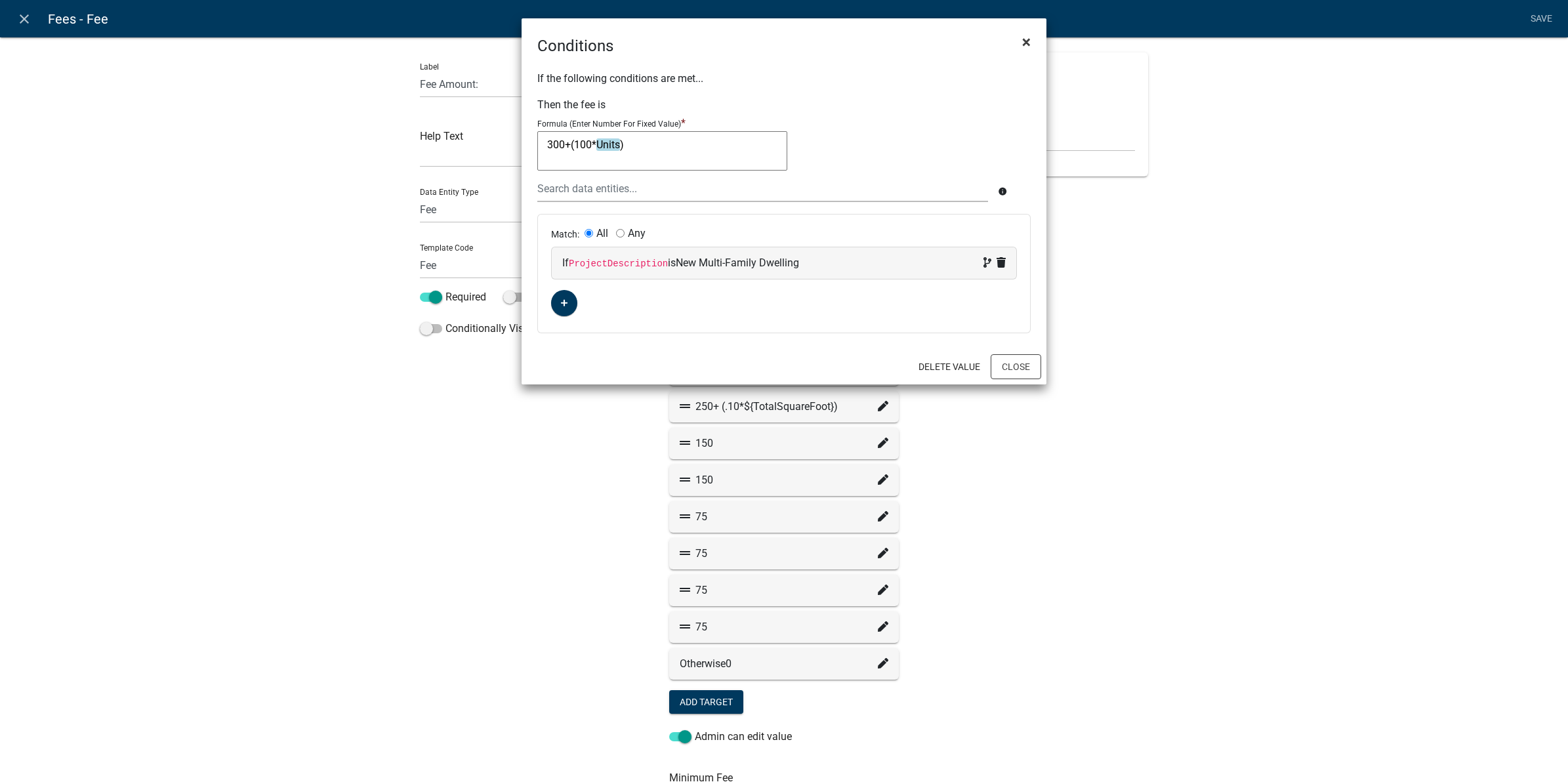
click at [1029, 44] on span "×" at bounding box center [1027, 42] width 9 height 19
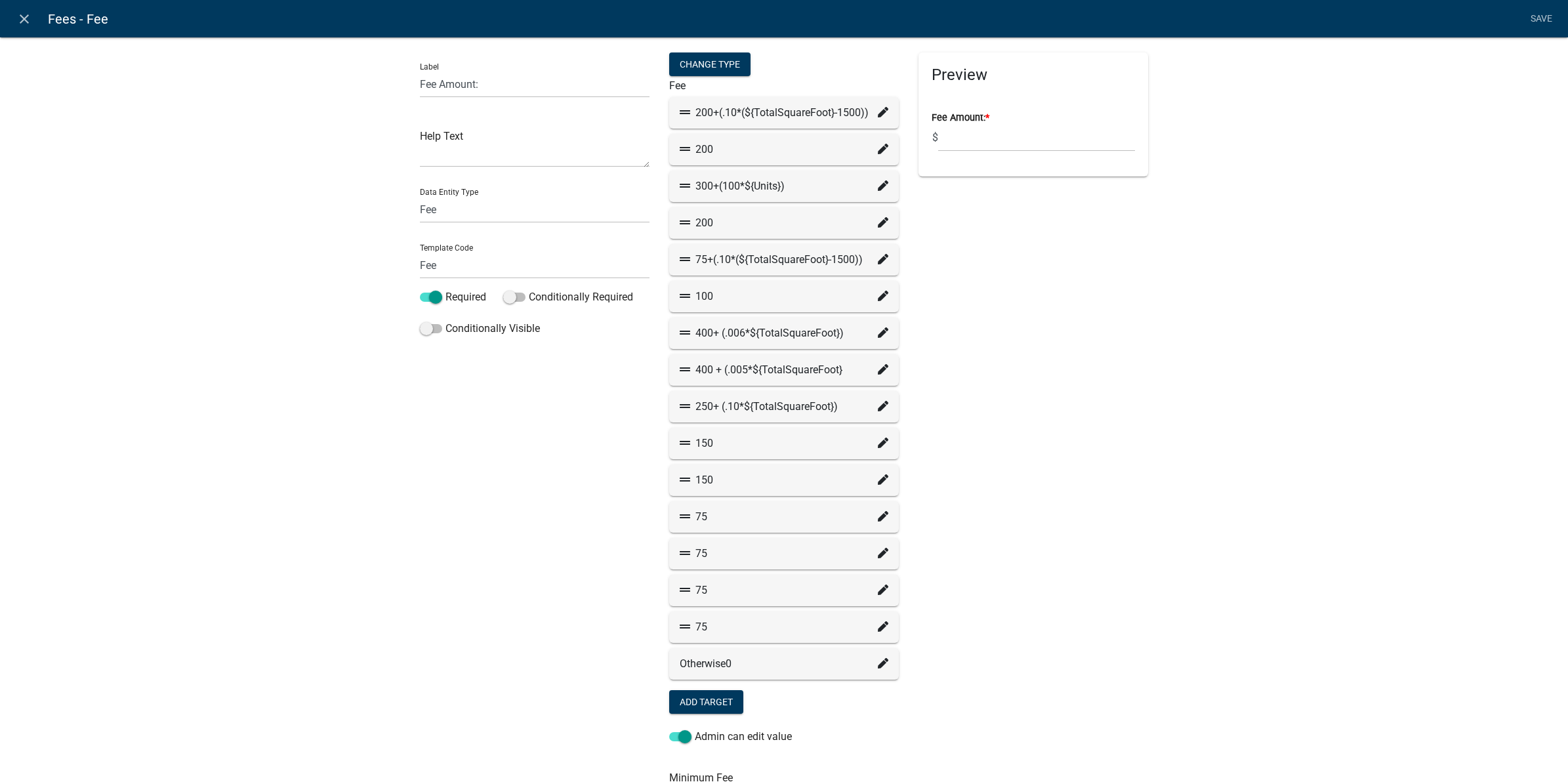
click at [878, 220] on icon at bounding box center [883, 222] width 11 height 11
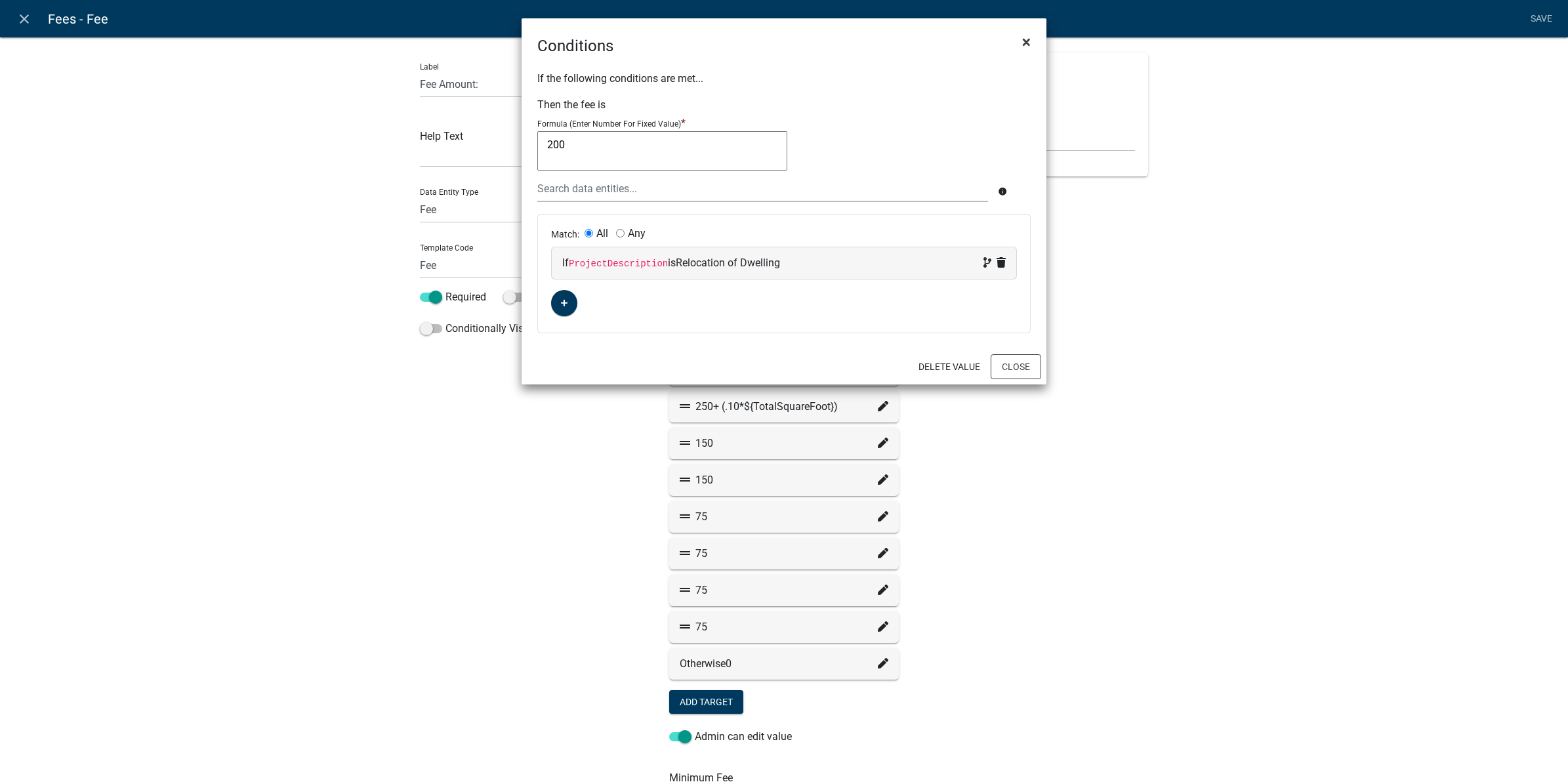
click at [1027, 43] on span "×" at bounding box center [1027, 42] width 9 height 19
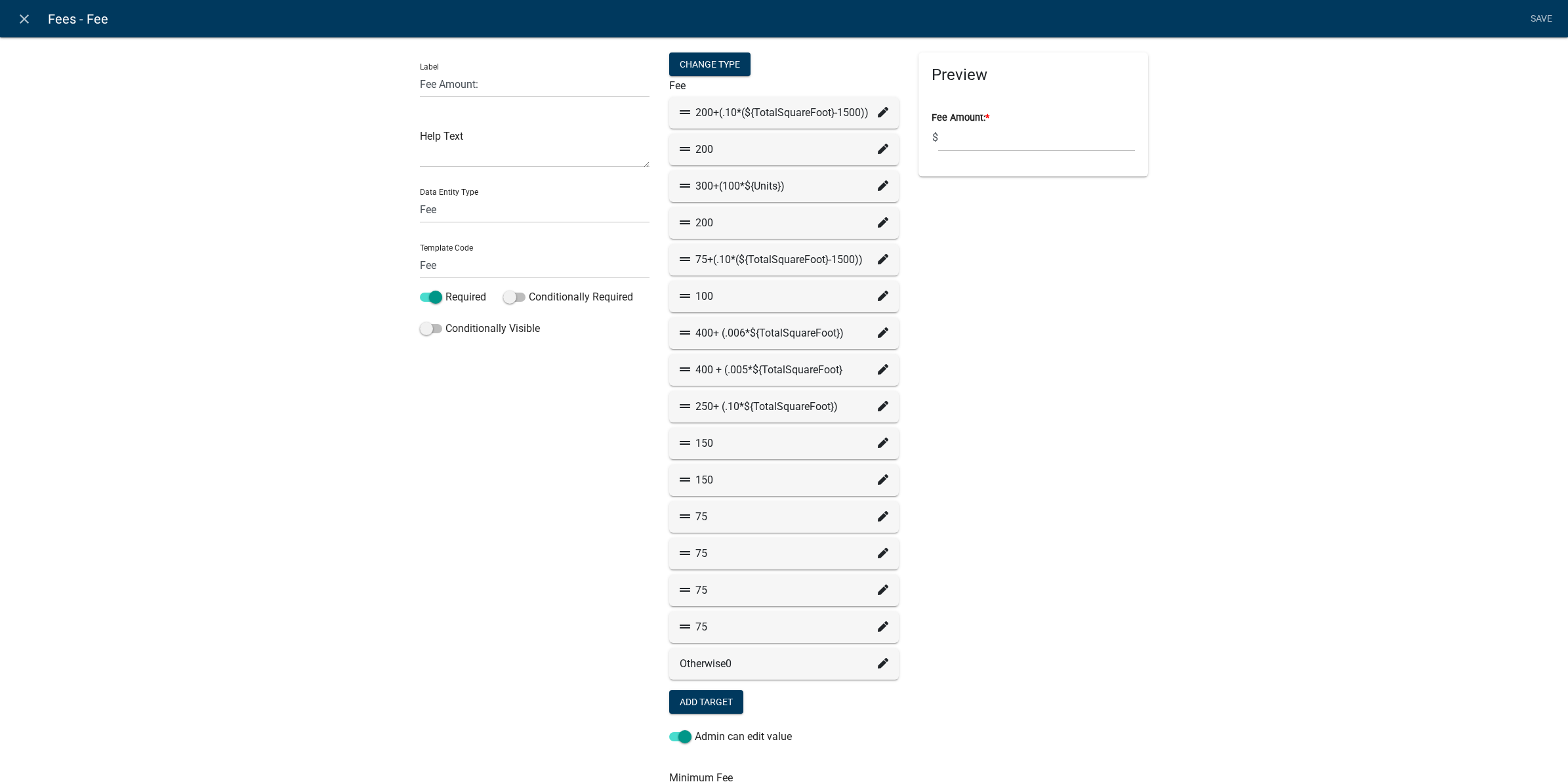
click at [878, 259] on icon at bounding box center [883, 259] width 11 height 11
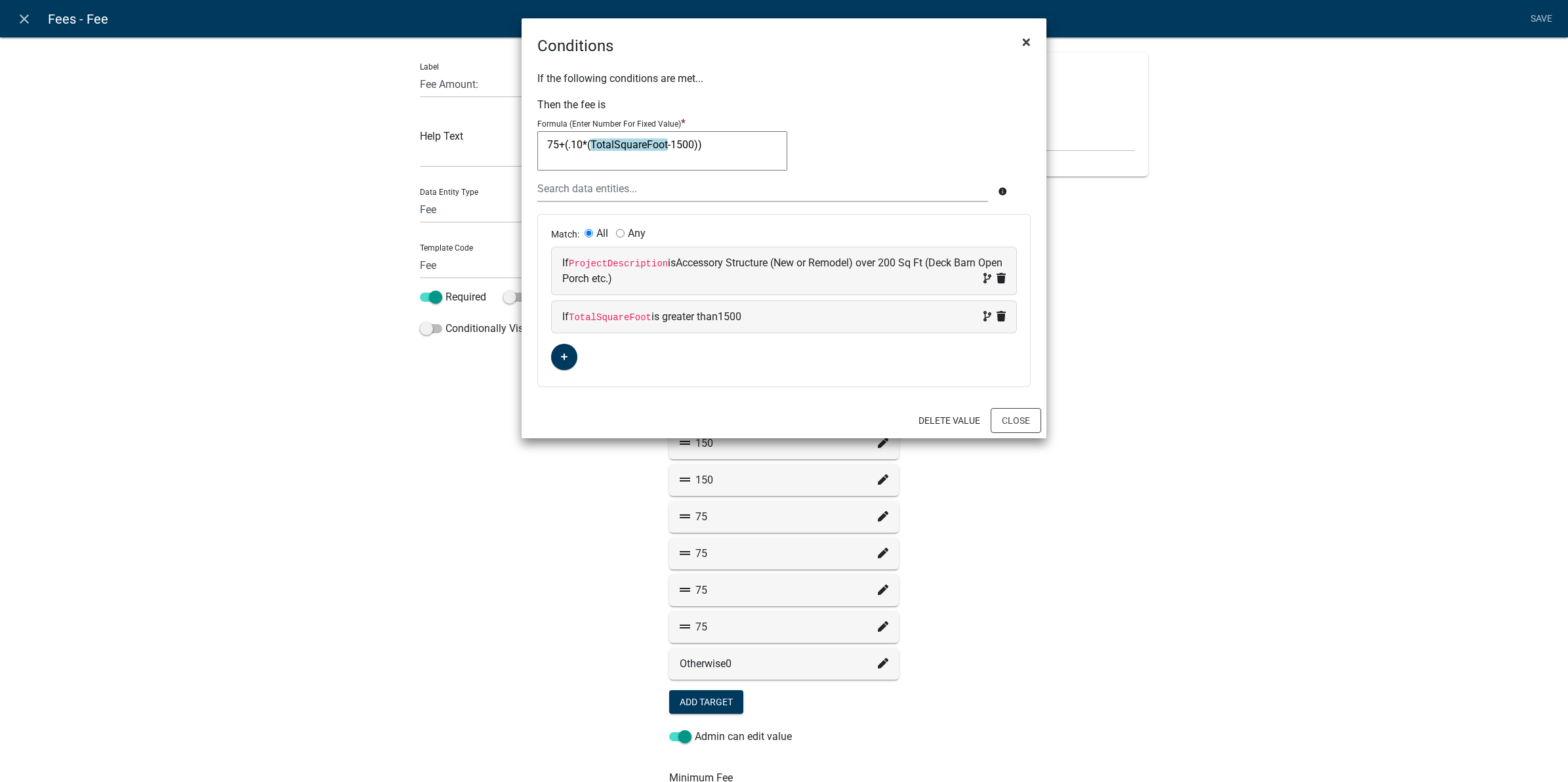
click at [1029, 40] on span "×" at bounding box center [1027, 42] width 9 height 19
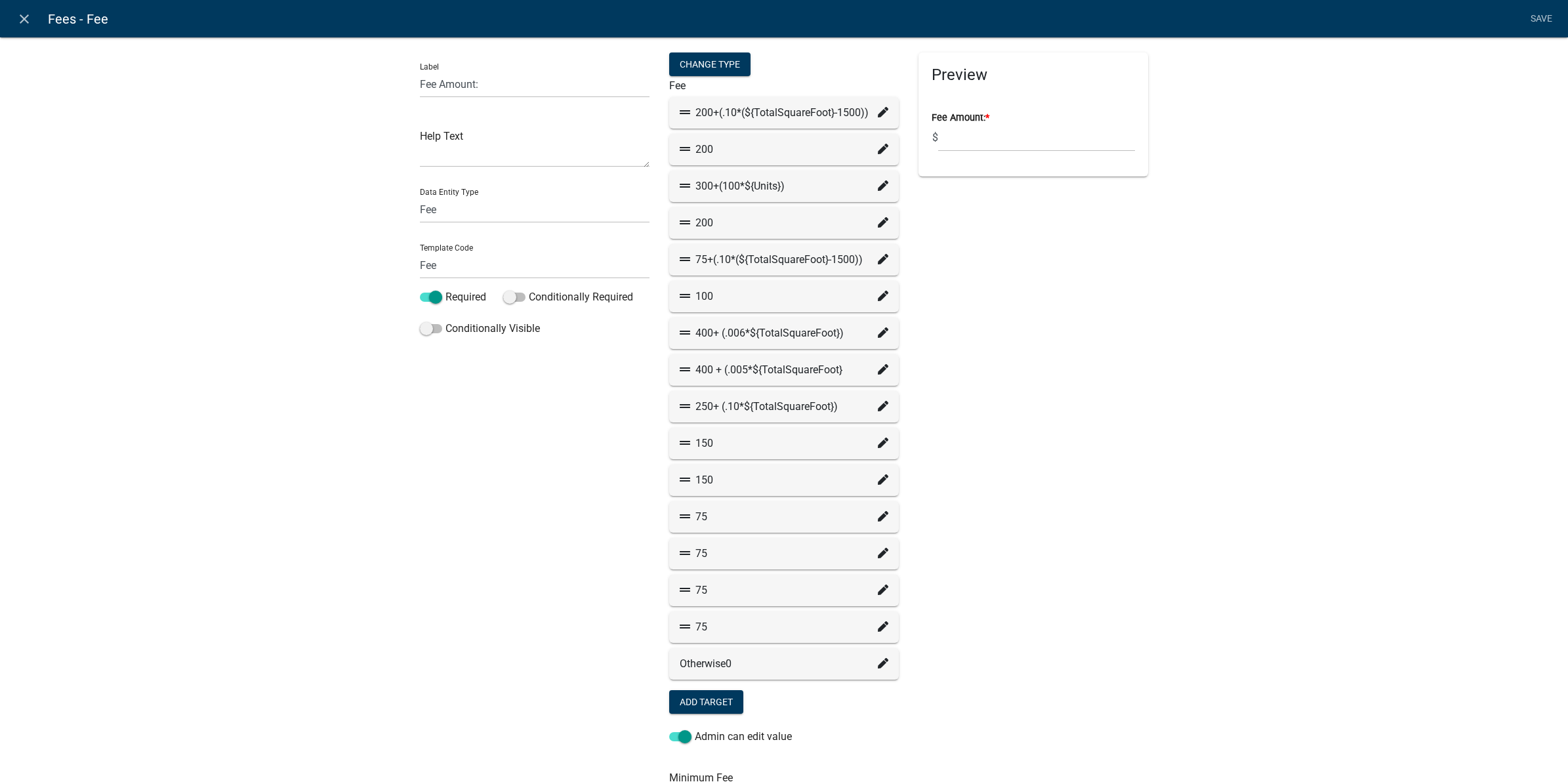
click at [878, 331] on icon at bounding box center [883, 333] width 11 height 11
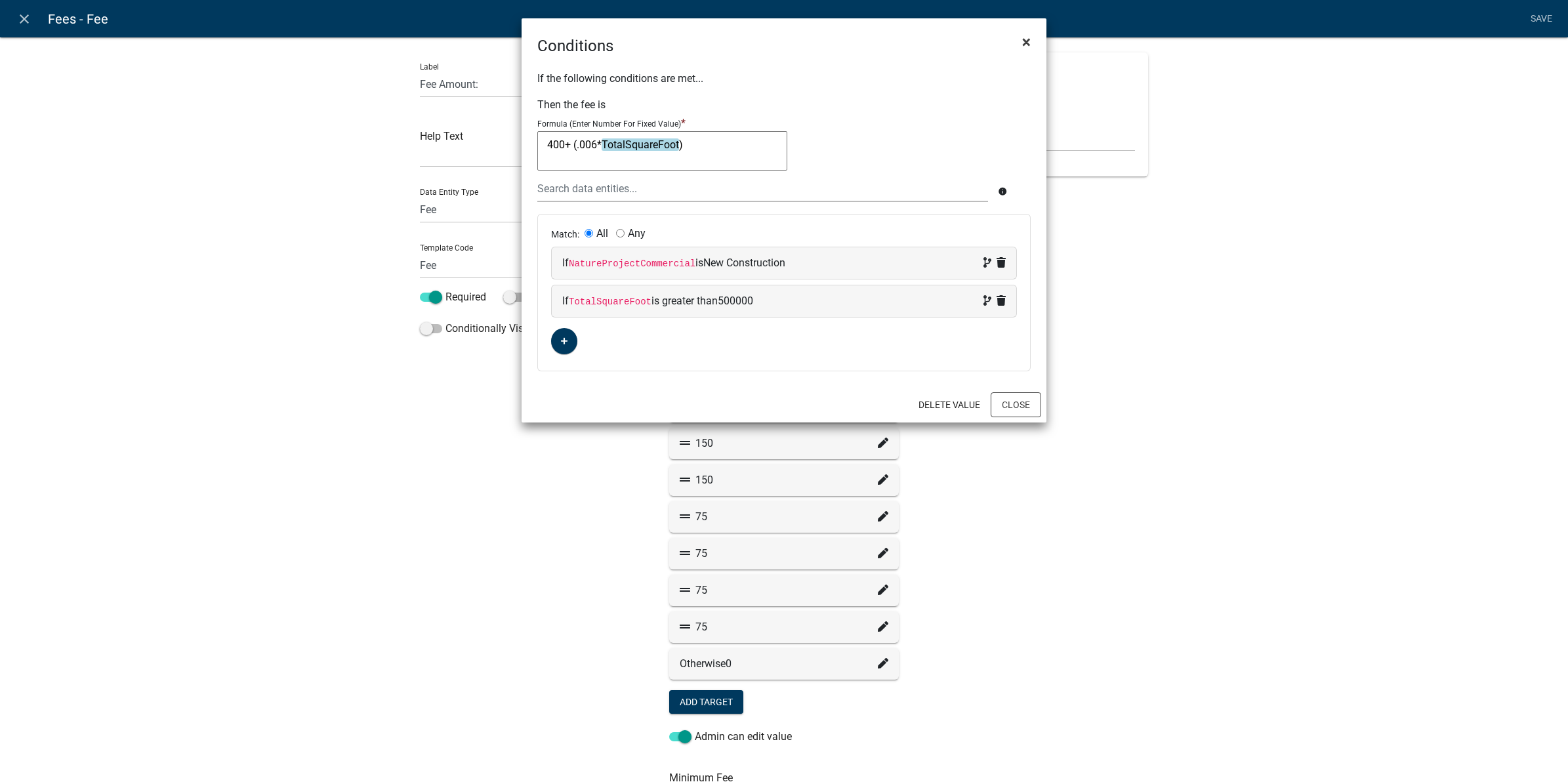
click at [1024, 42] on span "×" at bounding box center [1027, 42] width 9 height 19
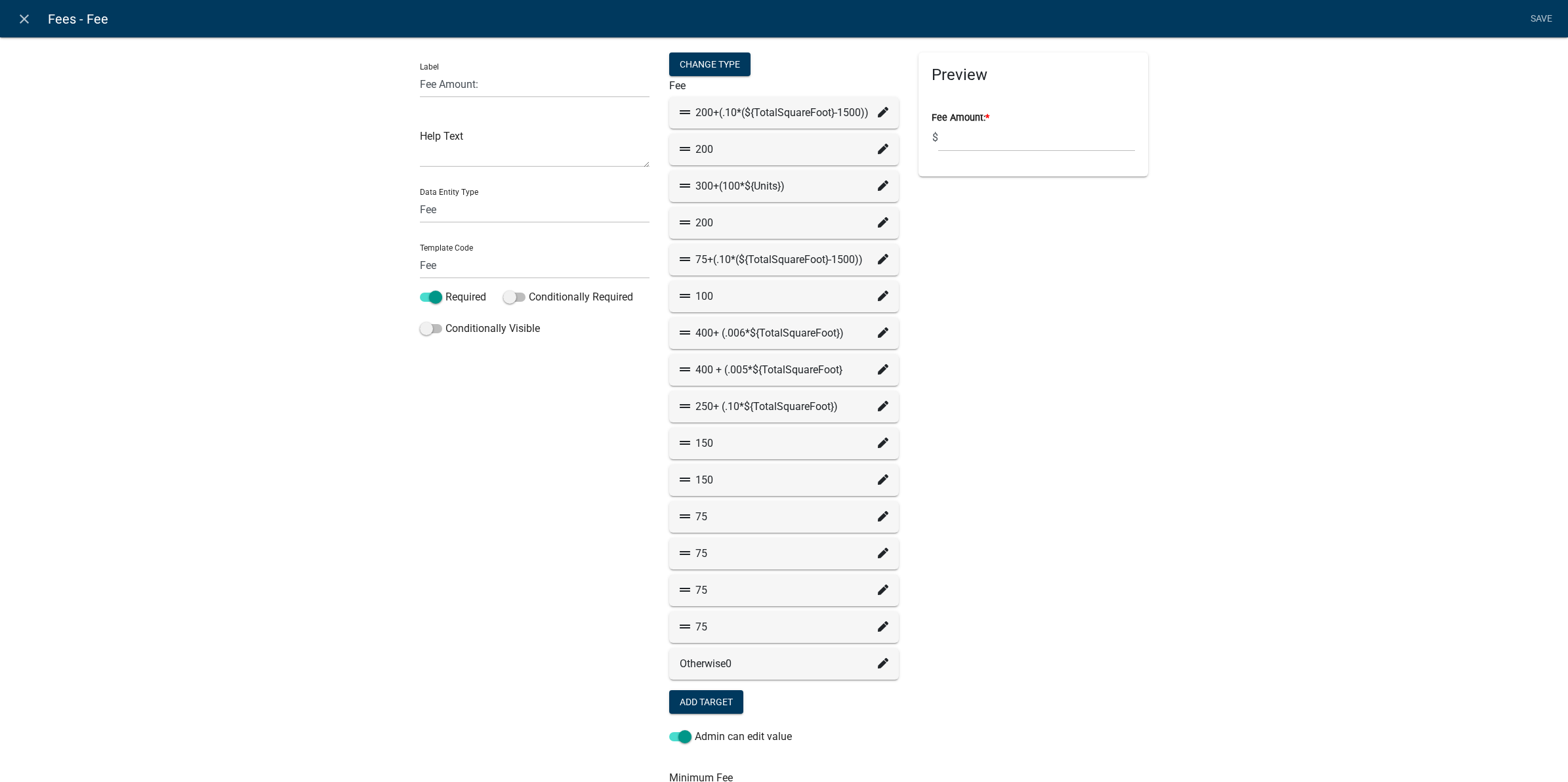
click at [878, 369] on icon at bounding box center [883, 369] width 11 height 11
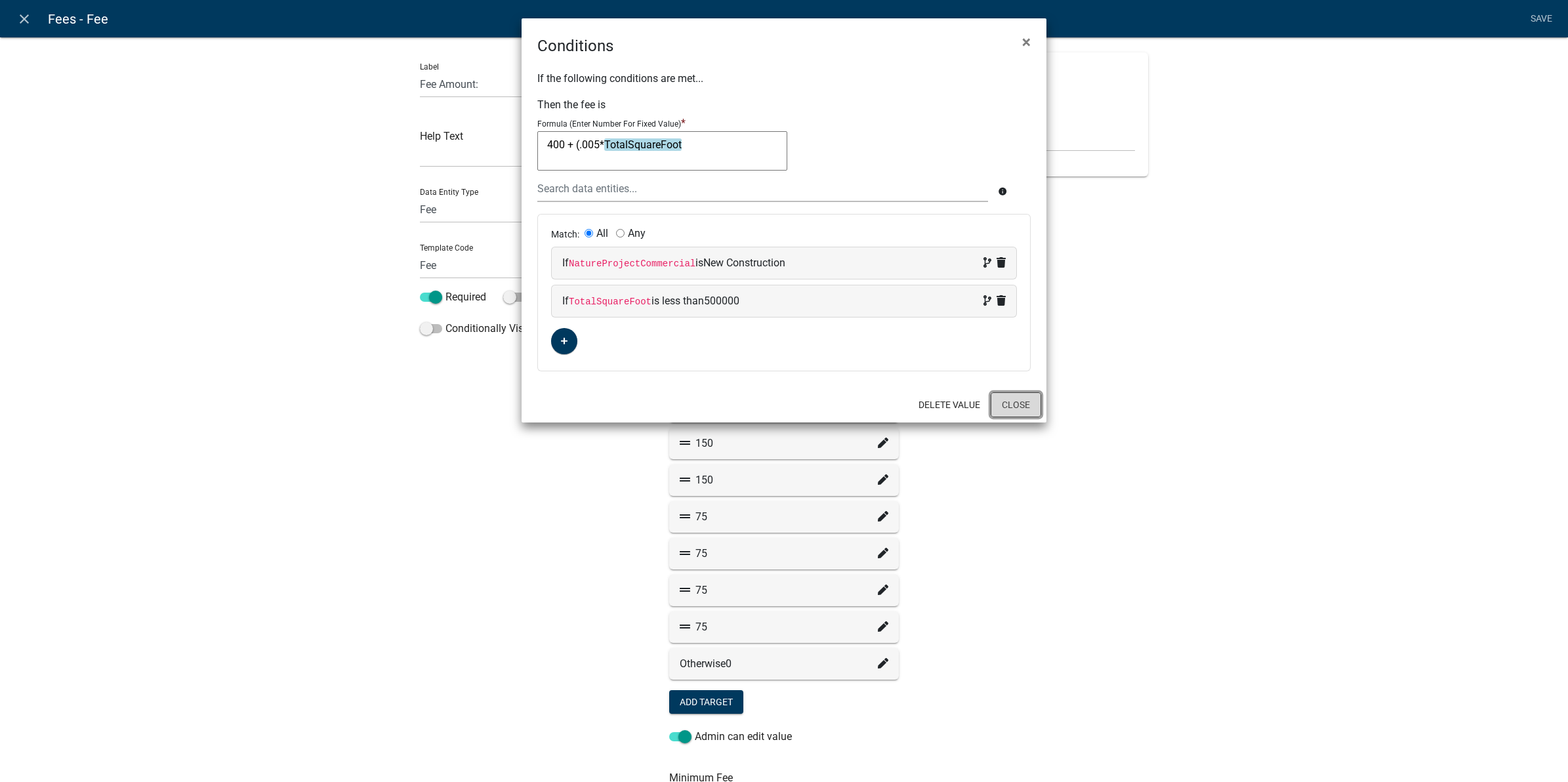
click at [1007, 401] on button "Close" at bounding box center [1016, 404] width 50 height 25
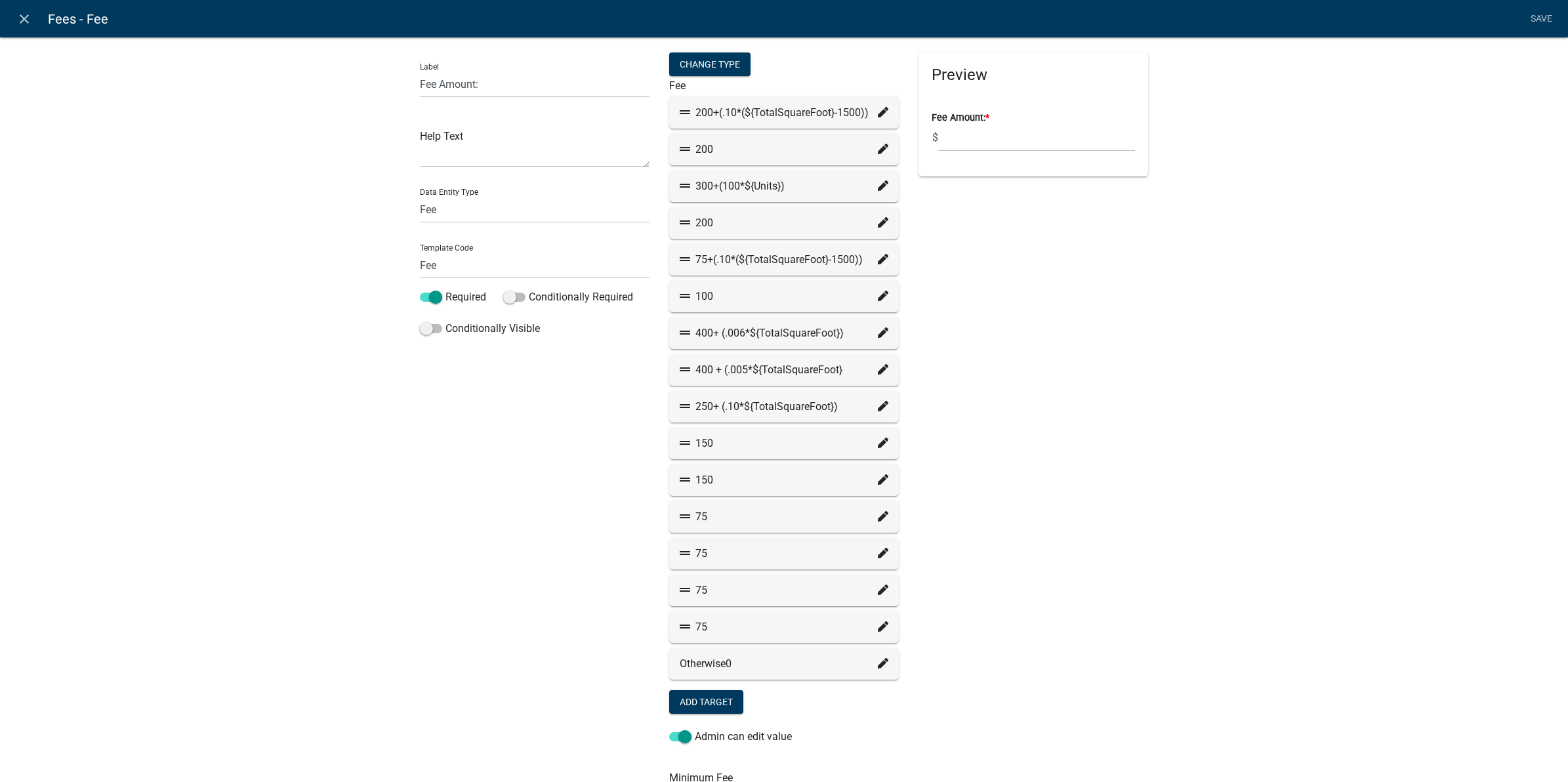
click at [878, 404] on icon at bounding box center [883, 406] width 11 height 11
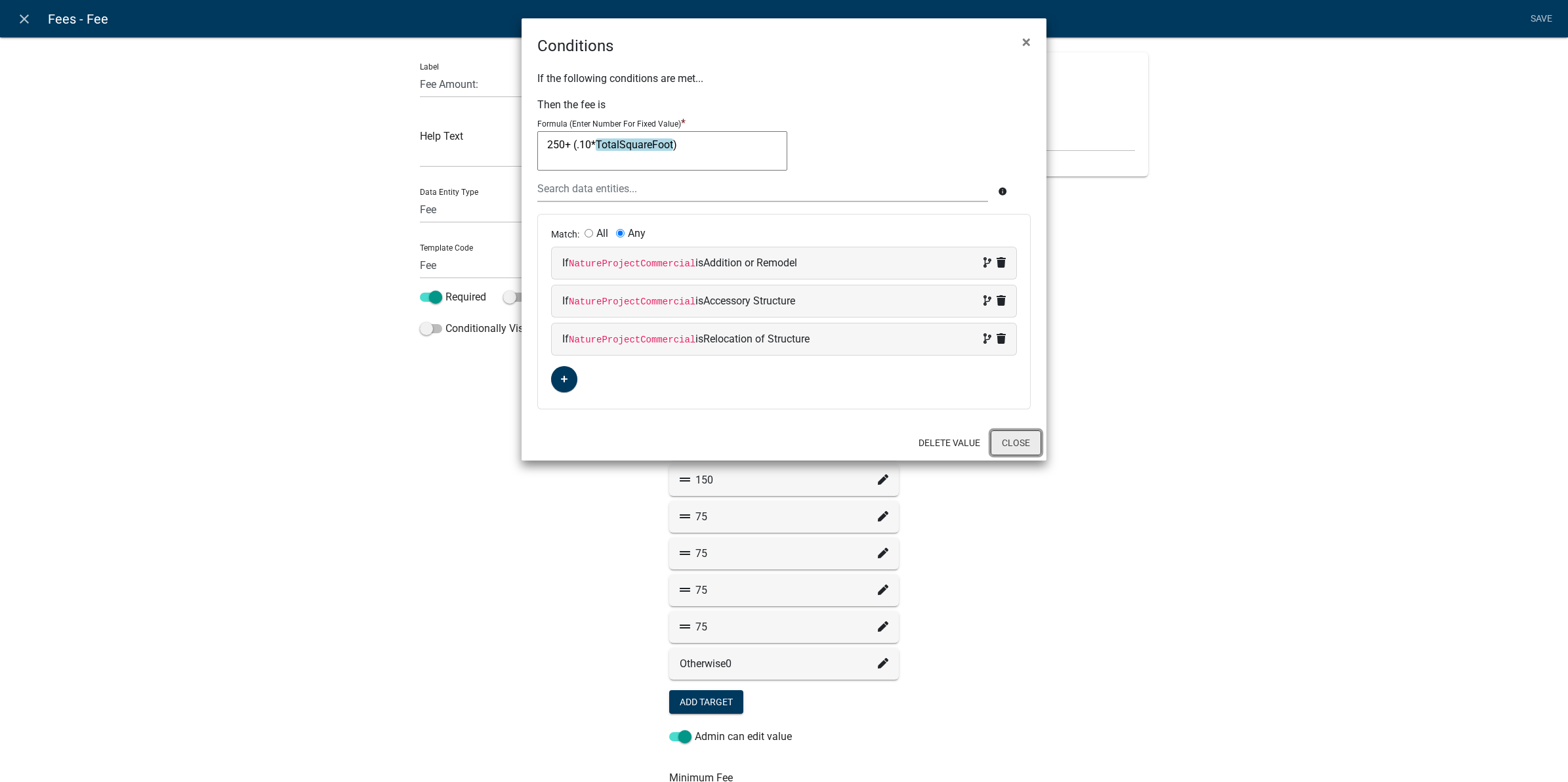
click at [1019, 450] on button "Close" at bounding box center [1016, 442] width 50 height 25
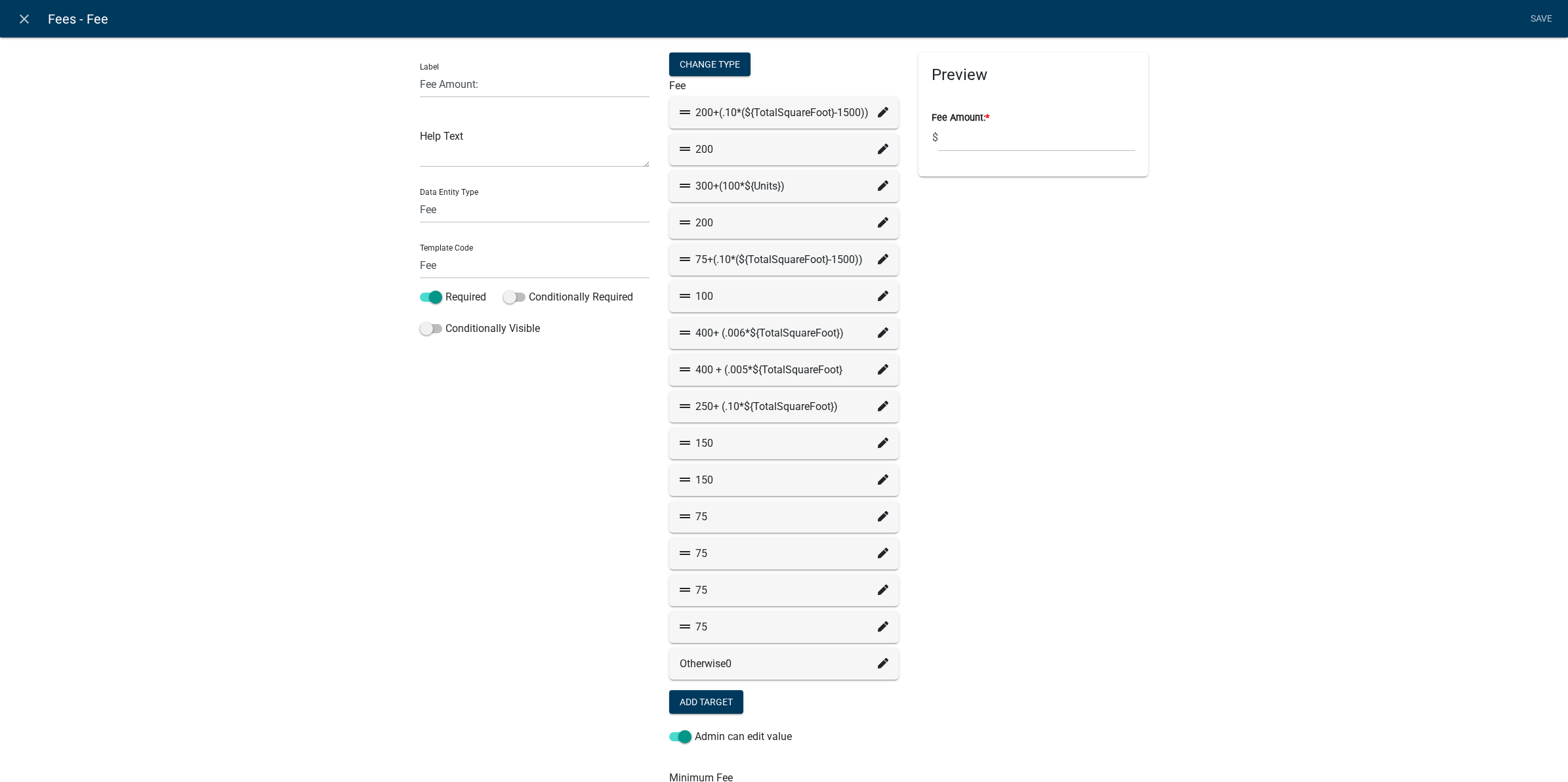
click at [879, 443] on icon at bounding box center [883, 442] width 11 height 11
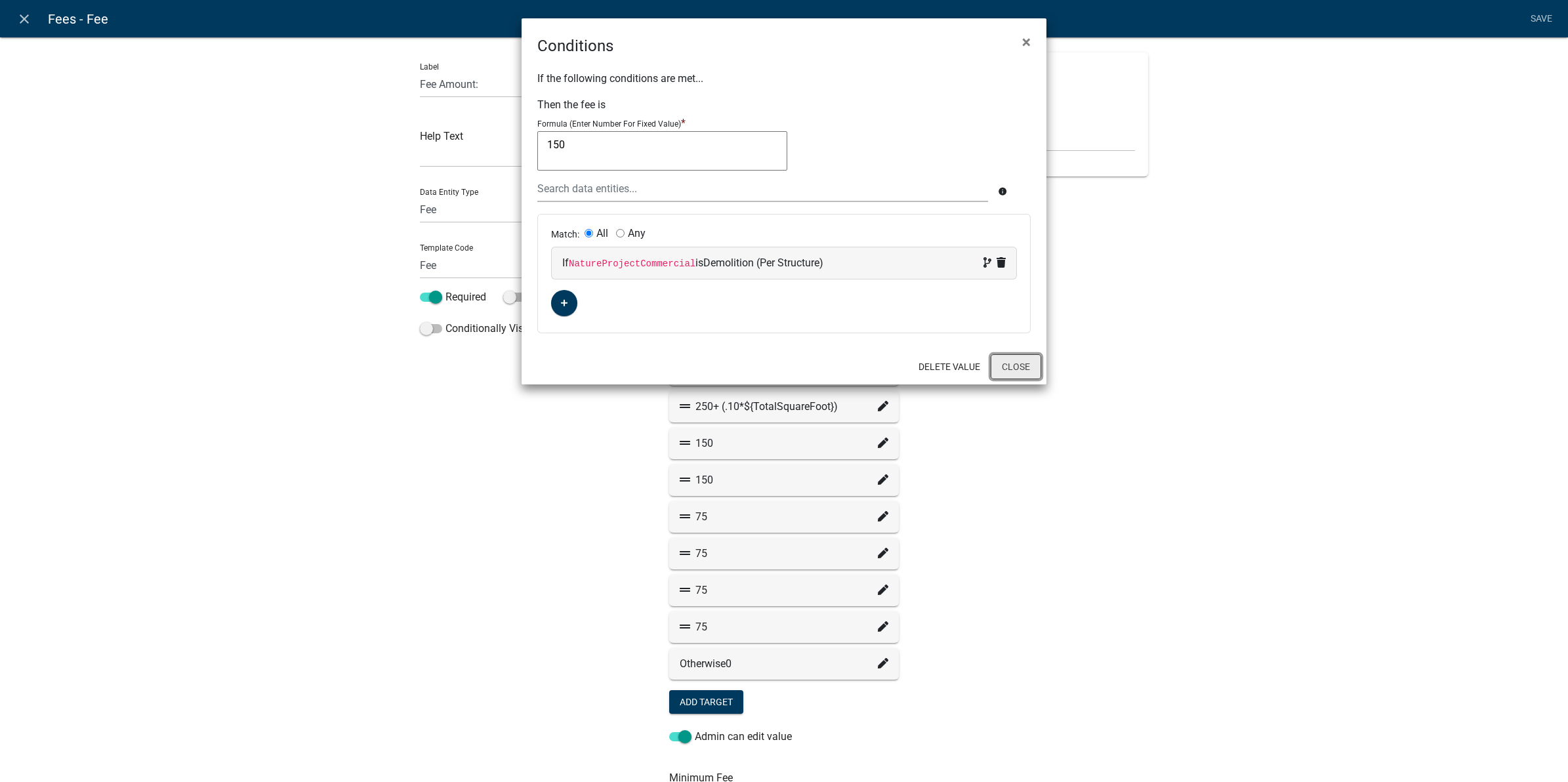
click at [1004, 366] on button "Close" at bounding box center [1016, 366] width 50 height 25
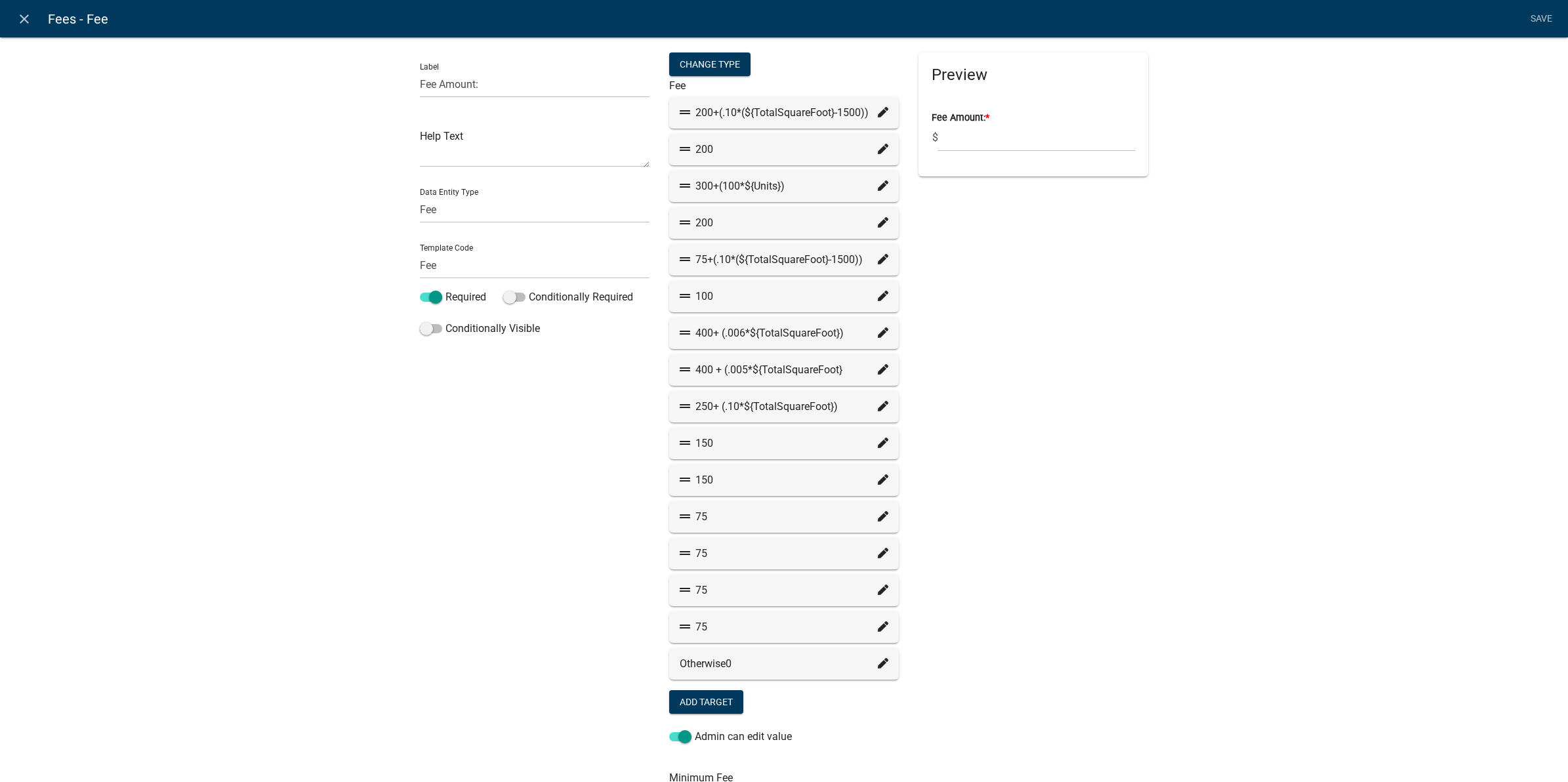
click at [878, 259] on icon at bounding box center [883, 259] width 11 height 11
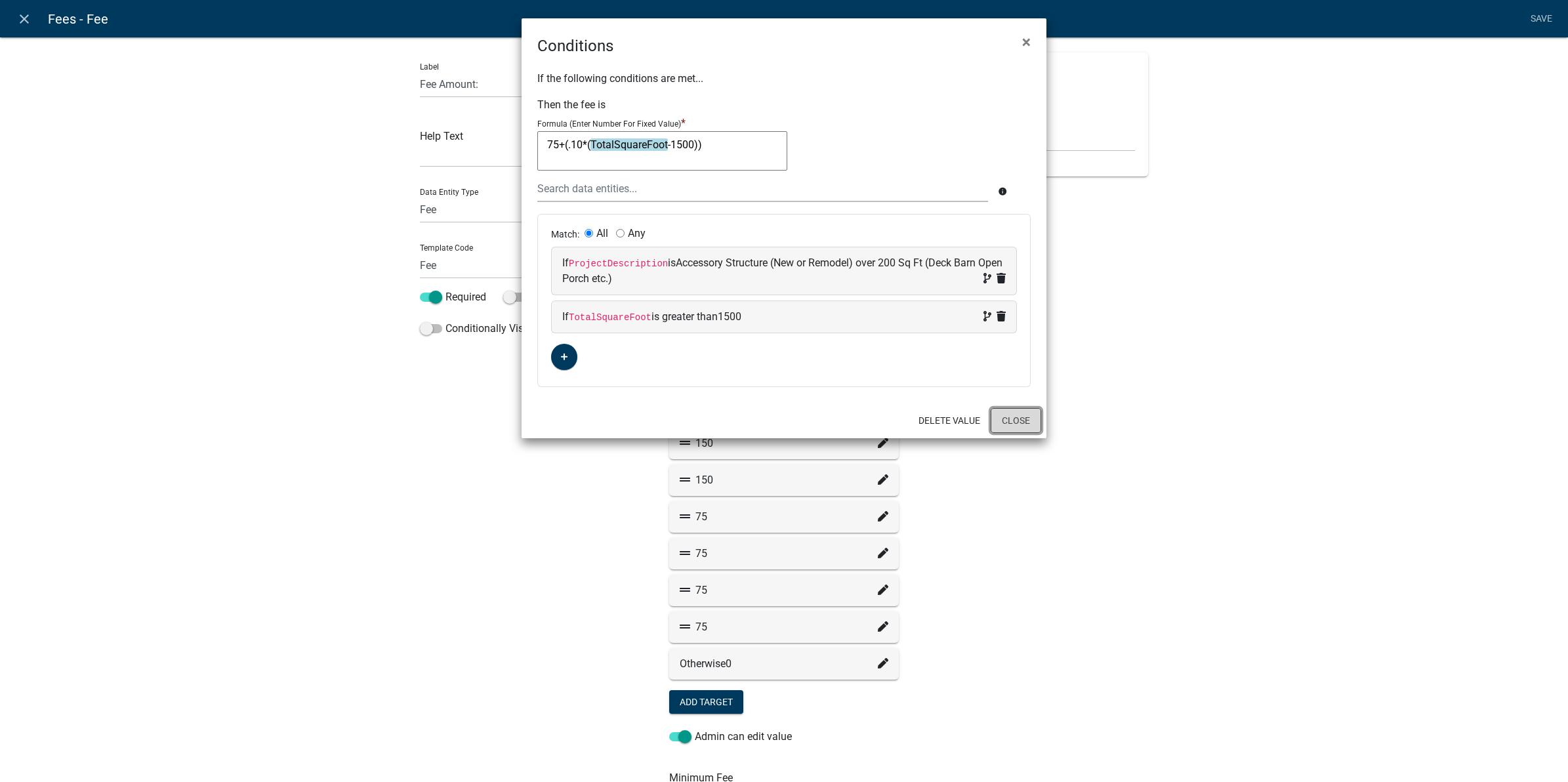
drag, startPoint x: 1002, startPoint y: 421, endPoint x: 994, endPoint y: 415, distance: 10.0
click at [999, 420] on button "Close" at bounding box center [1016, 420] width 50 height 25
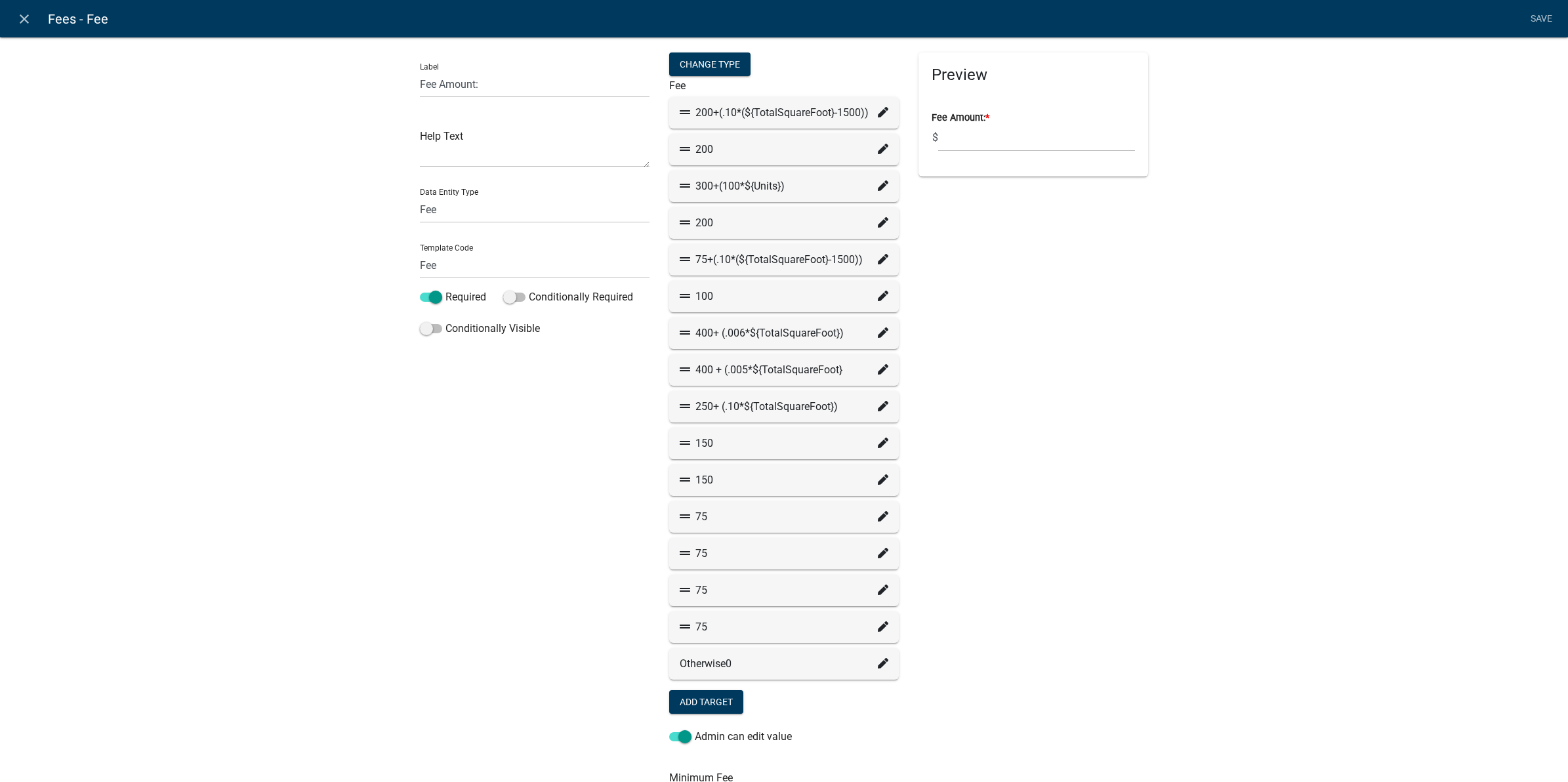
click at [881, 365] on icon at bounding box center [883, 369] width 11 height 11
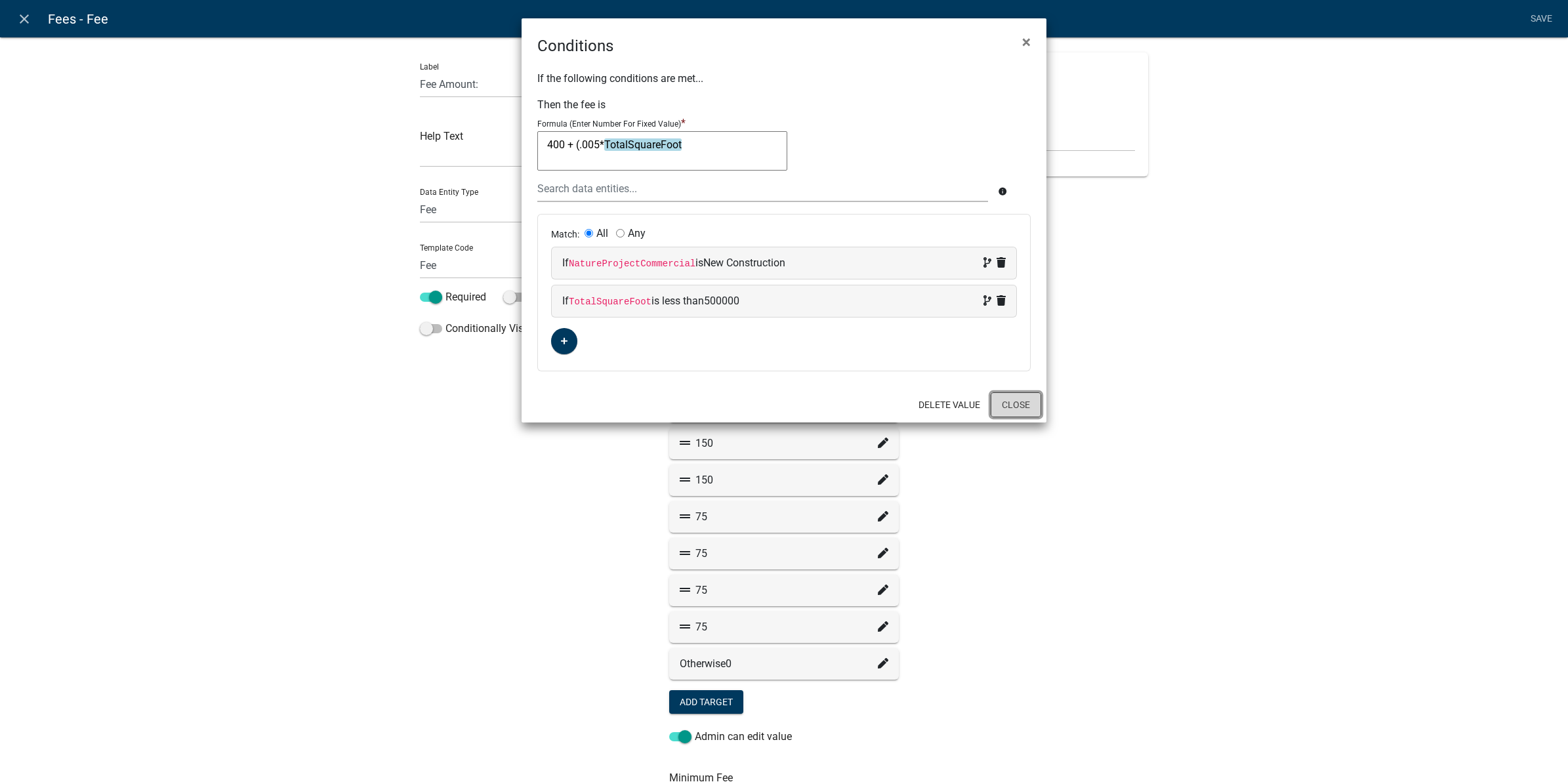
click at [1012, 411] on button "Close" at bounding box center [1016, 404] width 50 height 25
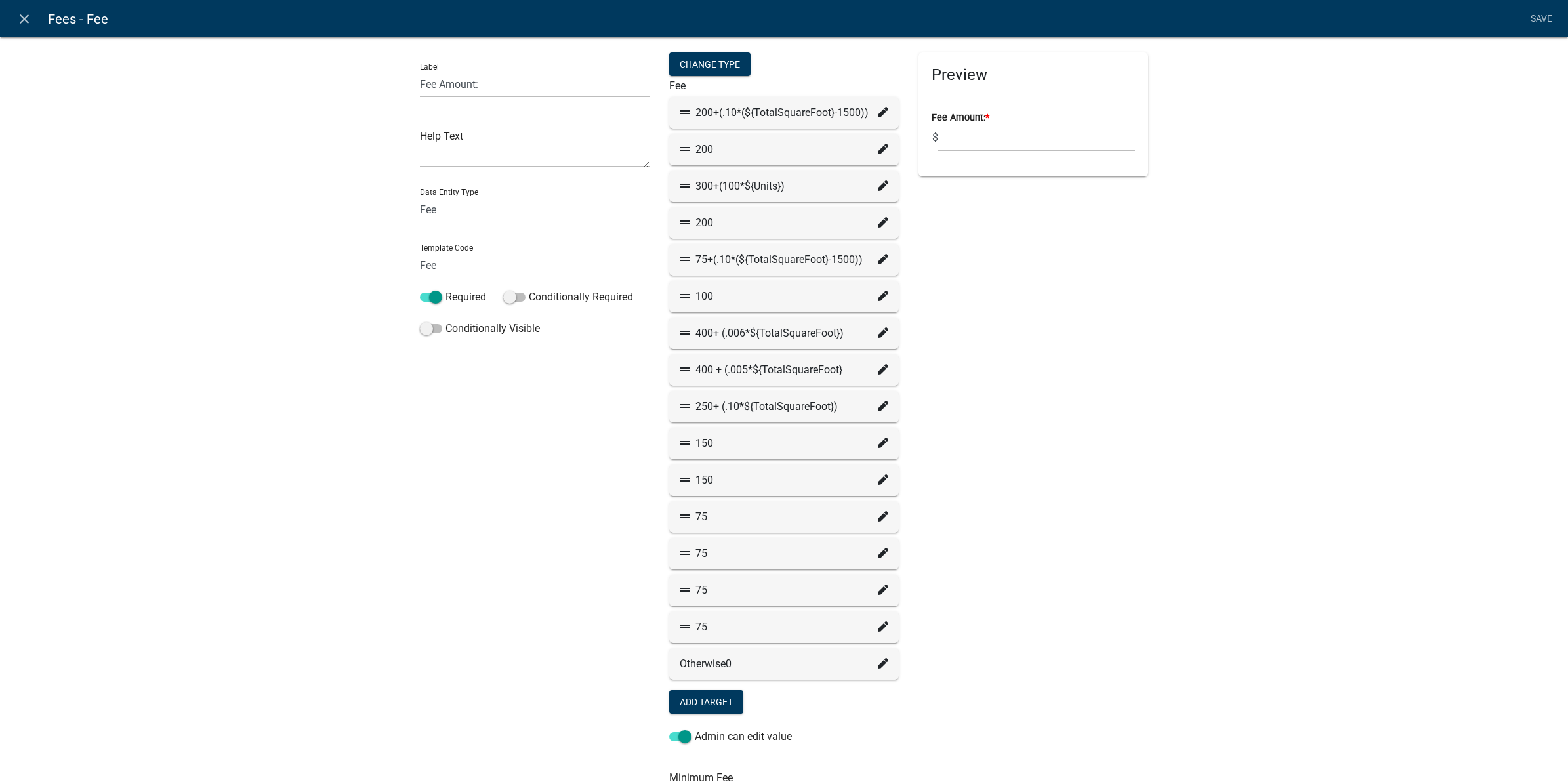
click at [879, 591] on icon at bounding box center [883, 589] width 11 height 11
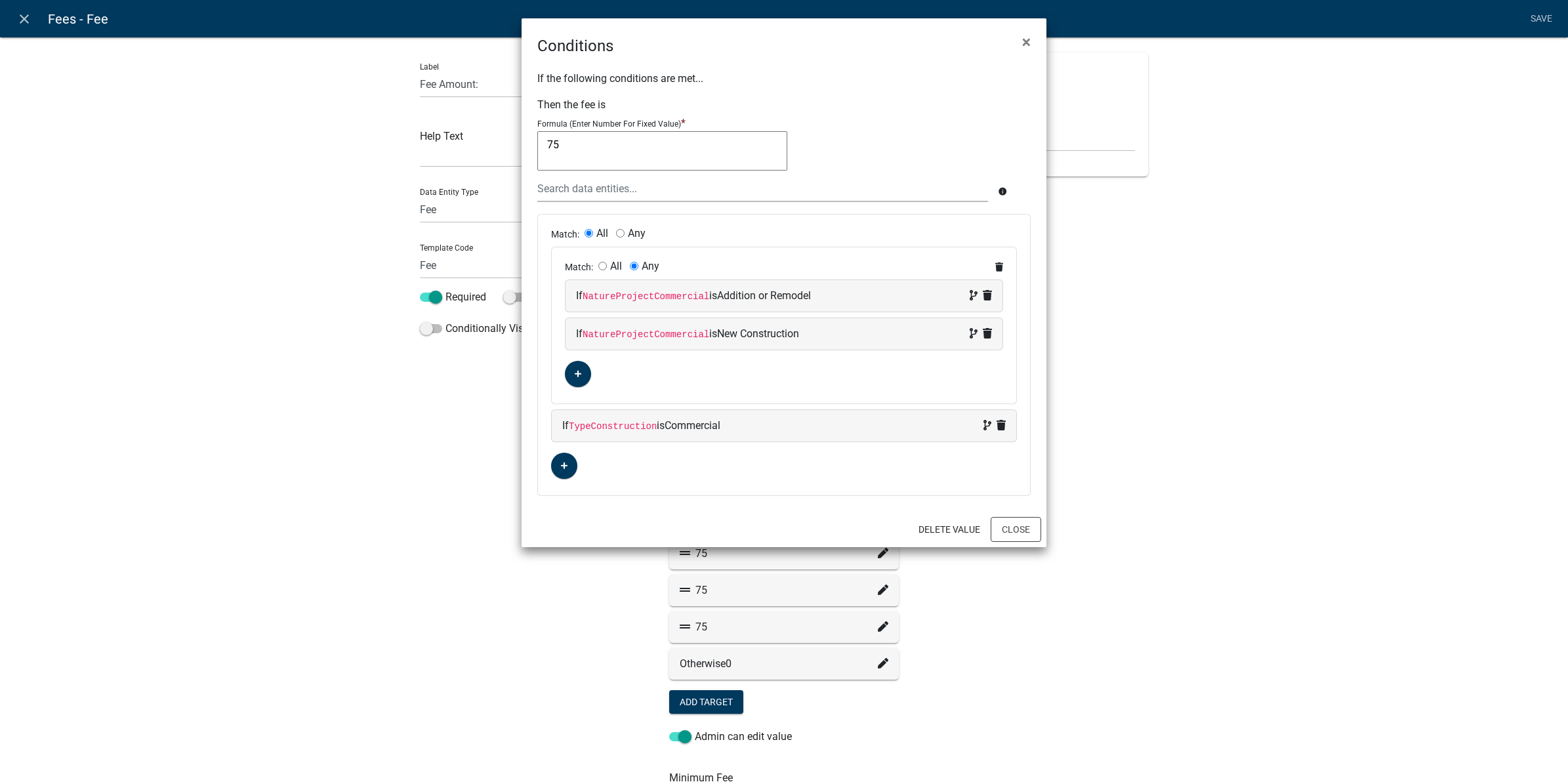
click at [723, 378] on div "Match: All Any If NatureProjectCommercial is Addition or Remodel If NatureProje…" at bounding box center [784, 325] width 465 height 156
click at [1021, 530] on button "Close" at bounding box center [1016, 529] width 50 height 25
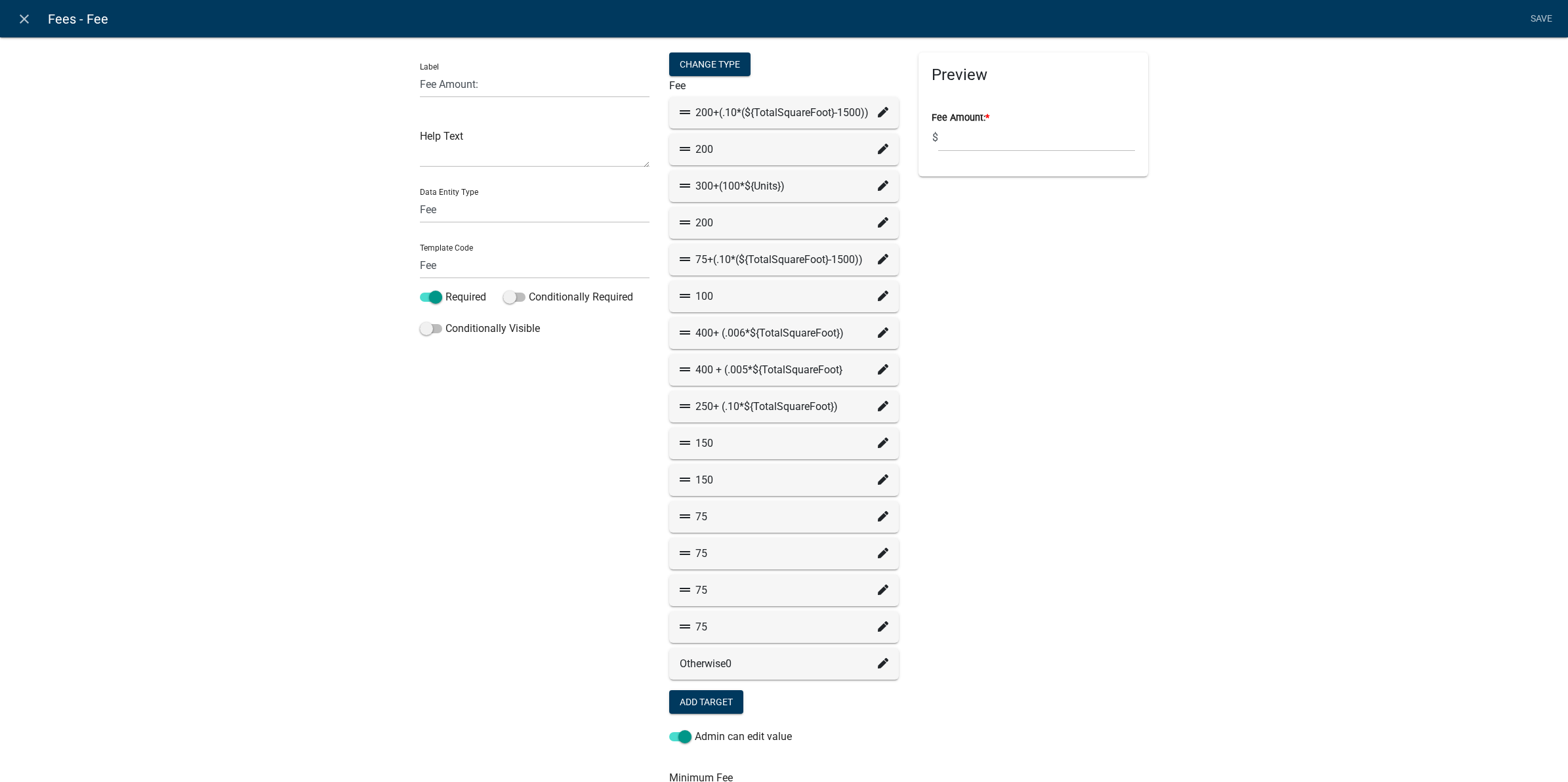
click at [878, 369] on icon at bounding box center [883, 369] width 11 height 11
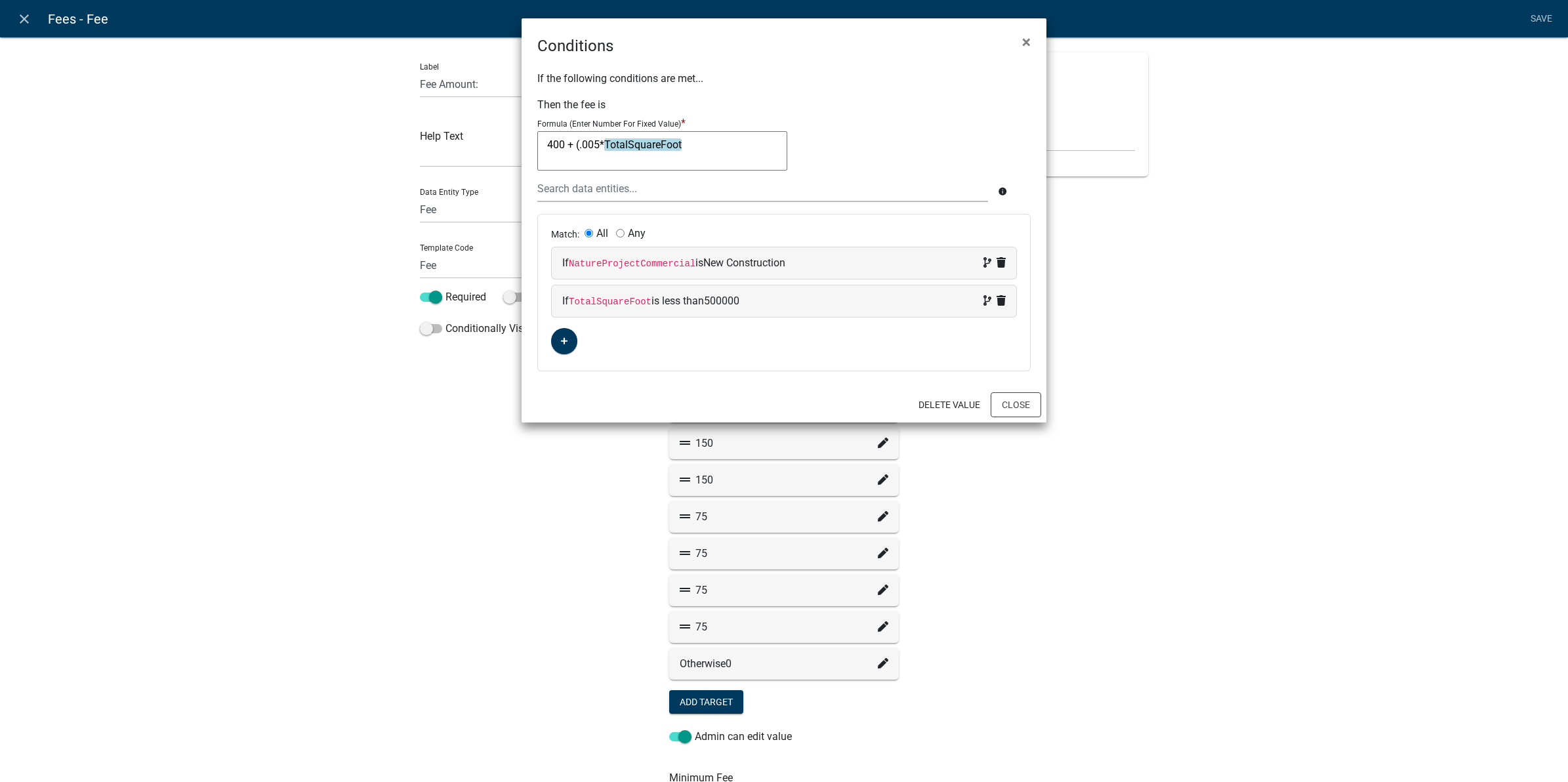
click at [812, 346] on div "Match: All Any If NatureProjectCommercial is New Construction If TotalSquareFoo…" at bounding box center [784, 292] width 492 height 156
click at [874, 352] on div "Match: All Any If NatureProjectCommercial is New Construction If TotalSquareFoo…" at bounding box center [784, 292] width 492 height 156
click at [1045, 523] on ngb-modal-window "Conditions × If the following conditions are met... Then the fee is Formula (En…" at bounding box center [784, 391] width 1568 height 782
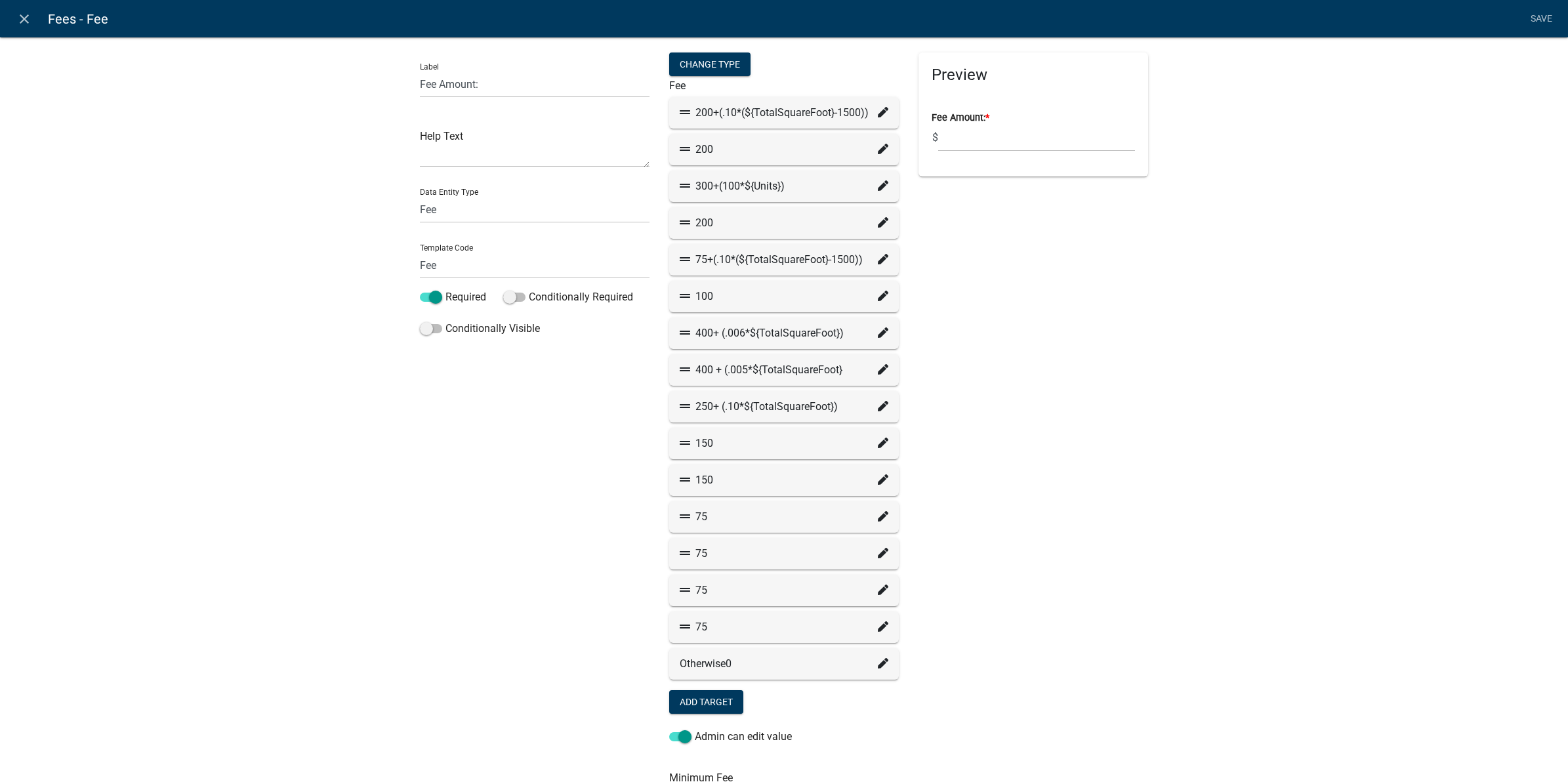
click at [878, 368] on icon at bounding box center [883, 369] width 11 height 11
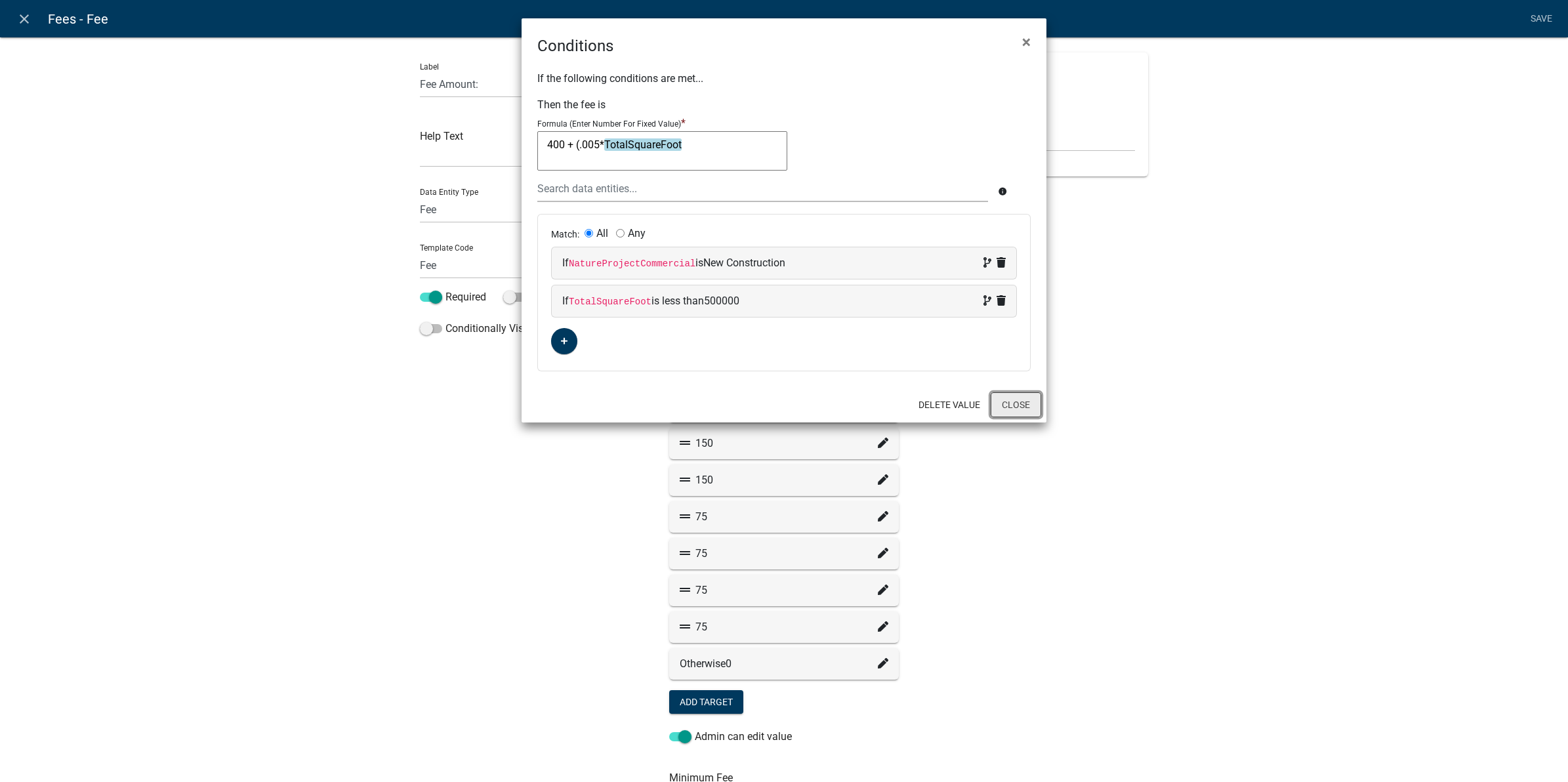
click at [1012, 401] on button "Close" at bounding box center [1016, 404] width 50 height 25
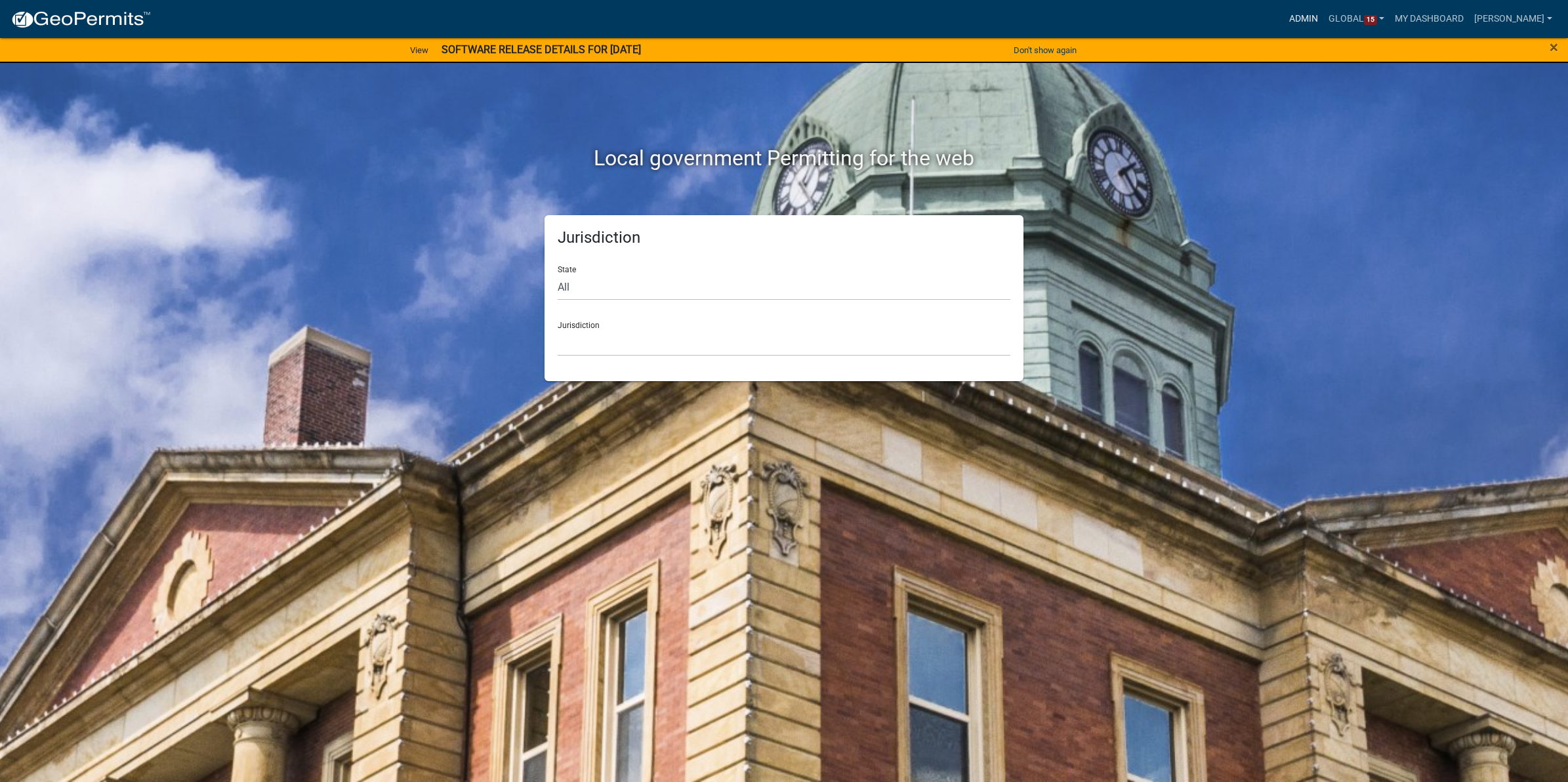
click at [1288, 14] on link "Admin" at bounding box center [1303, 19] width 39 height 25
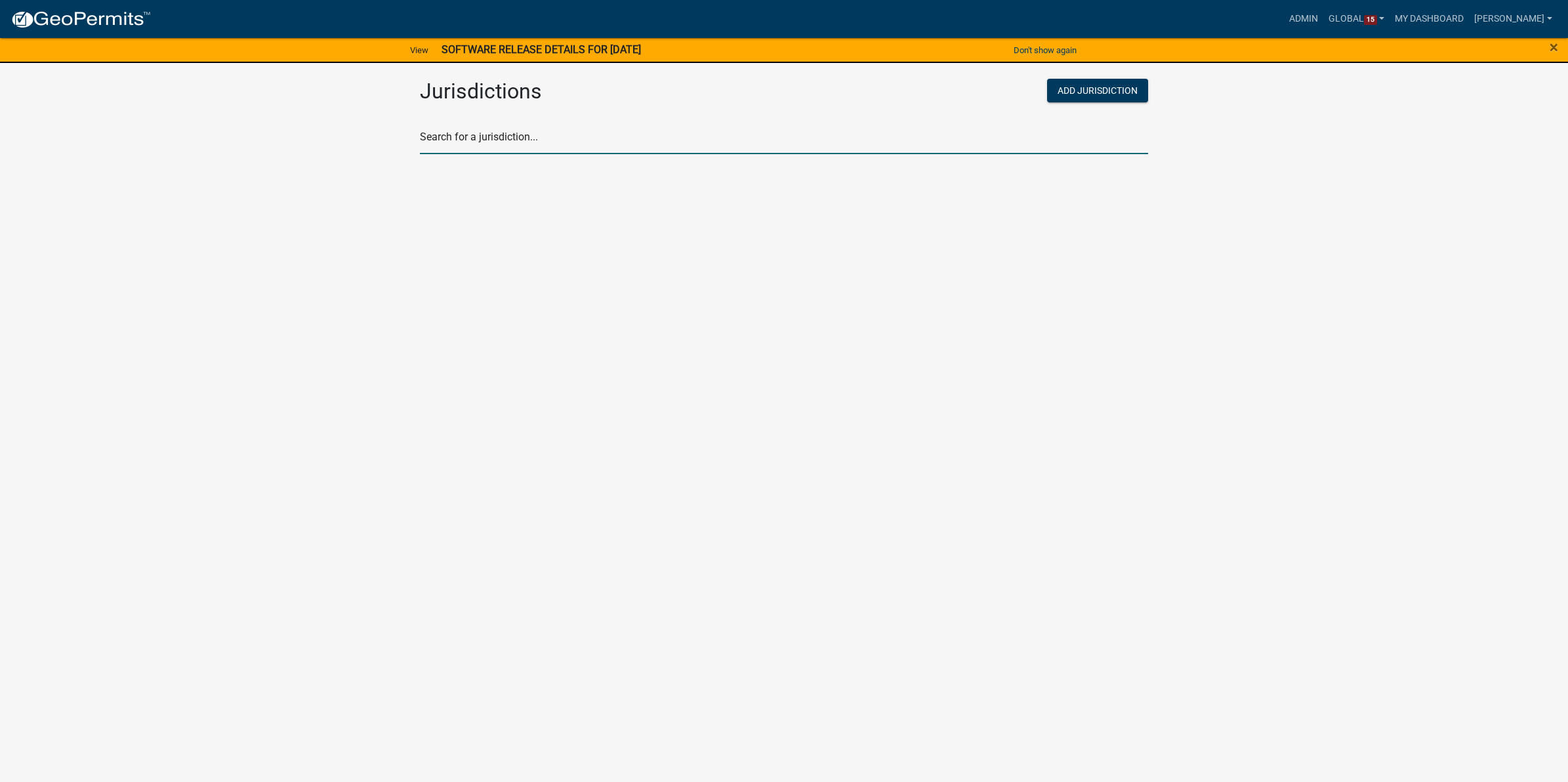
click at [480, 138] on input "text" at bounding box center [784, 141] width 728 height 27
type input "[PERSON_NAME]"
drag, startPoint x: 360, startPoint y: 341, endPoint x: 407, endPoint y: 286, distance: 72.3
click at [362, 338] on body "Internet Explorer does NOT work with GeoPermits. Get a new browser for more sec…" at bounding box center [784, 391] width 1568 height 782
click at [467, 201] on p "[GEOGRAPHIC_DATA], [US_STATE]" at bounding box center [509, 206] width 158 height 11
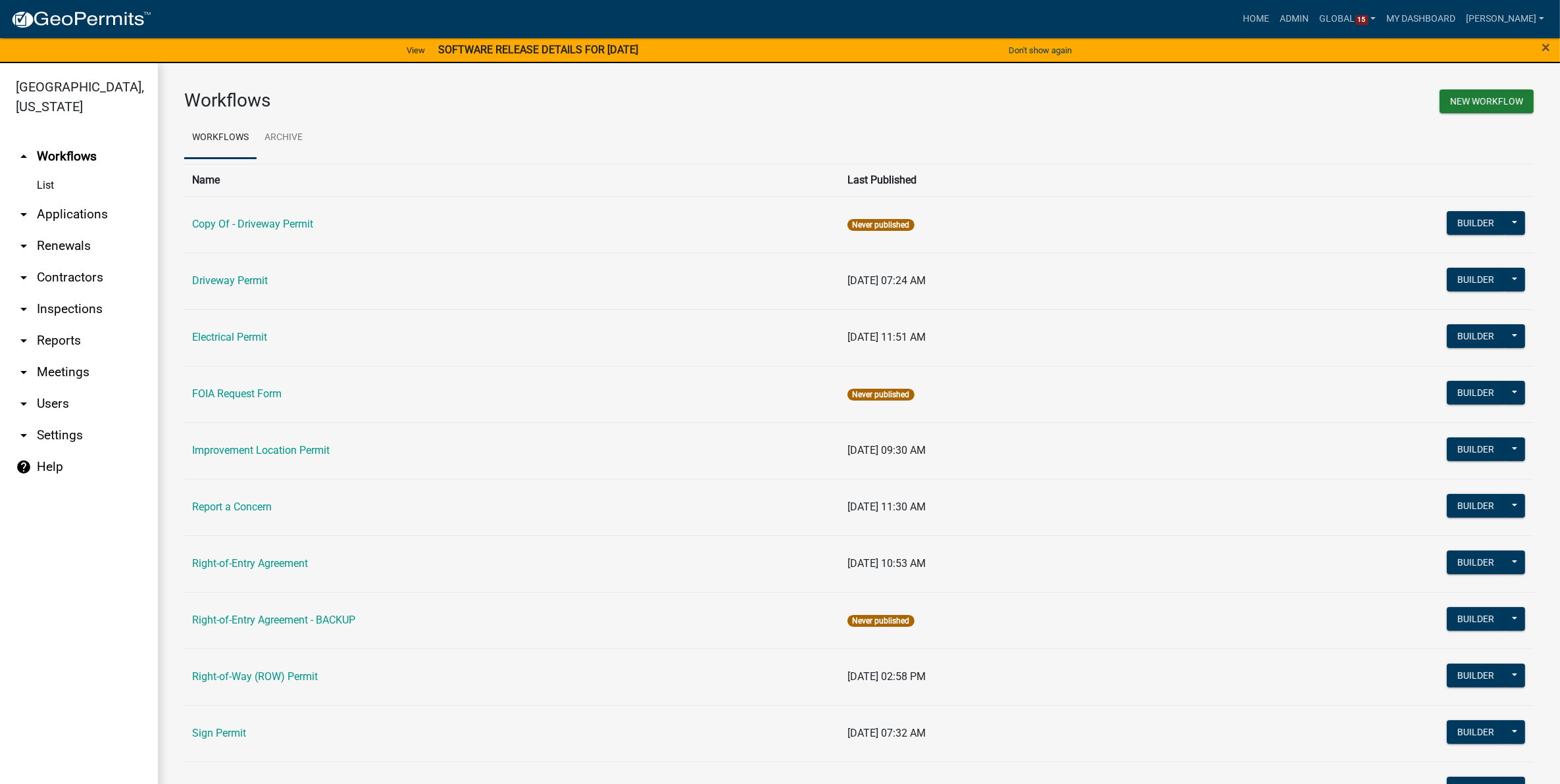
click at [86, 213] on link "arrow_drop_down Applications" at bounding box center [79, 214] width 158 height 32
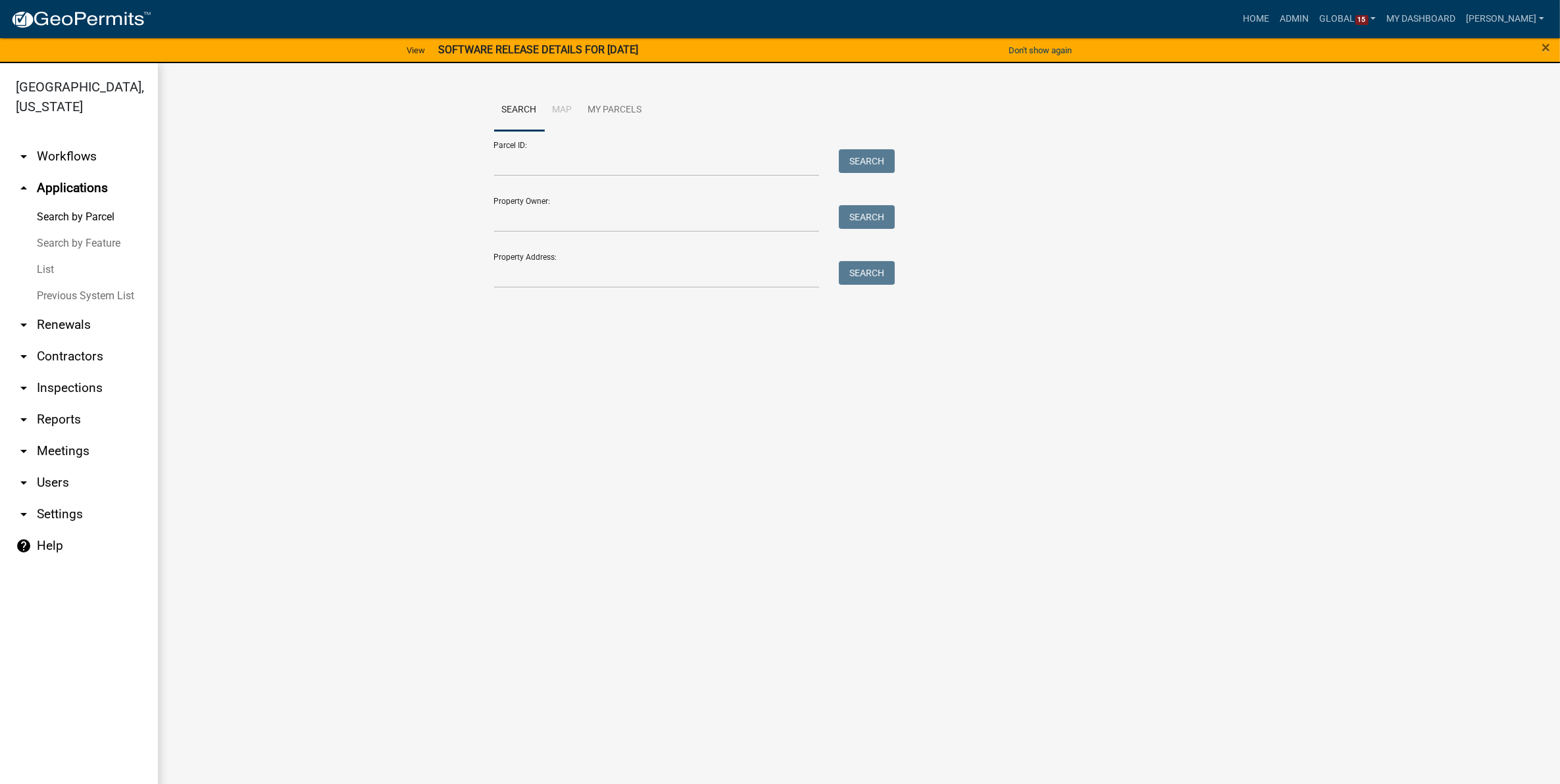
click at [53, 267] on link "List" at bounding box center [79, 269] width 158 height 27
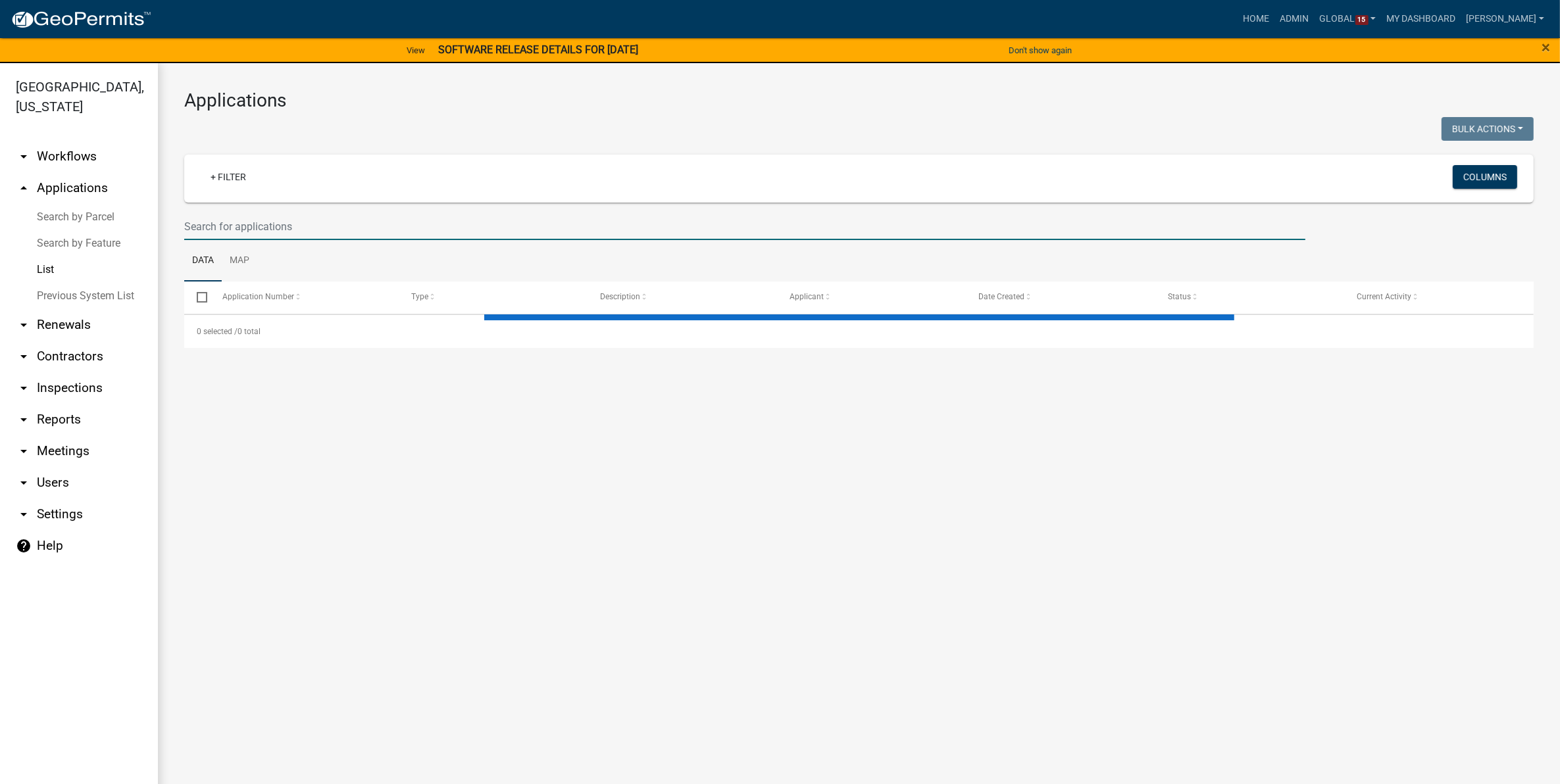
click at [352, 227] on input "text" at bounding box center [744, 227] width 1121 height 27
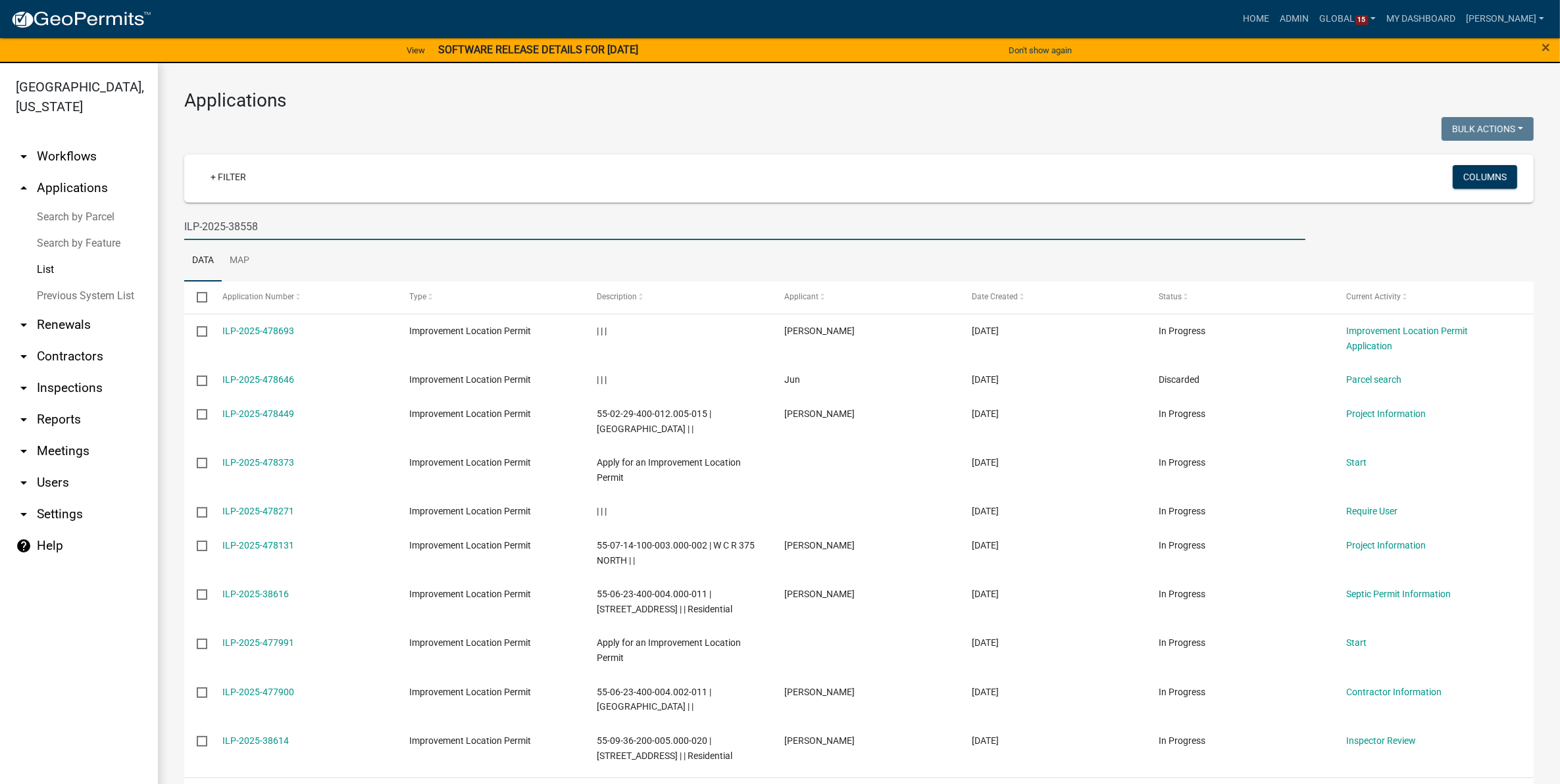
type input "ILP-2025-38558"
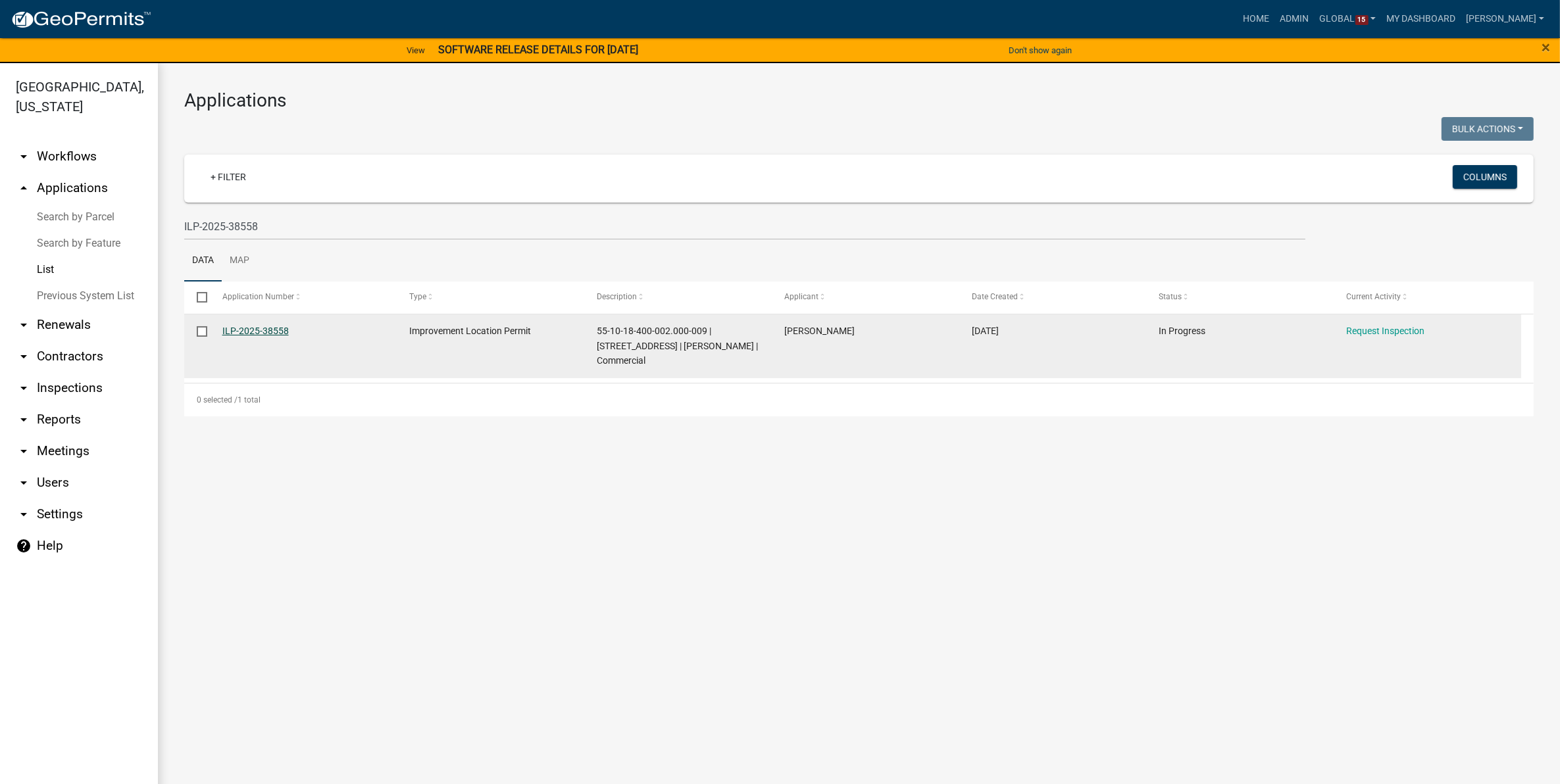
click at [254, 329] on link "ILP-2025-38558" at bounding box center [255, 331] width 66 height 11
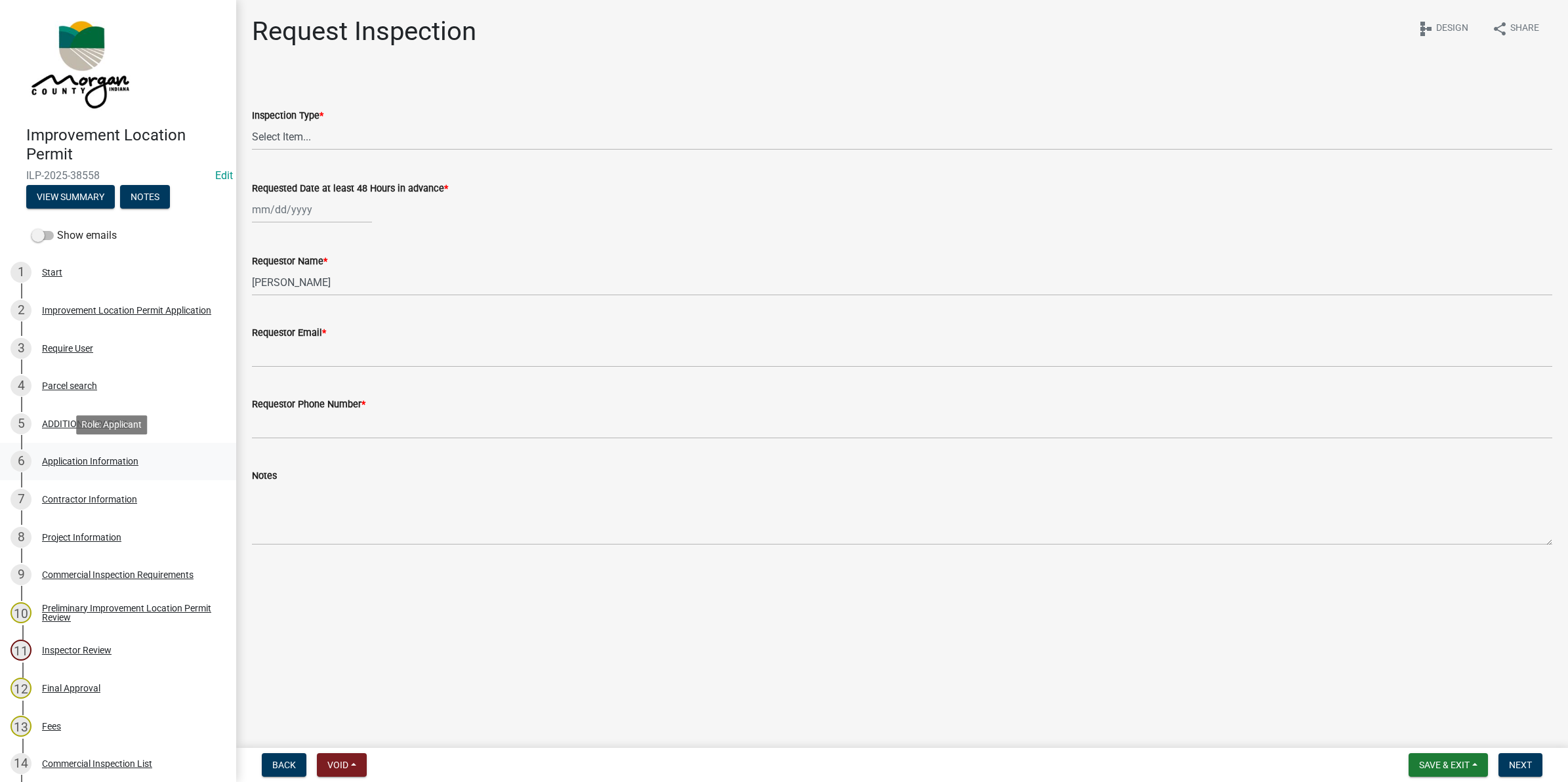
click at [76, 454] on div "6 Application Information" at bounding box center [113, 461] width 205 height 21
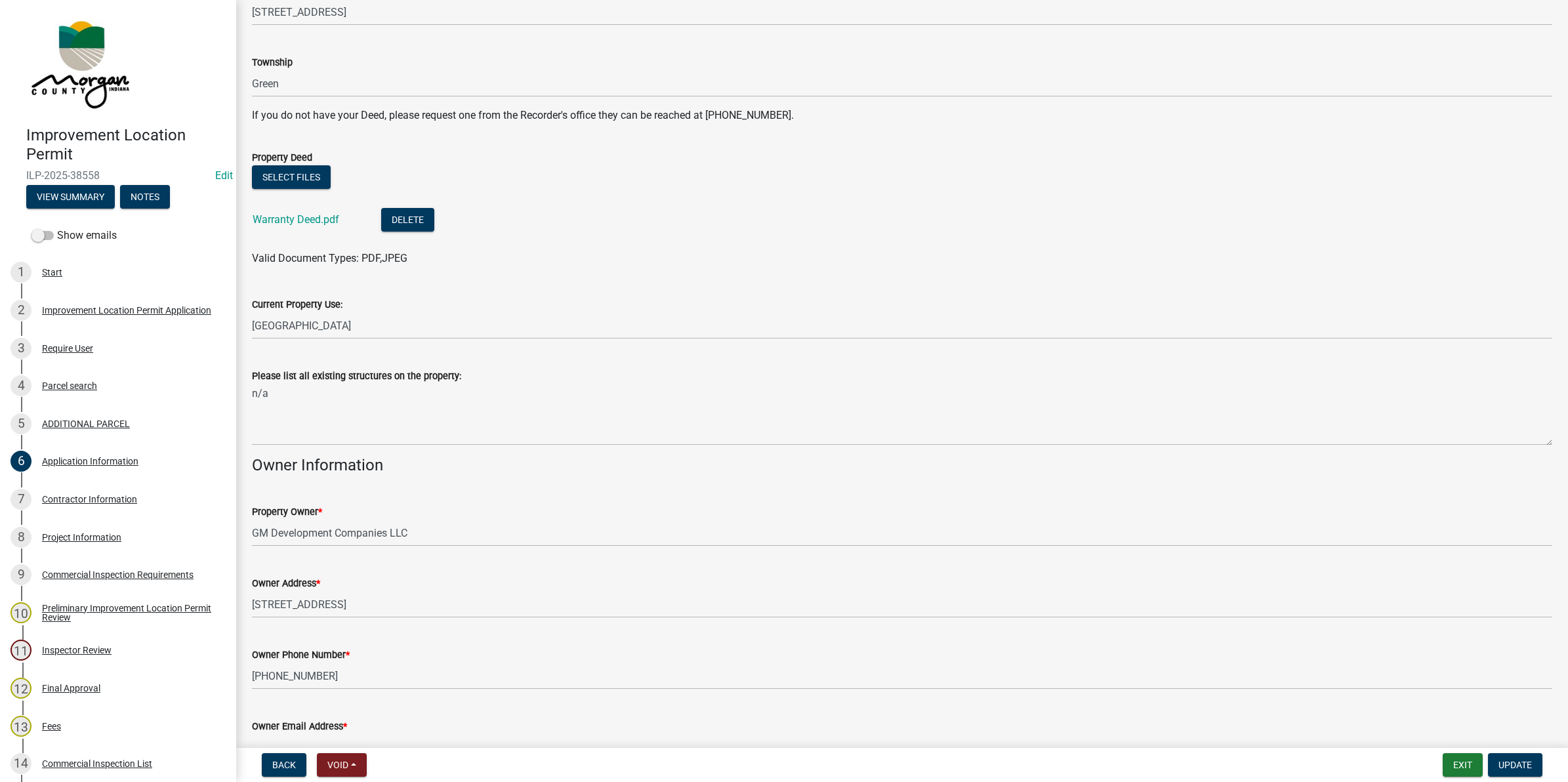
scroll to position [135, 0]
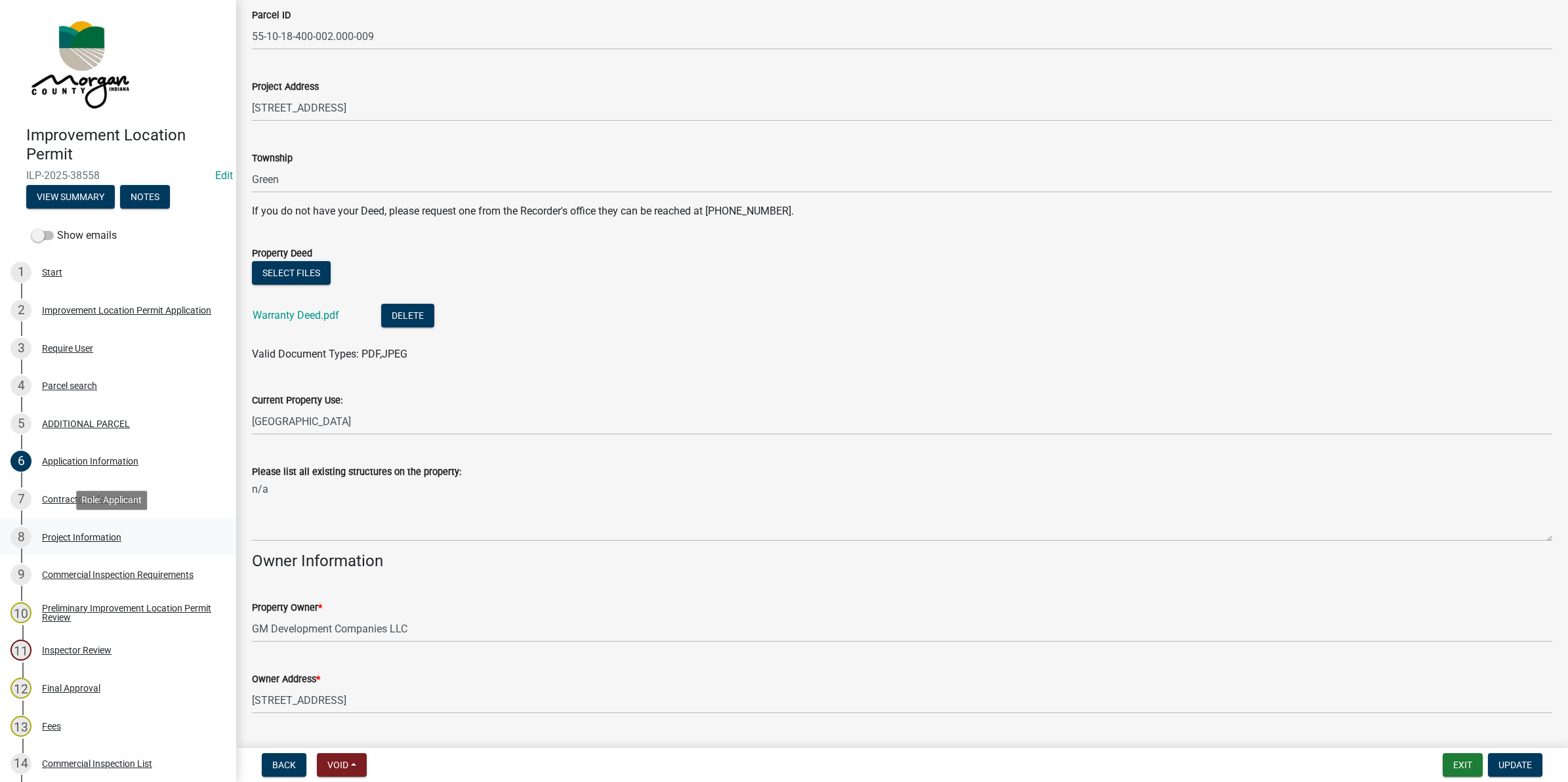
click at [96, 538] on div "Project Information" at bounding box center [82, 537] width 80 height 9
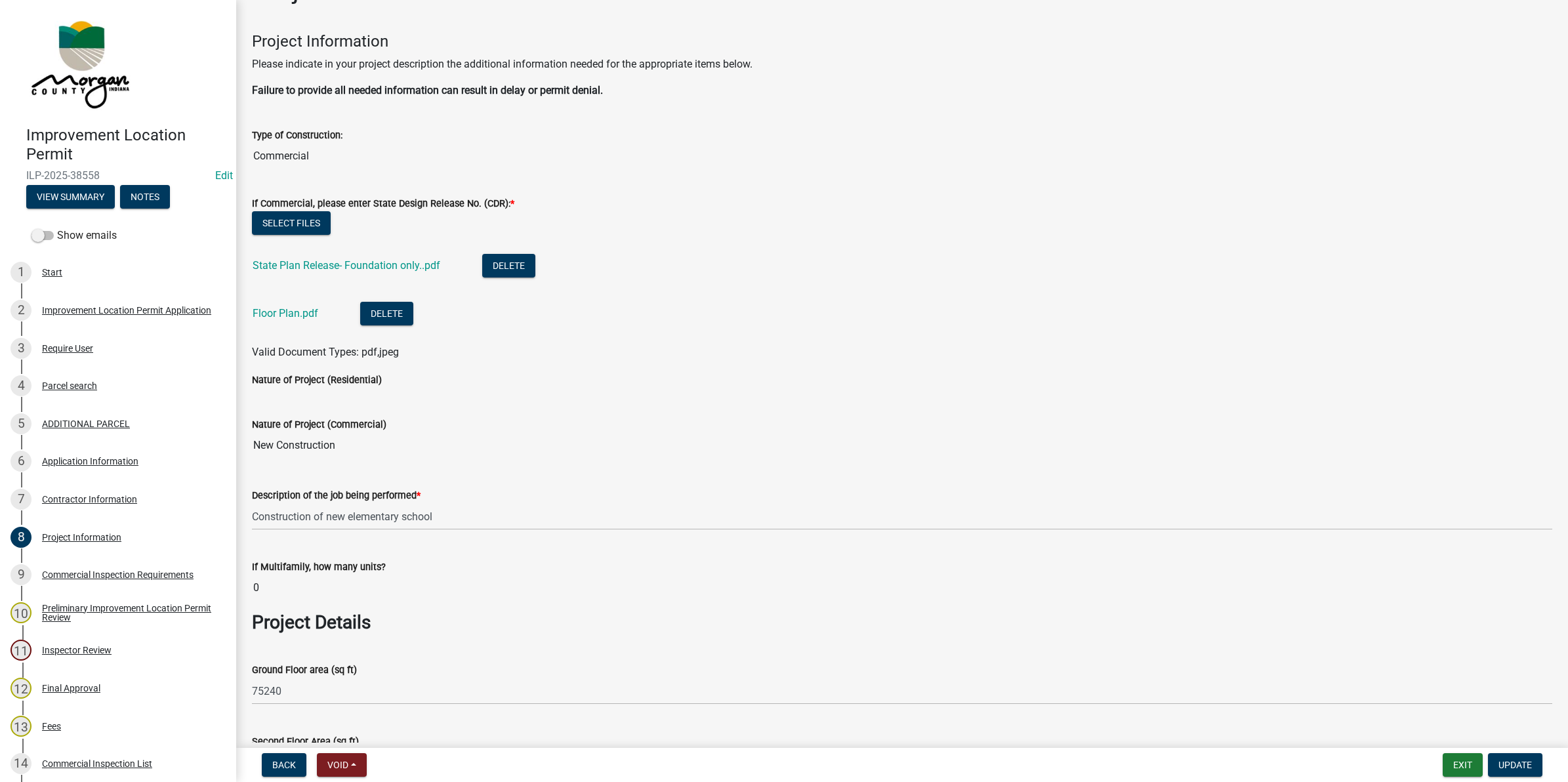
scroll to position [0, 0]
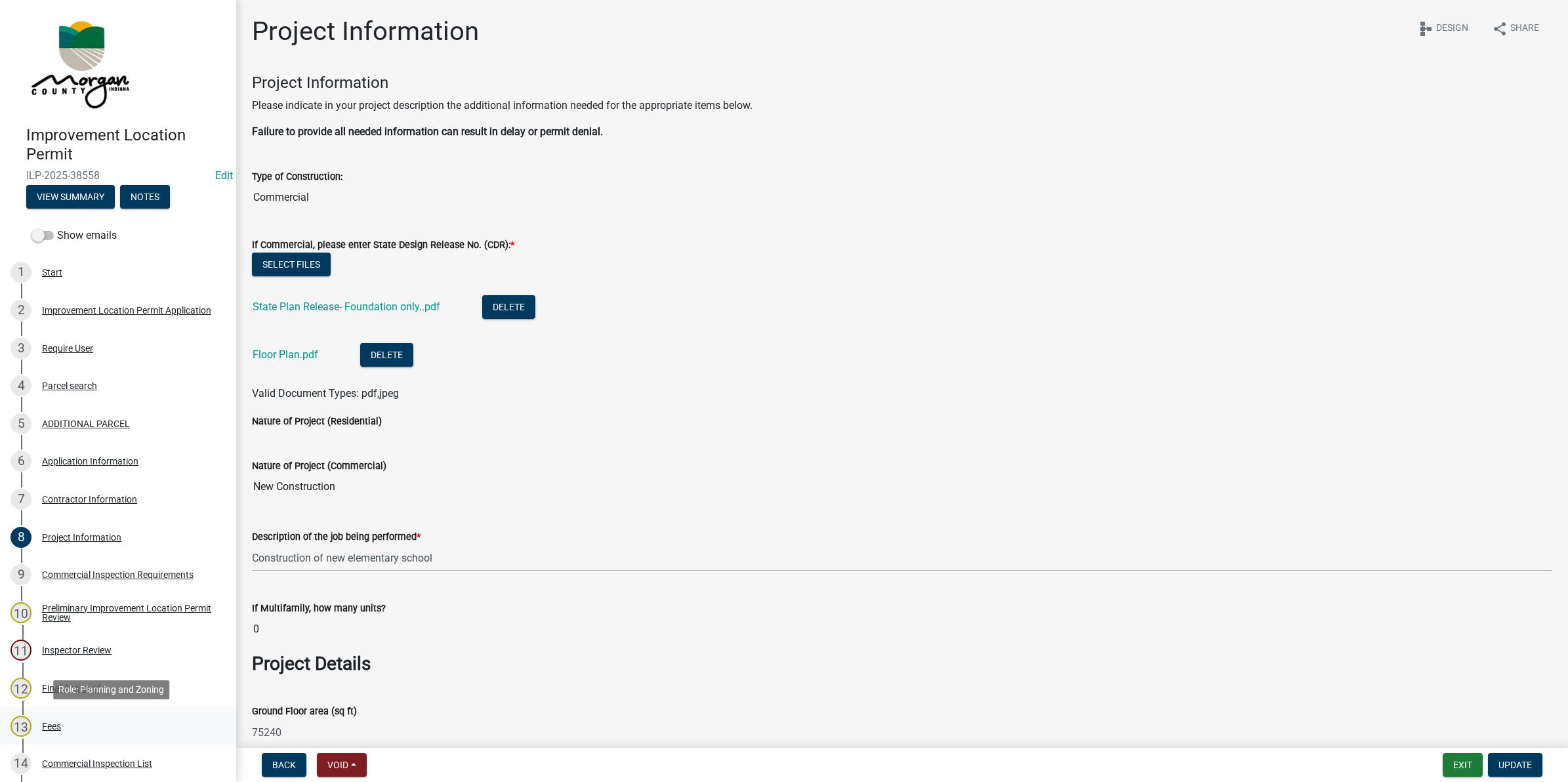
click at [50, 722] on div "Fees" at bounding box center [52, 726] width 19 height 9
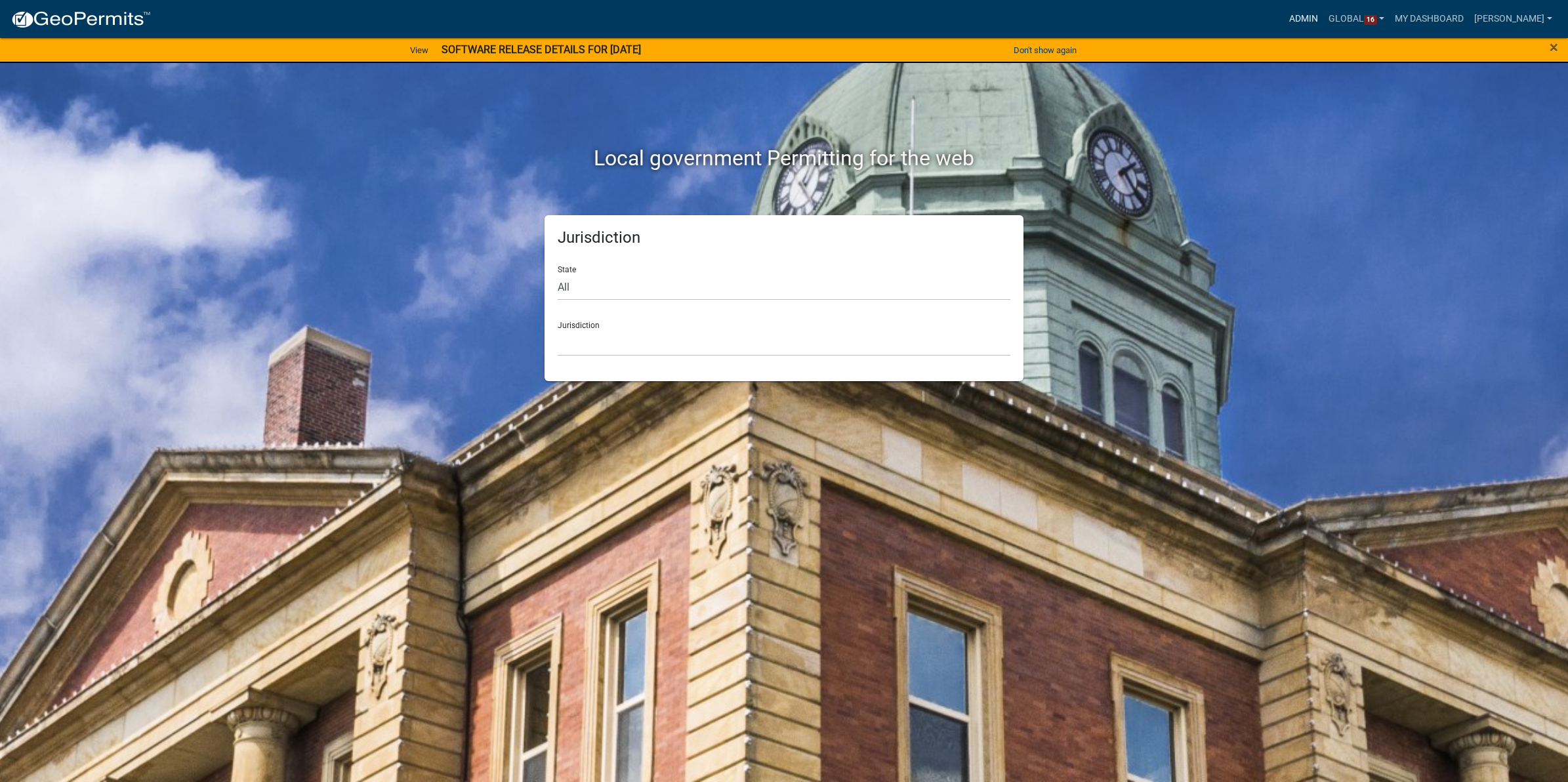
click at [1297, 13] on link "Admin" at bounding box center [1303, 19] width 39 height 25
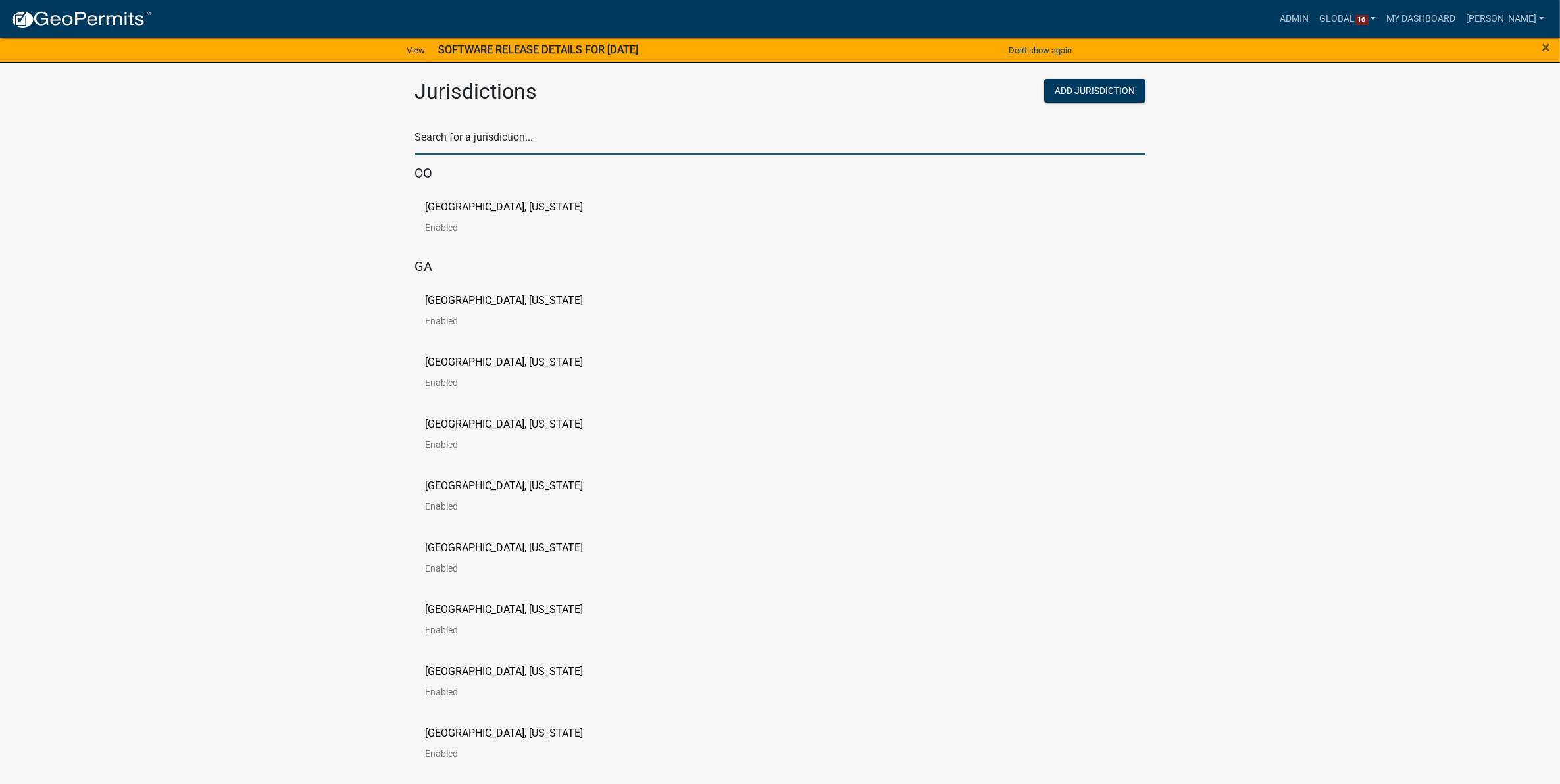
click at [659, 135] on input "text" at bounding box center [780, 142] width 730 height 27
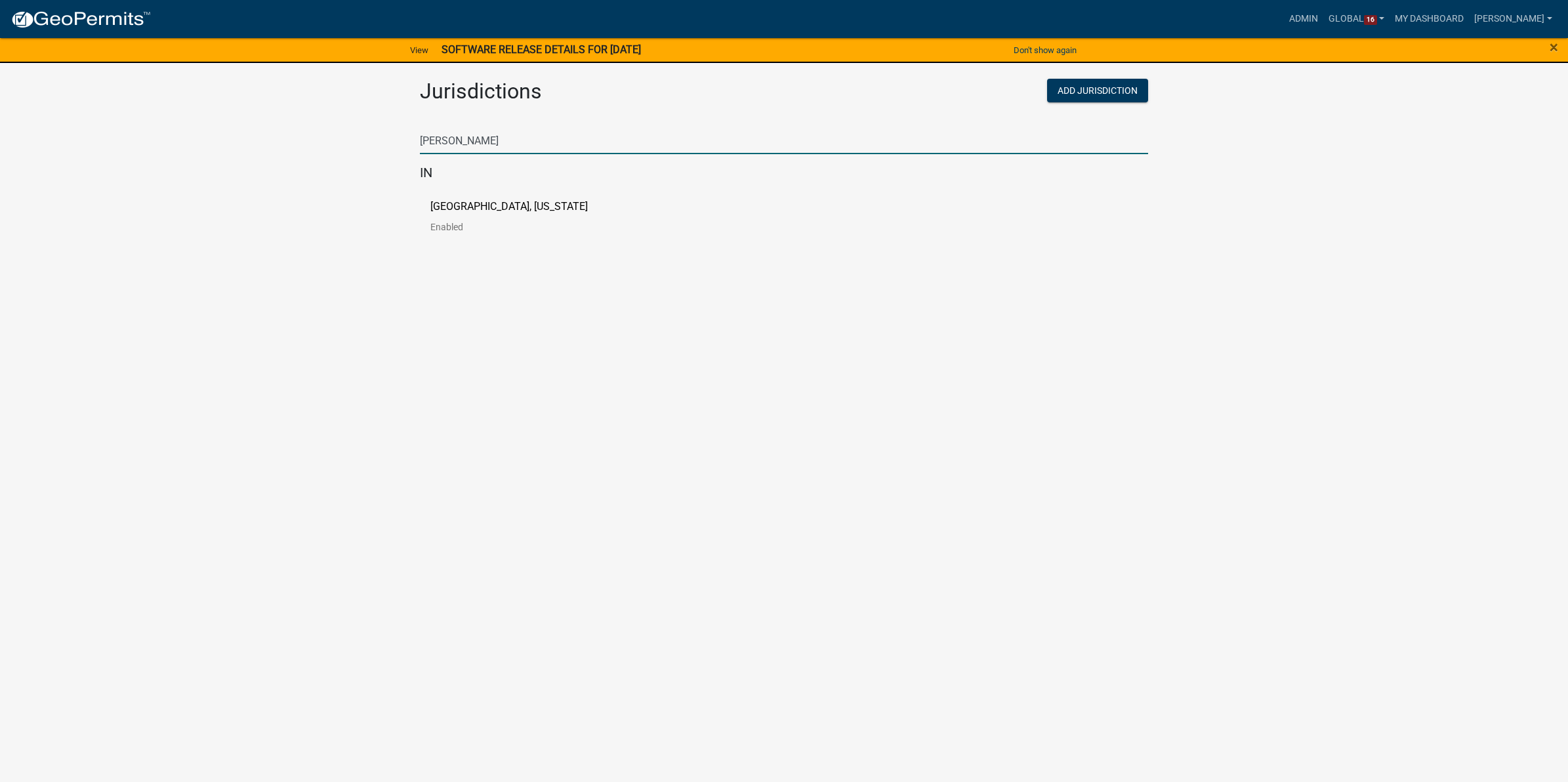
type input "[PERSON_NAME]"
drag, startPoint x: 159, startPoint y: 414, endPoint x: 197, endPoint y: 398, distance: 41.2
click at [161, 414] on body "Internet Explorer does NOT work with GeoPermits. Get a new browser for more sec…" at bounding box center [784, 391] width 1568 height 782
click at [483, 201] on p "[GEOGRAPHIC_DATA], [US_STATE]" at bounding box center [509, 206] width 158 height 11
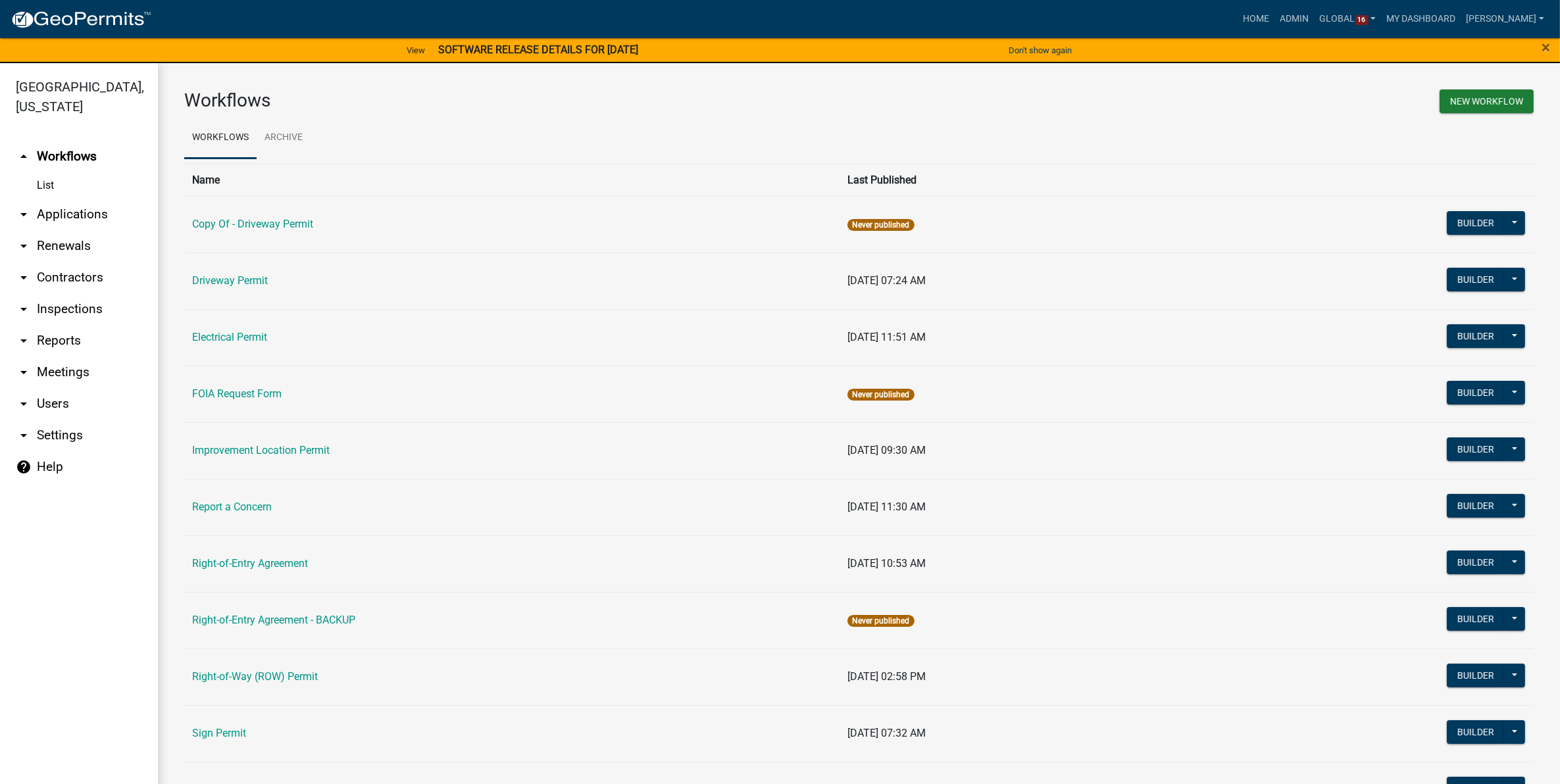
click at [67, 211] on link "arrow_drop_down Applications" at bounding box center [79, 214] width 158 height 32
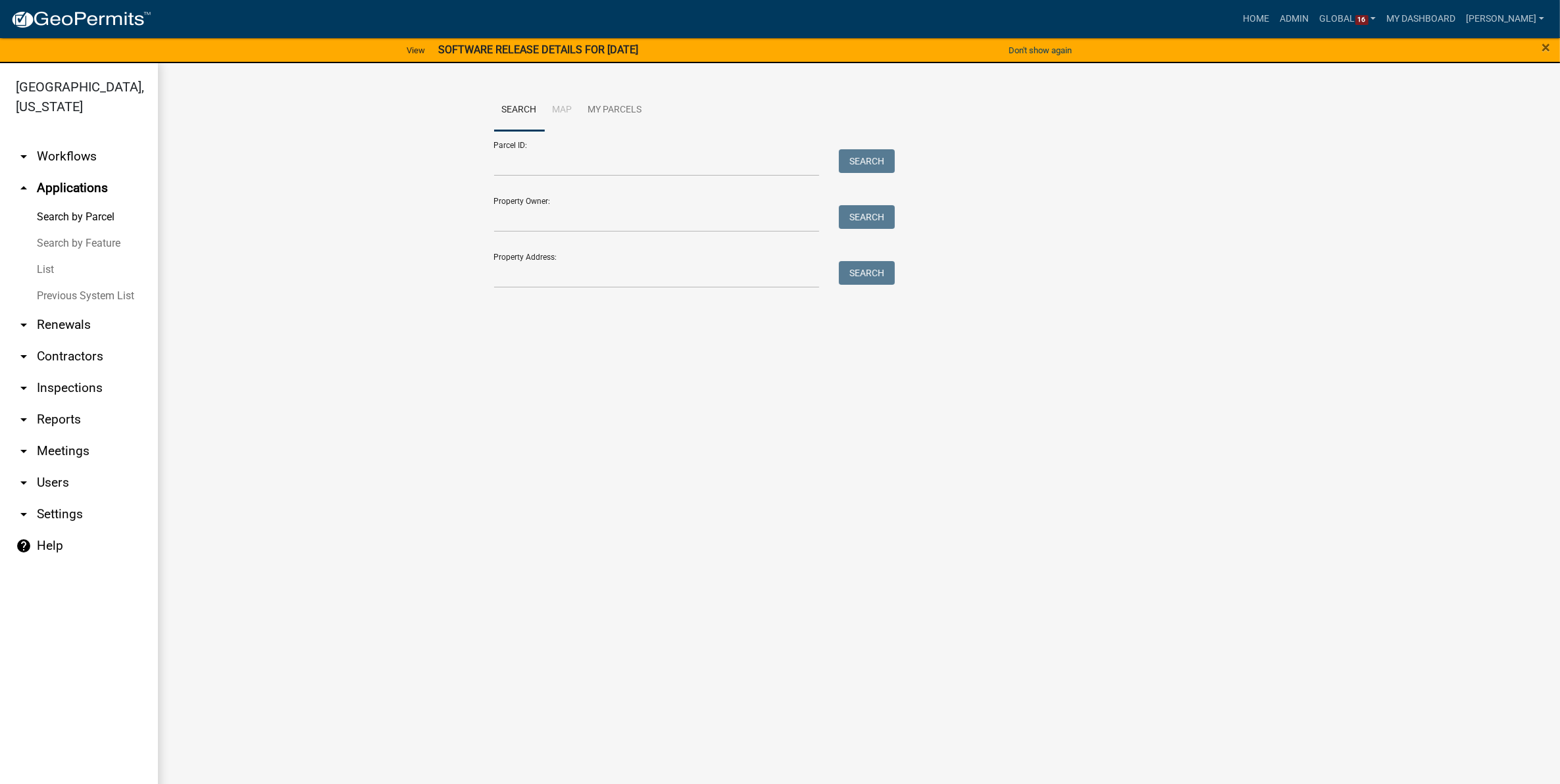
click at [45, 276] on link "List" at bounding box center [79, 269] width 158 height 27
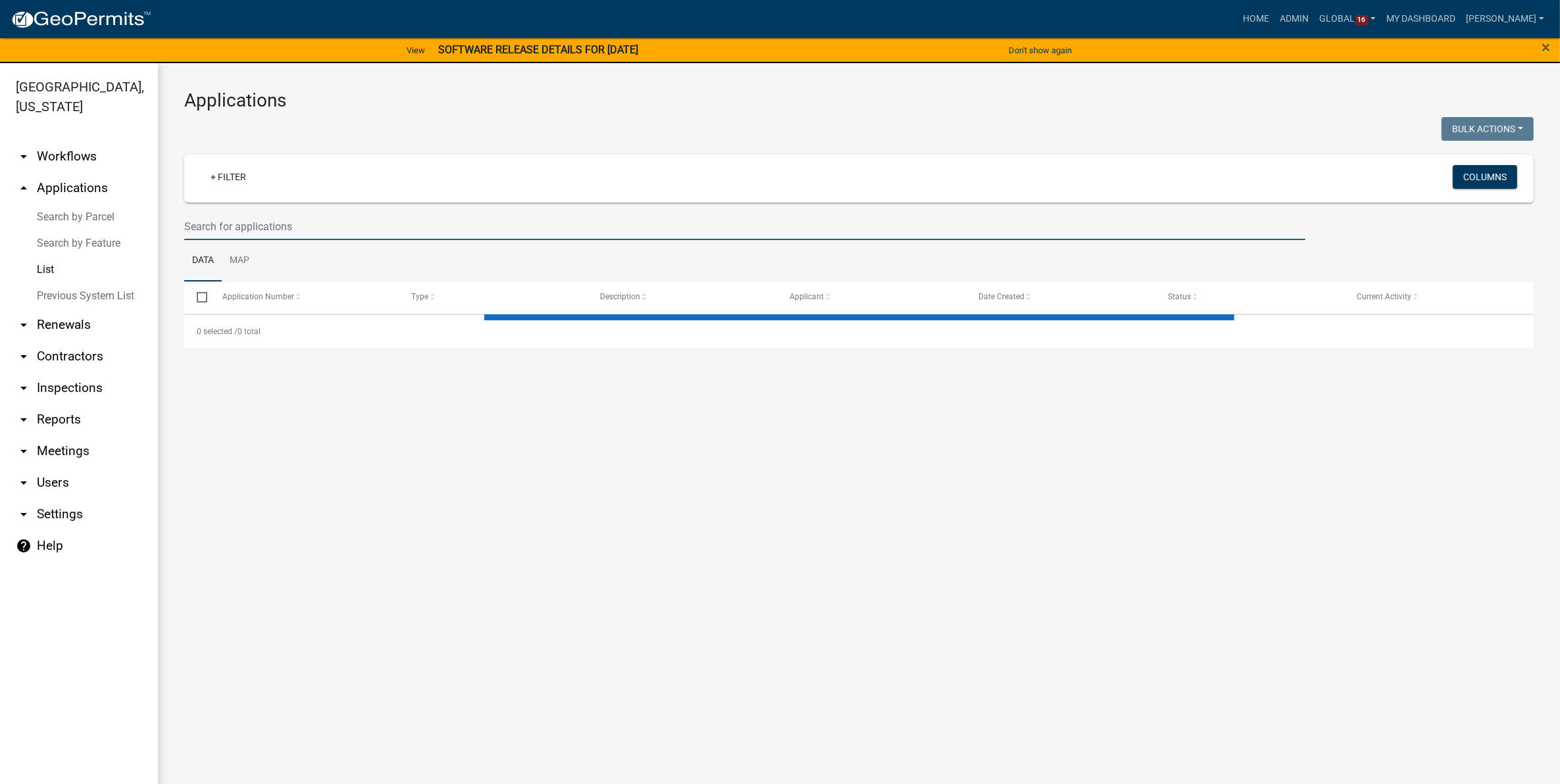
click at [244, 218] on input "text" at bounding box center [744, 227] width 1121 height 27
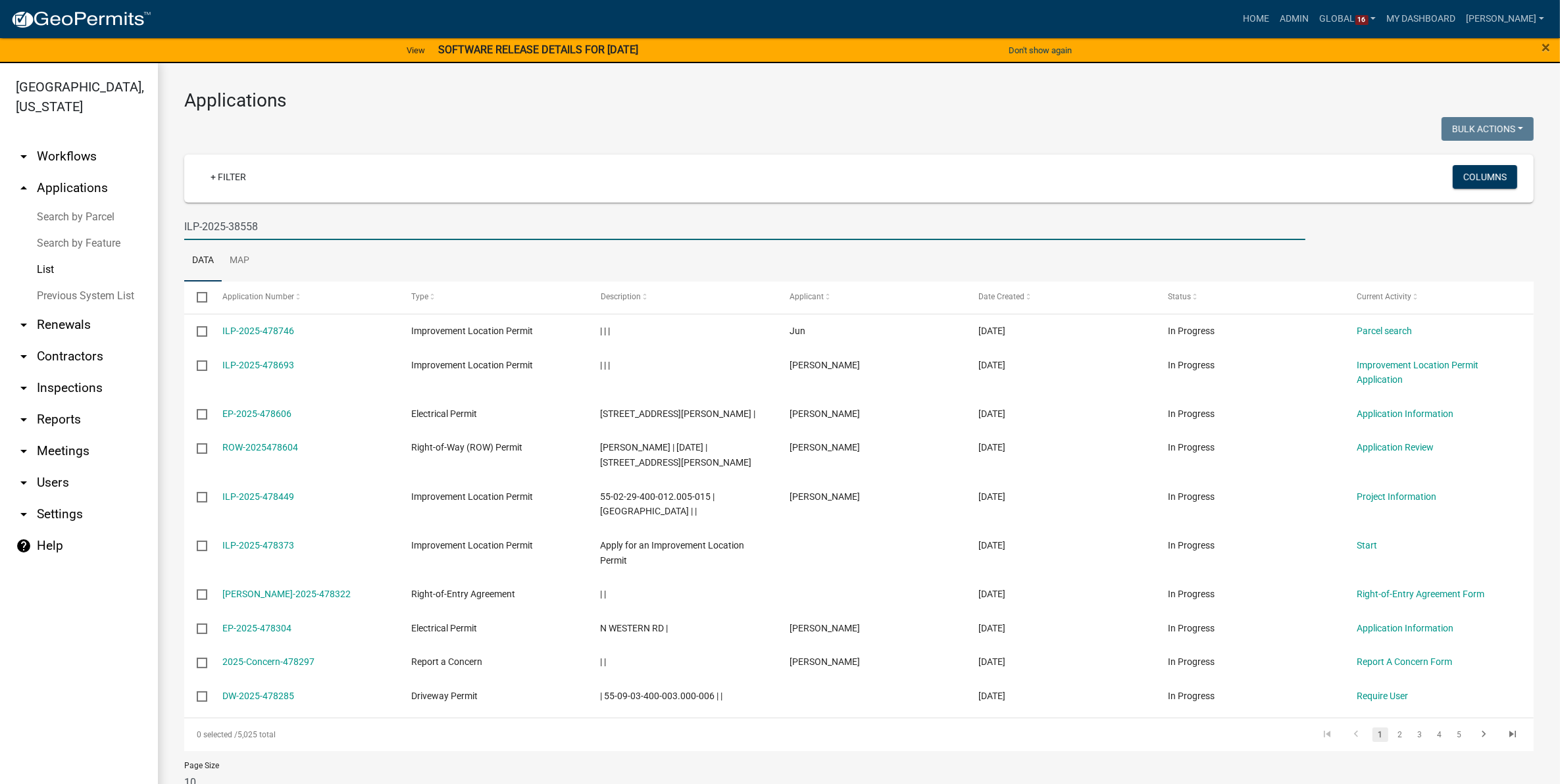
type input "ILP-2025-38558"
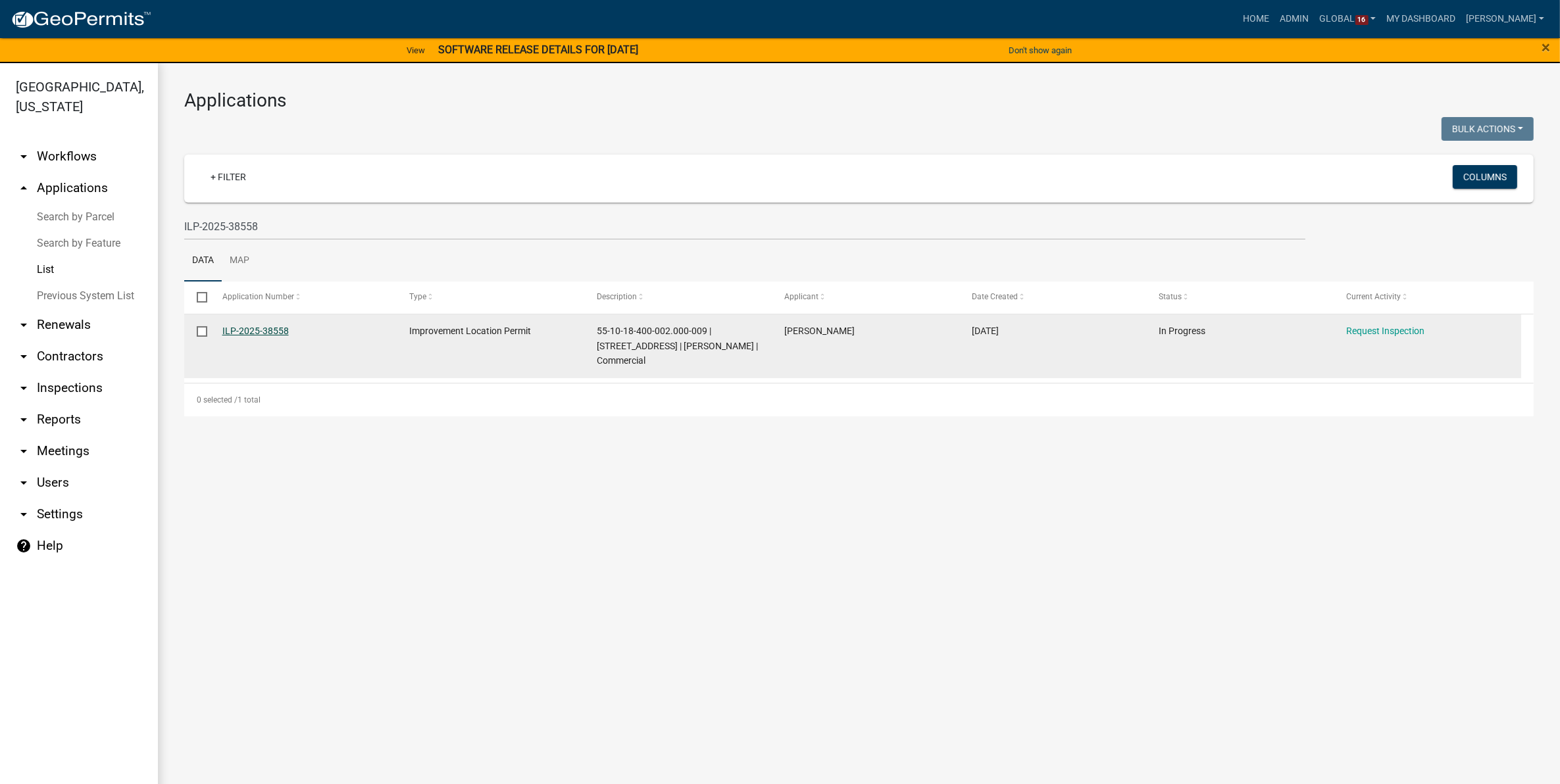
click at [270, 332] on link "ILP-2025-38558" at bounding box center [255, 331] width 66 height 11
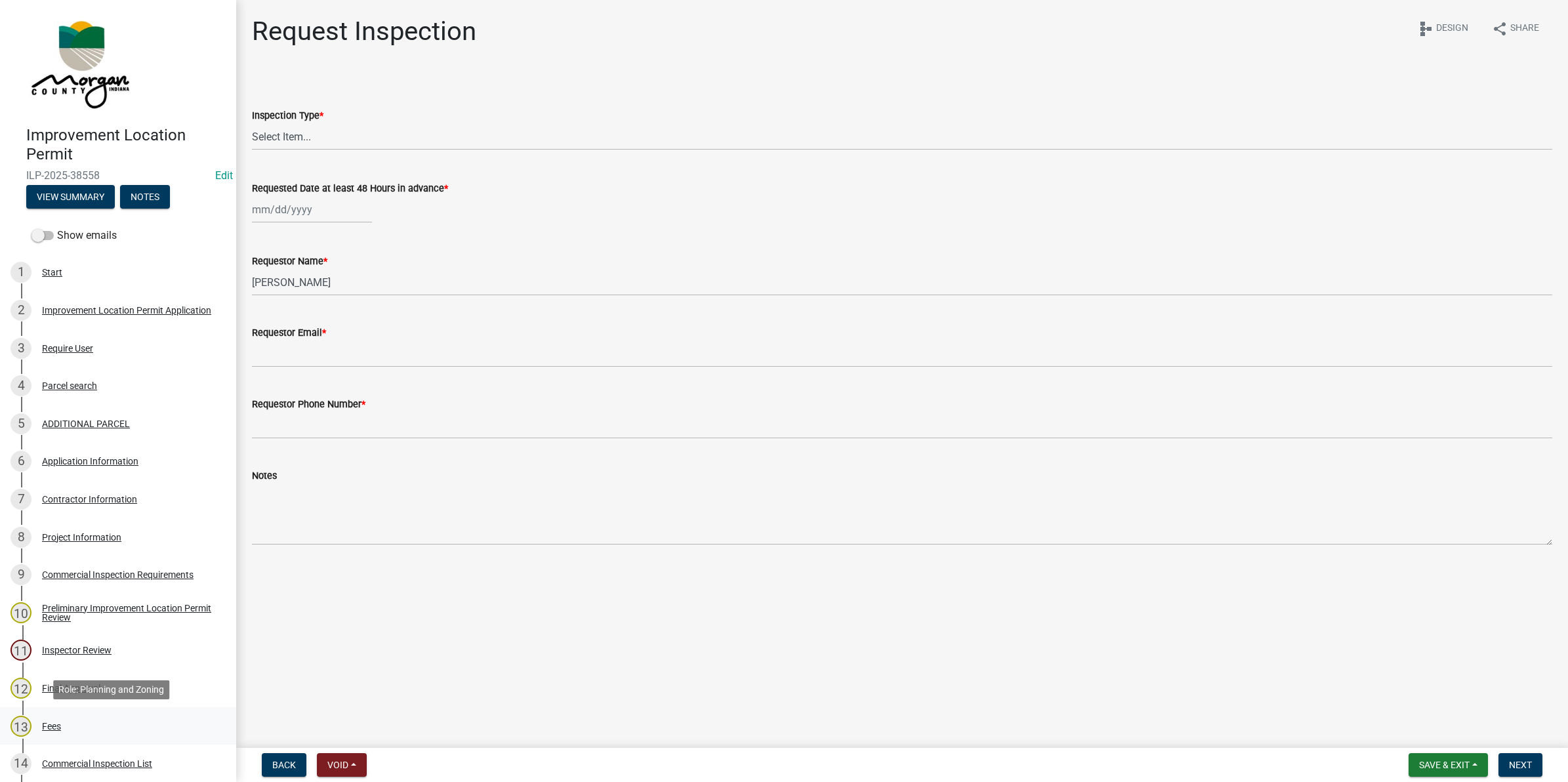
click at [47, 723] on div "Fees" at bounding box center [52, 726] width 19 height 9
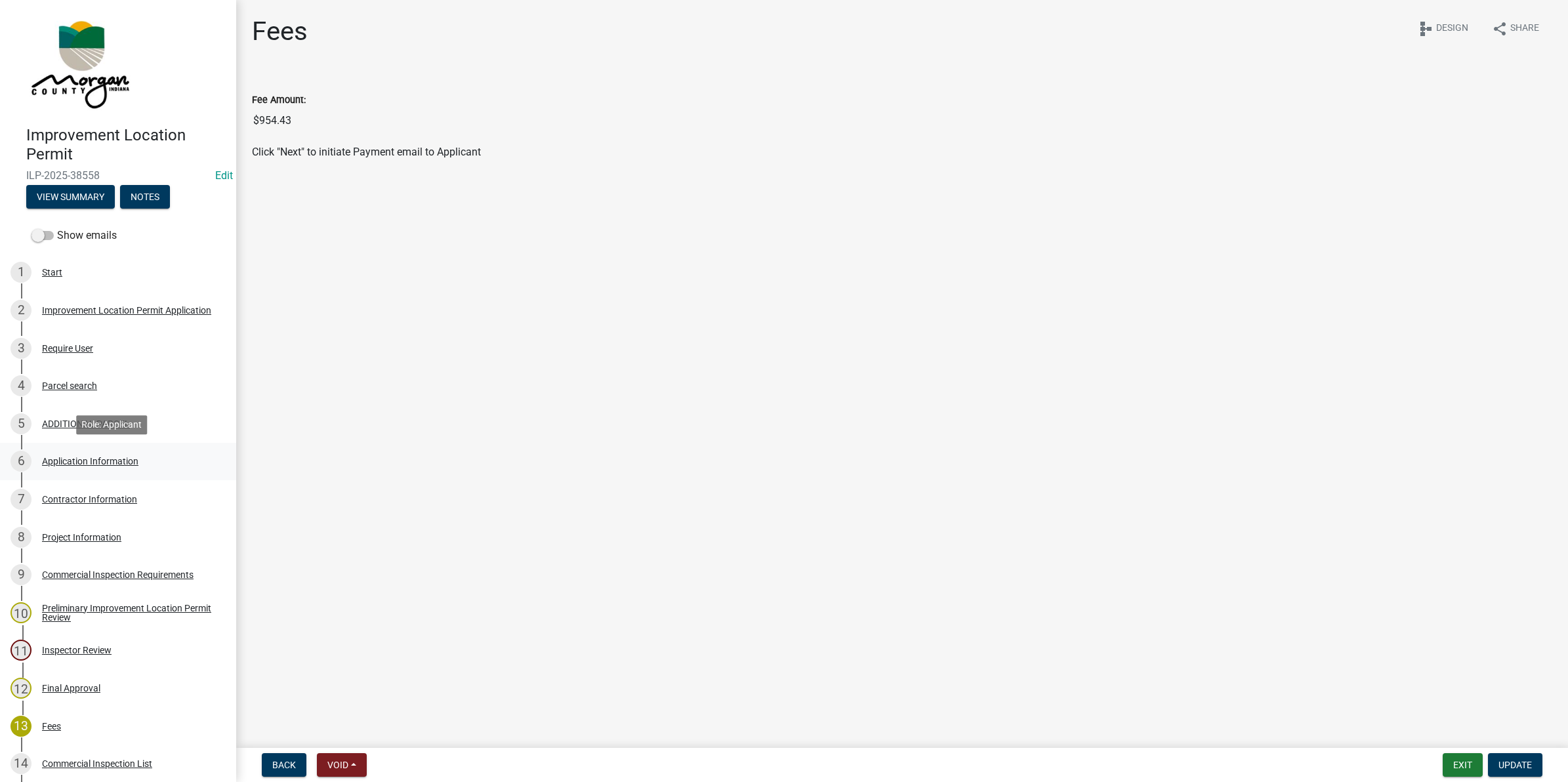
click at [97, 459] on div "Application Information" at bounding box center [90, 461] width 97 height 9
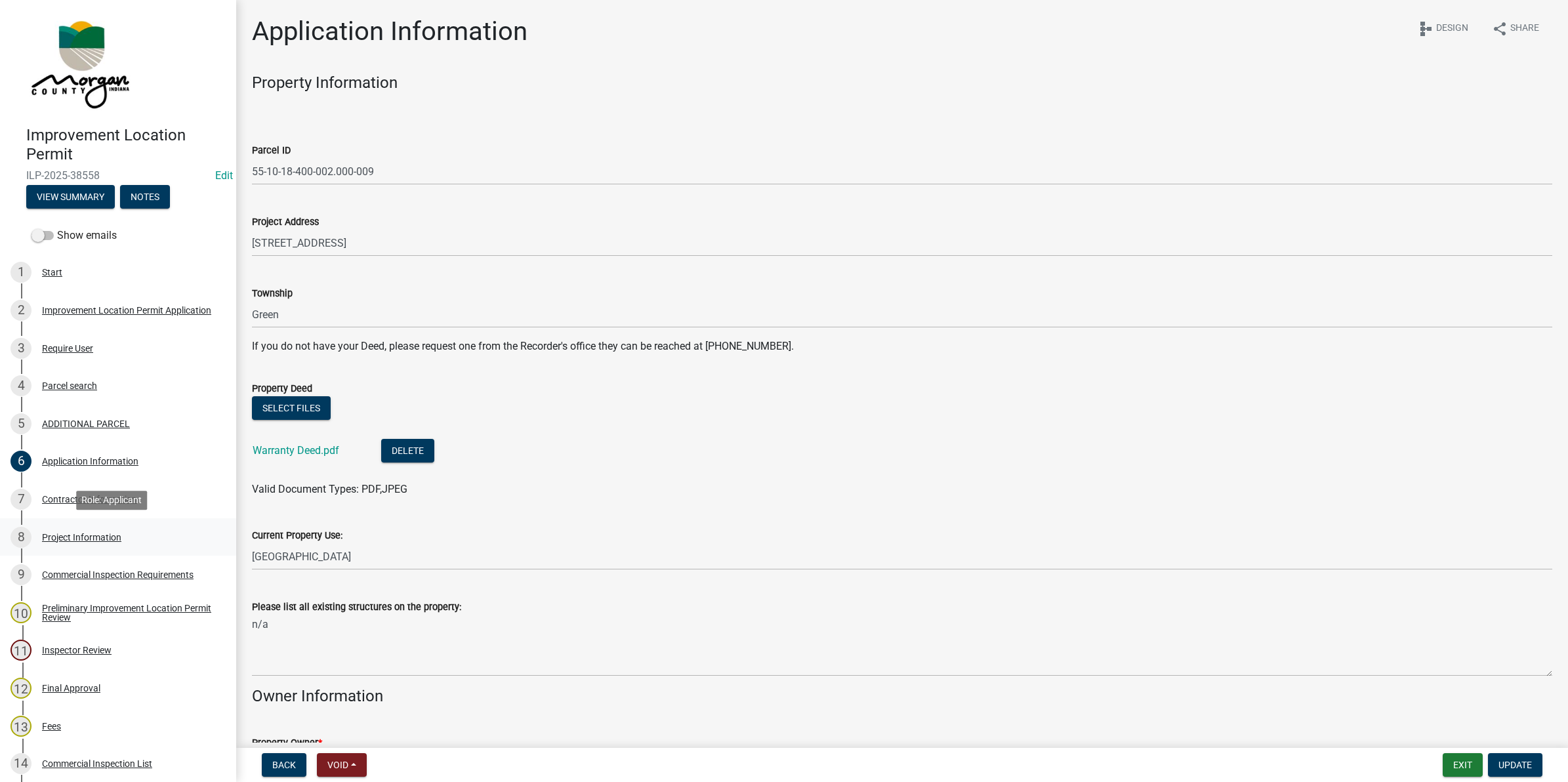
click at [97, 530] on div "8 Project Information" at bounding box center [113, 537] width 205 height 21
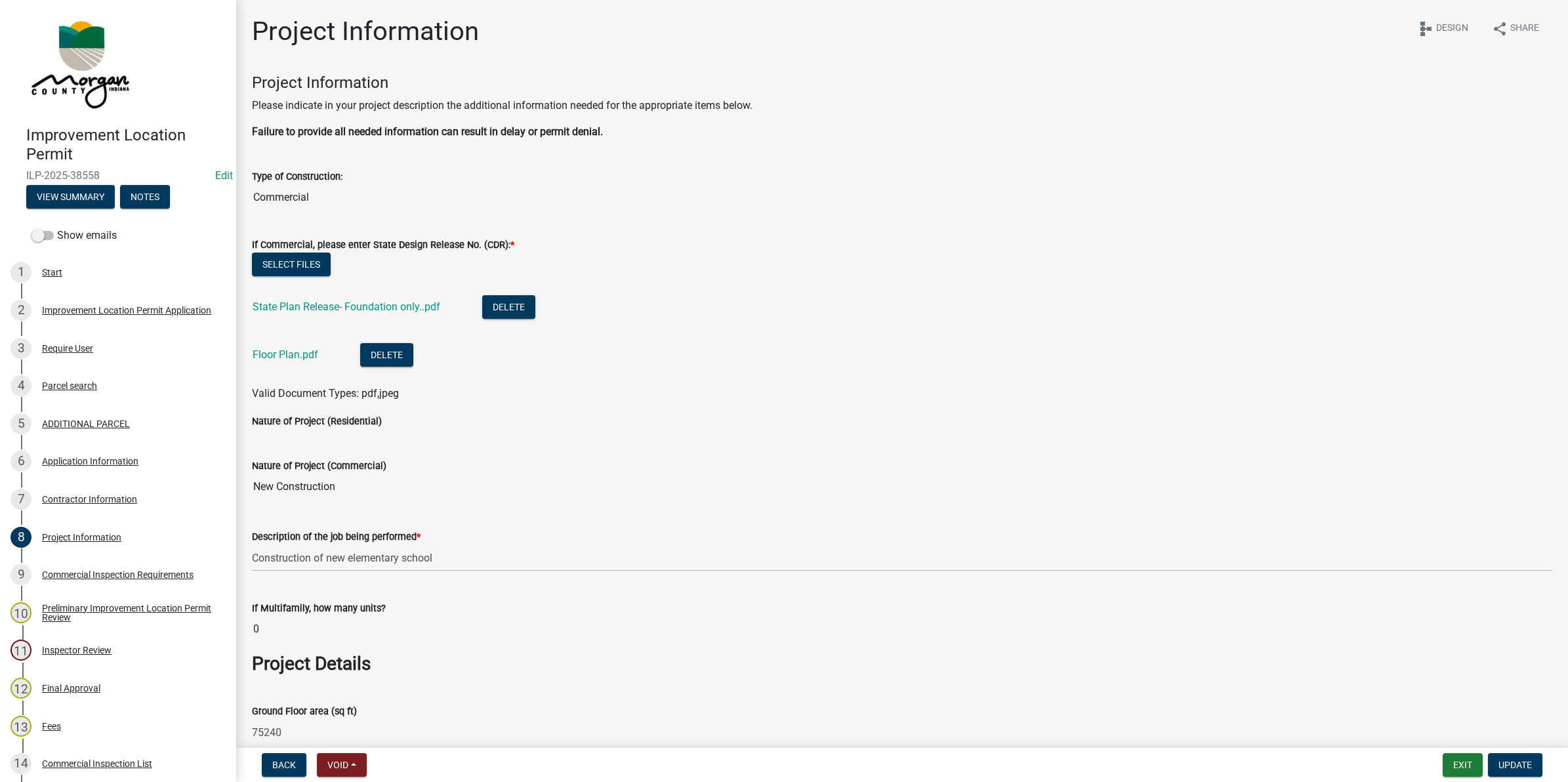
scroll to position [82, 0]
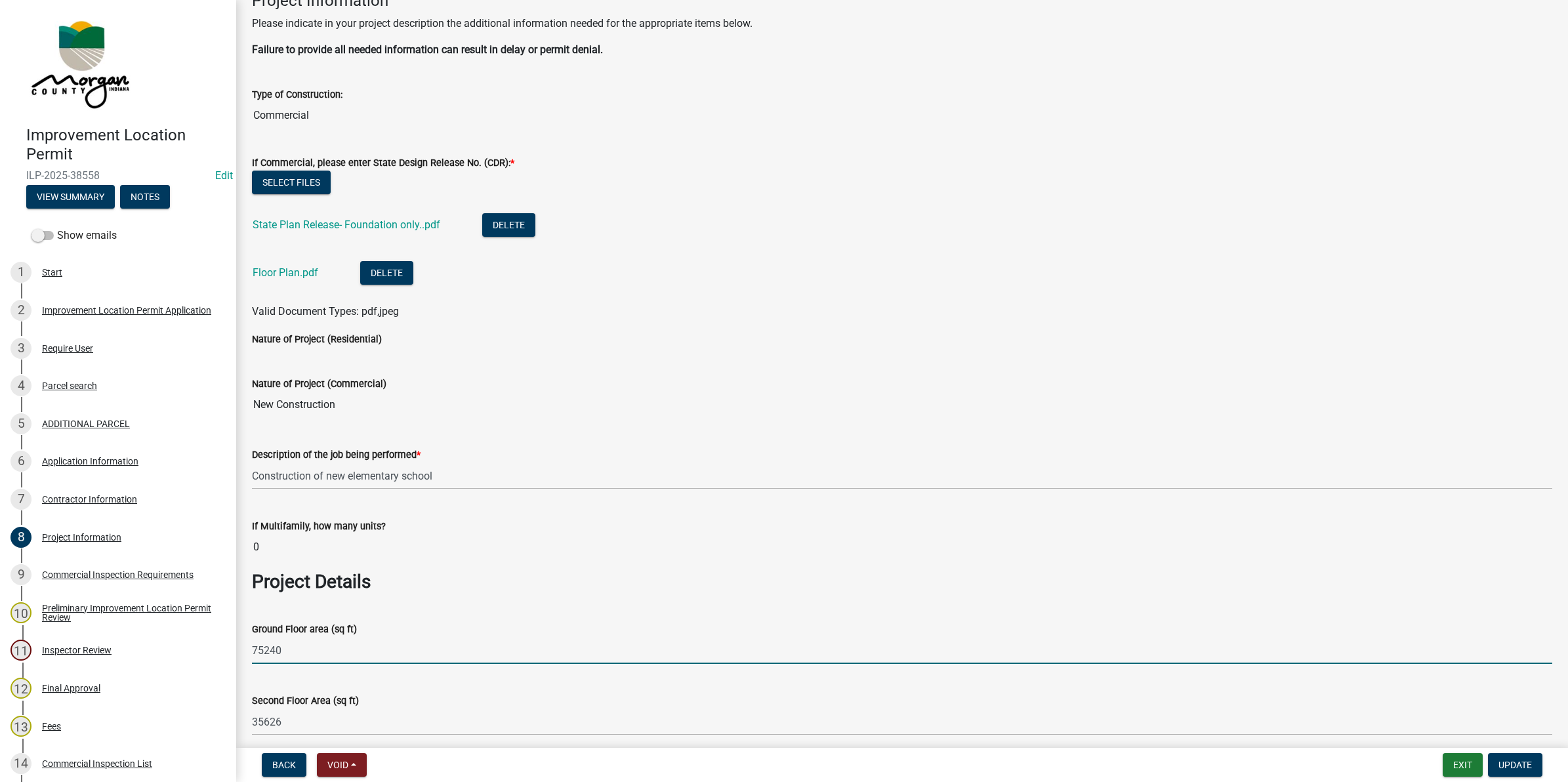
click at [262, 652] on input "75240" at bounding box center [902, 651] width 1301 height 27
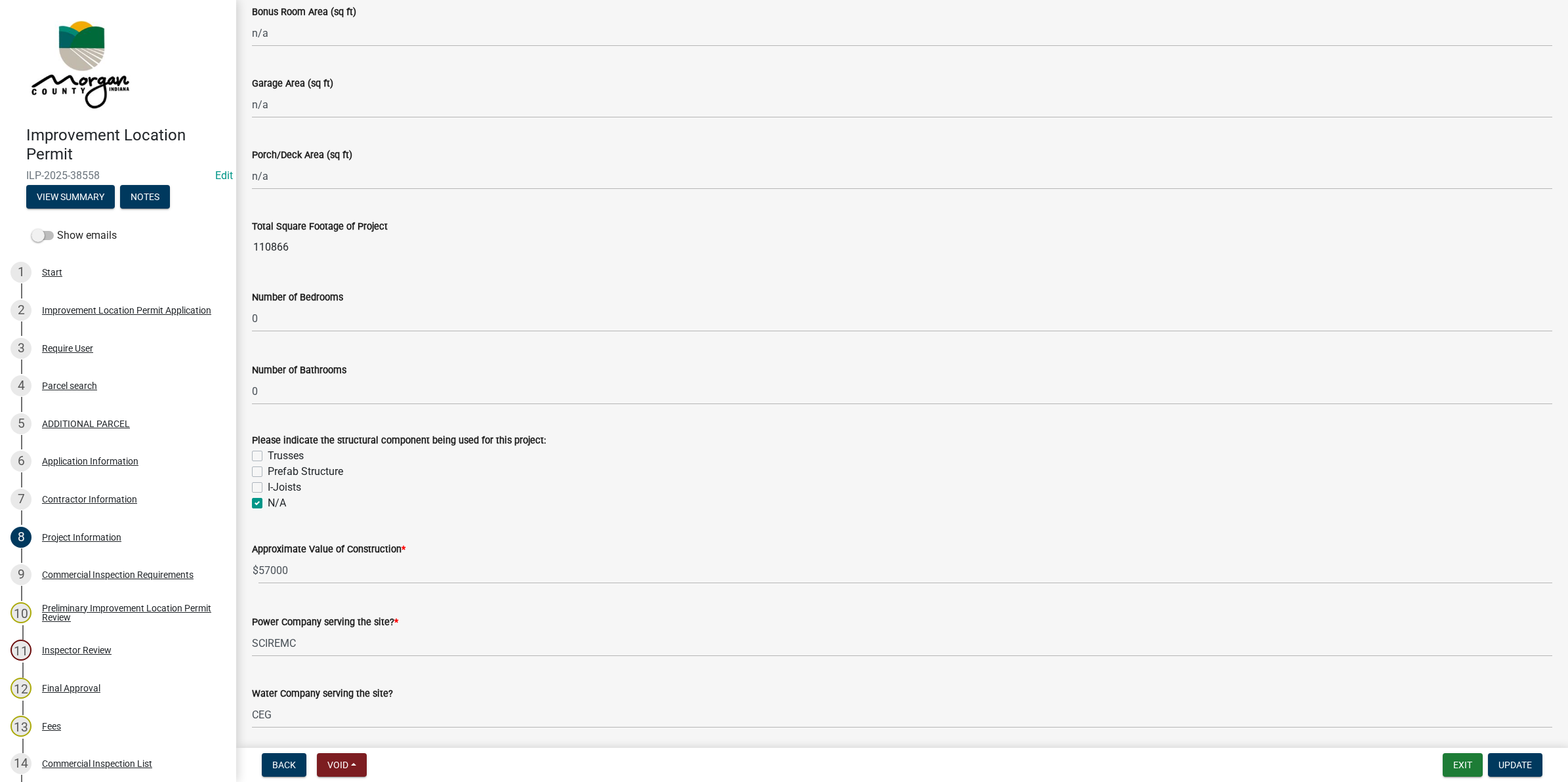
scroll to position [902, 0]
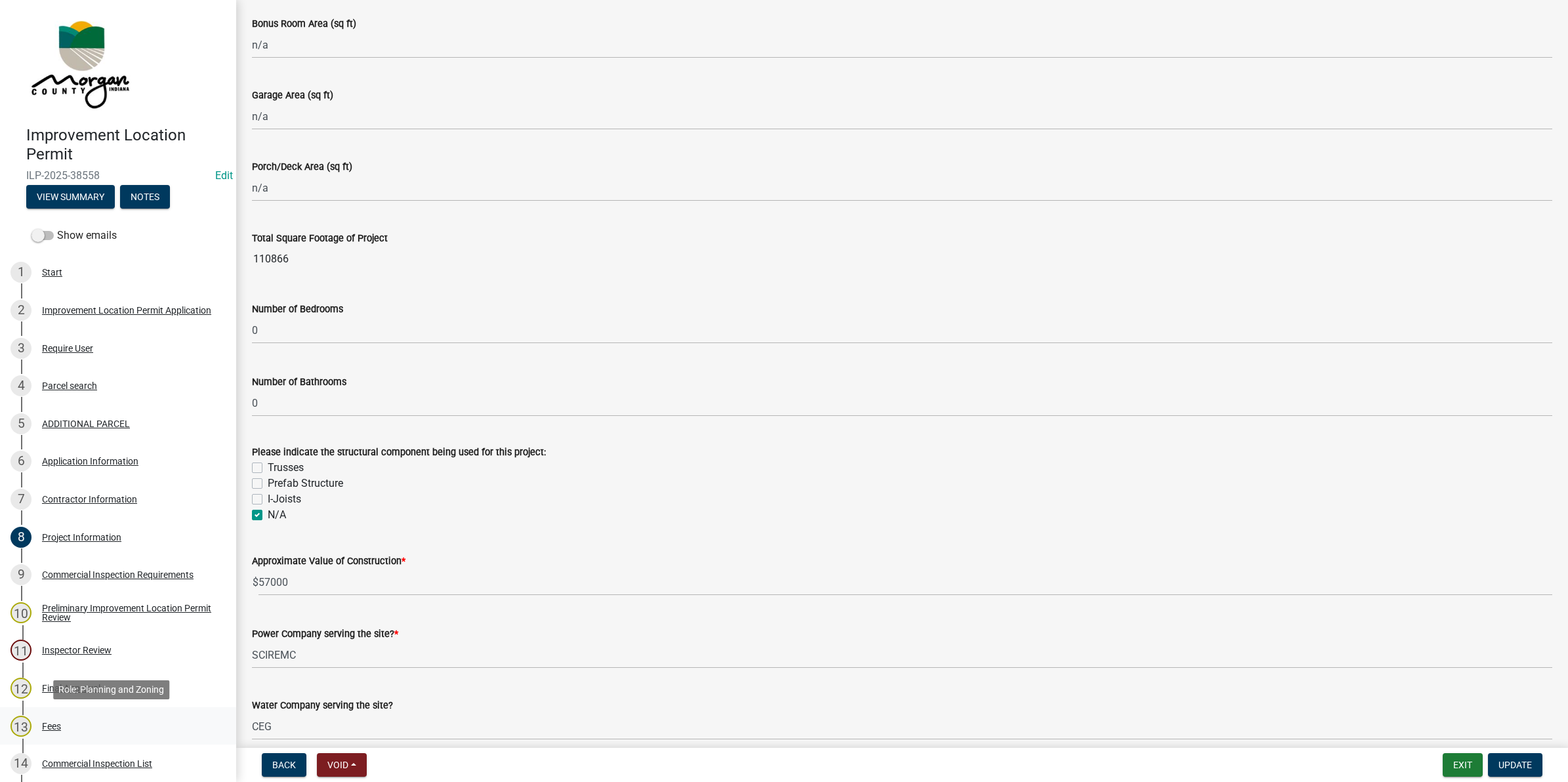
click at [48, 731] on div "13 Fees" at bounding box center [113, 725] width 205 height 21
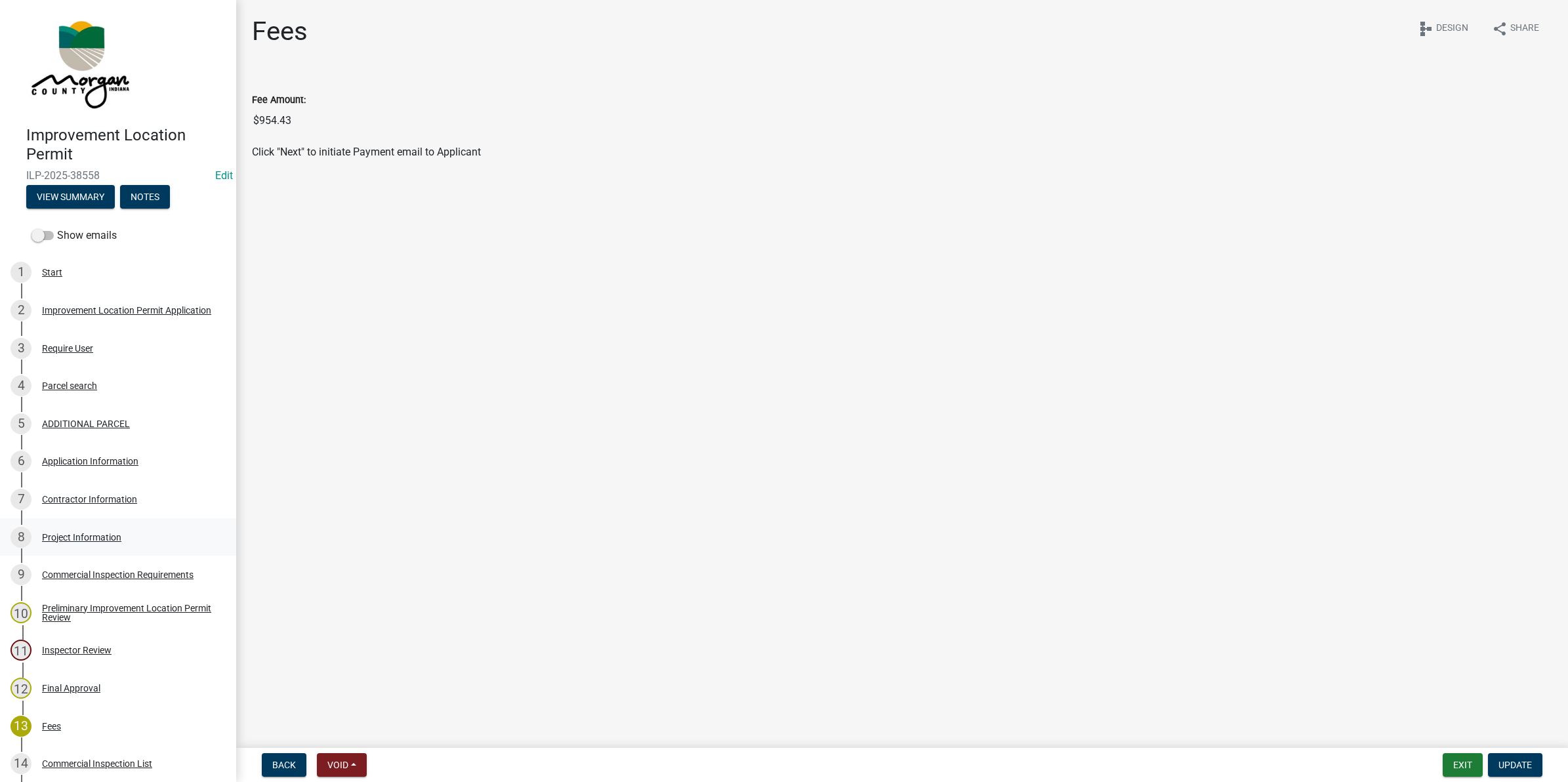
click at [61, 533] on div "Project Information" at bounding box center [82, 537] width 80 height 9
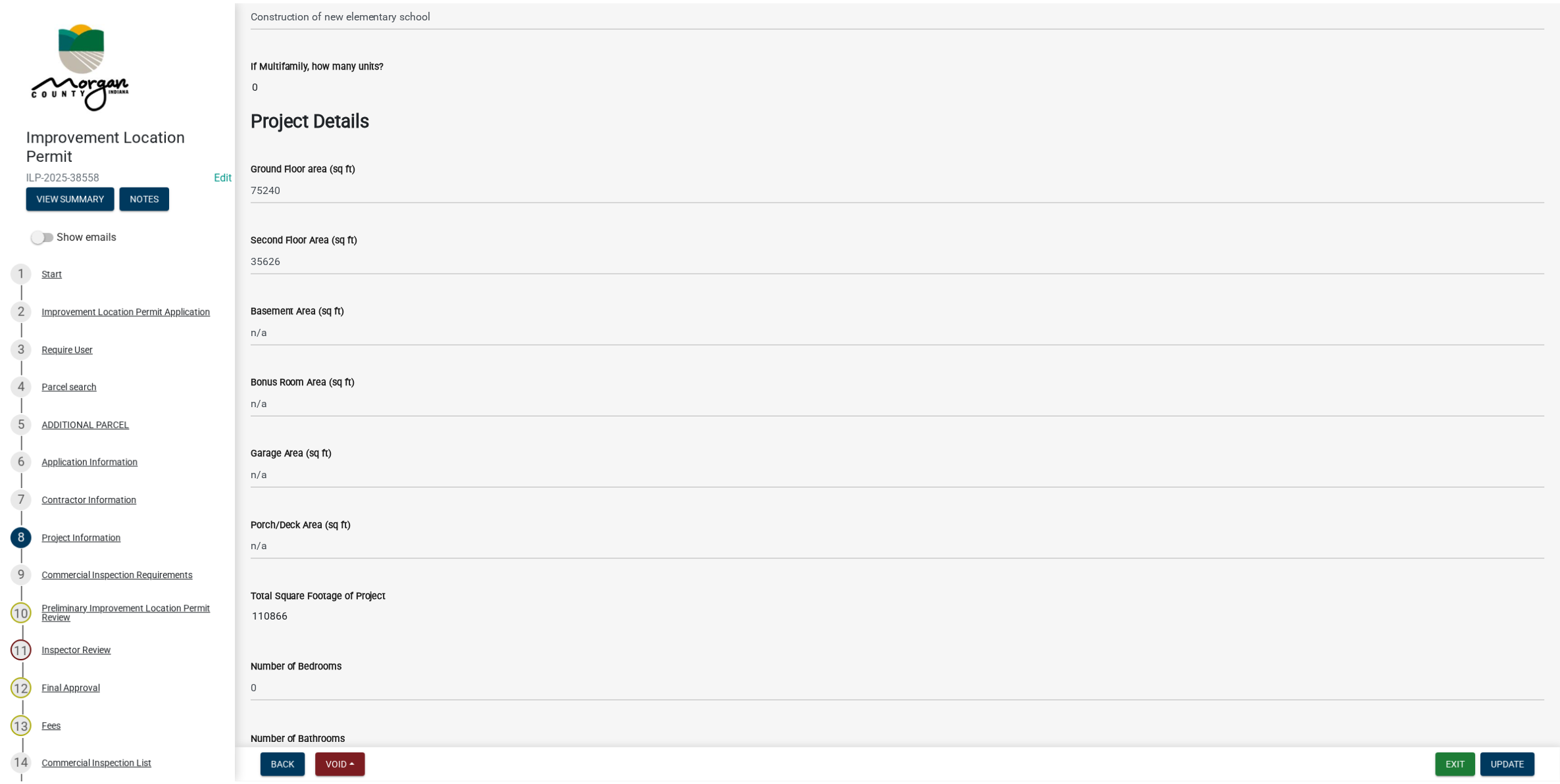
scroll to position [576, 0]
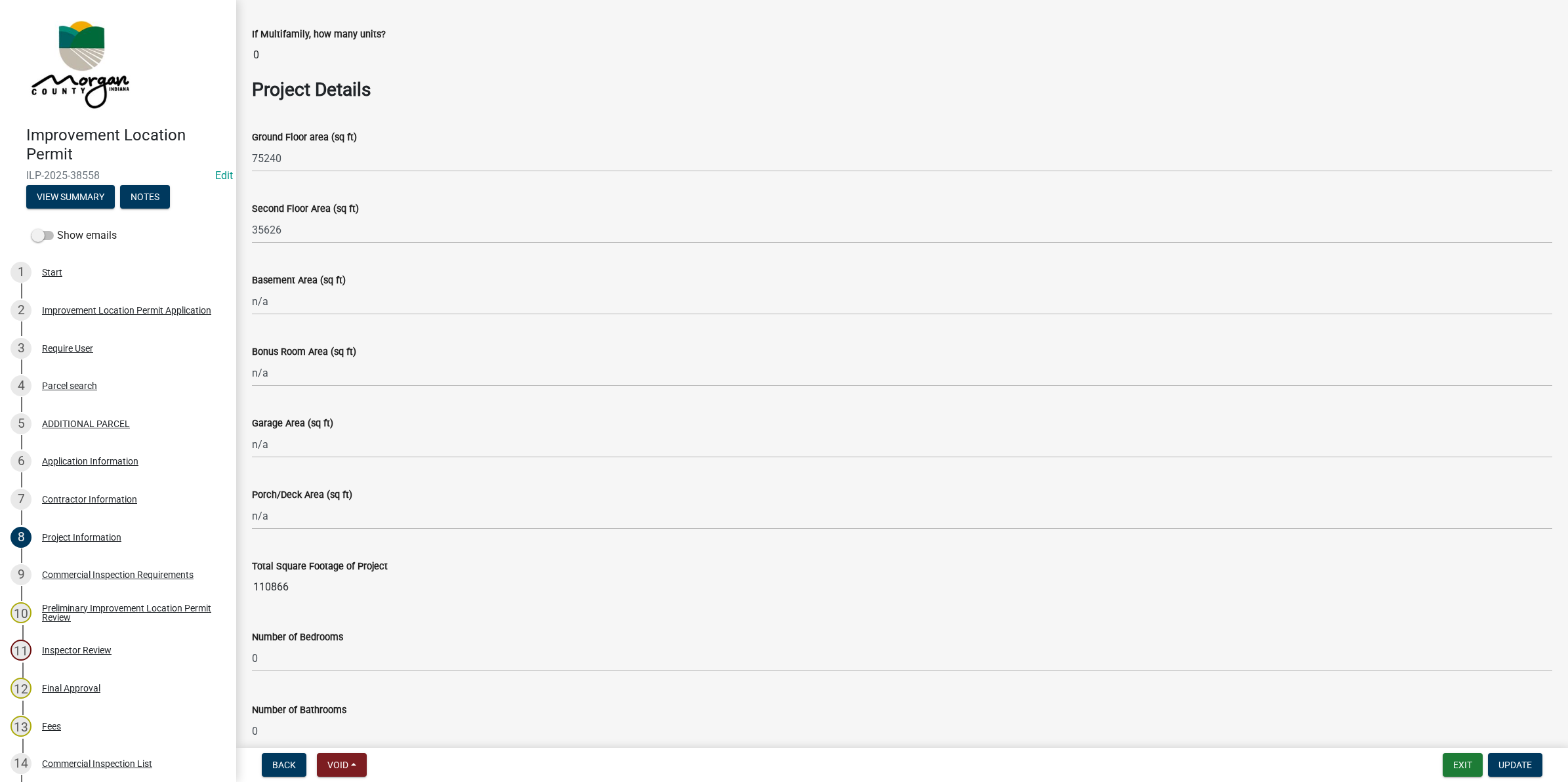
click at [394, 110] on wm-data-entity-input "Project Details" at bounding box center [902, 95] width 1301 height 33
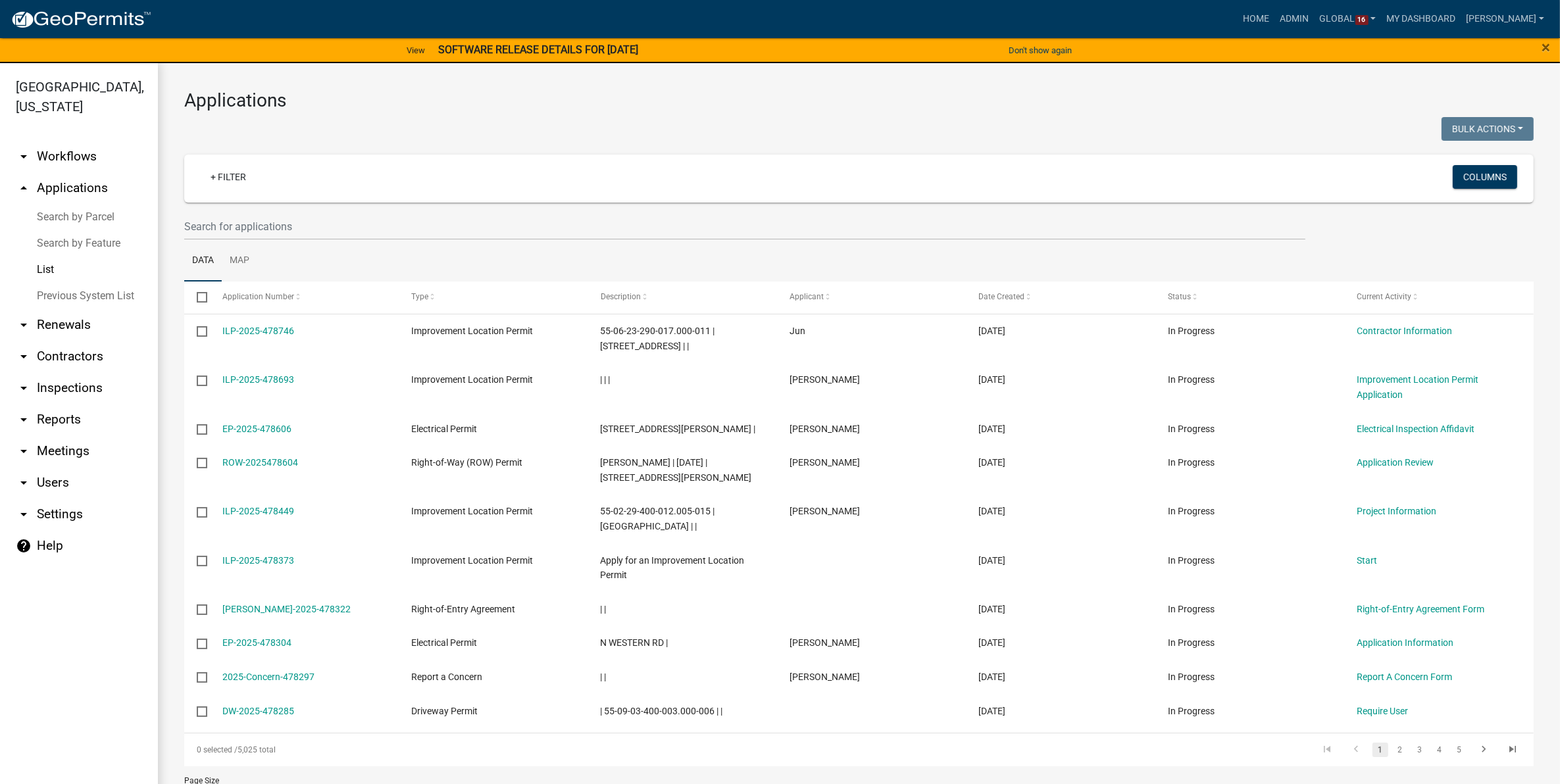
click at [45, 157] on link "arrow_drop_down Workflows" at bounding box center [79, 157] width 158 height 32
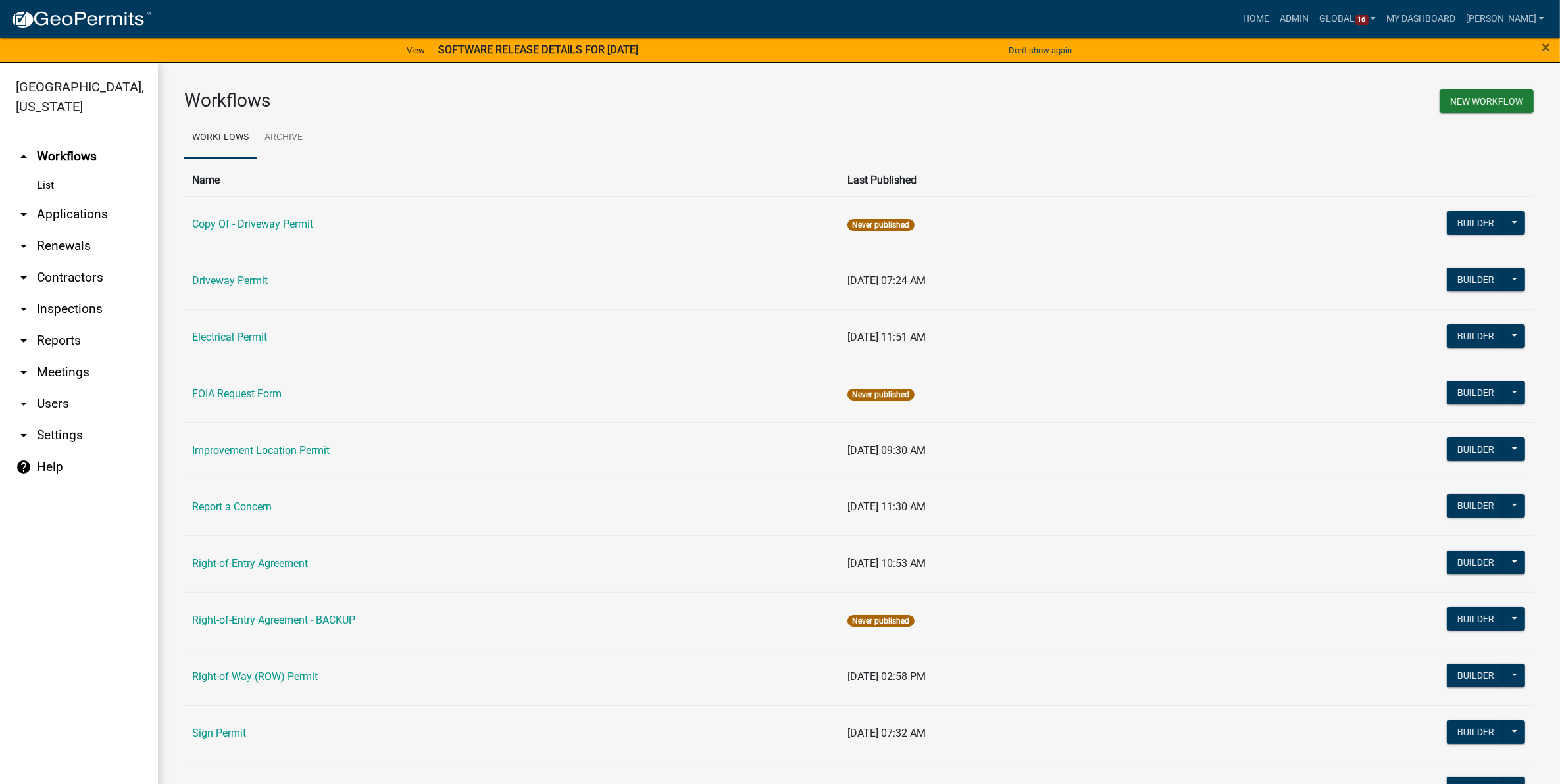
click at [50, 209] on link "arrow_drop_down Applications" at bounding box center [79, 214] width 158 height 32
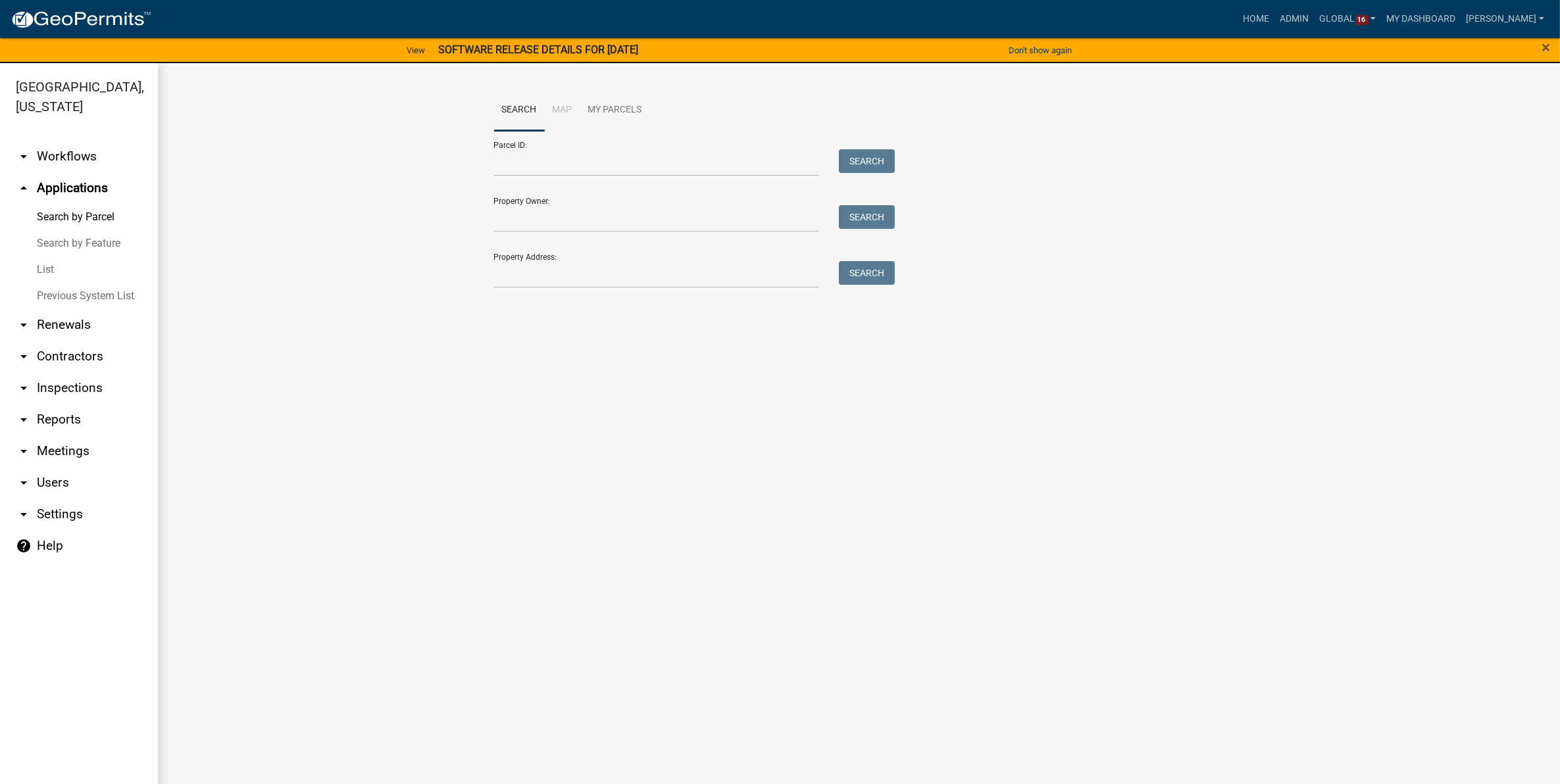
click at [35, 268] on link "List" at bounding box center [79, 269] width 158 height 27
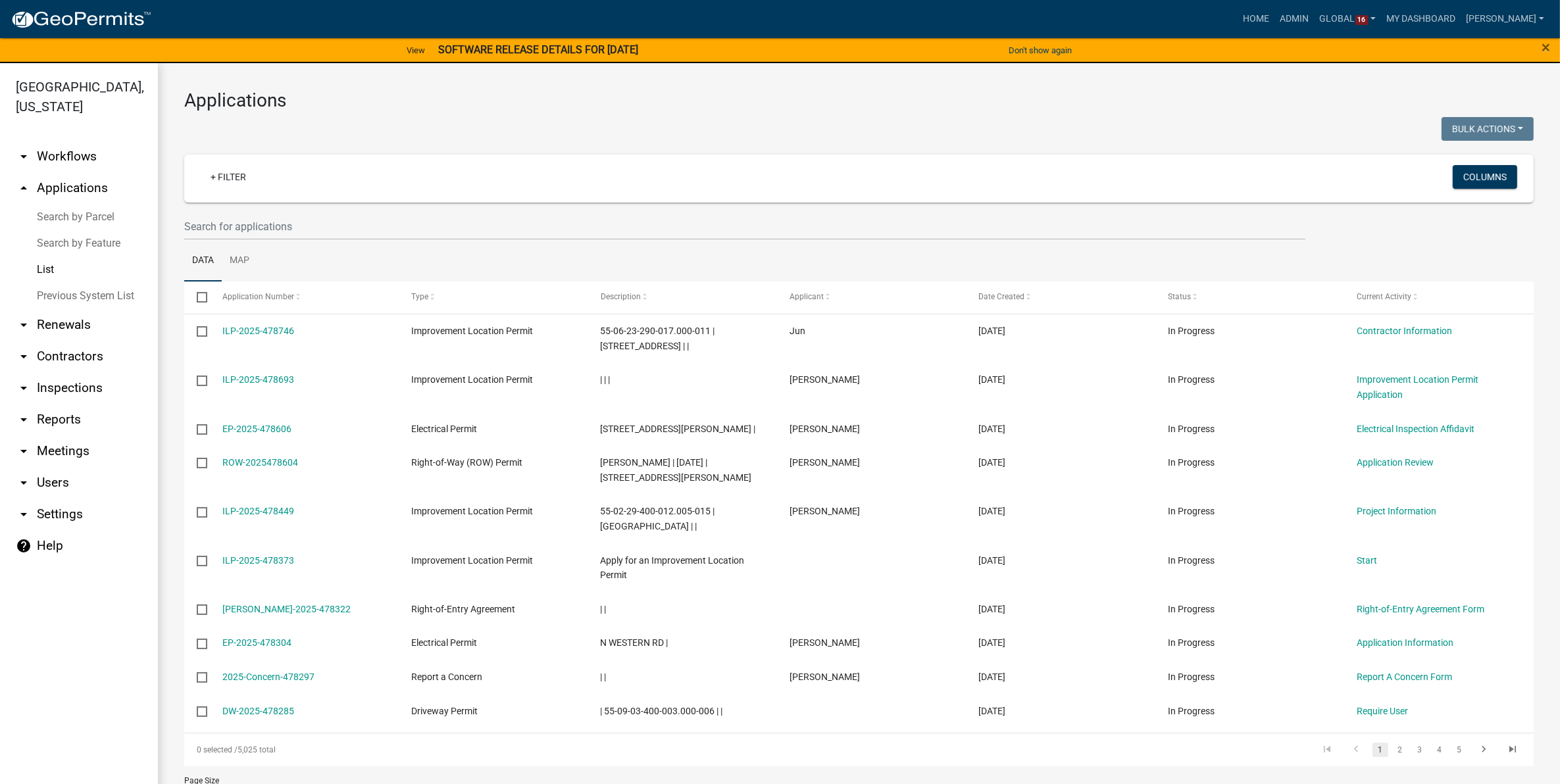
click at [58, 157] on link "arrow_drop_down Workflows" at bounding box center [79, 157] width 158 height 32
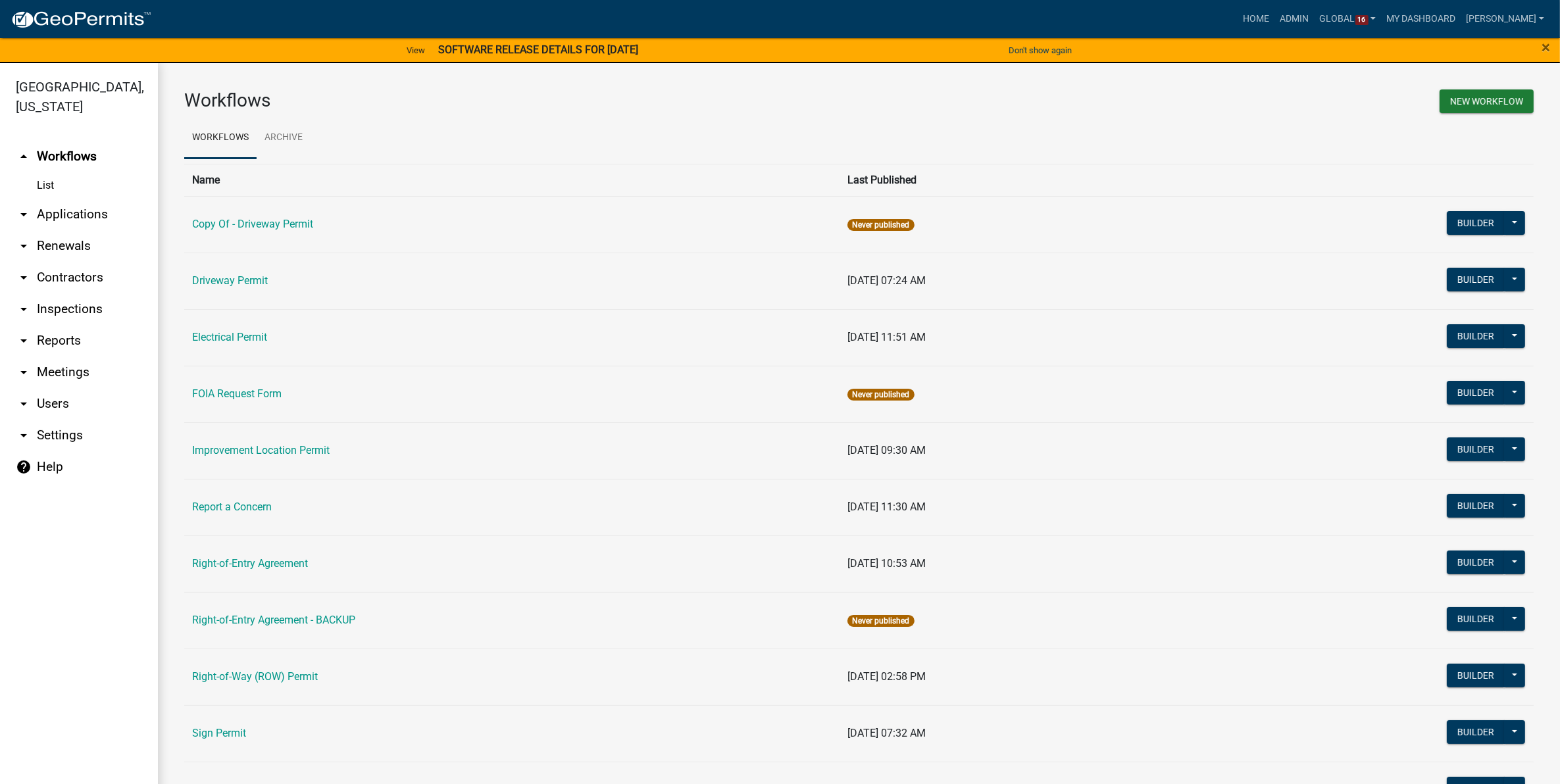
click at [54, 213] on link "arrow_drop_down Applications" at bounding box center [79, 214] width 158 height 32
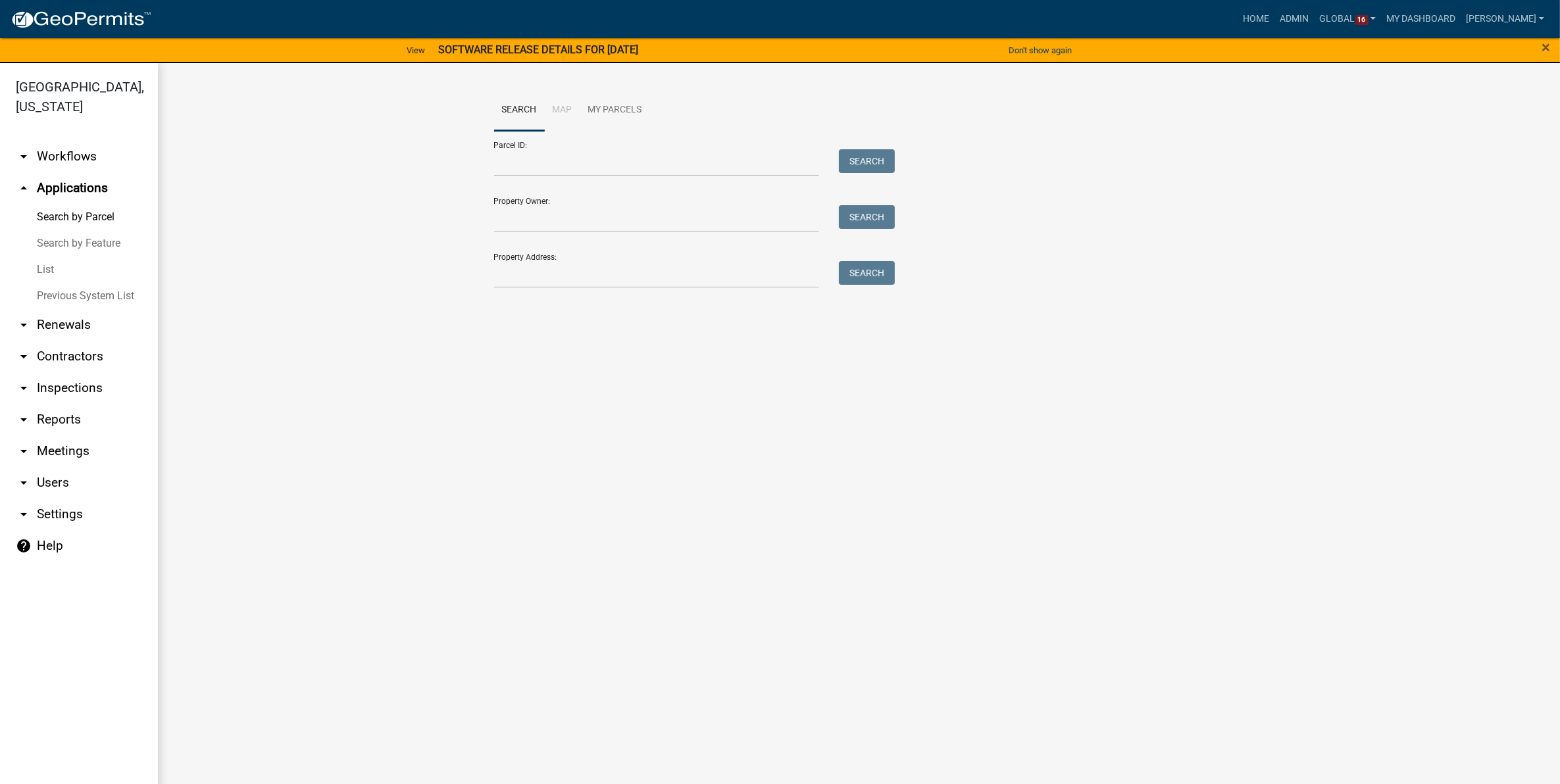
click at [40, 273] on link "List" at bounding box center [79, 269] width 158 height 27
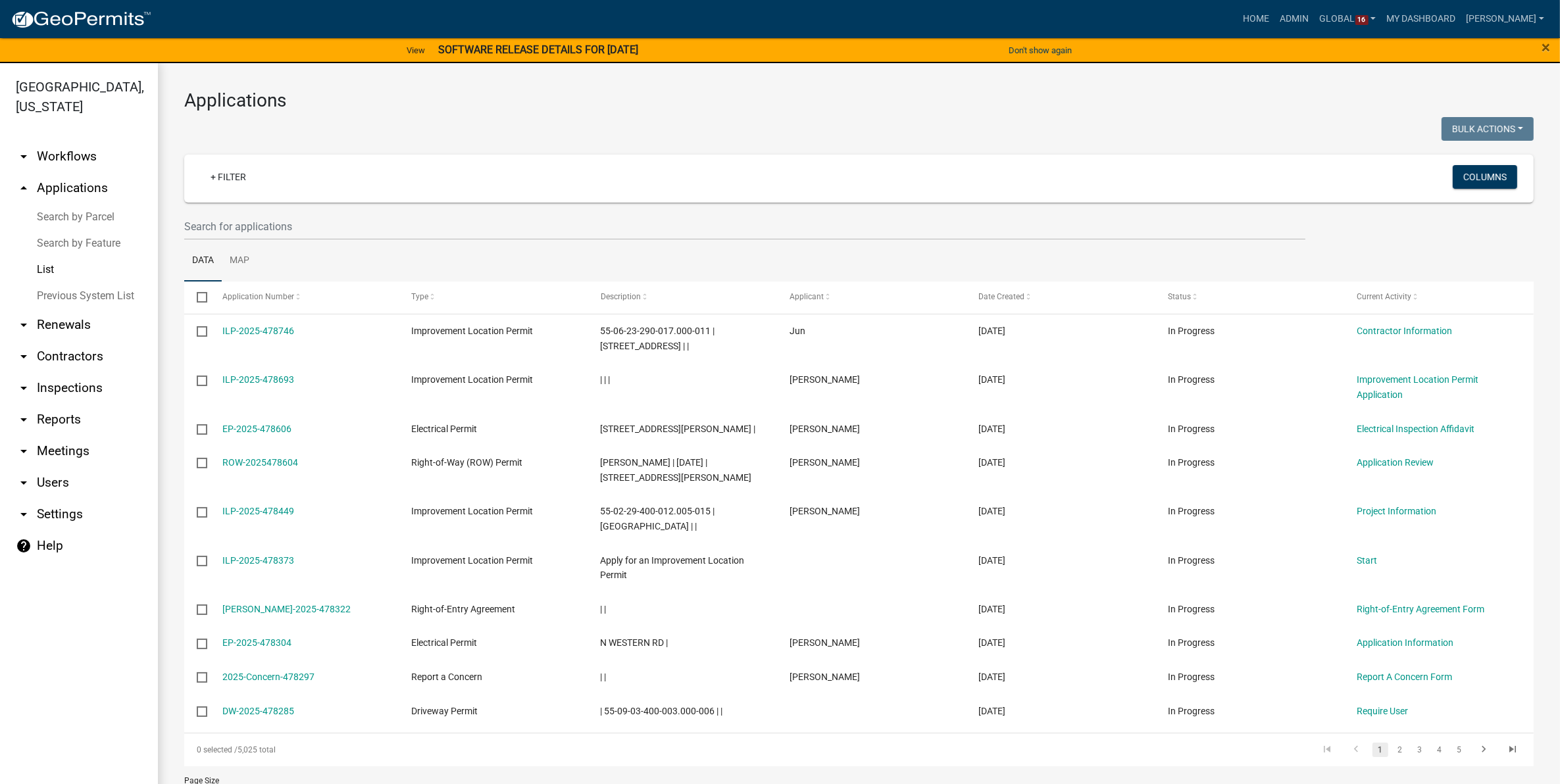
click at [261, 185] on div "+ Filter" at bounding box center [636, 179] width 891 height 27
click at [224, 169] on link "+ Filter" at bounding box center [228, 177] width 57 height 24
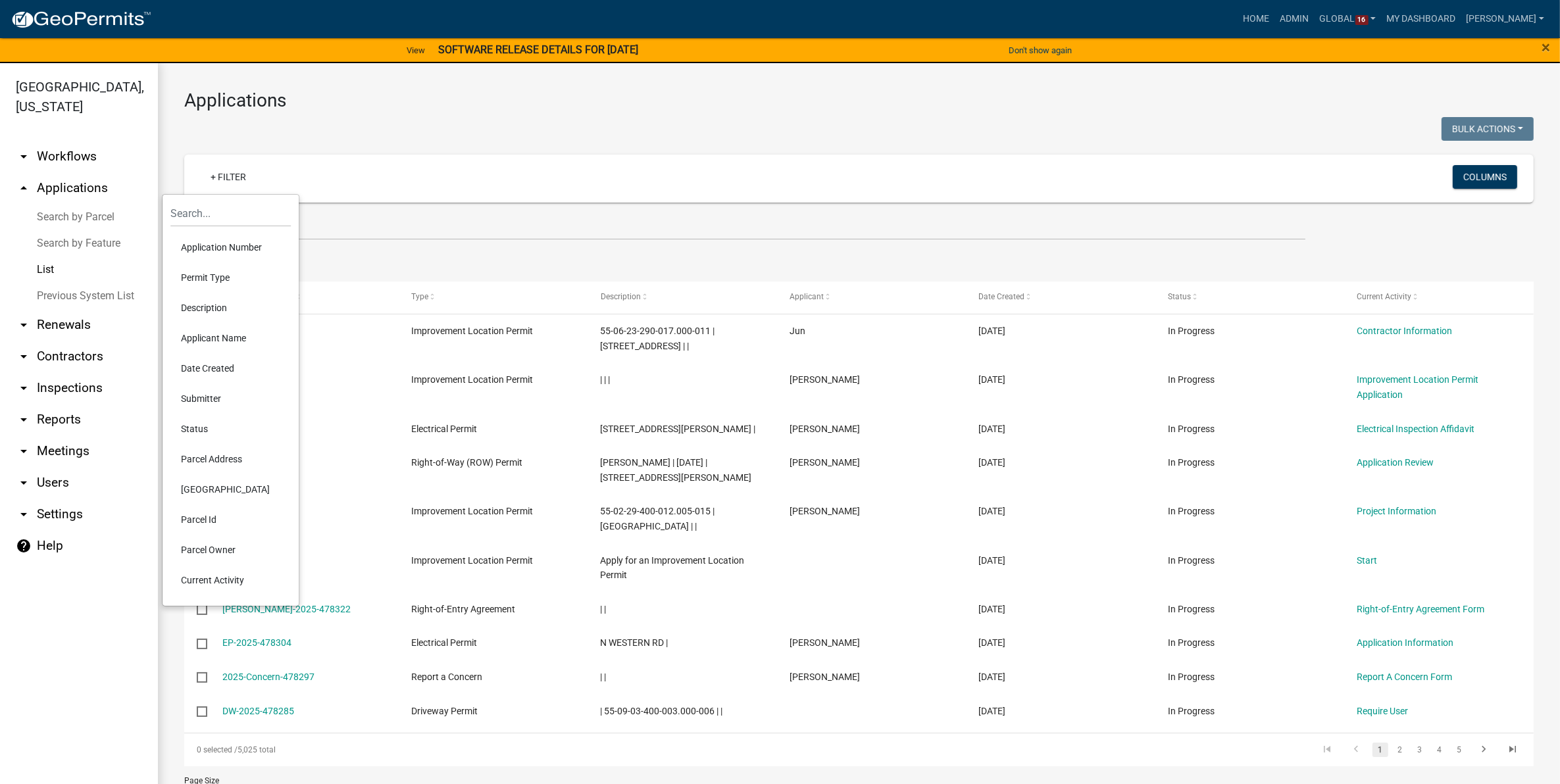
click at [214, 274] on li "Permit Type" at bounding box center [230, 277] width 120 height 30
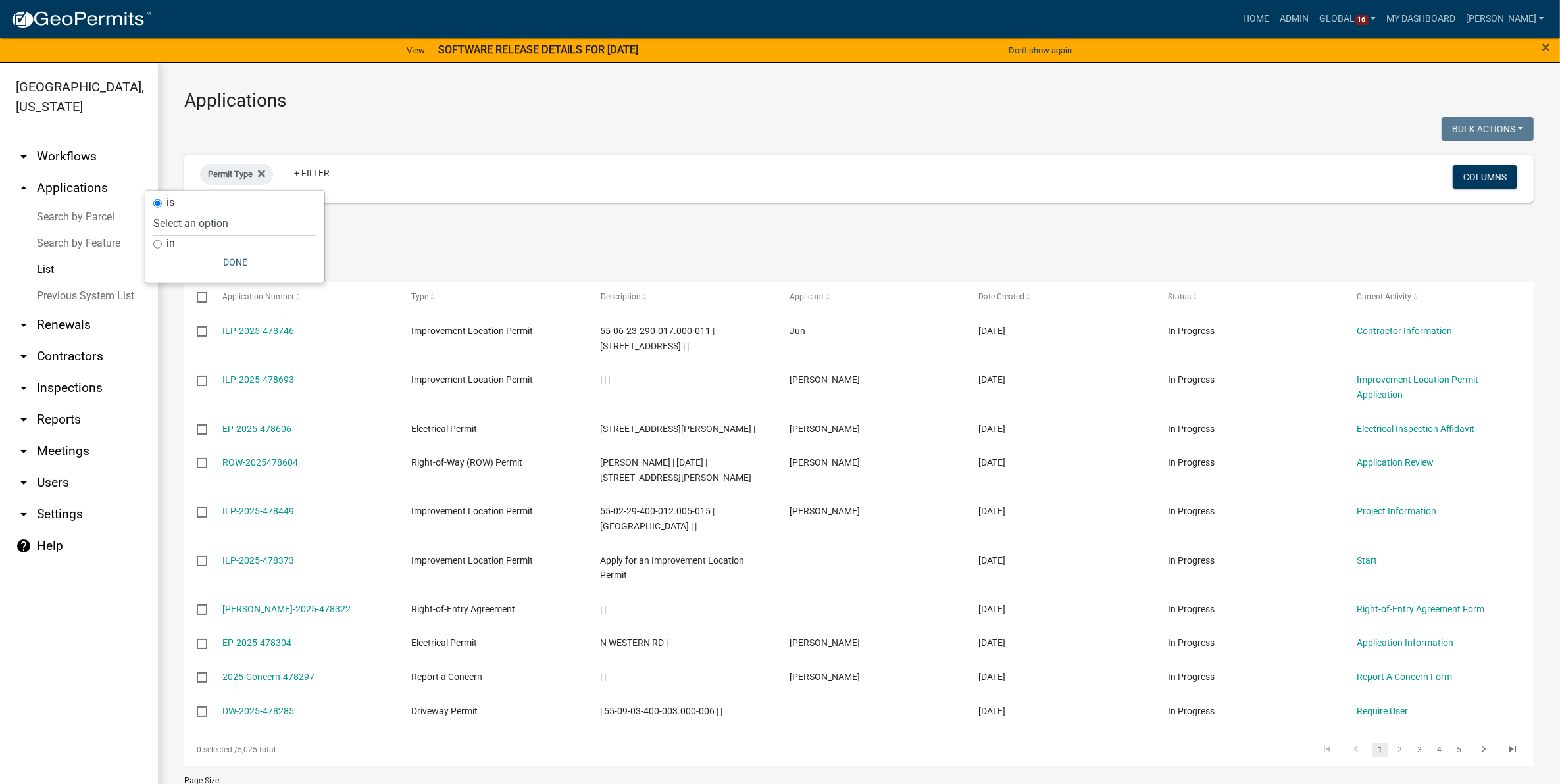
click at [157, 242] on input "in" at bounding box center [157, 244] width 9 height 9
radio input "true"
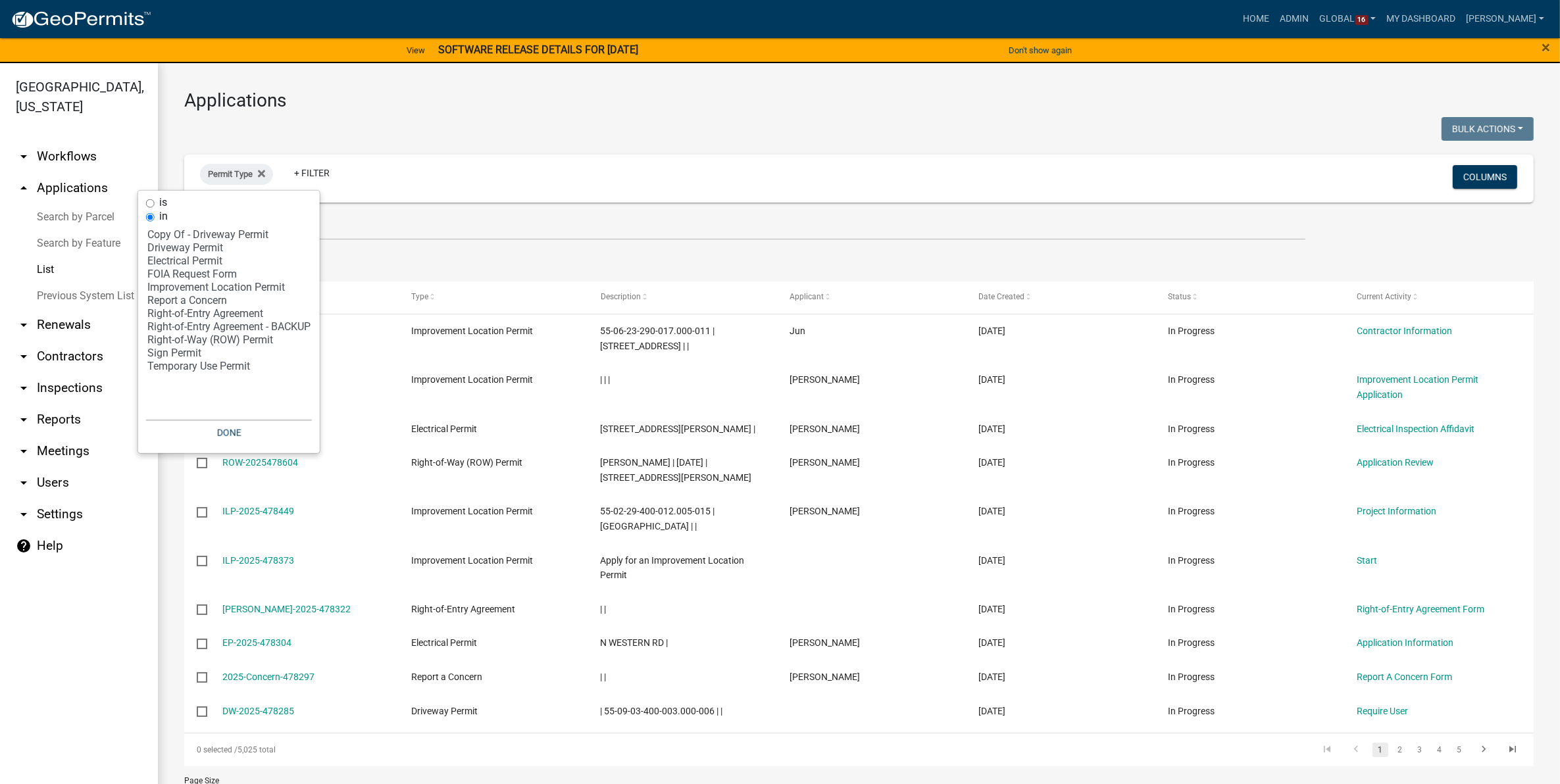
select select "5: 'dcf09412-5be0-4091-b260-6324cf37fa7b'"
click at [218, 286] on option "Improvement Location Permit" at bounding box center [229, 287] width 166 height 13
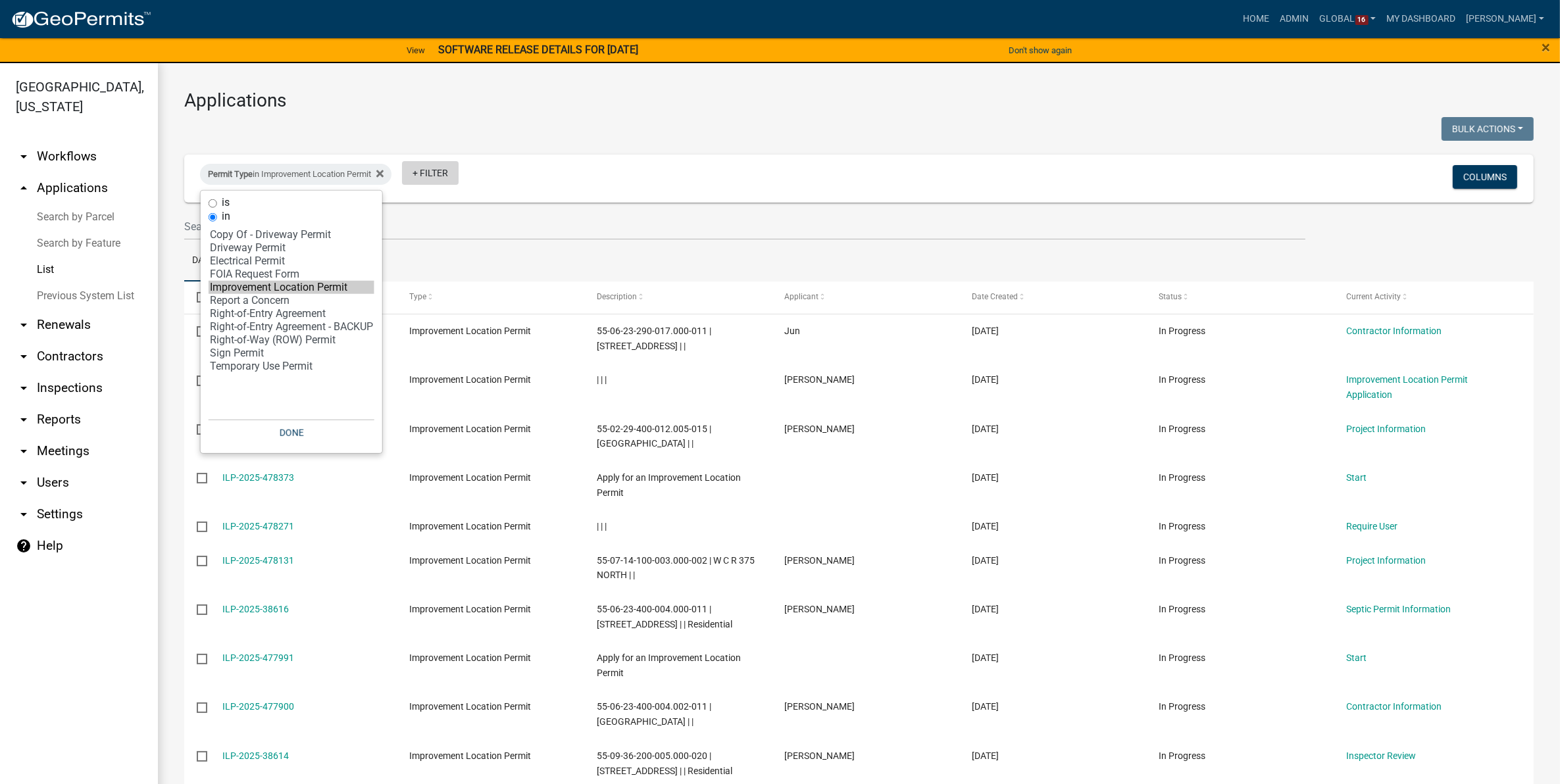
click at [438, 172] on link "+ Filter" at bounding box center [430, 172] width 57 height 24
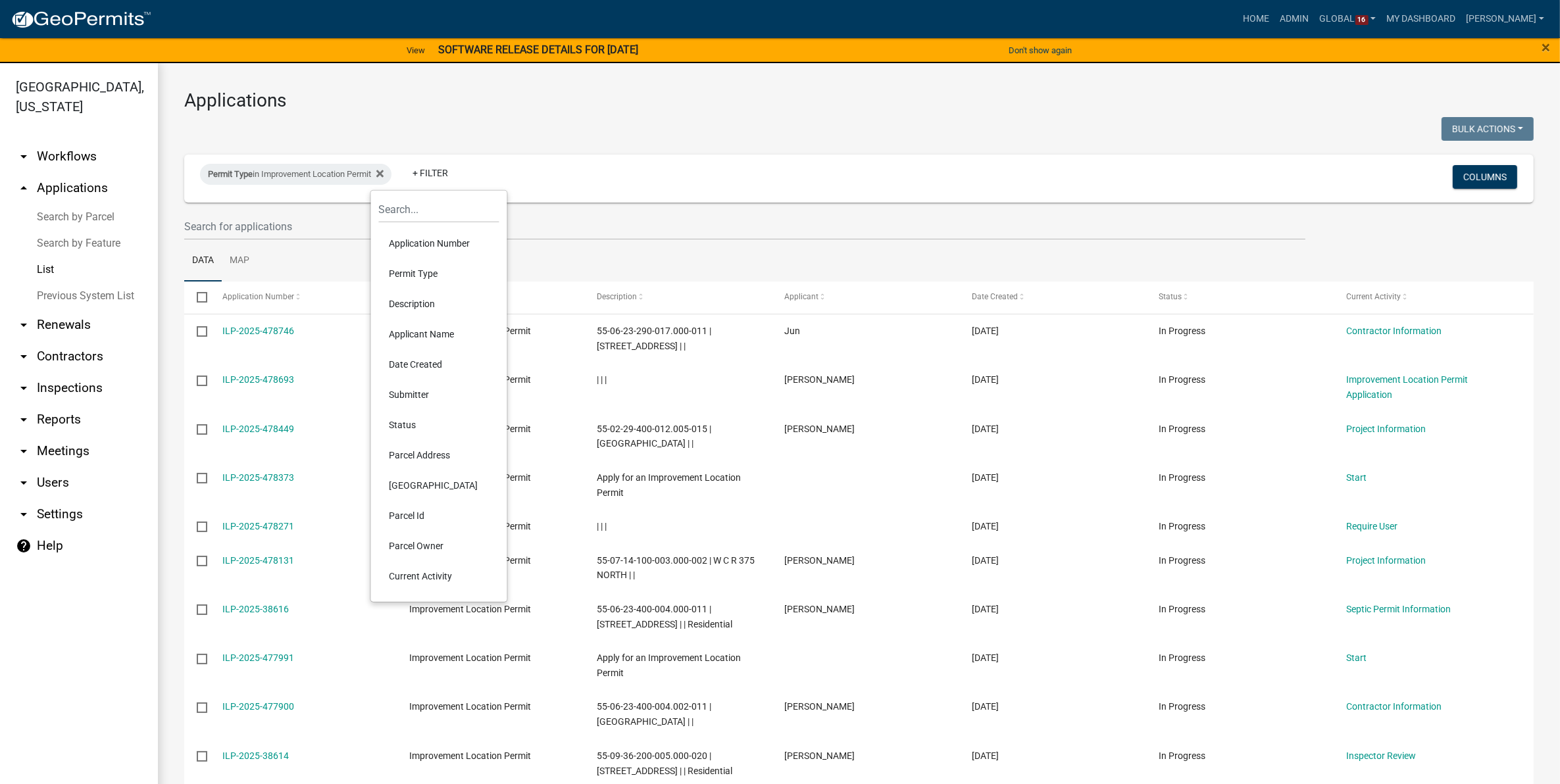
click at [436, 568] on li "Current Activity" at bounding box center [439, 576] width 120 height 30
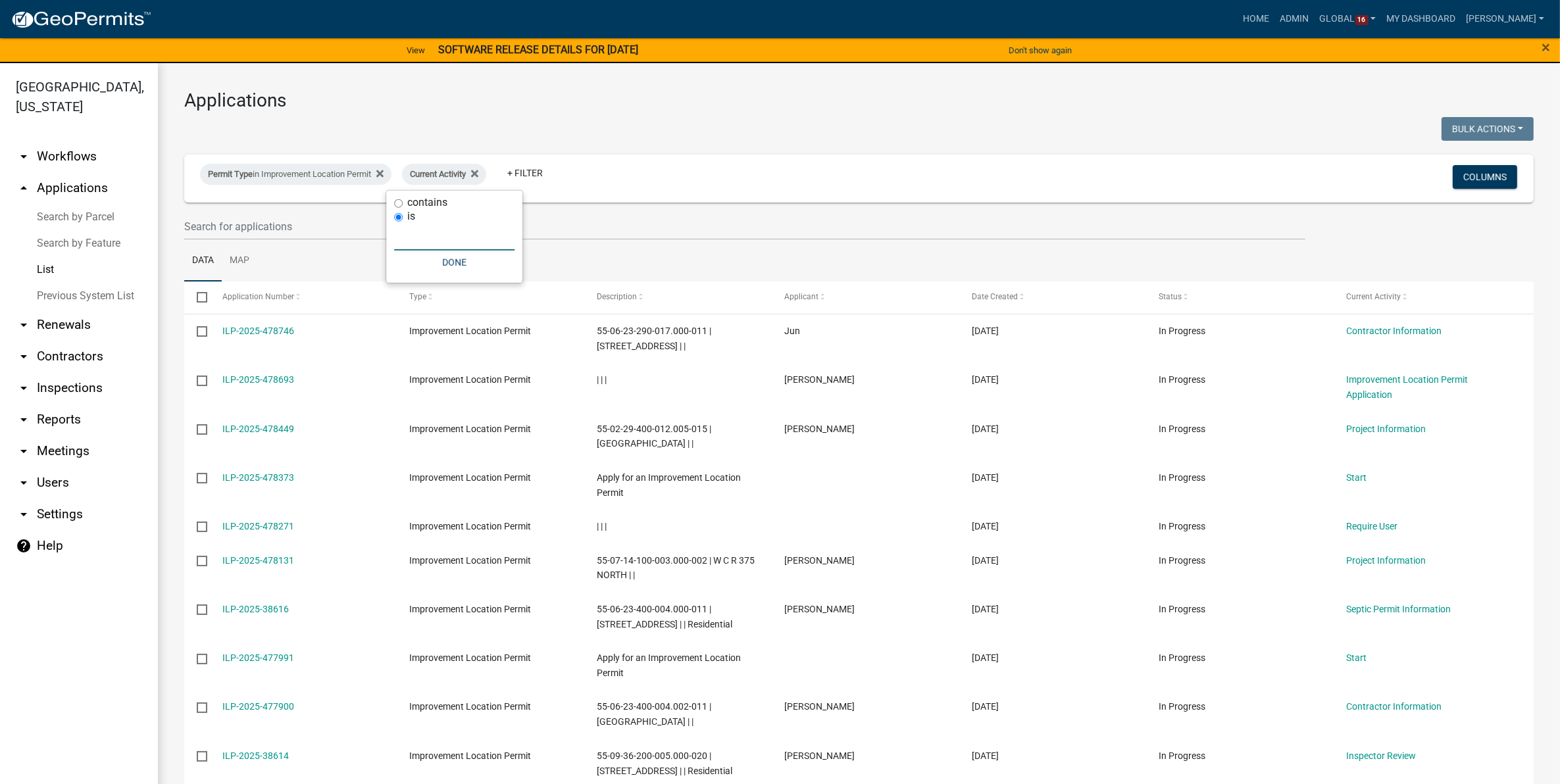
click at [449, 239] on input "text" at bounding box center [454, 237] width 120 height 27
click at [400, 202] on input "contains" at bounding box center [398, 203] width 9 height 9
radio input "true"
click at [428, 252] on button "Done" at bounding box center [454, 262] width 120 height 24
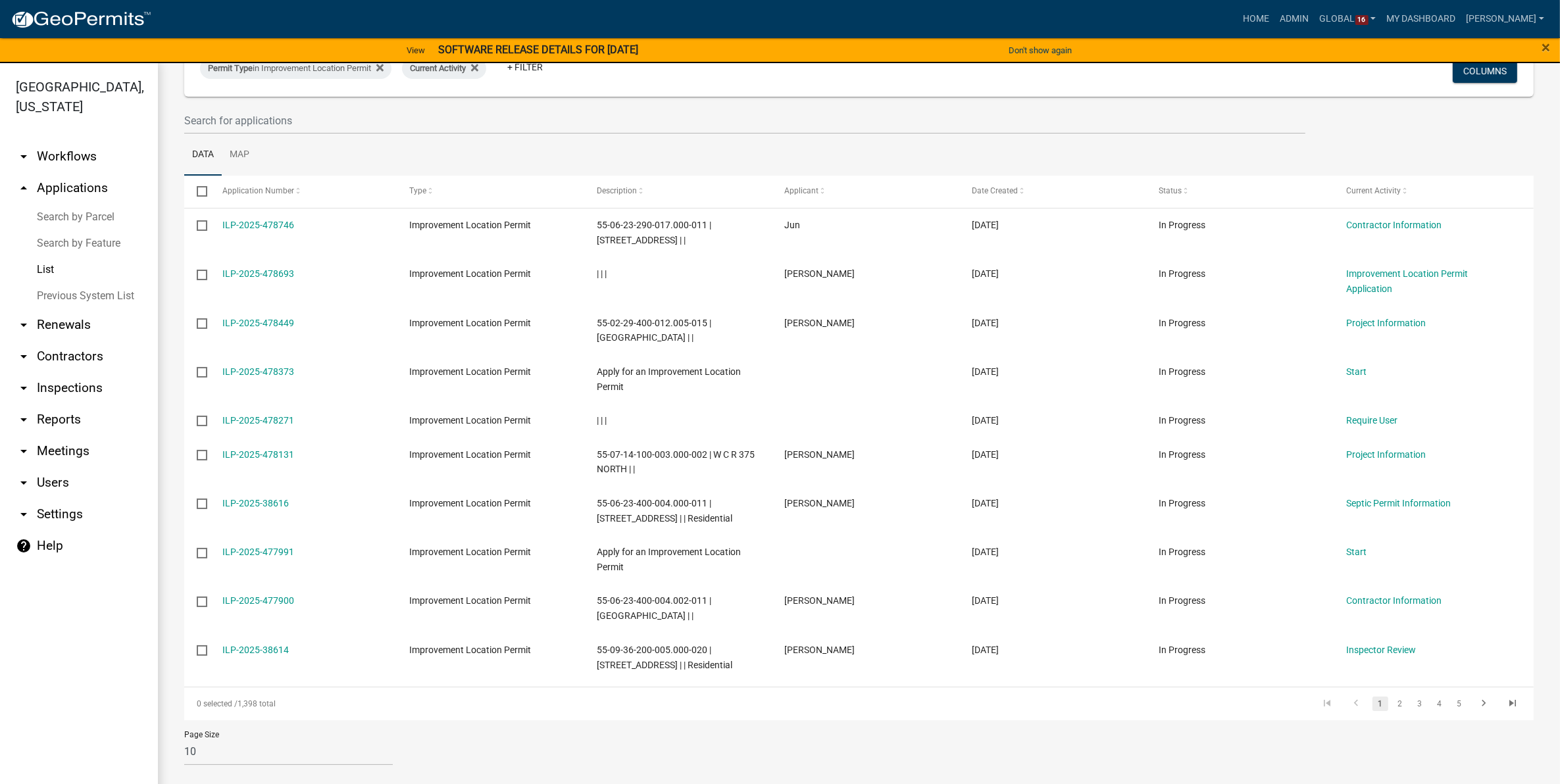
scroll to position [107, 0]
click at [1451, 697] on link "5" at bounding box center [1459, 702] width 16 height 14
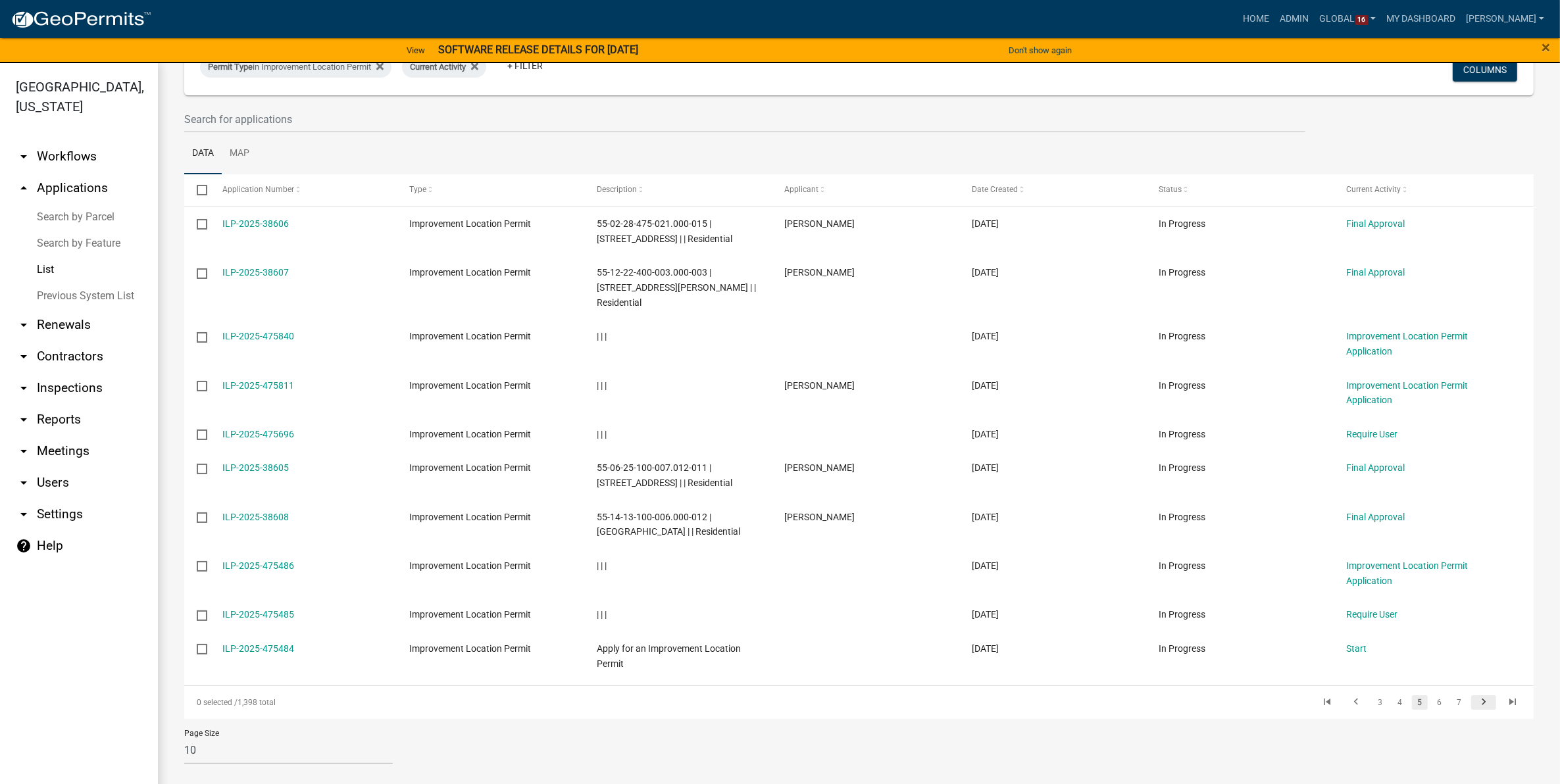
click at [1475, 698] on icon "go to next page" at bounding box center [1484, 704] width 17 height 16
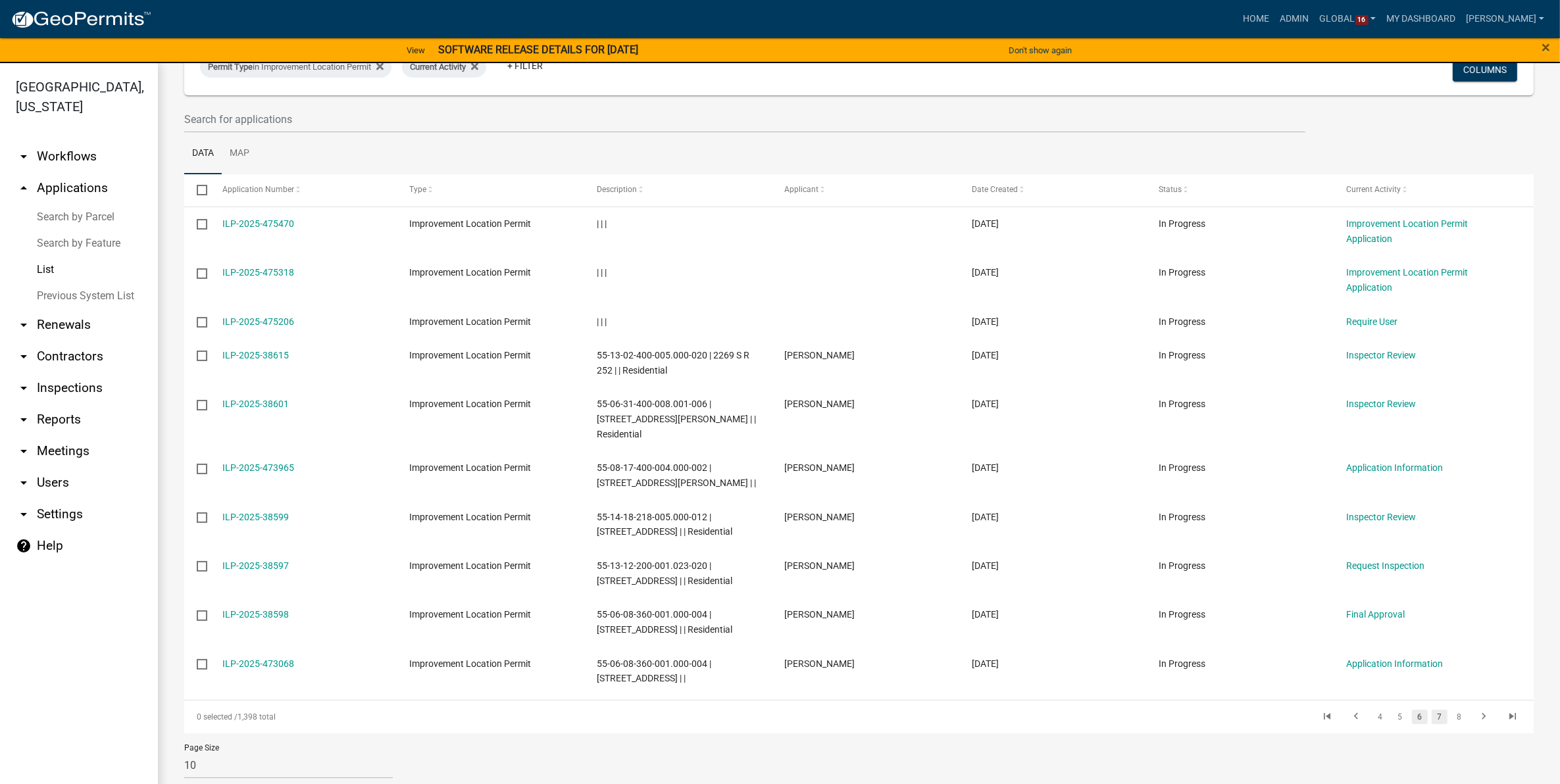
click at [1431, 709] on link "7" at bounding box center [1439, 716] width 16 height 14
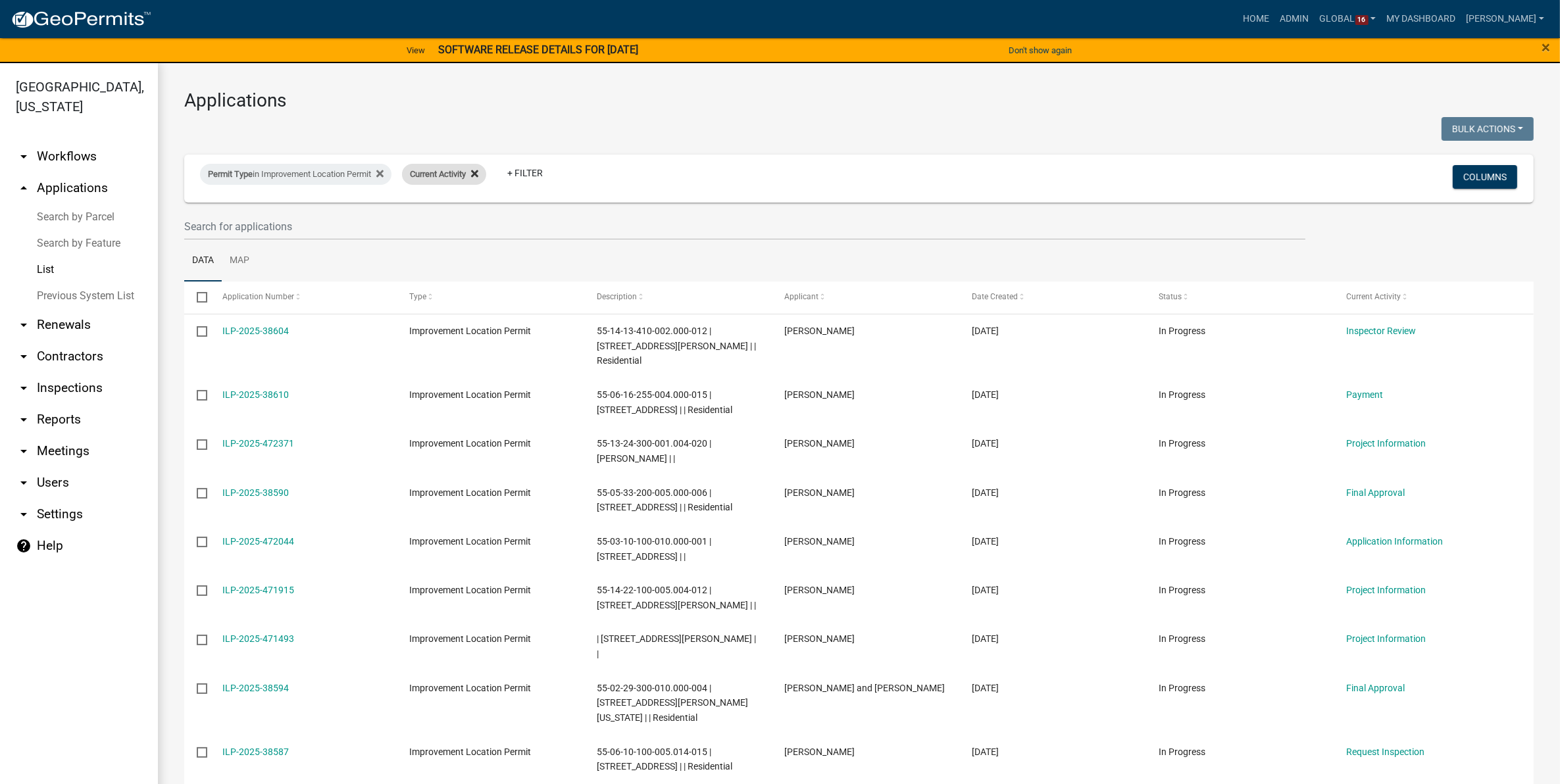
click at [478, 175] on icon at bounding box center [474, 173] width 7 height 11
click at [428, 170] on link "+ Filter" at bounding box center [430, 172] width 57 height 24
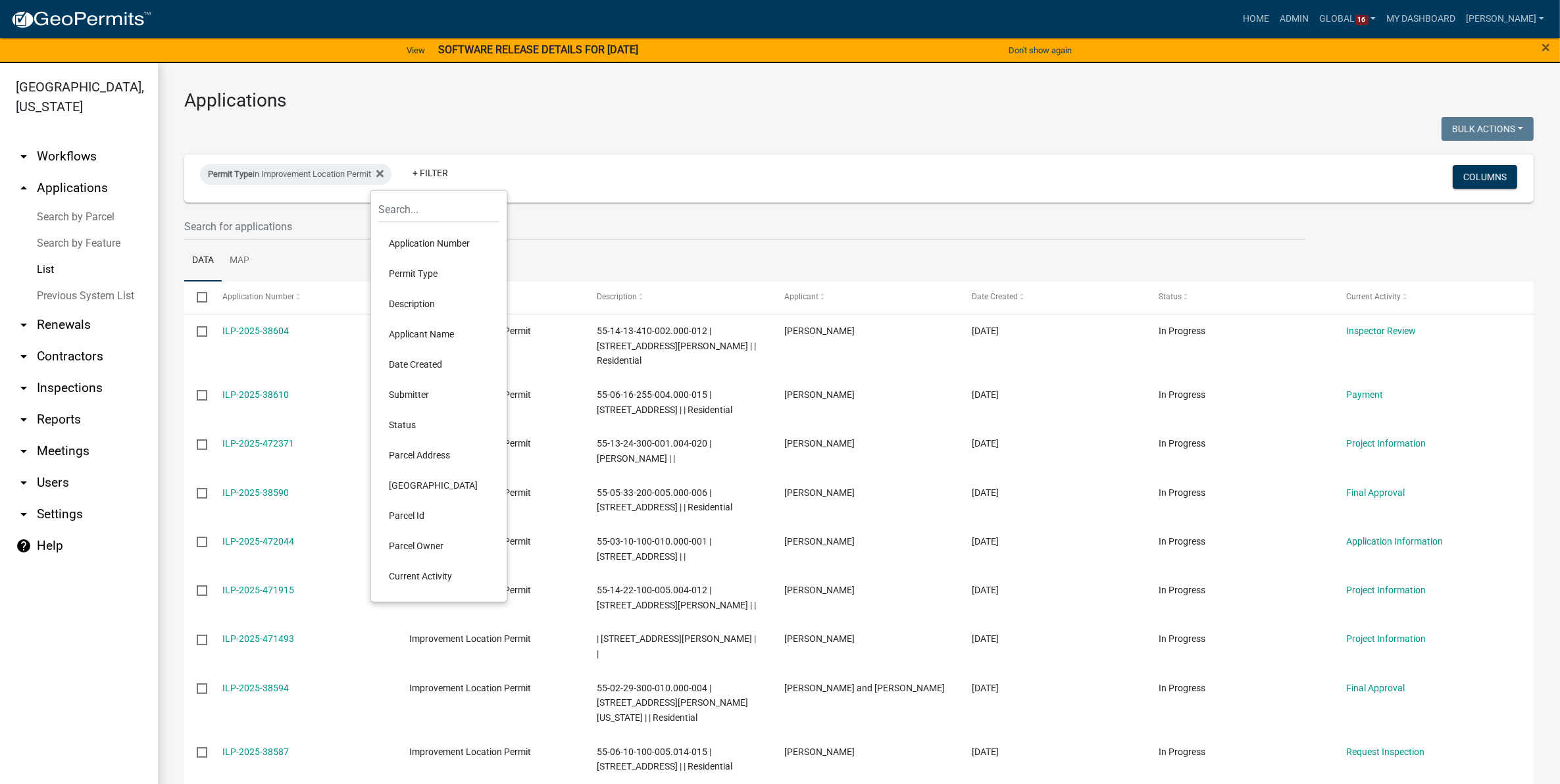
click at [413, 361] on li "Date Created" at bounding box center [439, 364] width 120 height 30
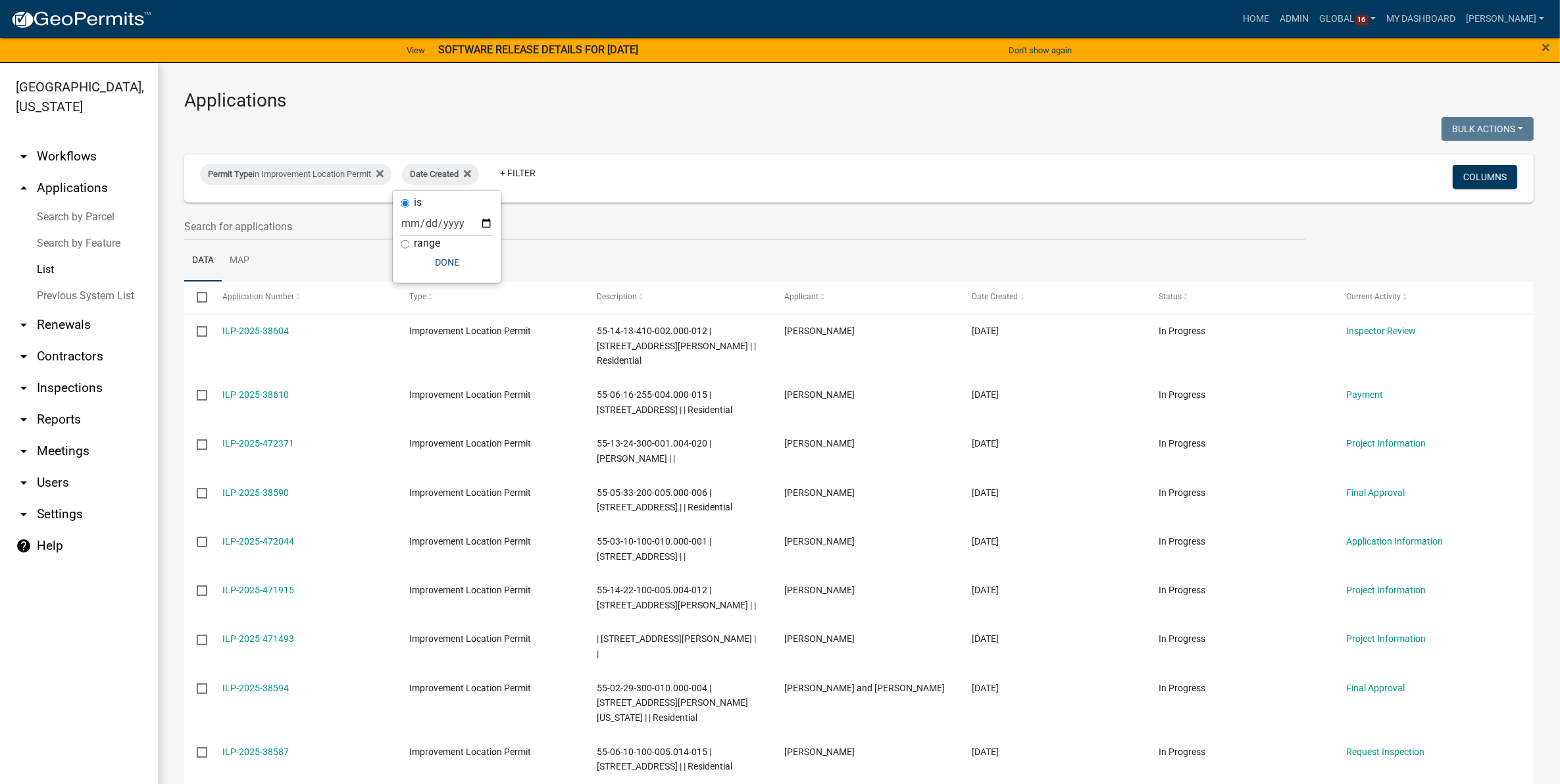
click at [403, 244] on input "range" at bounding box center [405, 244] width 9 height 9
radio input "true"
click at [441, 232] on select "Today Yesterday Current Week Previous Week Current Month Last Month Current Cal…" at bounding box center [491, 237] width 132 height 27
select select "custom"
click at [426, 223] on select "Today Yesterday Current Week Previous Week Current Month Last Month Current Cal…" at bounding box center [491, 237] width 132 height 27
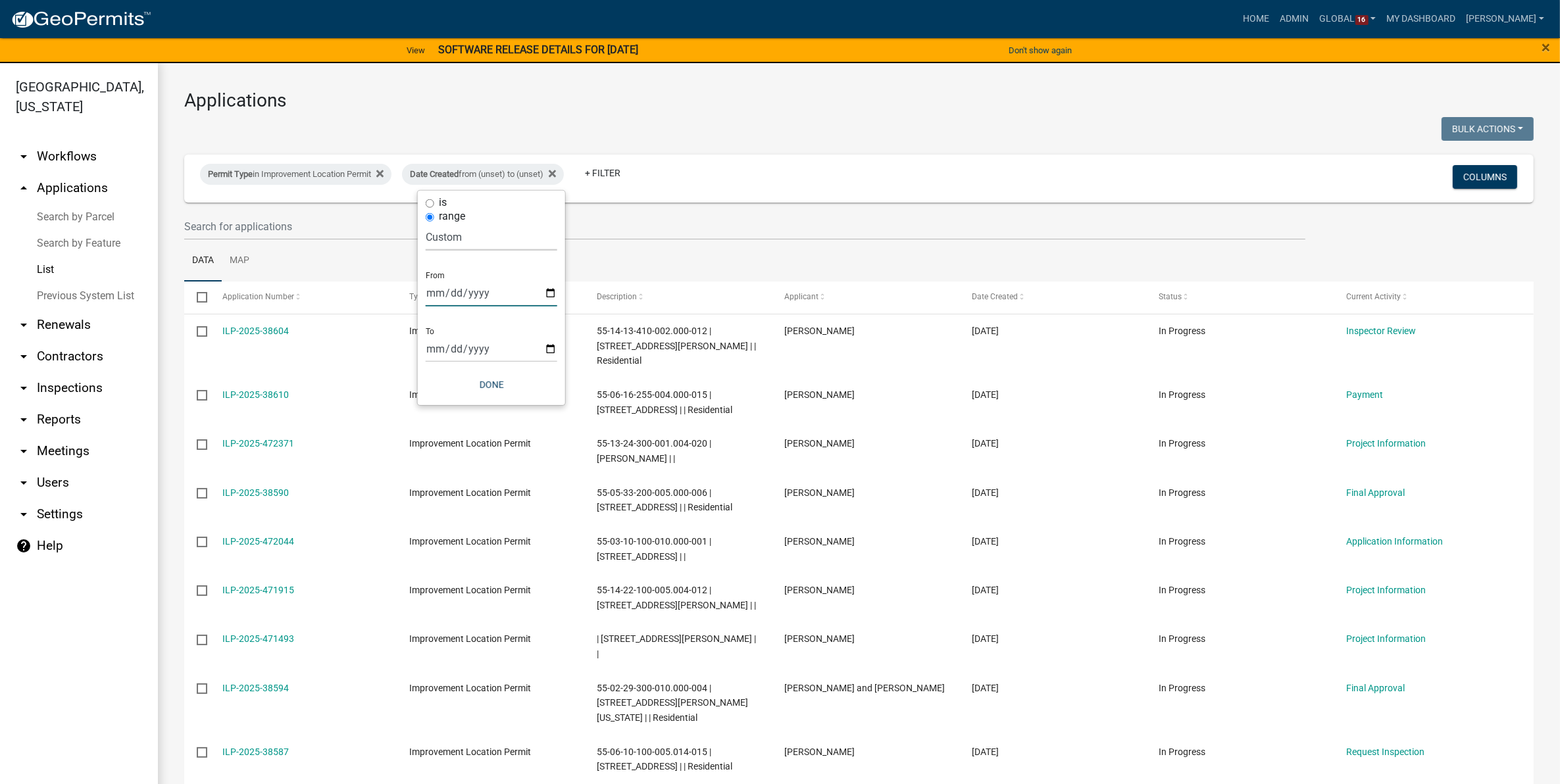
click at [479, 293] on input "date" at bounding box center [491, 293] width 132 height 27
click at [429, 294] on input "date" at bounding box center [491, 293] width 132 height 27
type input "2025-07-31"
click at [442, 351] on input "date" at bounding box center [500, 349] width 132 height 27
type input "2025-08-09"
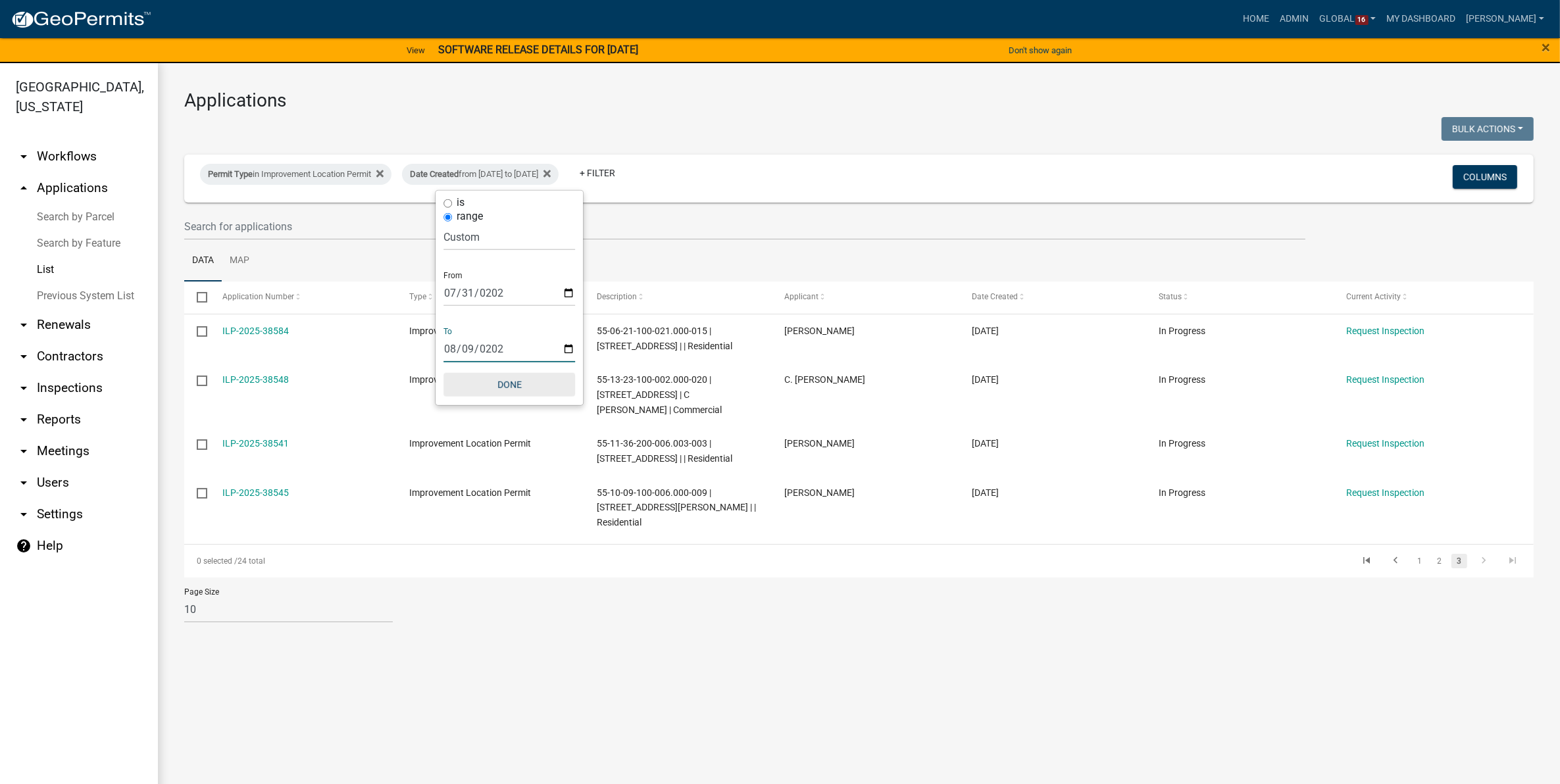
click at [515, 389] on button "Done" at bounding box center [509, 384] width 132 height 24
click at [965, 651] on main "Applications Bulk Actions Void Expire Lock Withdraw Permit Type in Improvement …" at bounding box center [859, 431] width 1402 height 737
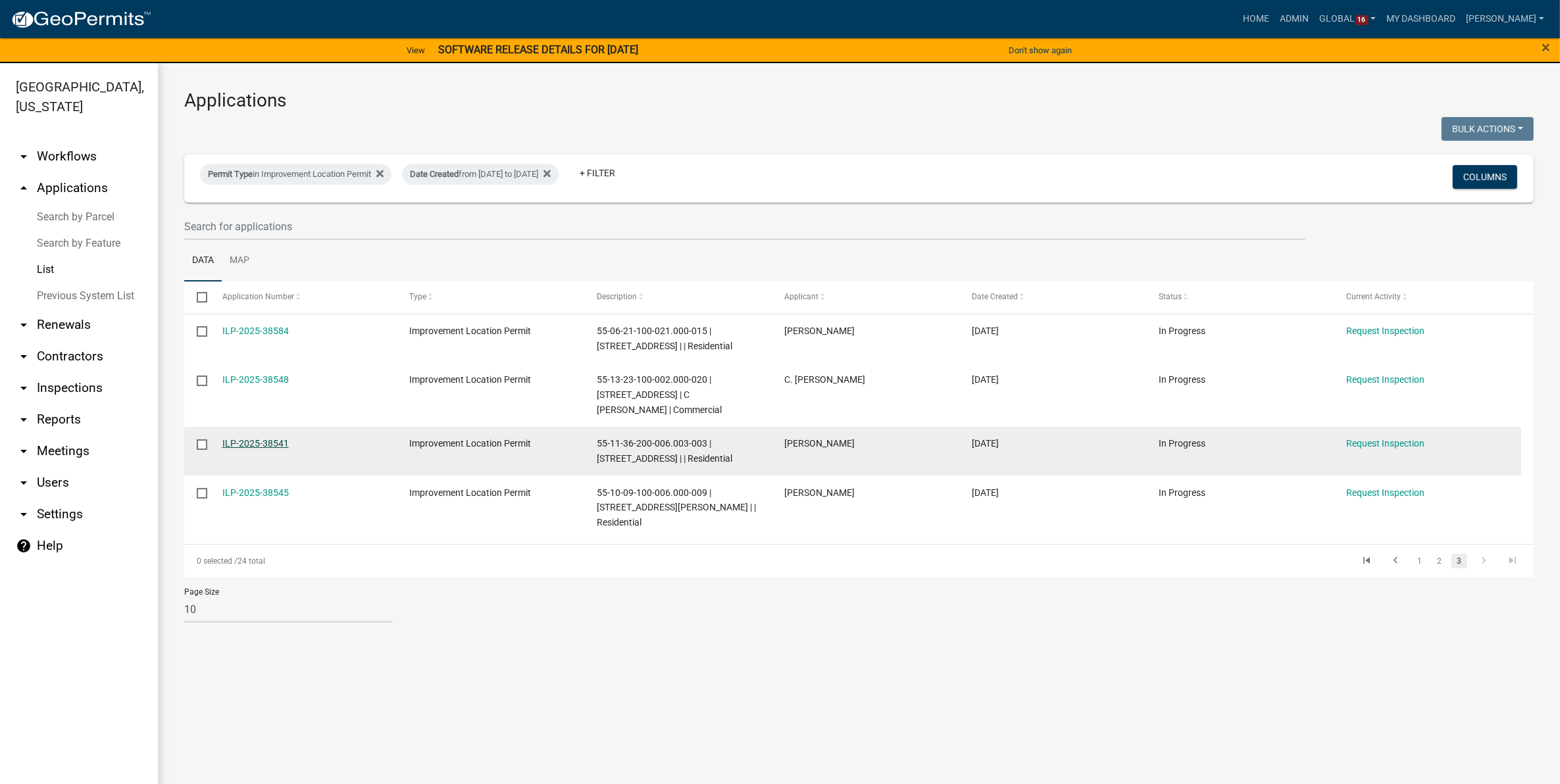
click at [232, 441] on link "ILP-2025-38541" at bounding box center [255, 443] width 66 height 11
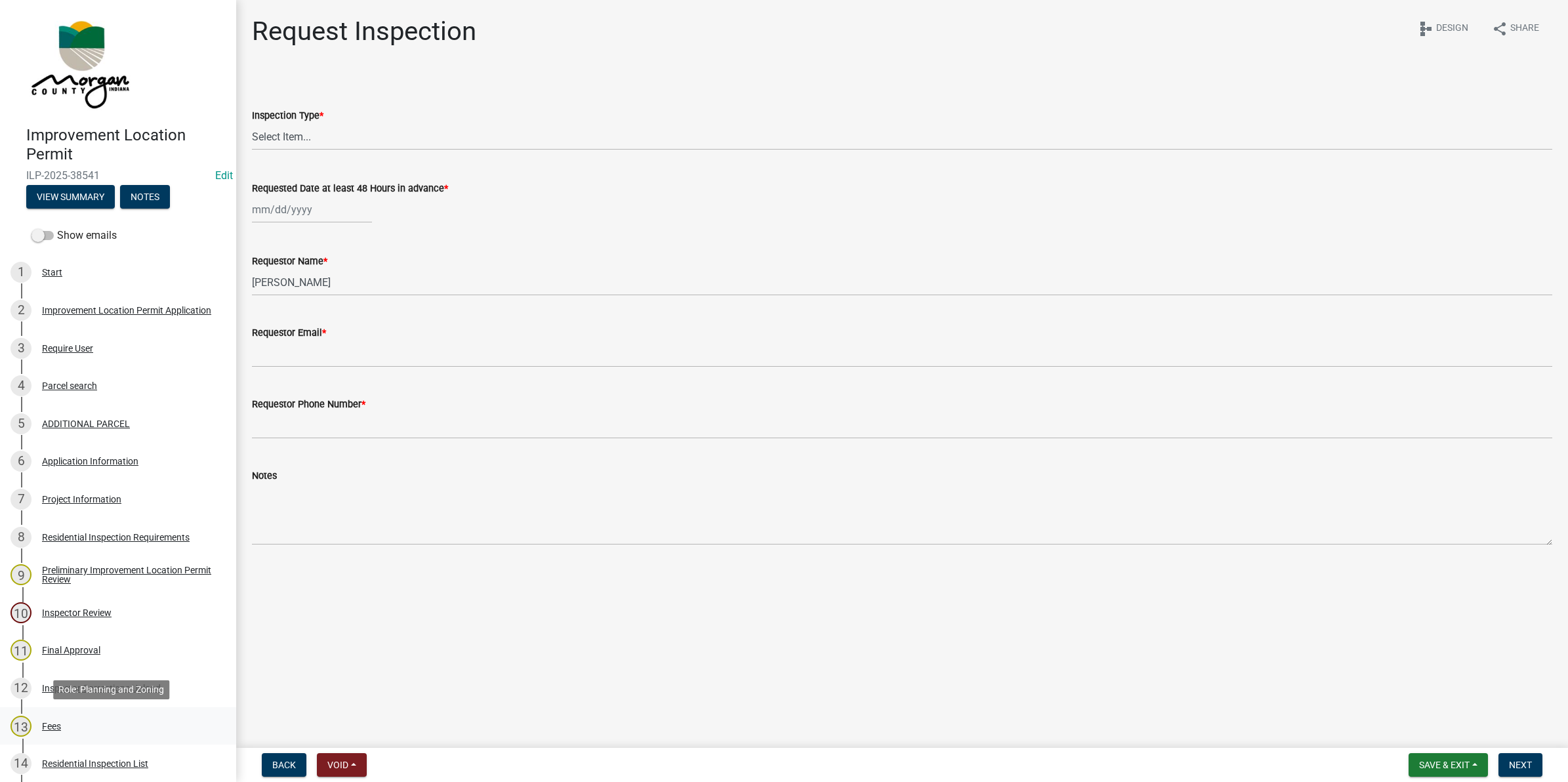
click at [53, 723] on div "Fees" at bounding box center [52, 726] width 19 height 9
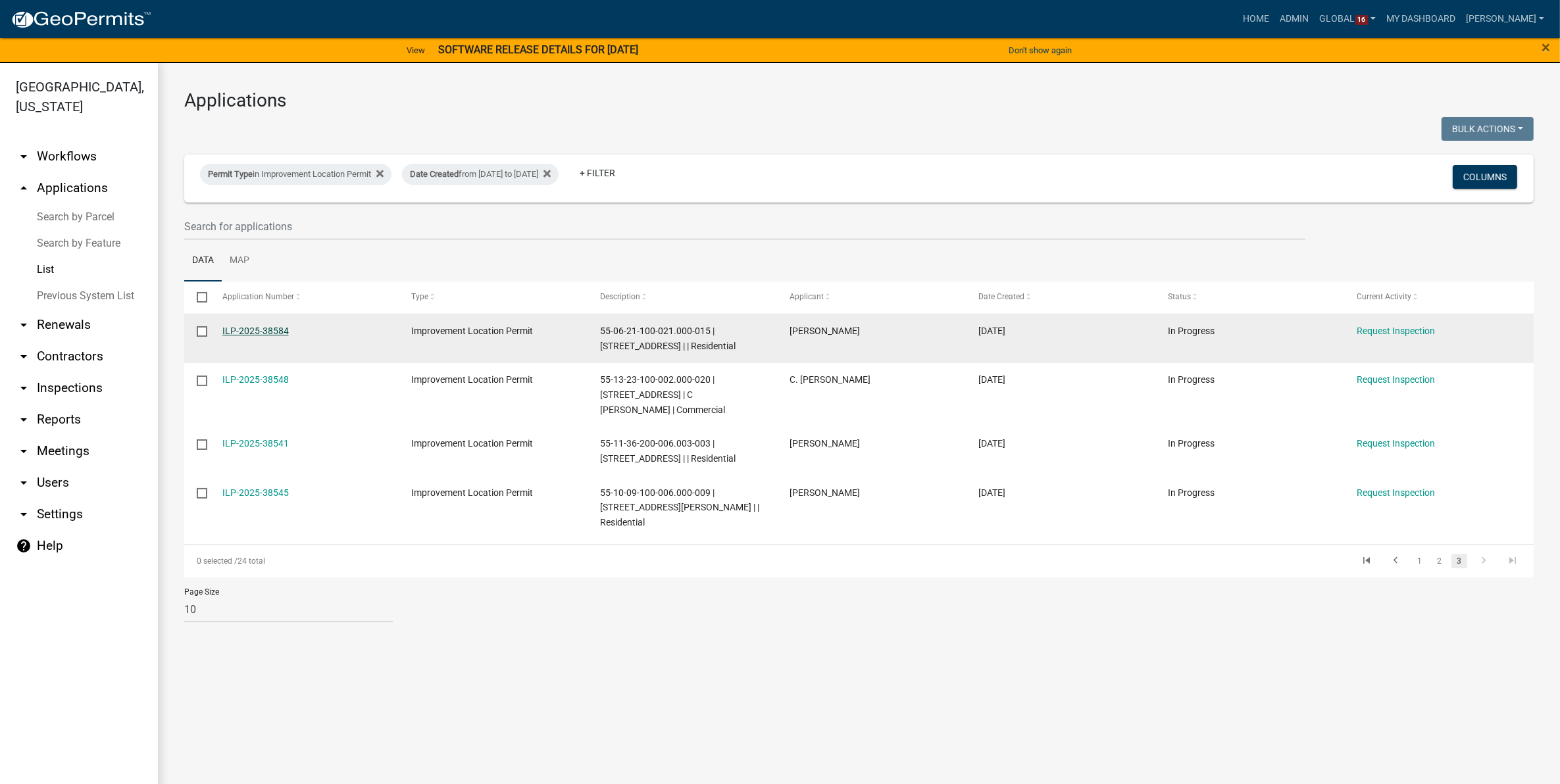
click at [278, 329] on link "ILP-2025-38584" at bounding box center [255, 331] width 66 height 11
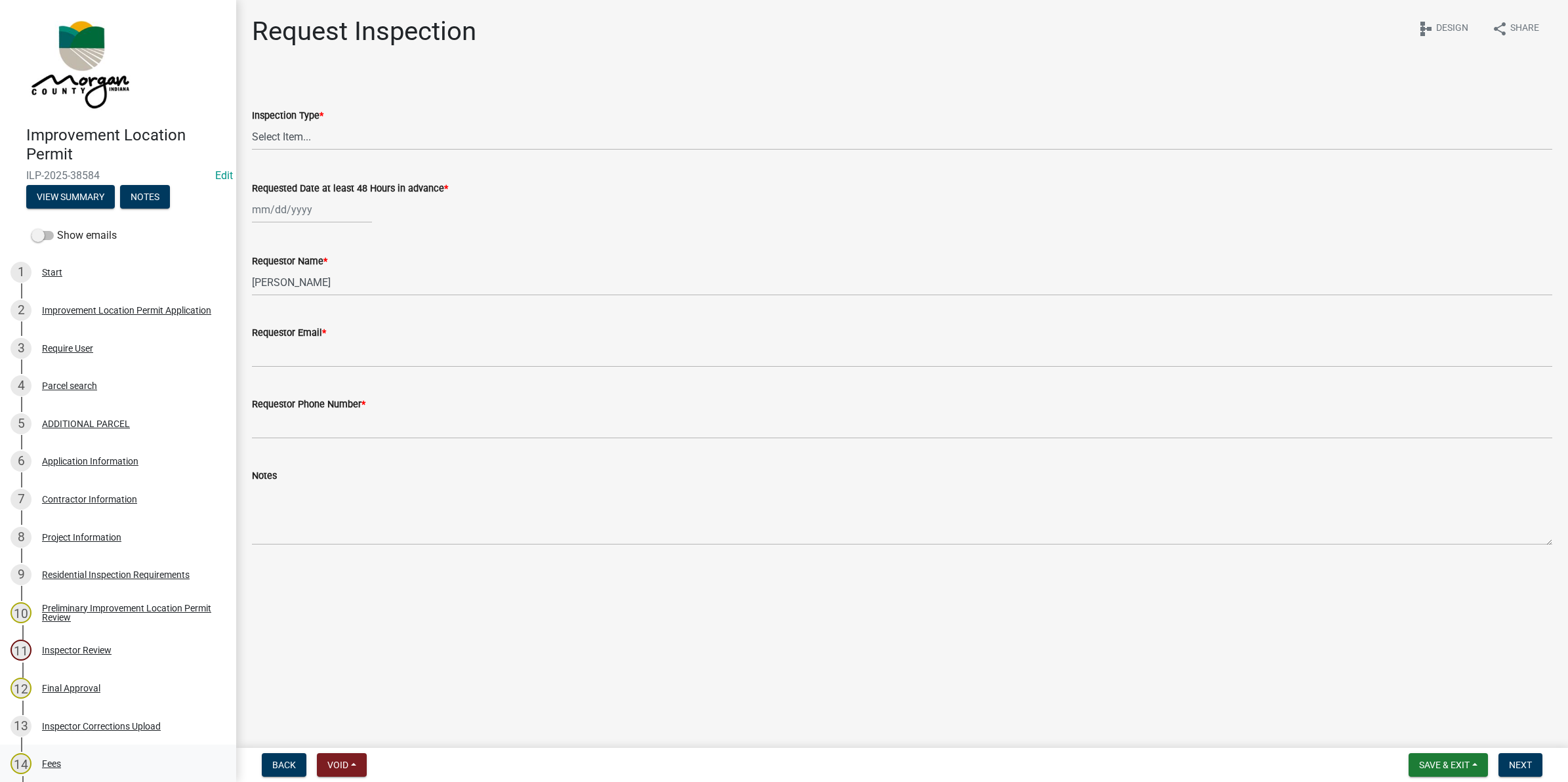
click at [42, 760] on div "Fees" at bounding box center [52, 763] width 19 height 9
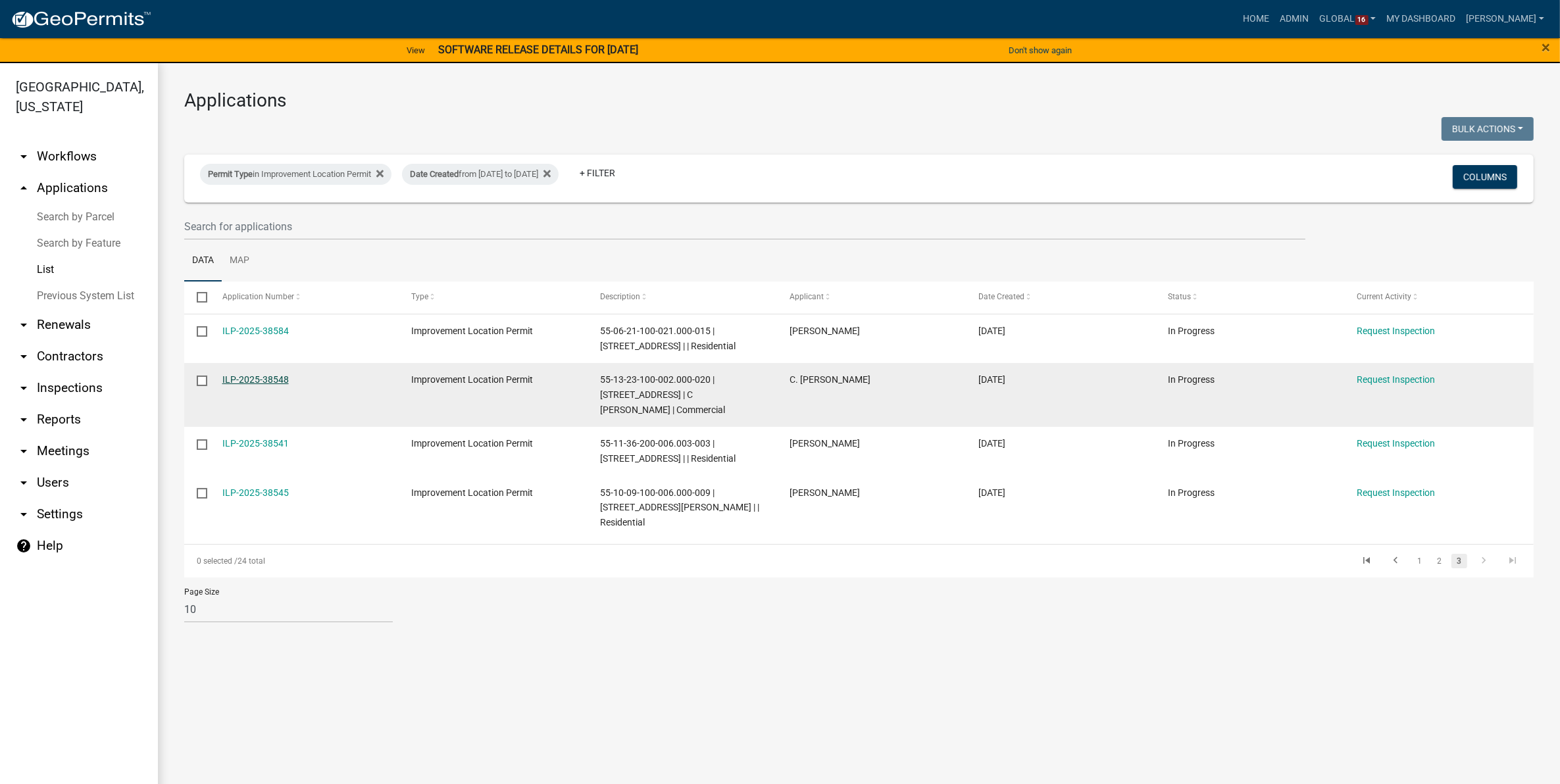
click at [230, 375] on link "ILP-2025-38548" at bounding box center [255, 379] width 66 height 11
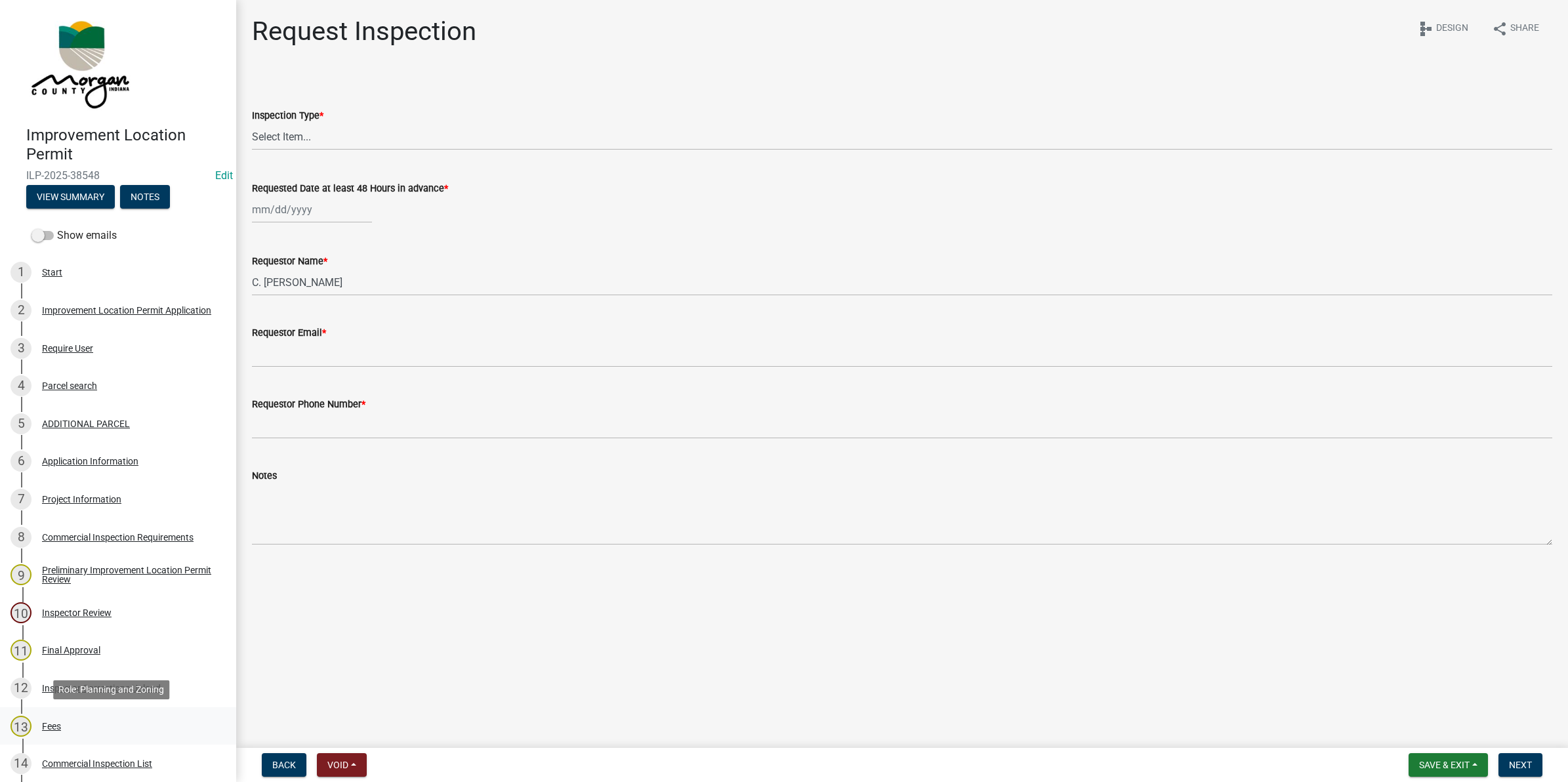
click at [54, 715] on div "13 Fees" at bounding box center [113, 725] width 205 height 21
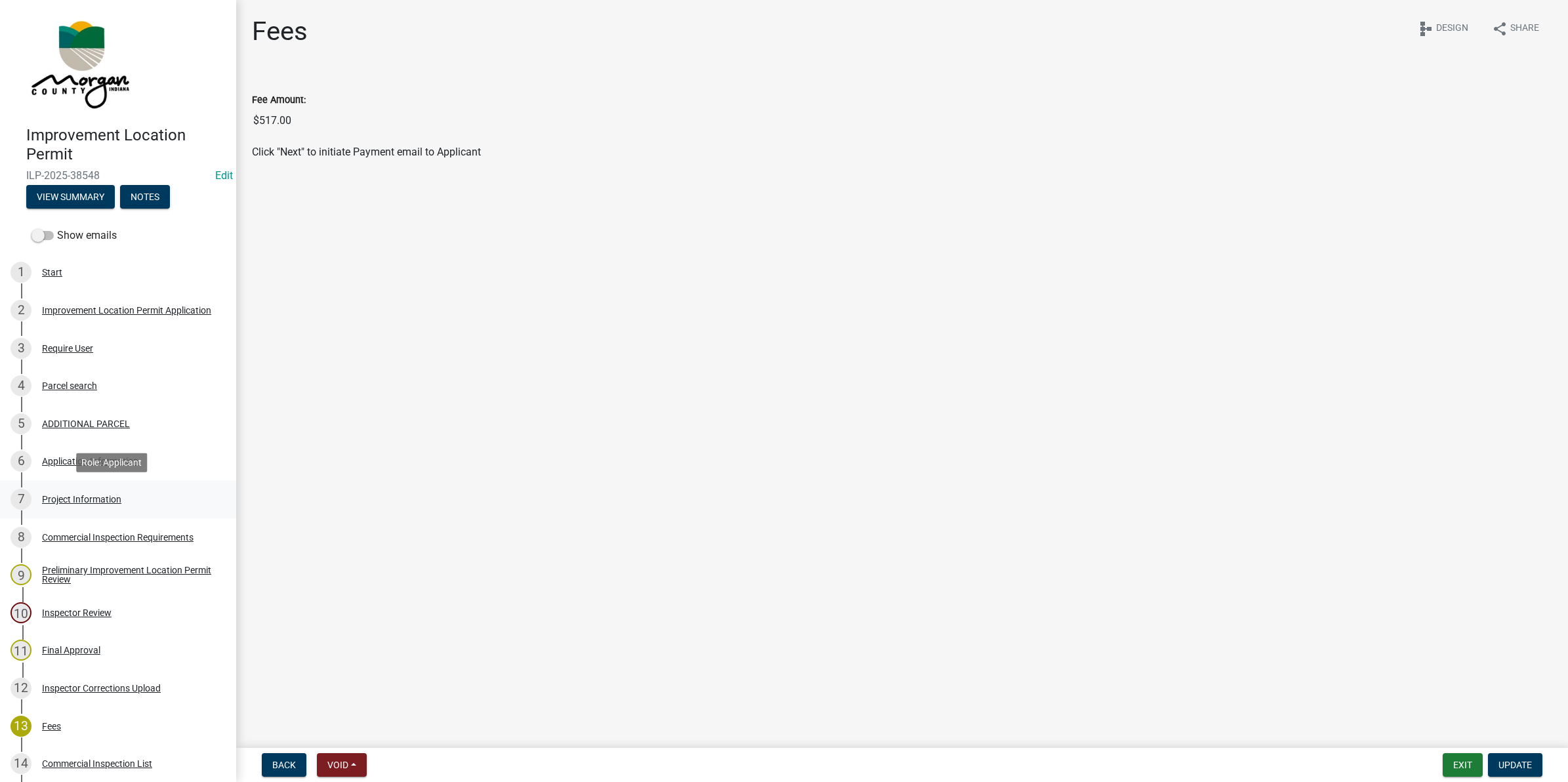
click at [90, 499] on div "Project Information" at bounding box center [82, 499] width 80 height 9
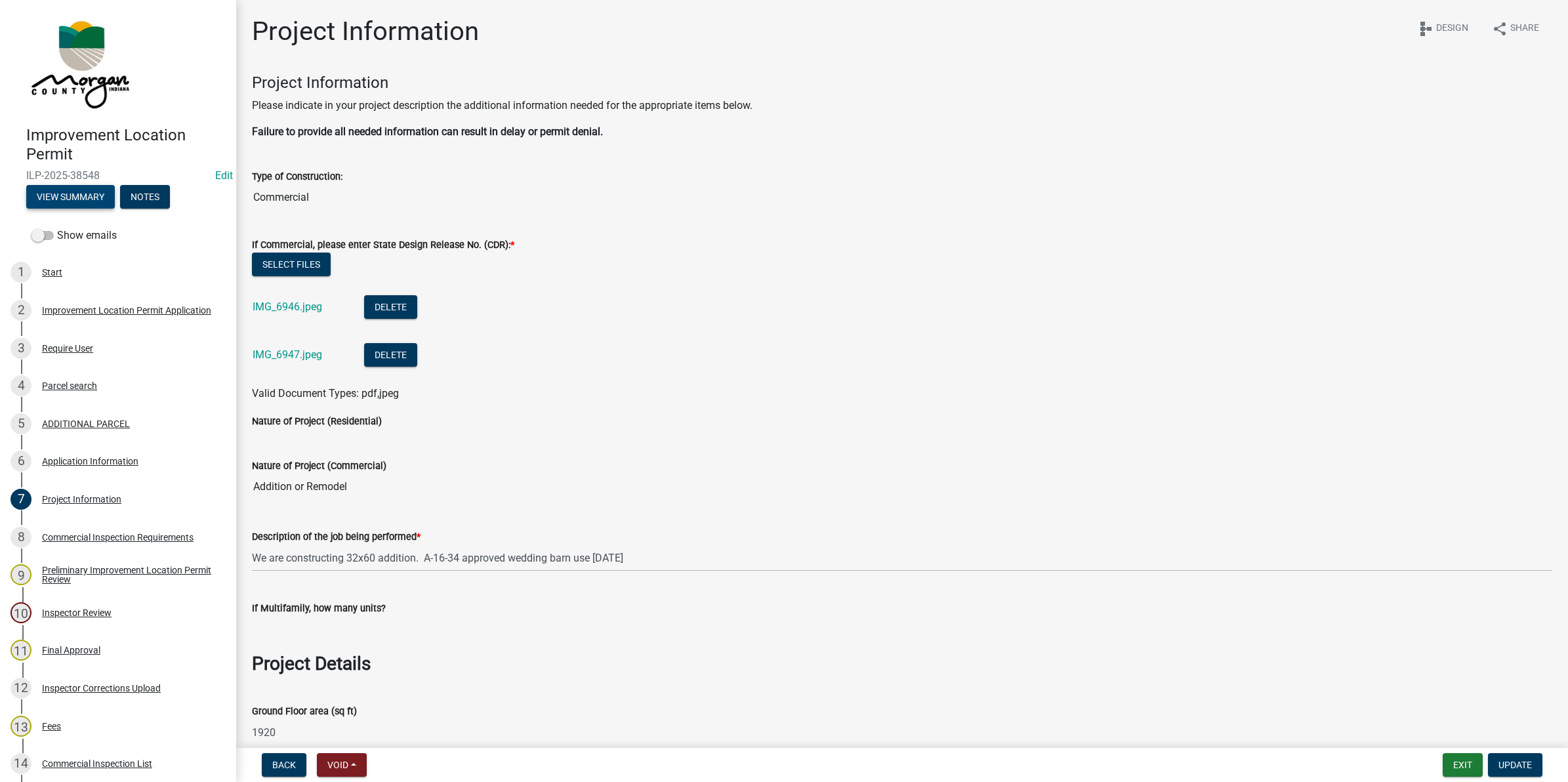
click at [81, 191] on button "View Summary" at bounding box center [71, 196] width 89 height 24
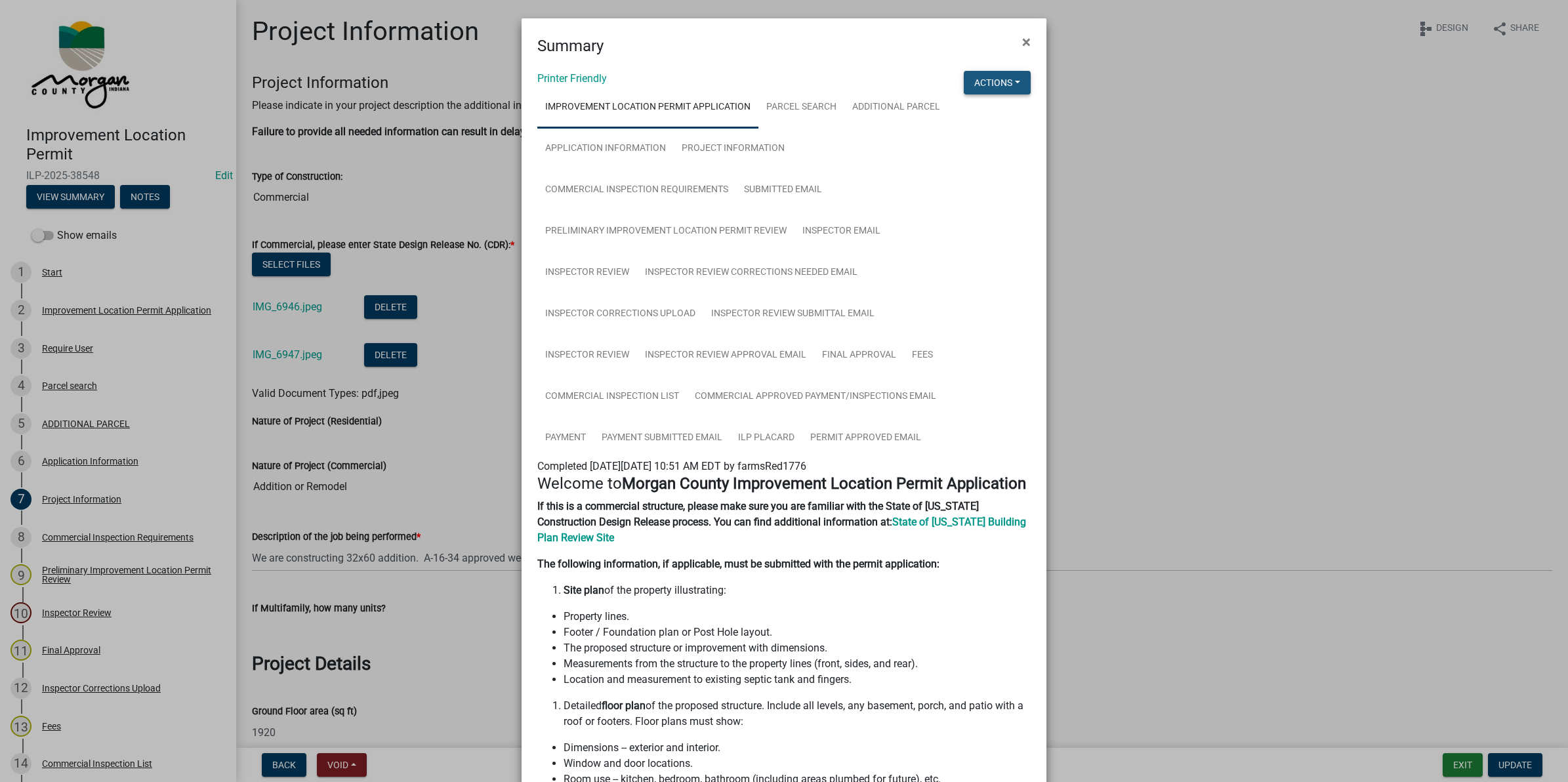
click at [984, 80] on button "Actions" at bounding box center [997, 82] width 67 height 24
click at [994, 115] on link "View Application Workflow" at bounding box center [1041, 117] width 155 height 32
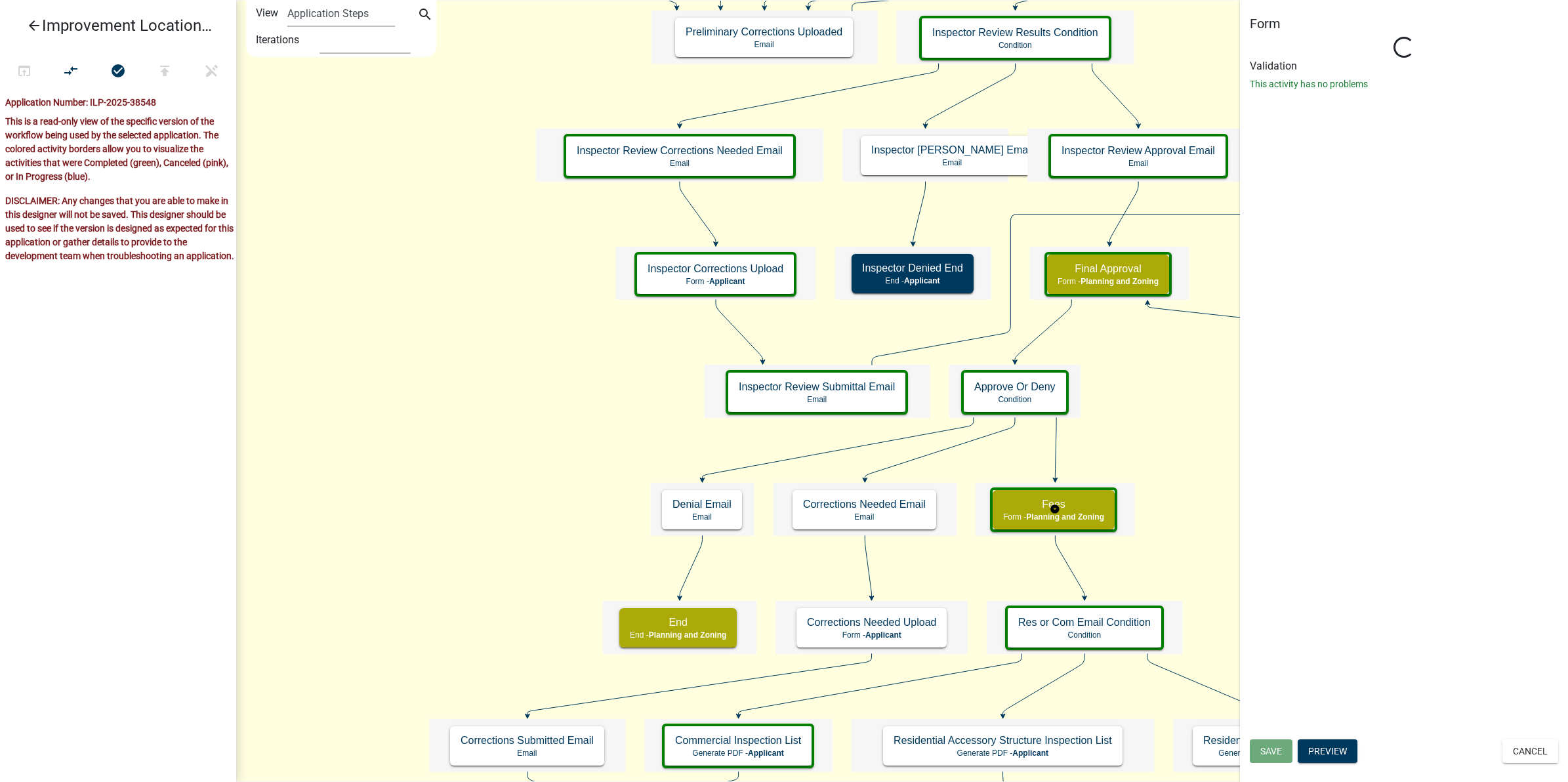
select select "7F002004-88EB-42E1-8B4E-CE48788E5DD9"
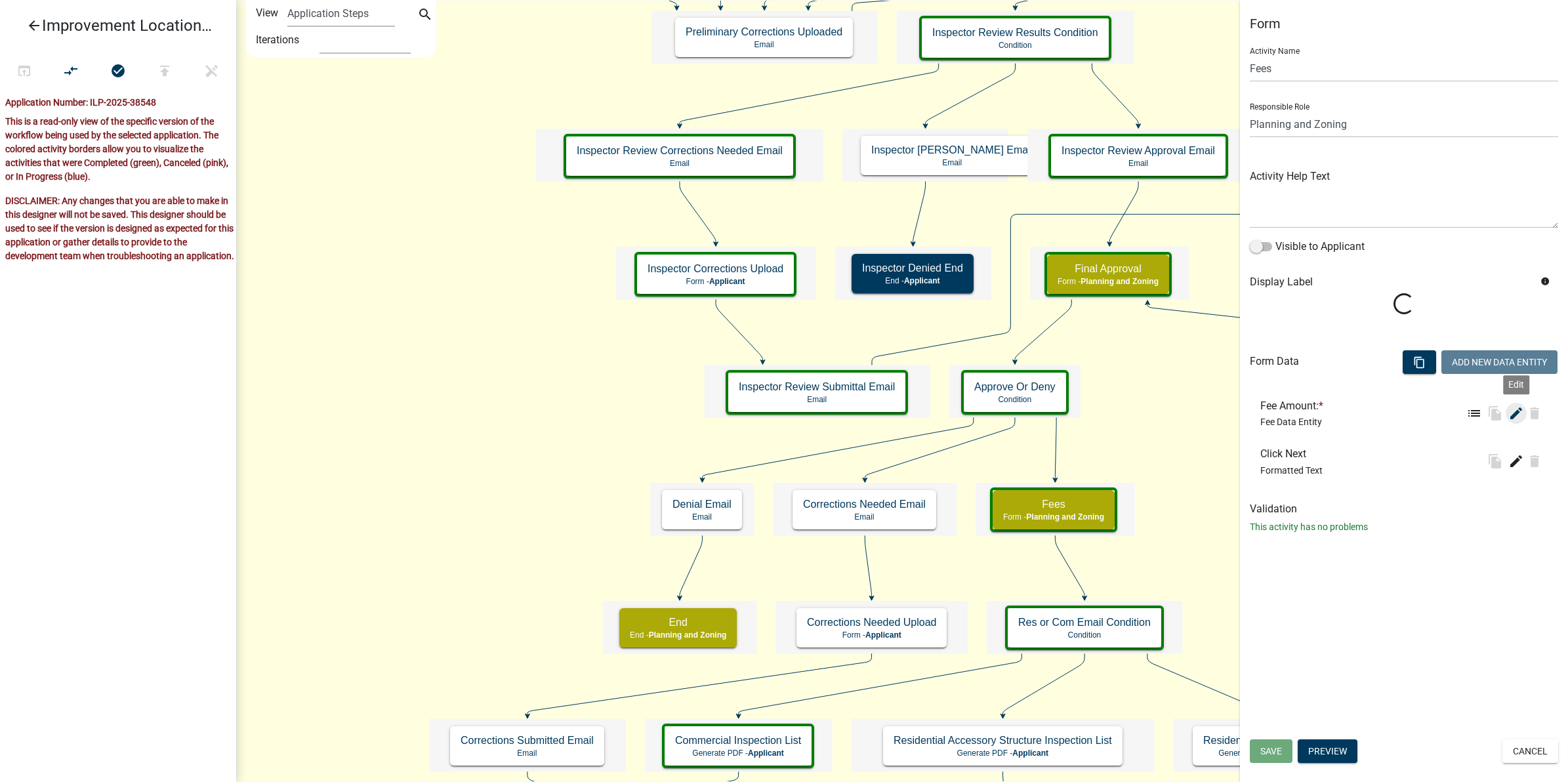
click at [1514, 411] on icon "edit" at bounding box center [1516, 414] width 16 height 16
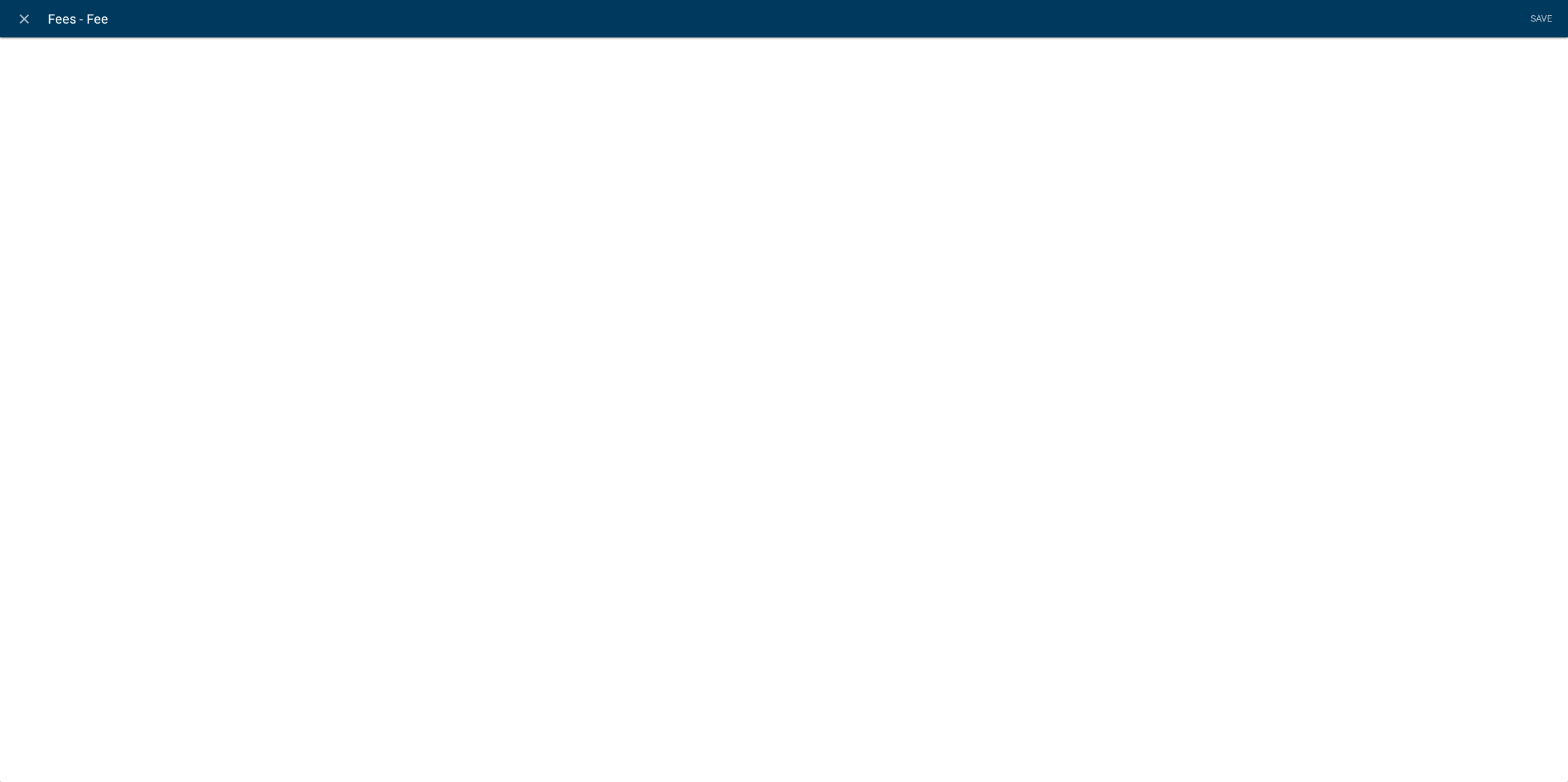
select select "fee"
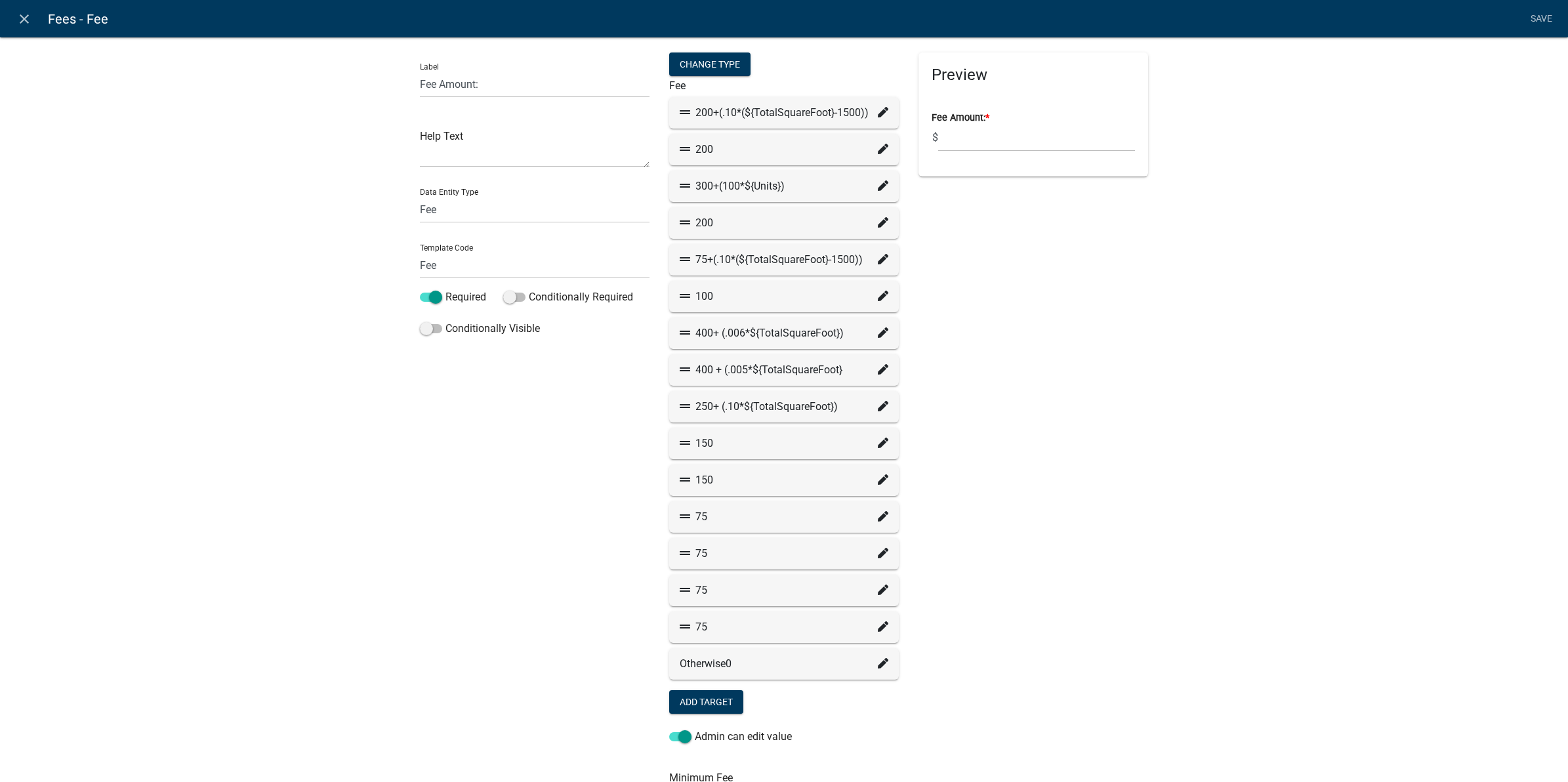
select select "779b50d9-82f2-4b07-bdac-9fa32b7d6861"
click at [878, 368] on icon at bounding box center [883, 369] width 11 height 11
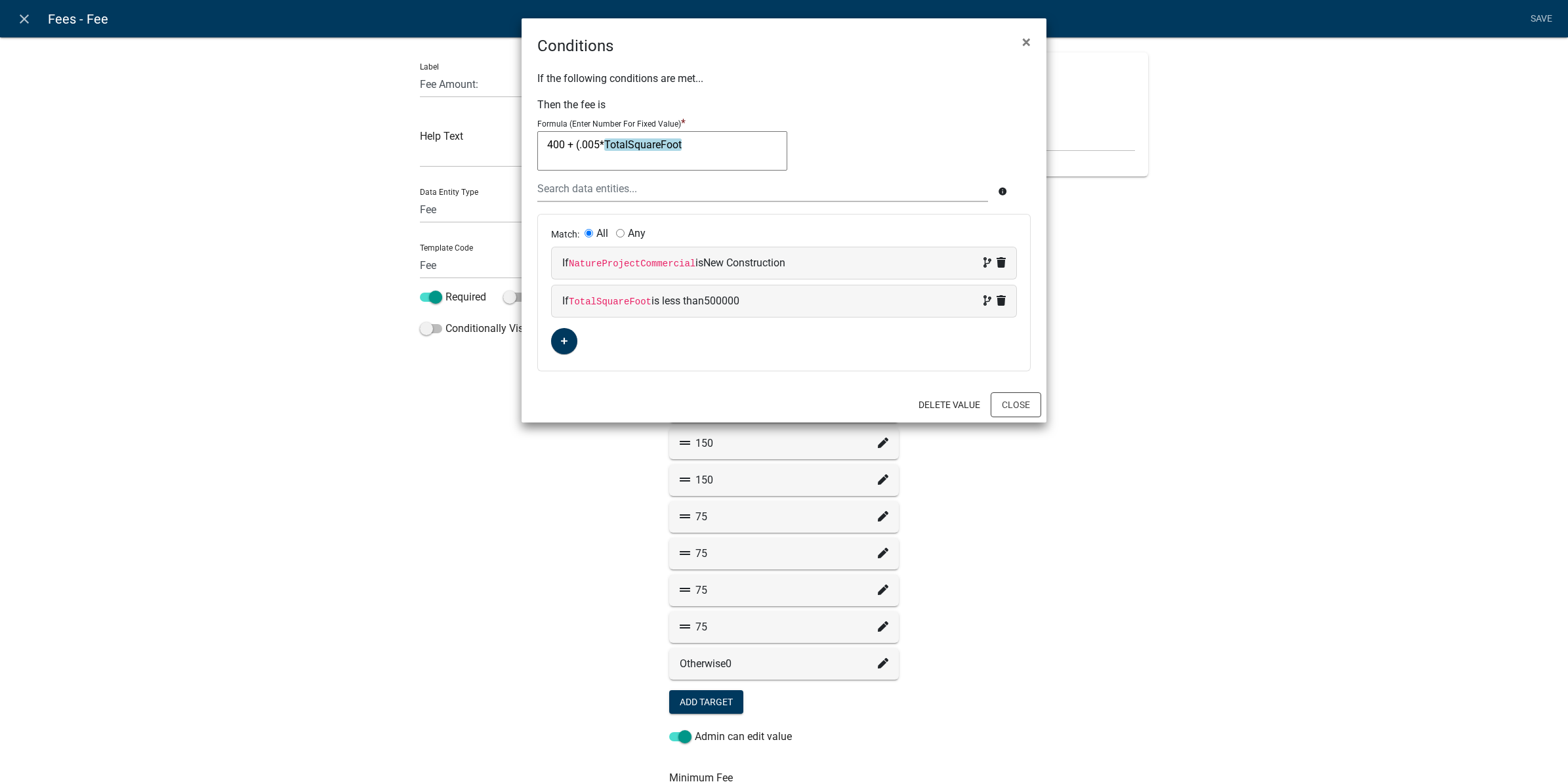
click at [873, 368] on div "Match: All Any If NatureProjectCommercial is New Construction If TotalSquareFoo…" at bounding box center [784, 292] width 492 height 156
click at [1028, 406] on button "Close" at bounding box center [1016, 404] width 50 height 25
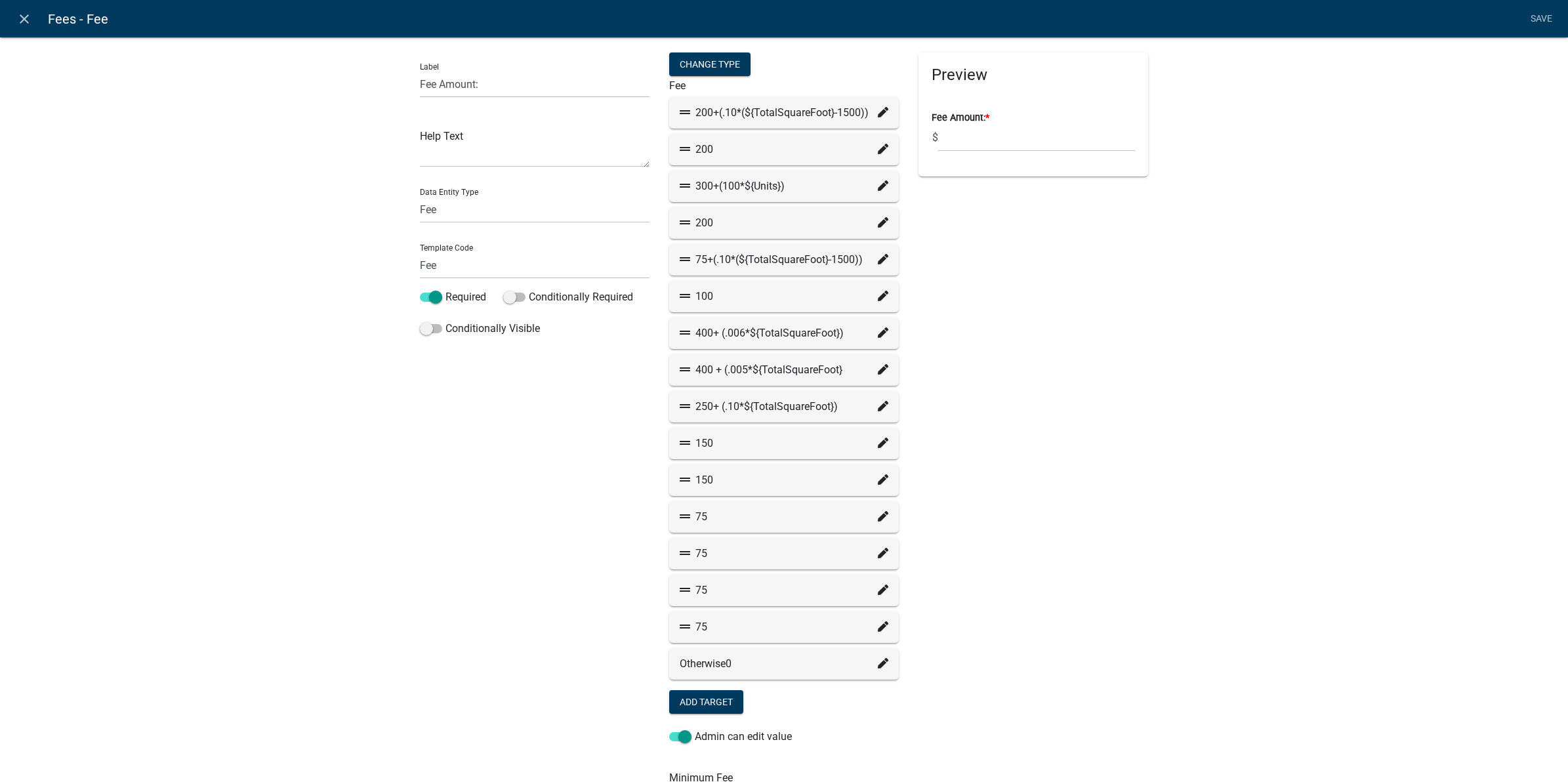
click at [878, 587] on icon at bounding box center [883, 589] width 11 height 11
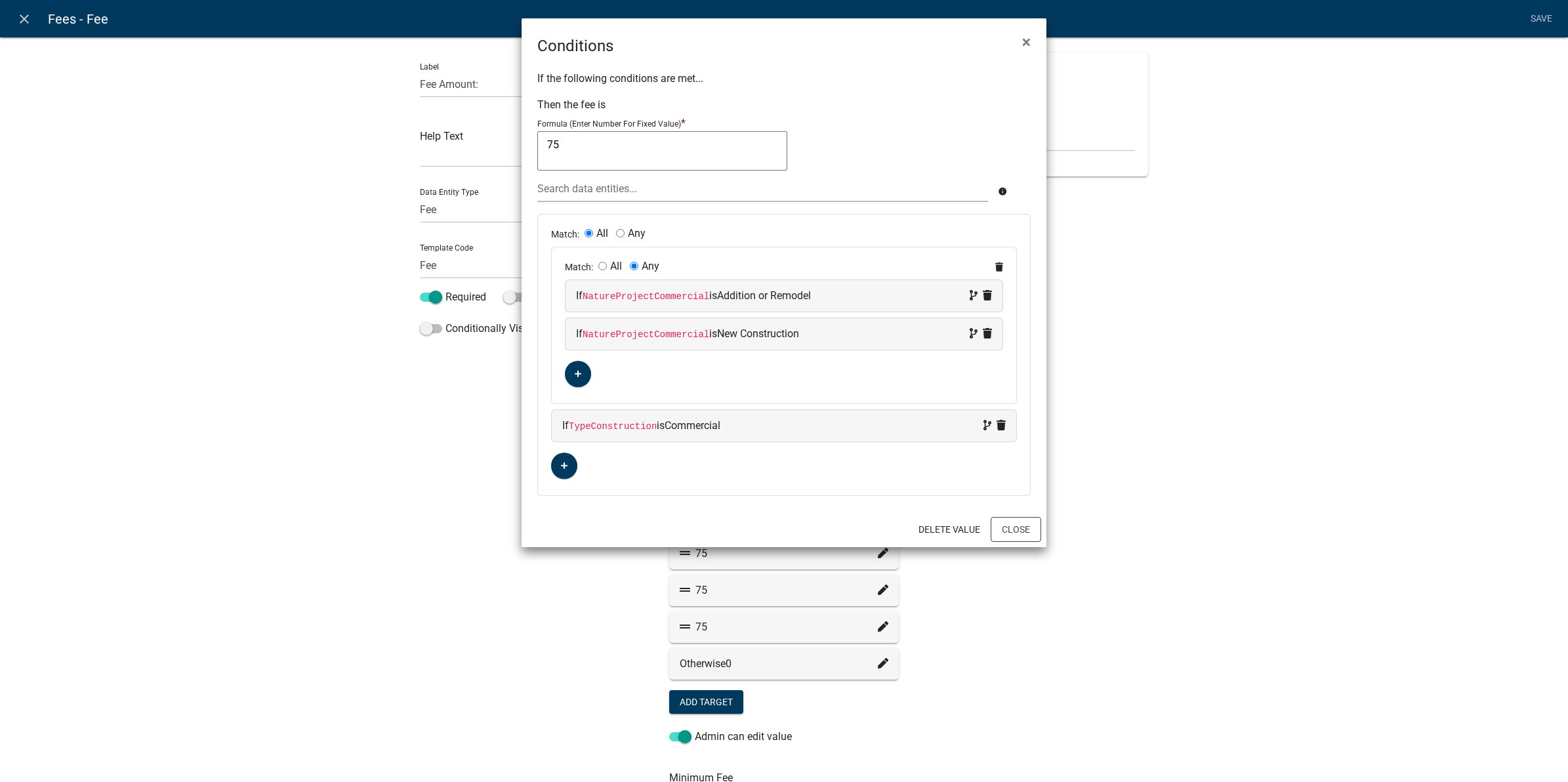
click at [806, 389] on div "Match: All Any If NatureProjectCommercial is Addition or Remodel If NatureProje…" at bounding box center [784, 325] width 465 height 156
click at [1015, 531] on button "Close" at bounding box center [1016, 529] width 50 height 25
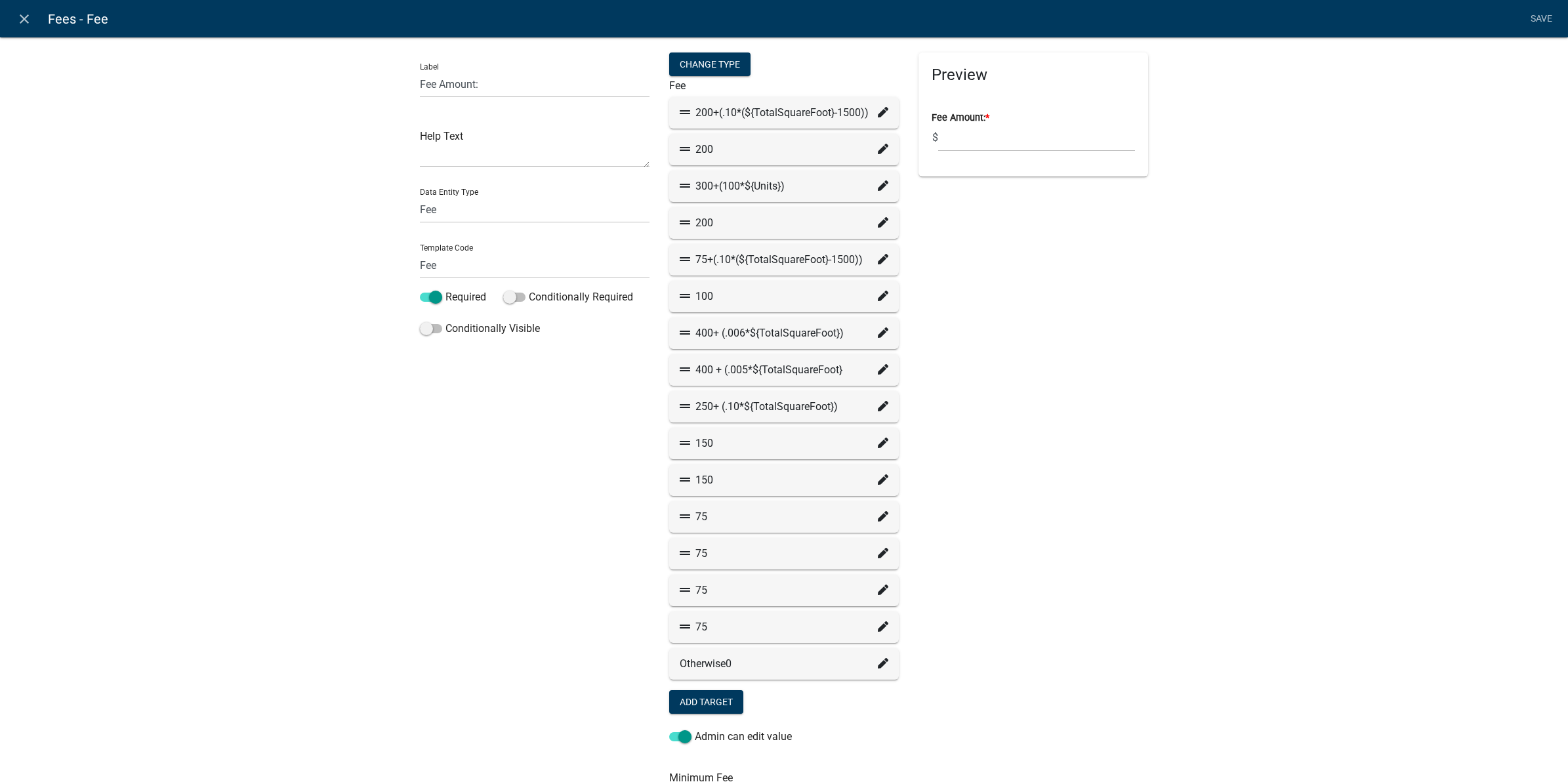
click at [548, 469] on div "Label Fee Amount: Help Text Data Entity Type Free Form Text Document Display En…" at bounding box center [535, 534] width 250 height 963
